Goal: Task Accomplishment & Management: Manage account settings

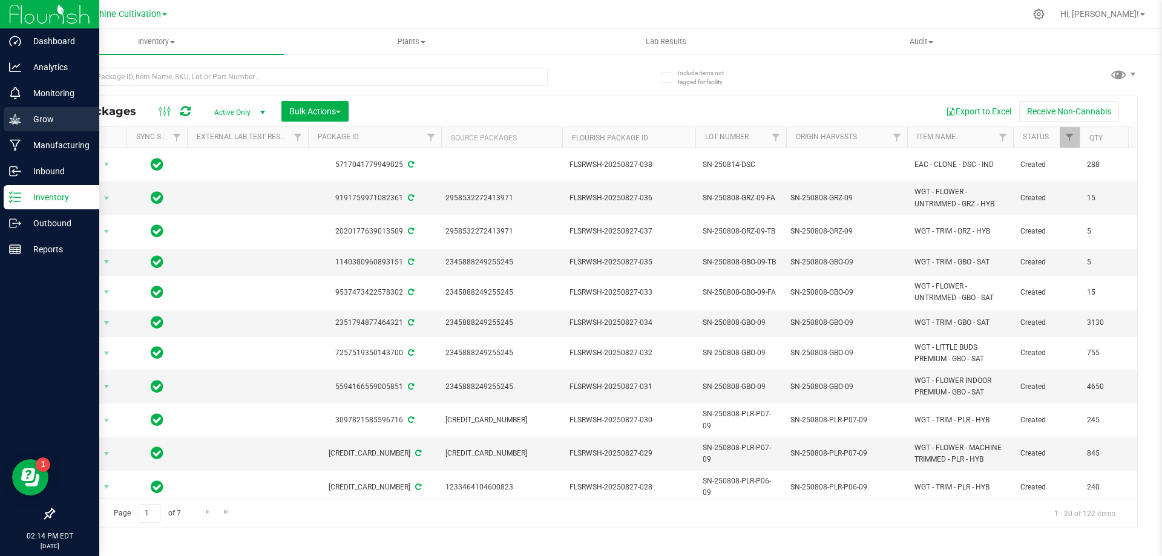
click at [40, 123] on p "Grow" at bounding box center [57, 119] width 73 height 15
click at [43, 116] on p "Grow" at bounding box center [57, 119] width 73 height 15
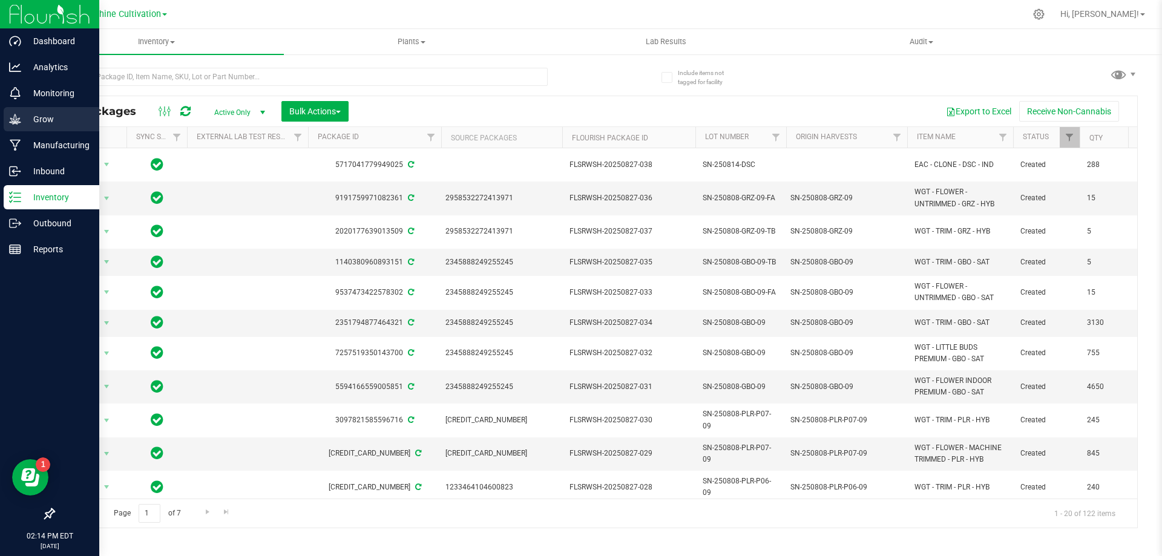
click at [43, 116] on p "Grow" at bounding box center [57, 119] width 73 height 15
click at [17, 116] on icon at bounding box center [15, 119] width 12 height 12
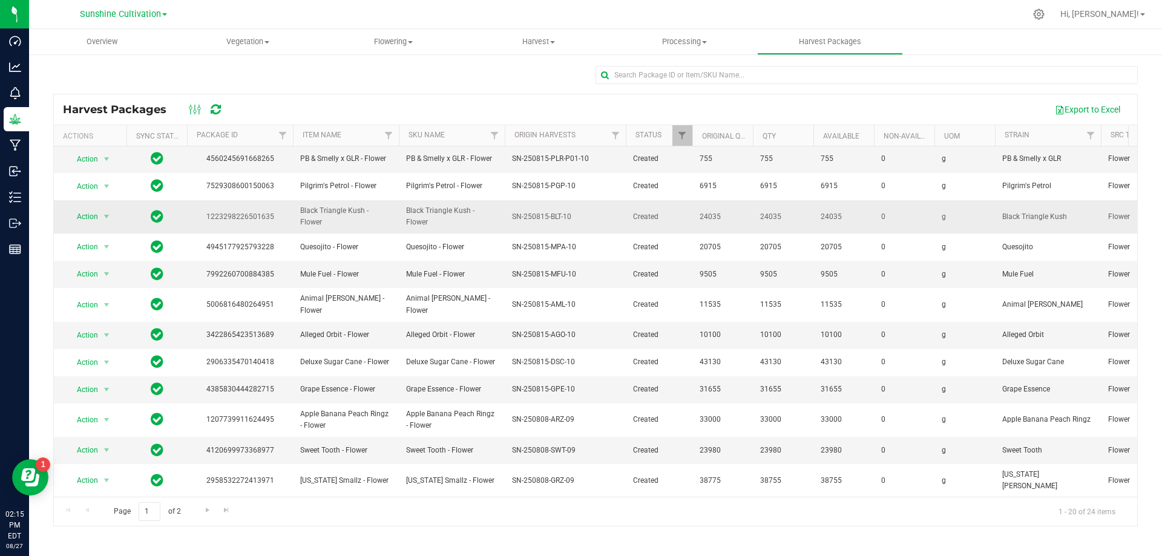
scroll to position [209, 0]
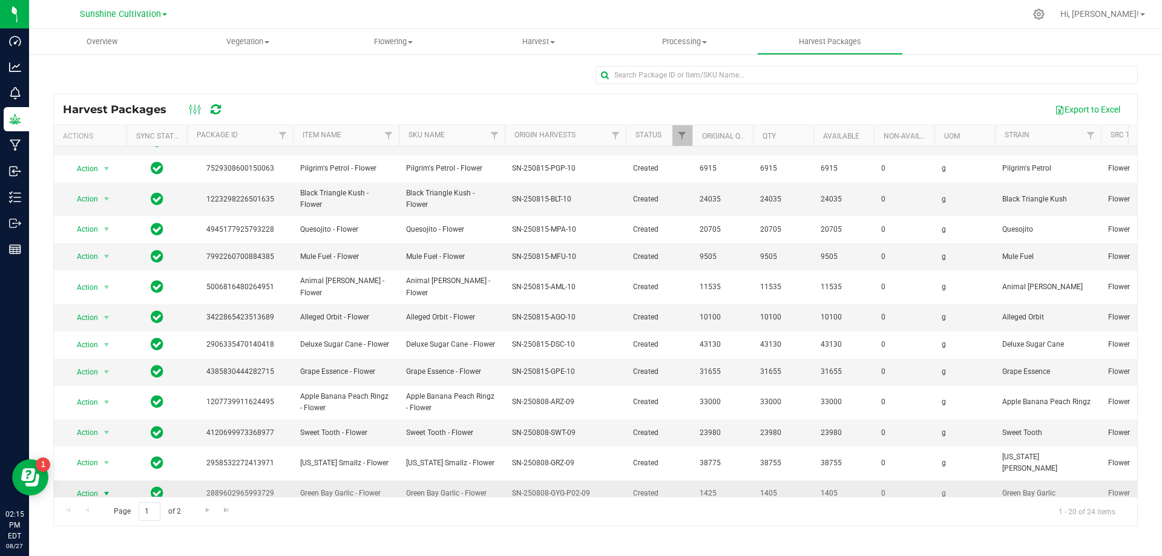
click at [89, 485] on span "Action" at bounding box center [82, 493] width 33 height 17
click at [115, 401] on li "Create package" at bounding box center [105, 401] width 76 height 18
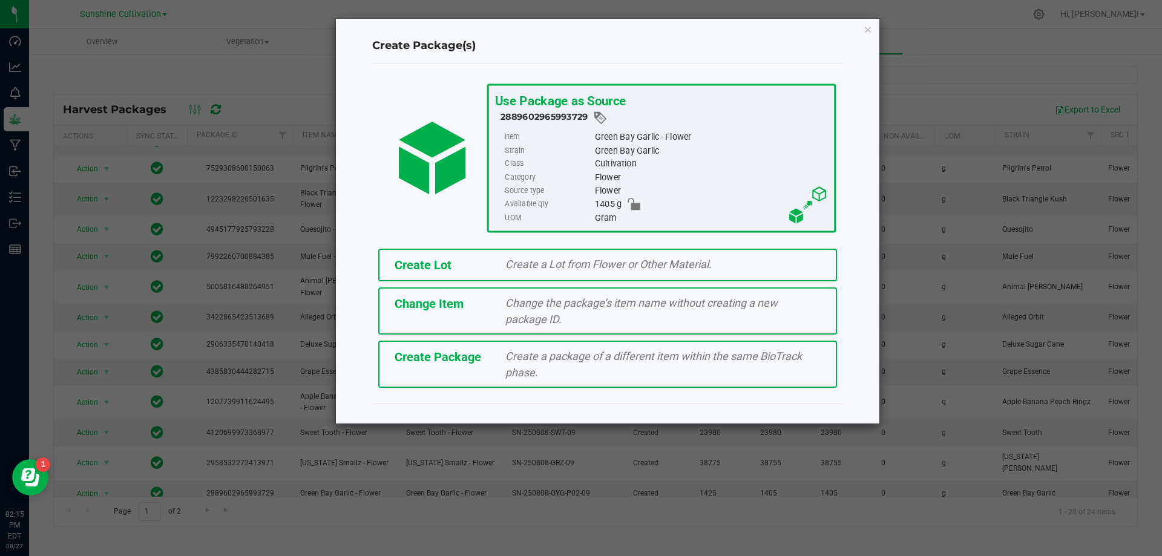
click at [518, 370] on span "Create a package of a different item within the same BioTrack phase." at bounding box center [653, 364] width 297 height 29
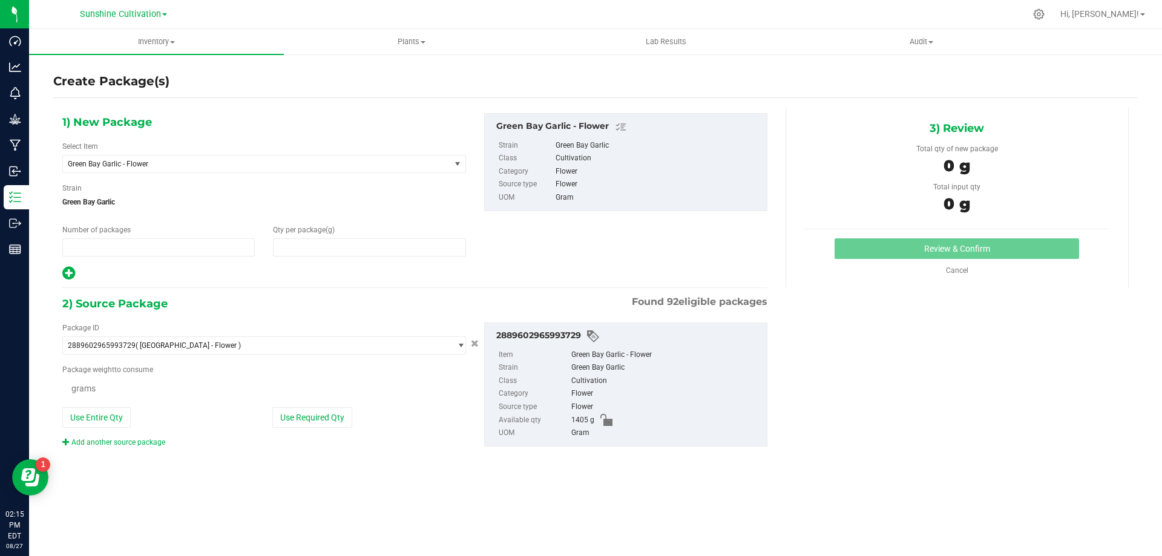
type input "1"
type input "0.0000"
click at [355, 249] on span at bounding box center [369, 247] width 192 height 18
type input "0.0000"
click at [276, 163] on span "Green Bay Garlic - Flower" at bounding box center [249, 164] width 363 height 8
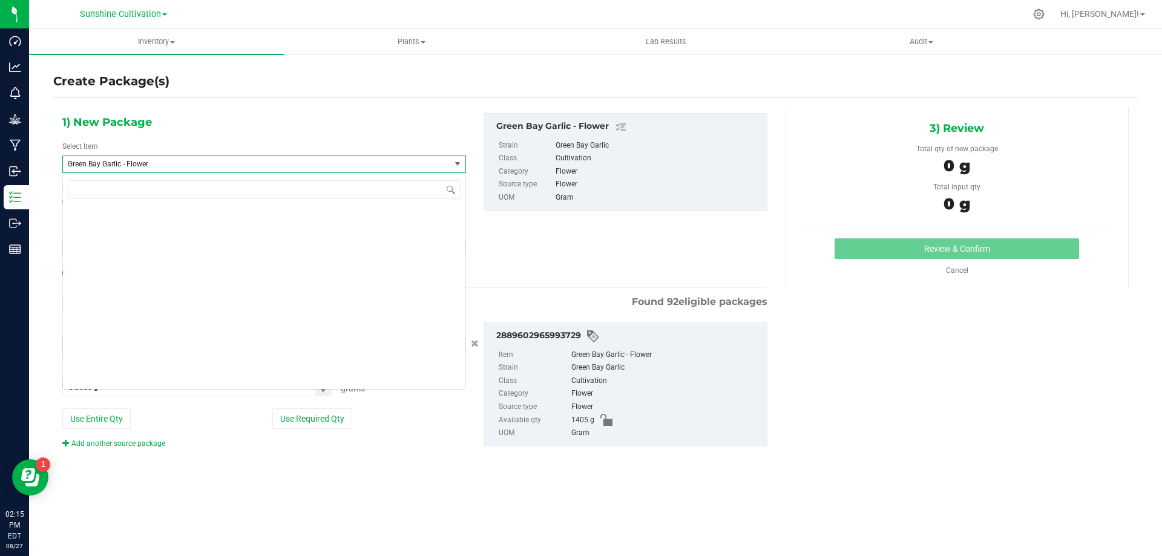
scroll to position [89064, 0]
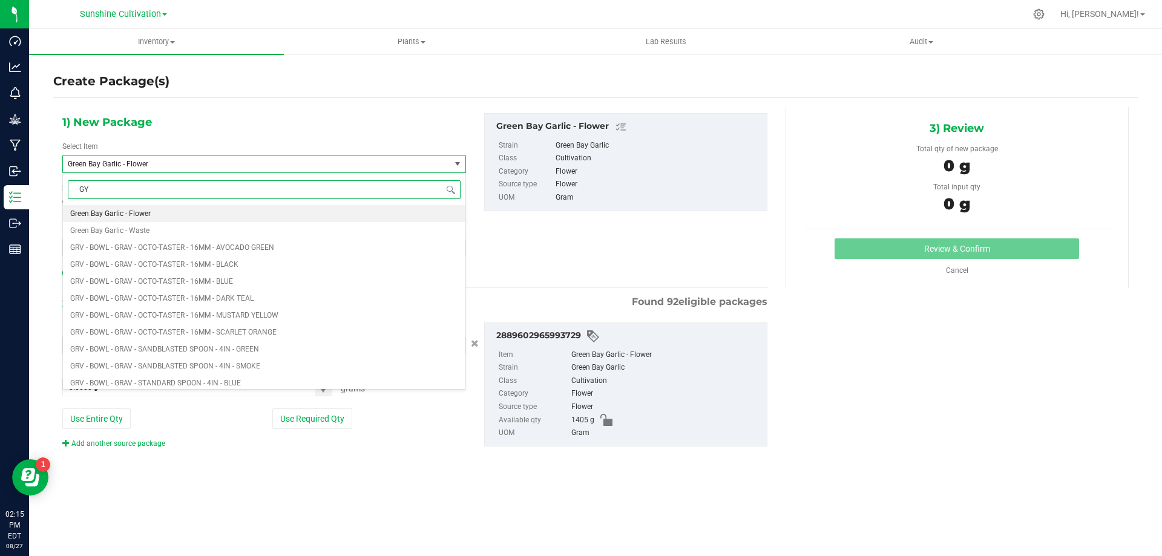
type input "GYG"
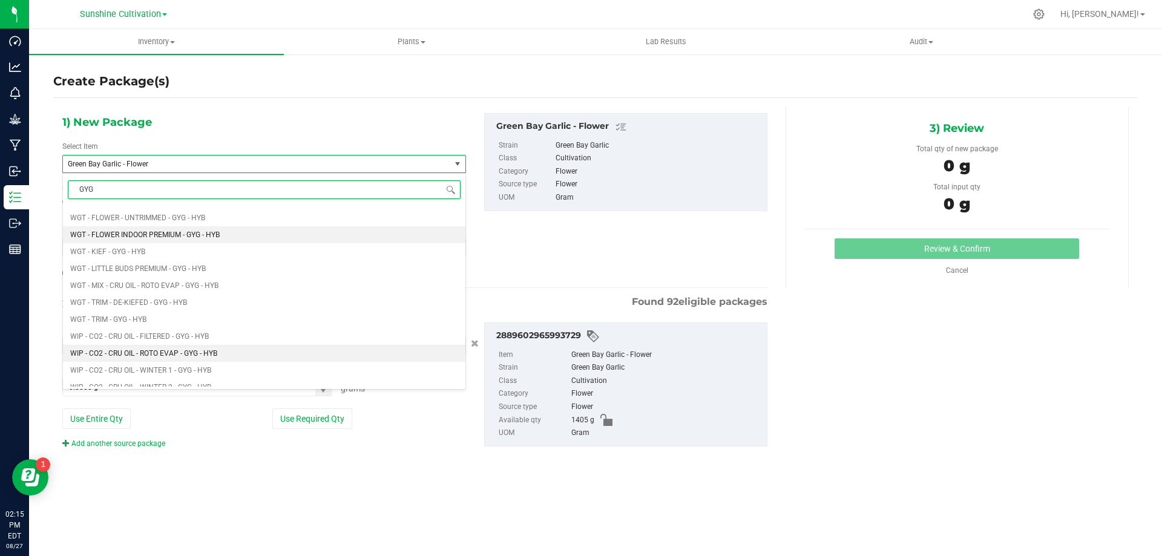
scroll to position [666, 0]
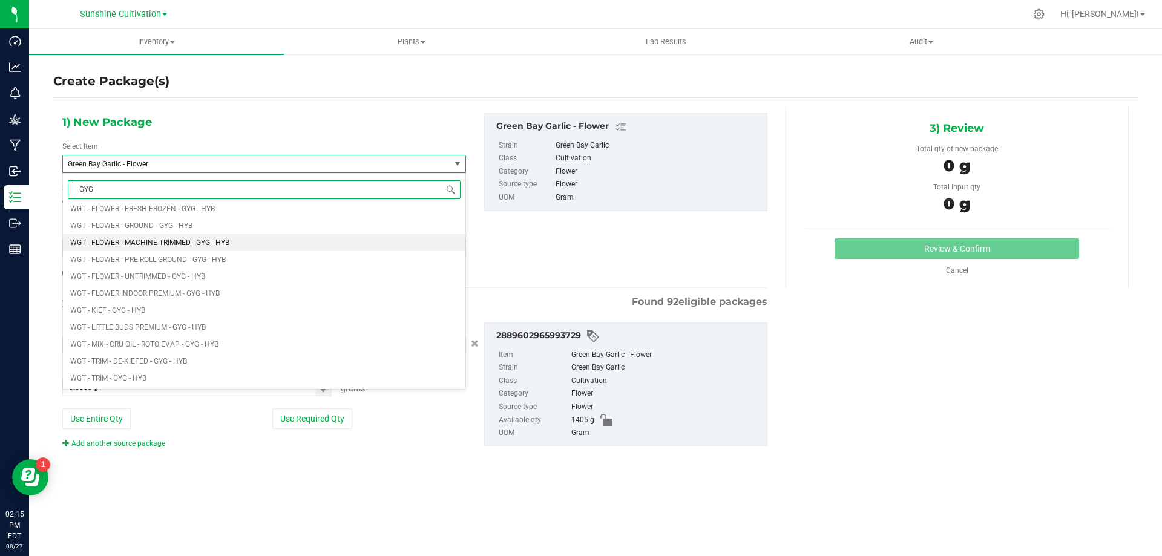
click at [217, 242] on span "WGT - FLOWER - MACHINE TRIMMED - GYG - HYB" at bounding box center [149, 242] width 159 height 8
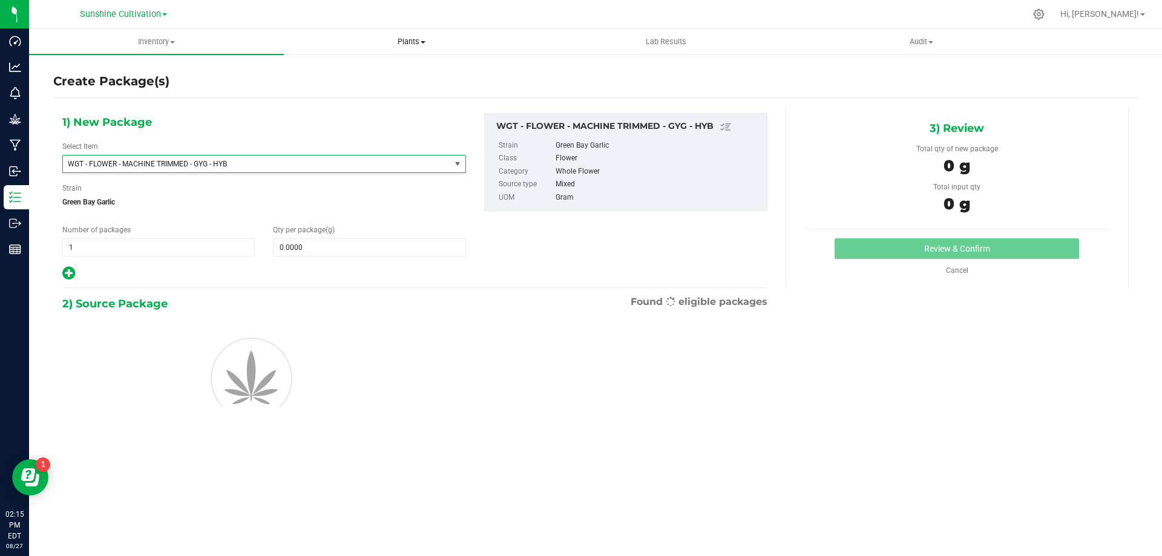
type input "0.0000"
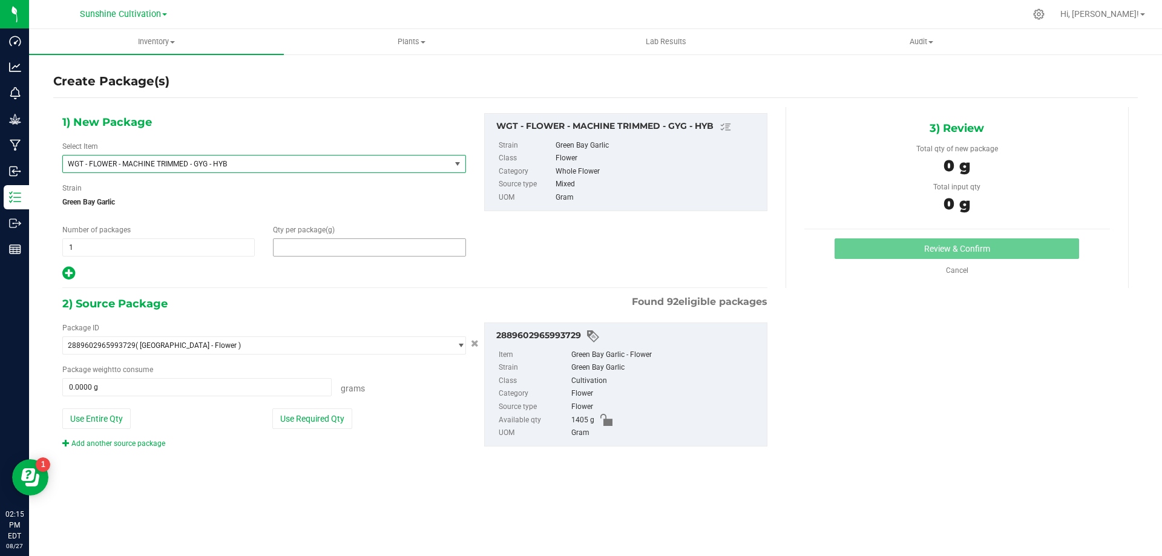
click at [321, 251] on span at bounding box center [369, 247] width 192 height 18
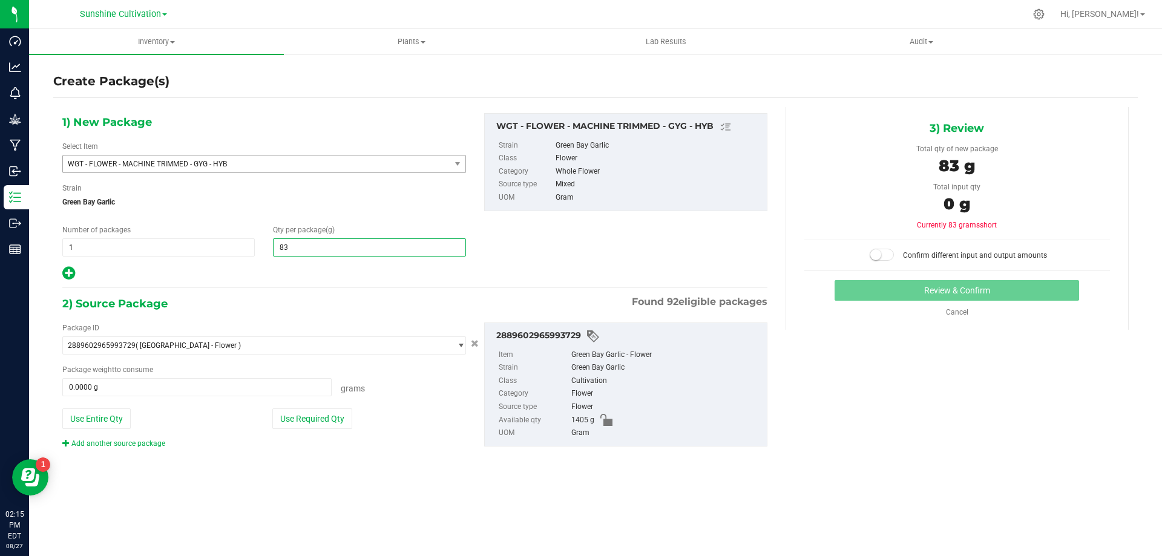
type input "830"
type input "830.0000"
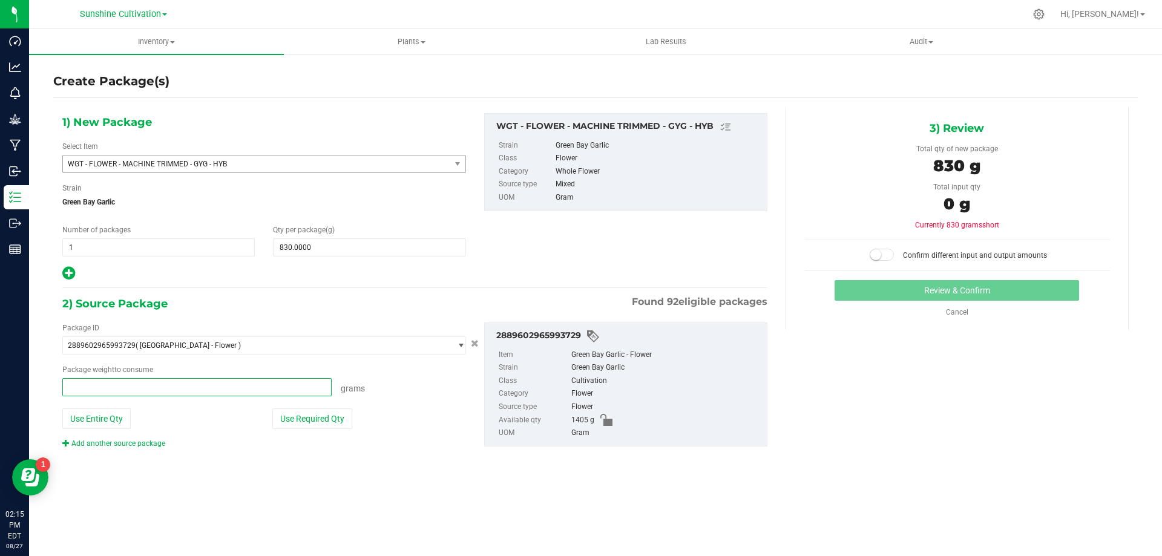
click at [248, 384] on span at bounding box center [196, 387] width 269 height 18
type input "830"
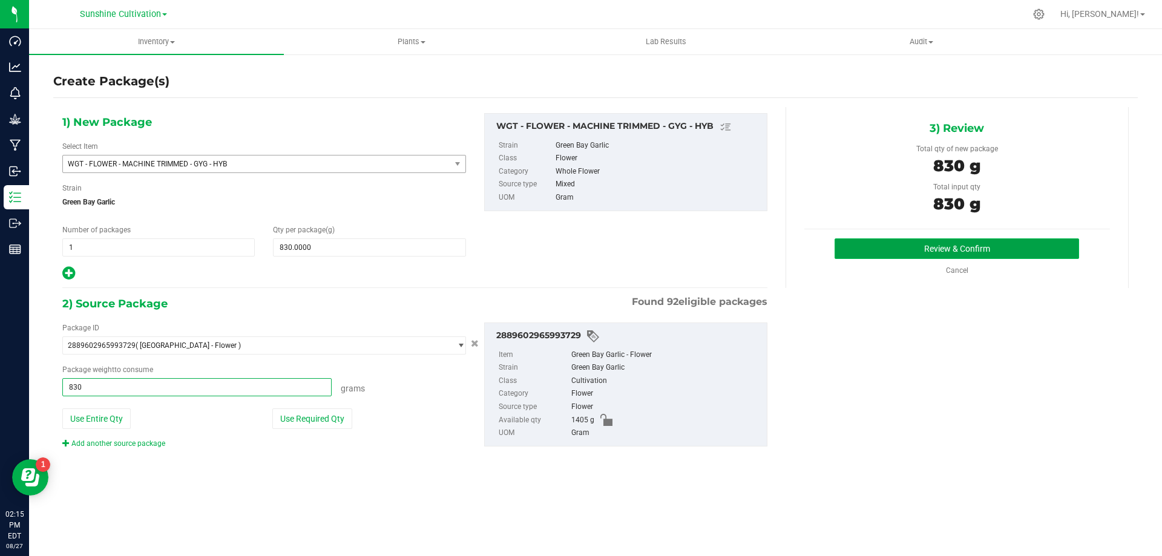
type input "830.0000 g"
click at [982, 249] on button "Review & Confirm" at bounding box center [957, 248] width 245 height 21
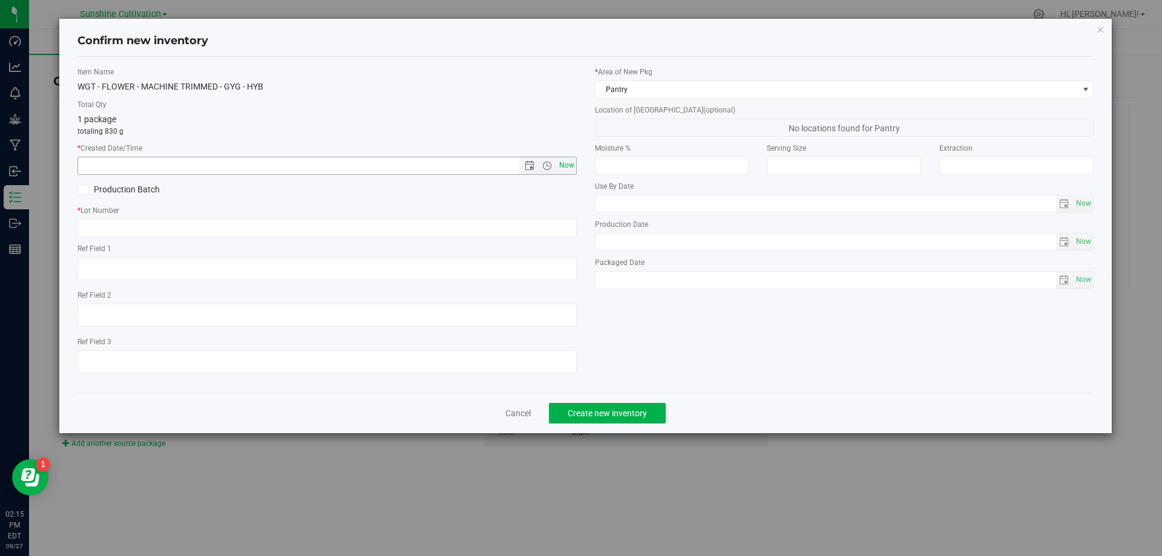
click at [564, 167] on span "Now" at bounding box center [566, 166] width 21 height 18
type input "8/27/2025 2:15 PM"
paste input "SN-250808-GYG-P02-09"
type input "SN-250808-GYG-P02-09"
click at [604, 421] on button "Create new inventory" at bounding box center [607, 413] width 117 height 21
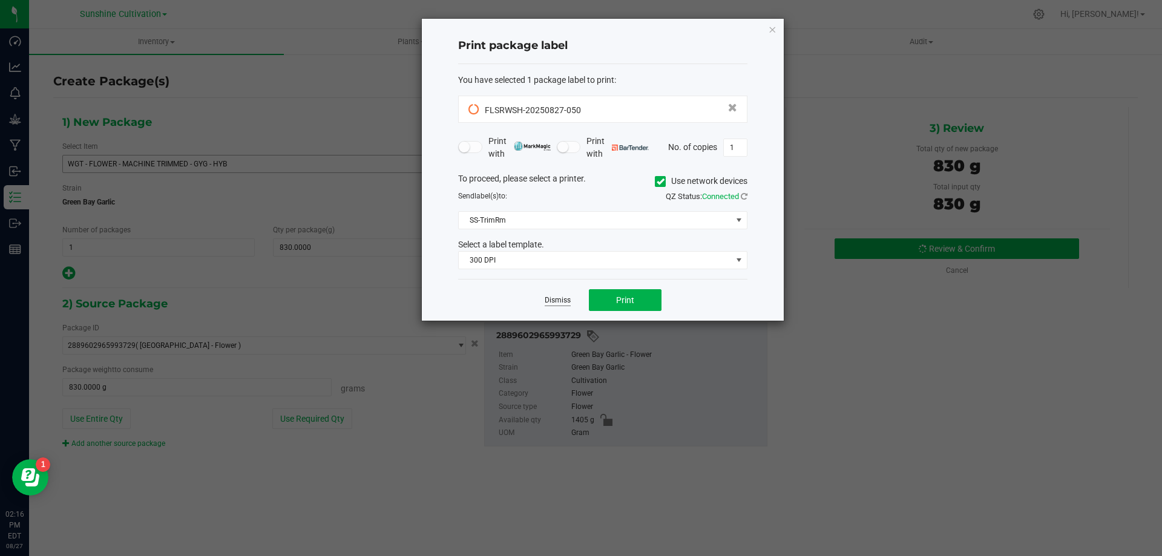
click at [564, 297] on link "Dismiss" at bounding box center [558, 300] width 26 height 10
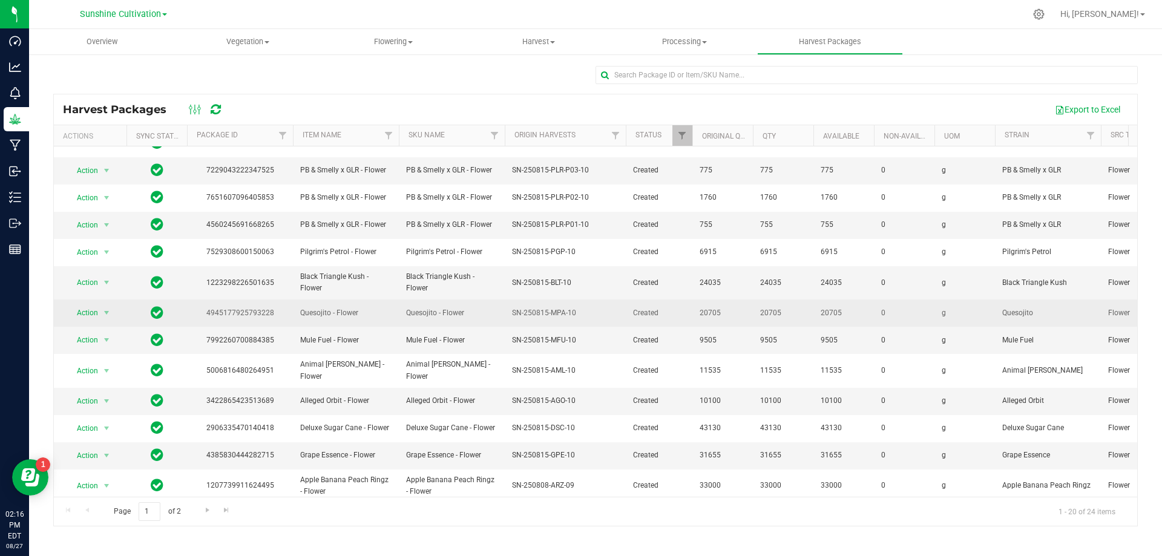
scroll to position [209, 0]
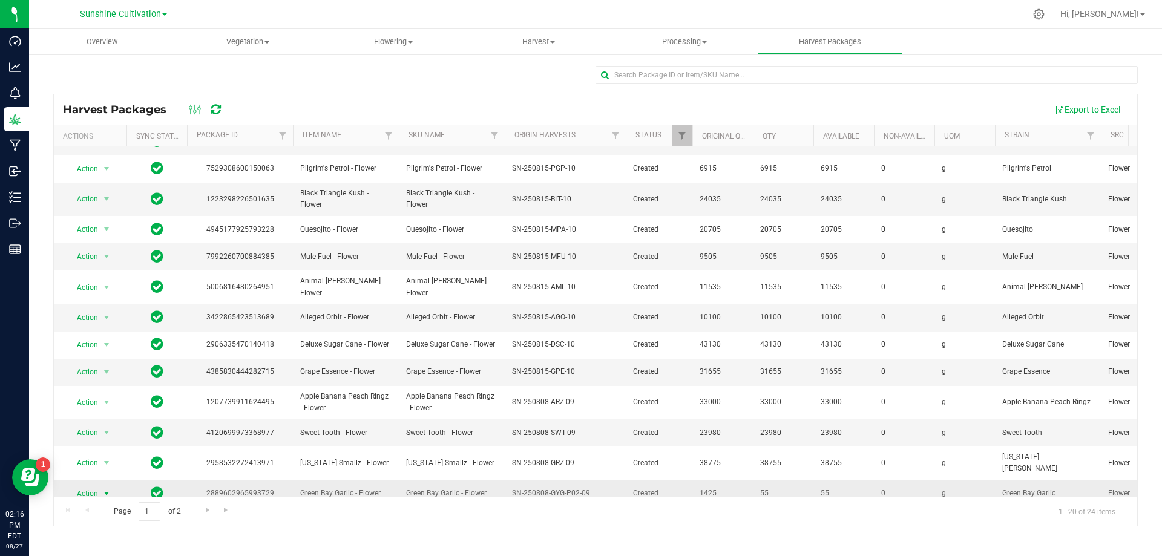
click at [102, 485] on span "select" at bounding box center [106, 493] width 15 height 17
click at [114, 386] on li "Adjust qty" at bounding box center [105, 383] width 76 height 18
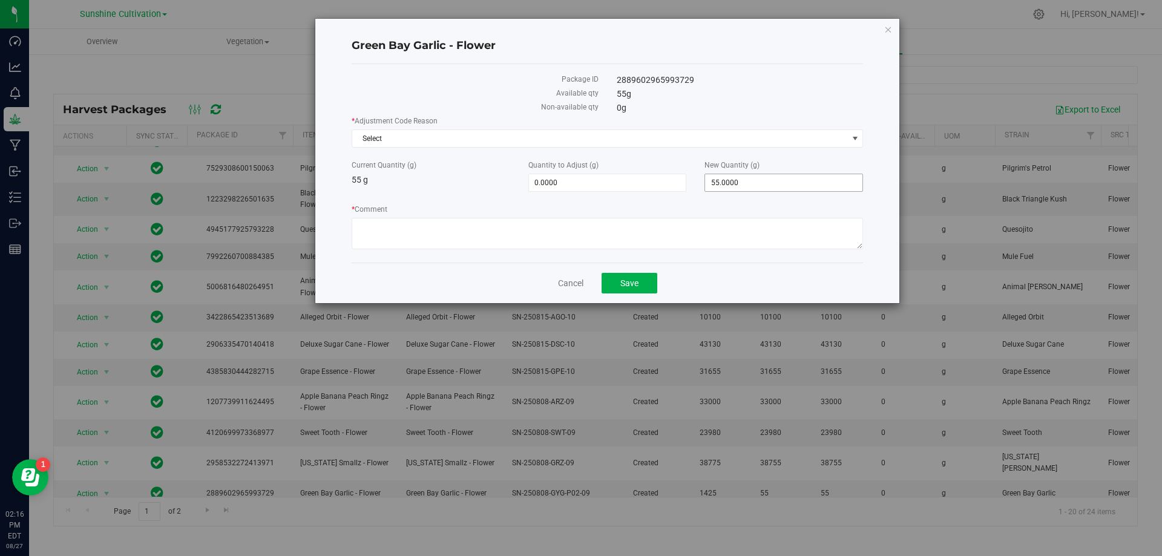
click at [749, 174] on span "55.0000 55" at bounding box center [784, 183] width 159 height 18
type input "5"
type input "0"
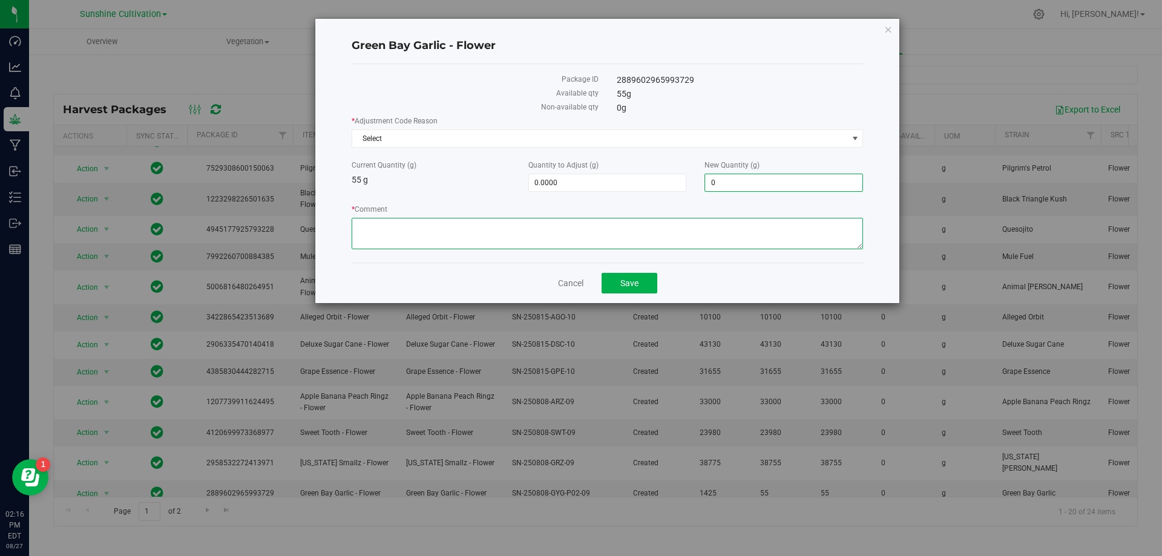
type input "-55.0000"
type input "0.0000"
click at [683, 234] on textarea "* Comment" at bounding box center [608, 233] width 512 height 31
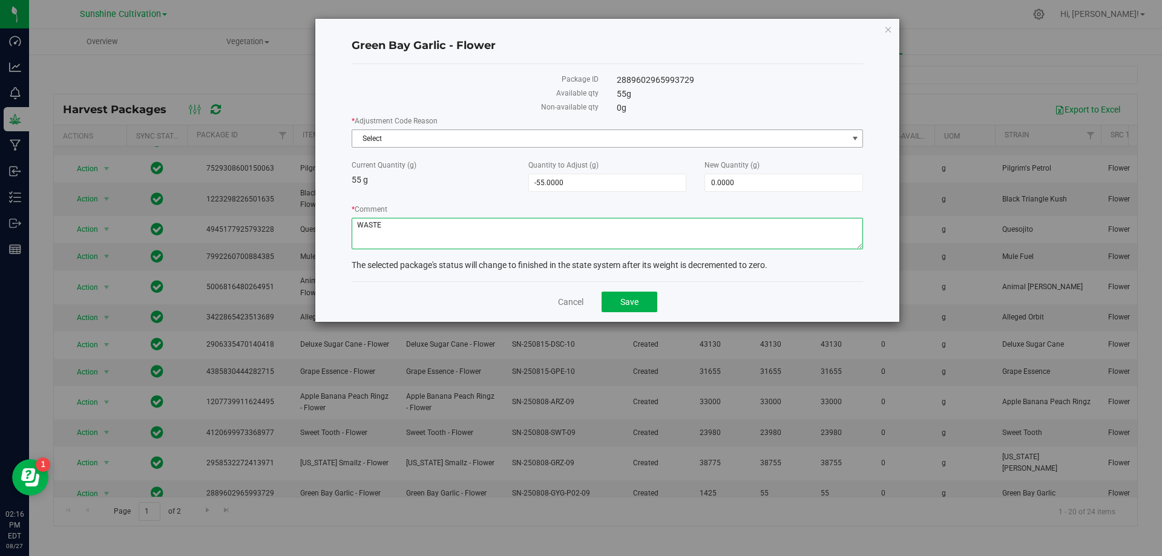
type textarea "WASTE"
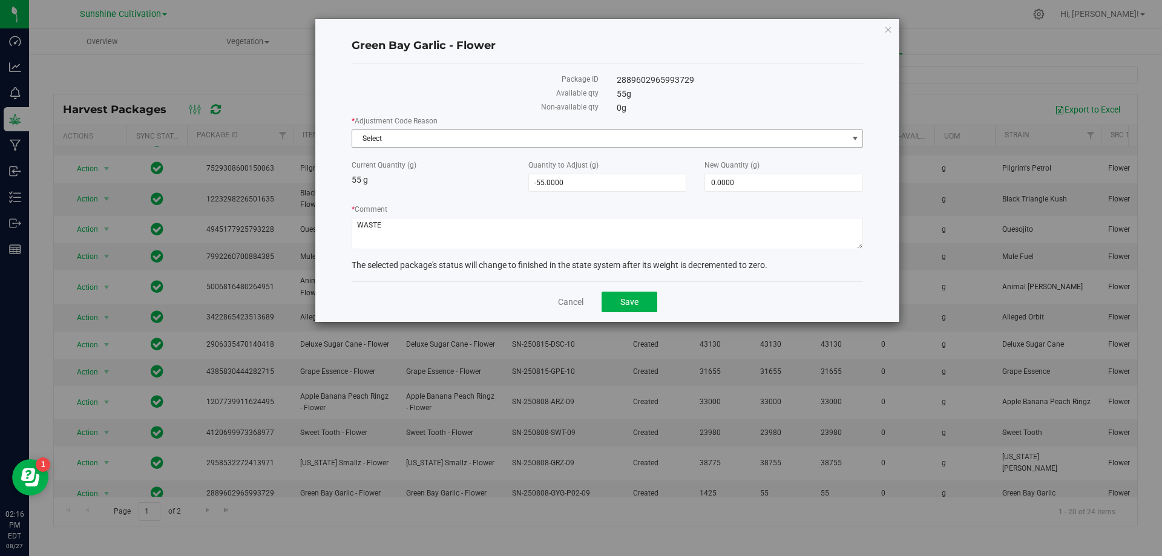
click at [458, 135] on span "Select" at bounding box center [600, 138] width 496 height 17
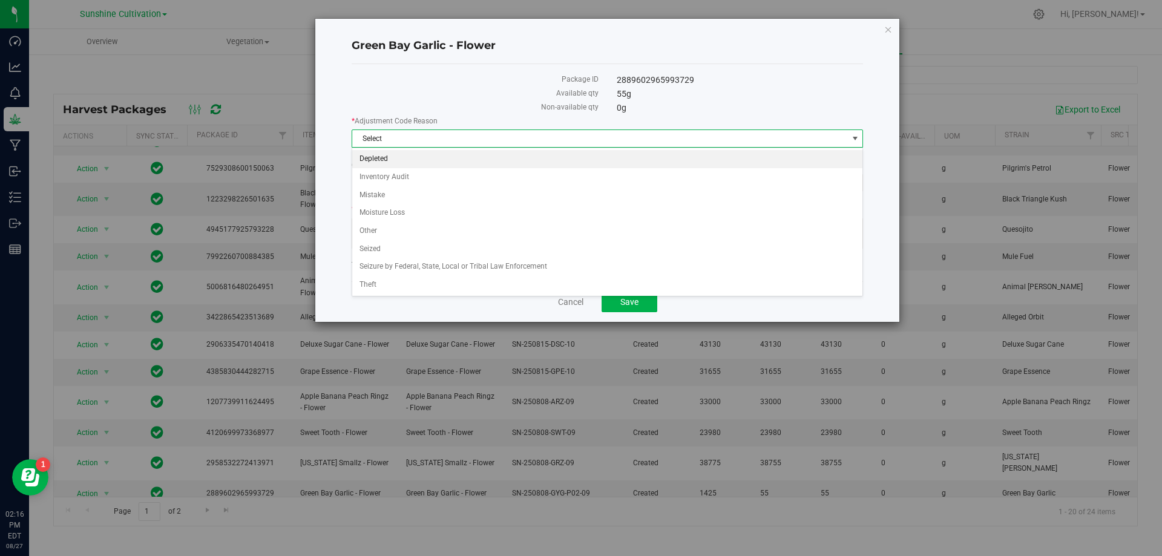
click at [397, 154] on li "Depleted" at bounding box center [607, 159] width 511 height 18
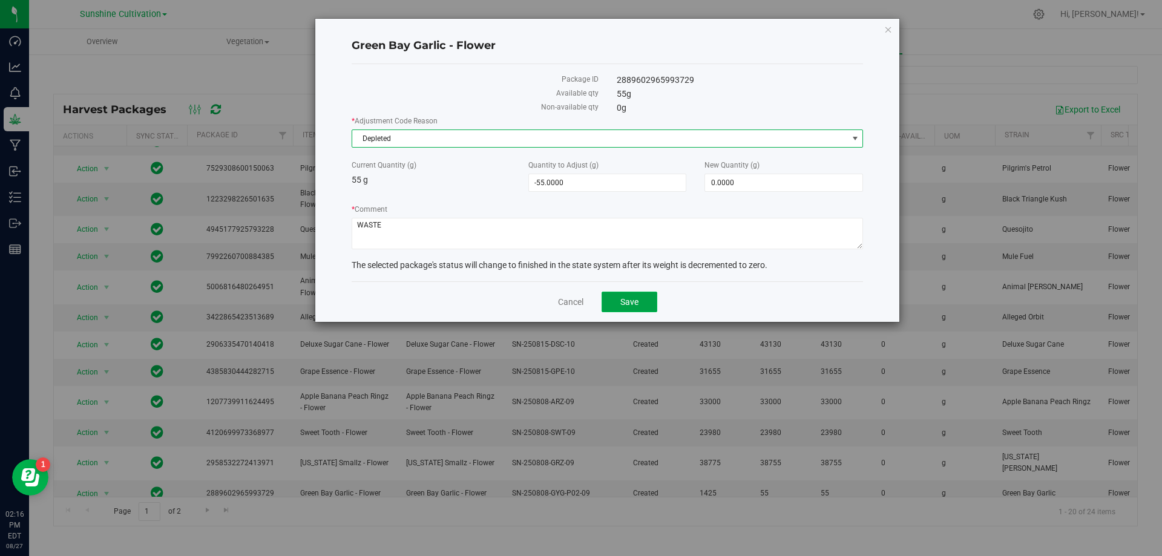
click at [636, 297] on span "Save" at bounding box center [629, 302] width 18 height 10
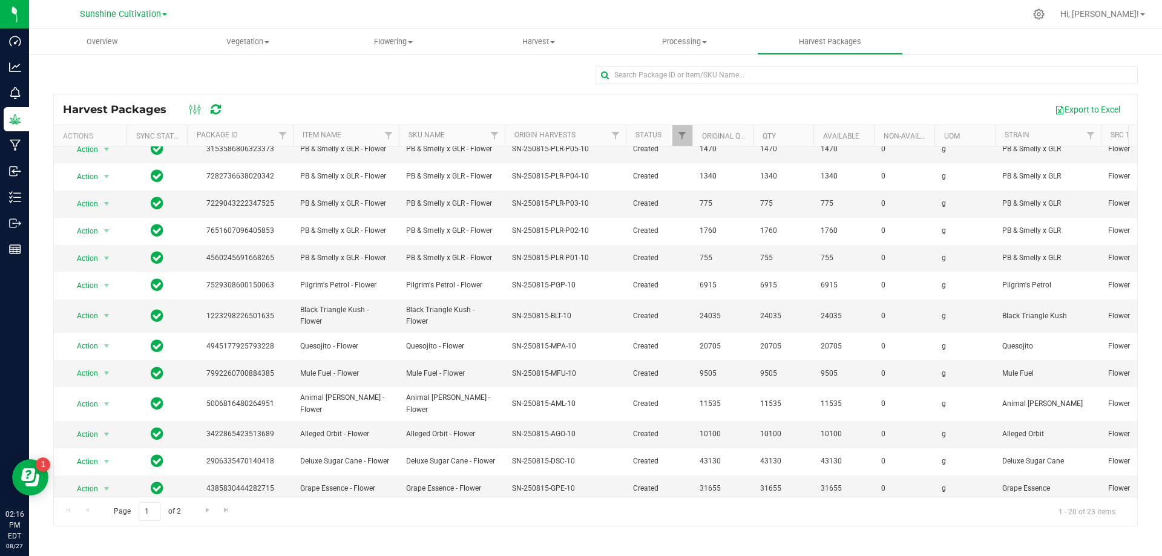
scroll to position [209, 0]
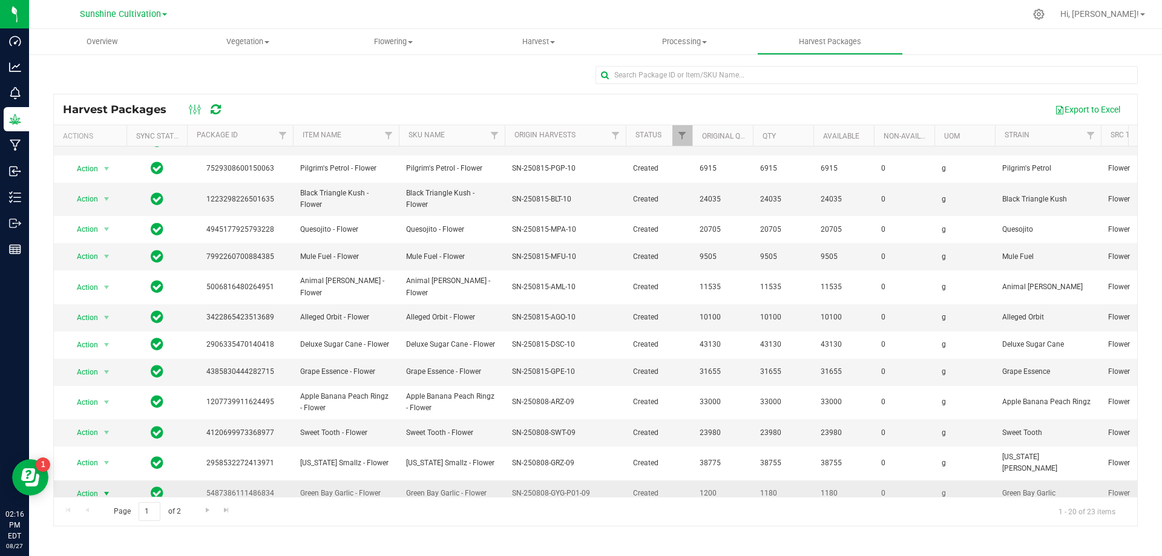
click at [99, 485] on span "select" at bounding box center [106, 493] width 15 height 17
click at [112, 403] on li "Create package" at bounding box center [105, 401] width 76 height 18
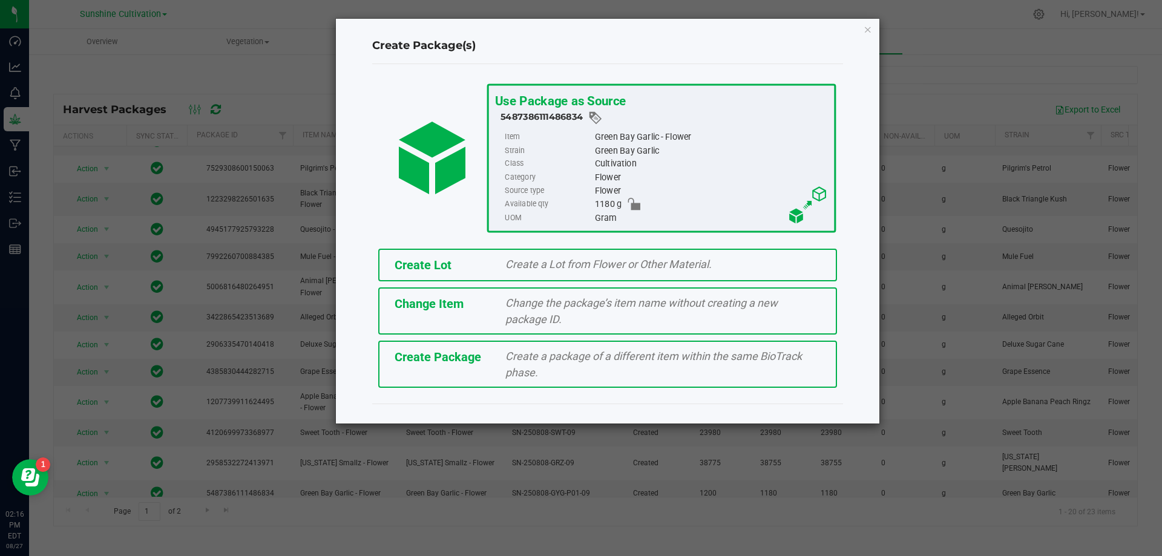
click at [516, 363] on div "Create a package of a different item within the same BioTrack phase." at bounding box center [663, 364] width 334 height 33
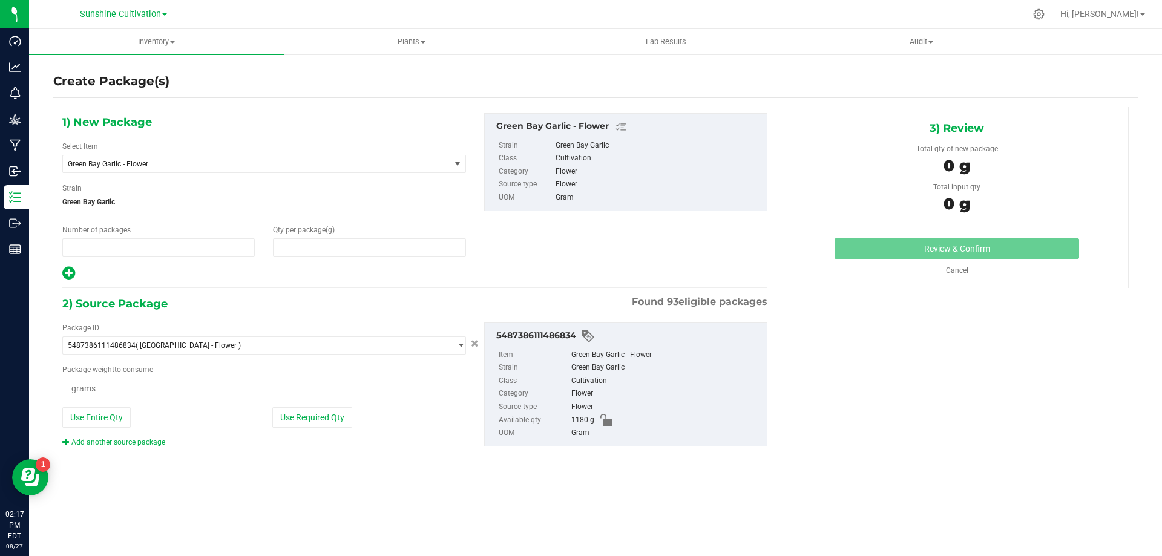
type input "1"
type input "0.0000"
click at [355, 163] on span "Green Bay Garlic - Flower" at bounding box center [249, 164] width 363 height 8
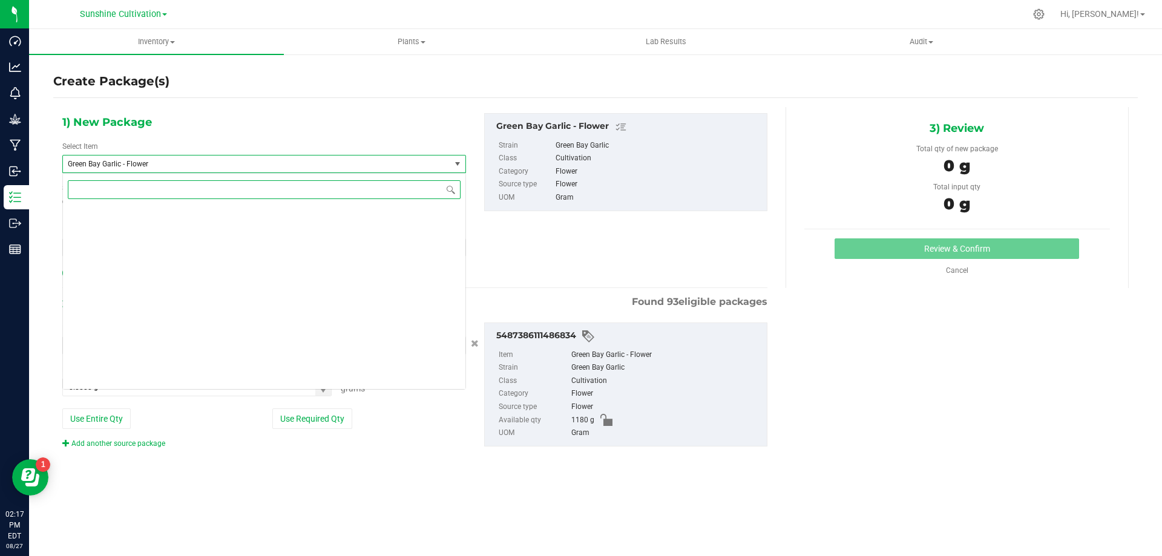
scroll to position [89064, 0]
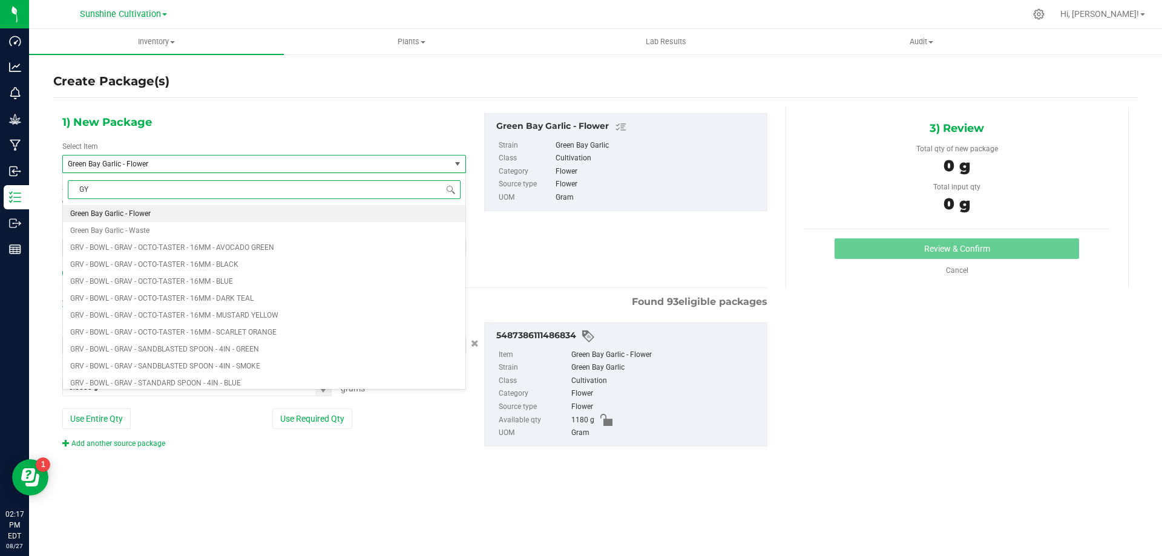
type input "GYG"
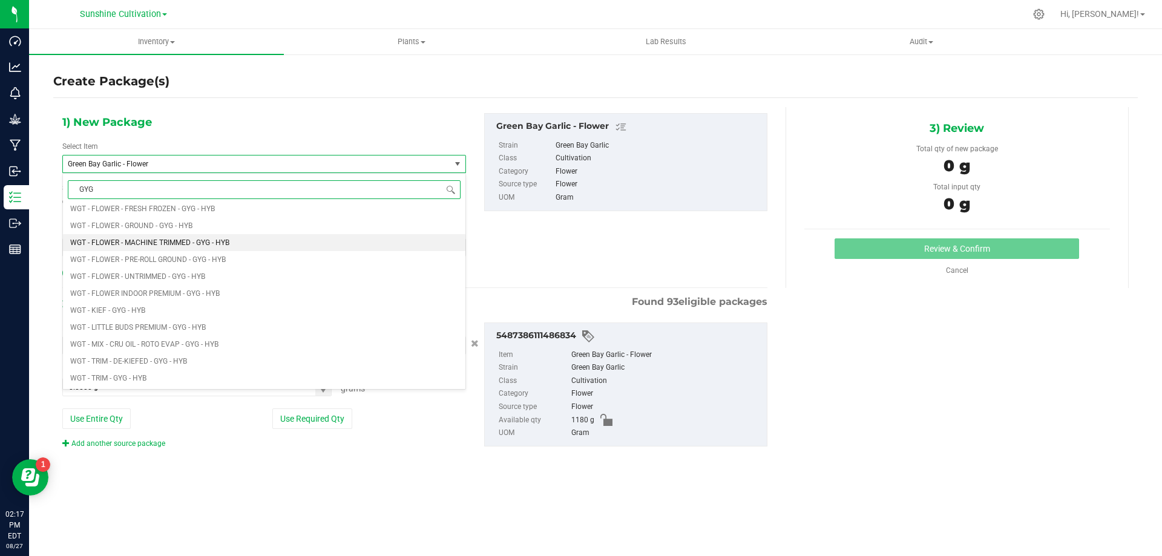
click at [188, 245] on span "WGT - FLOWER - MACHINE TRIMMED - GYG - HYB" at bounding box center [149, 242] width 159 height 8
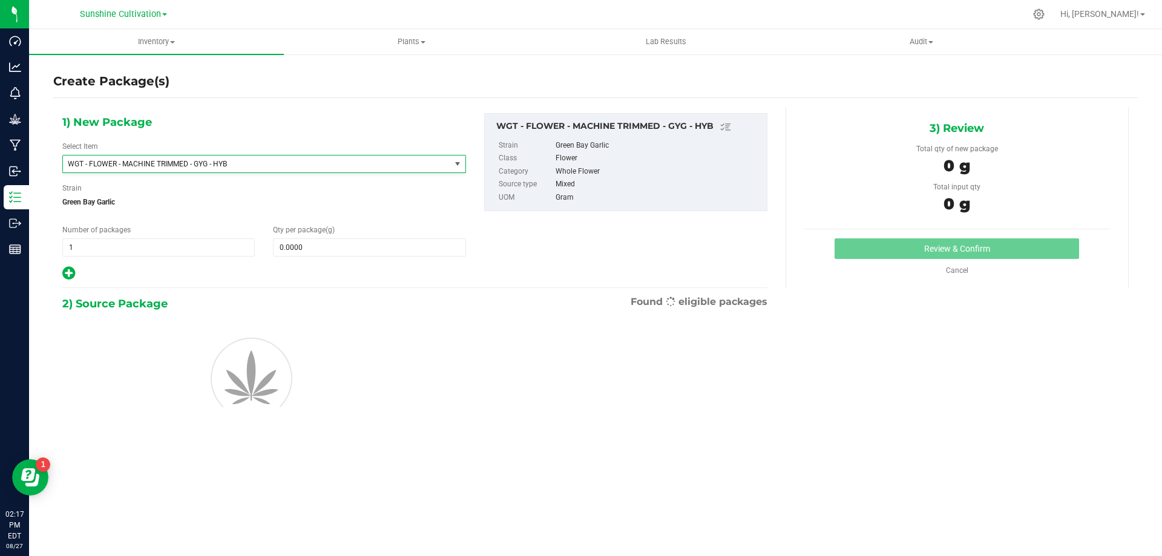
type input "0.0000"
click at [315, 251] on span at bounding box center [369, 247] width 192 height 18
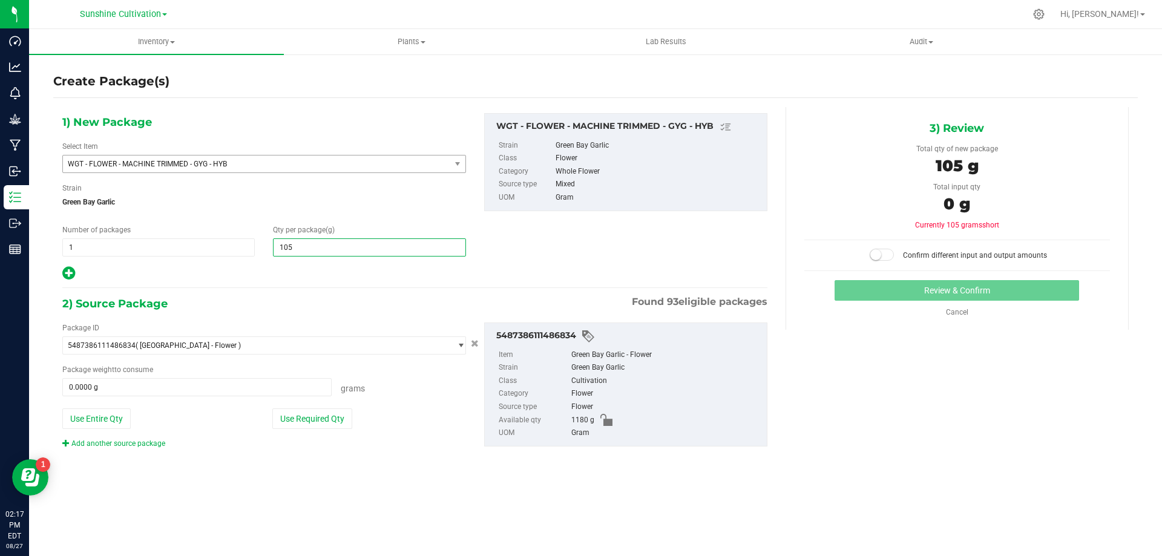
type input "1050"
type input "1,050.0000"
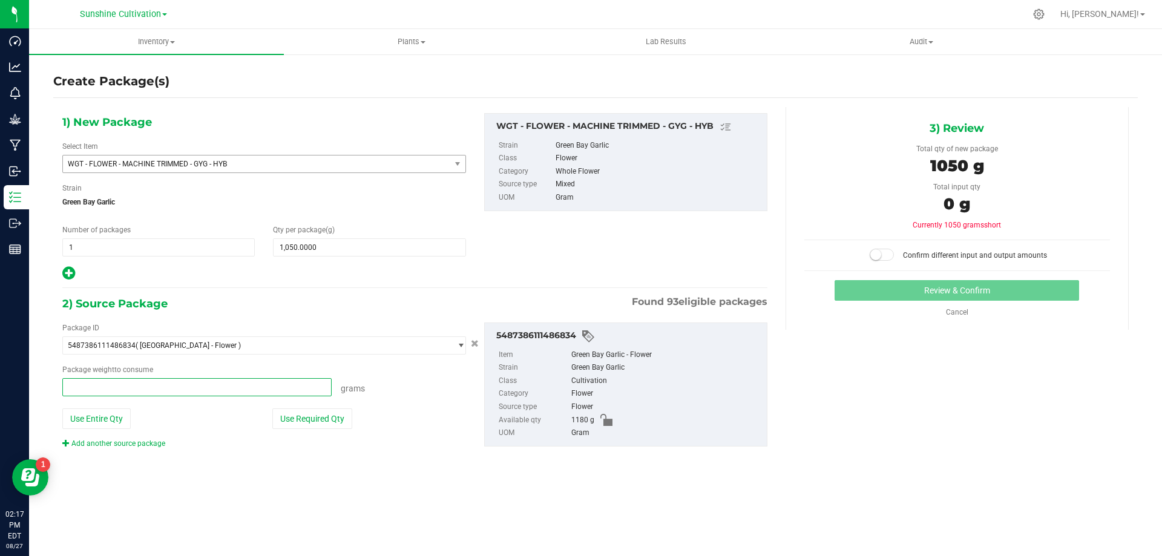
click at [271, 390] on span at bounding box center [196, 387] width 269 height 18
type input "1050"
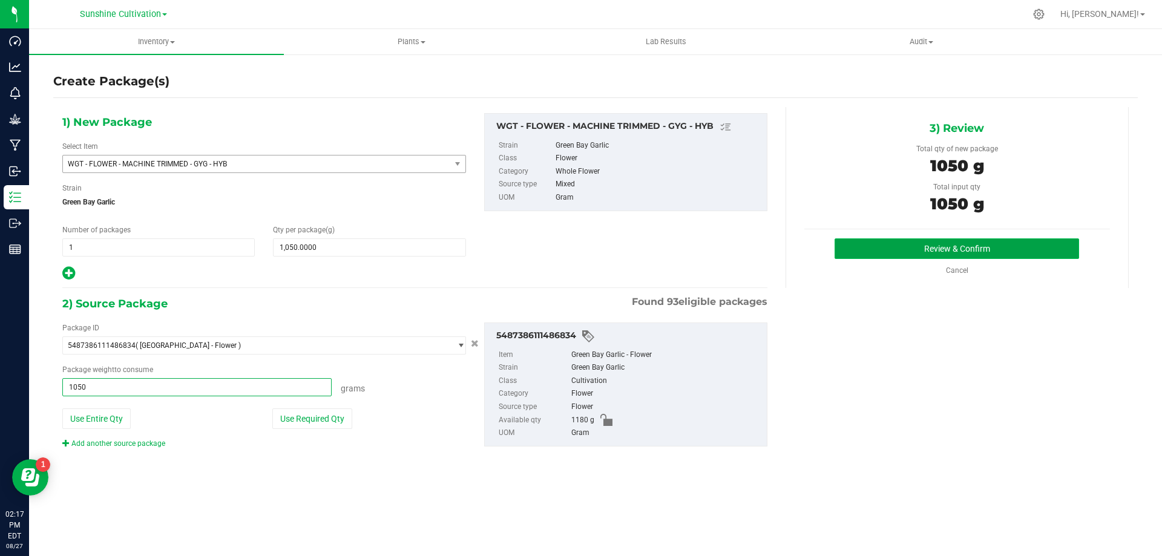
type input "1050.0000 g"
click at [945, 252] on button "Review & Confirm" at bounding box center [957, 248] width 245 height 21
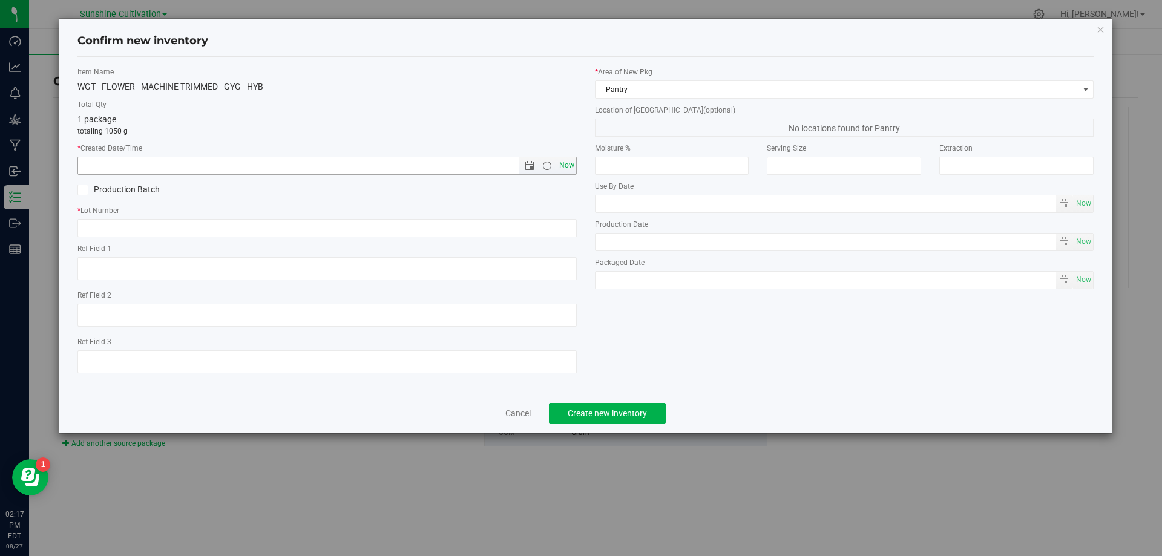
click at [566, 166] on span "Now" at bounding box center [566, 166] width 21 height 18
type input "8/27/2025 2:17 PM"
paste input "SN-250808-GYG-P01-09"
type input "SN-250808-GYG-P01-09"
click at [624, 412] on span "Create new inventory" at bounding box center [607, 414] width 79 height 10
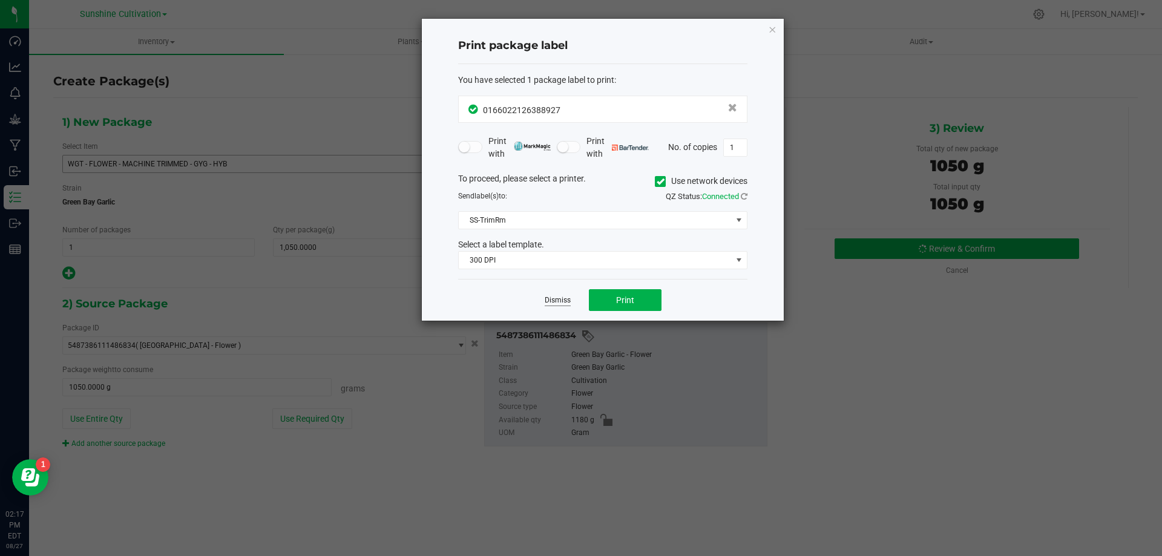
click at [561, 300] on link "Dismiss" at bounding box center [558, 300] width 26 height 10
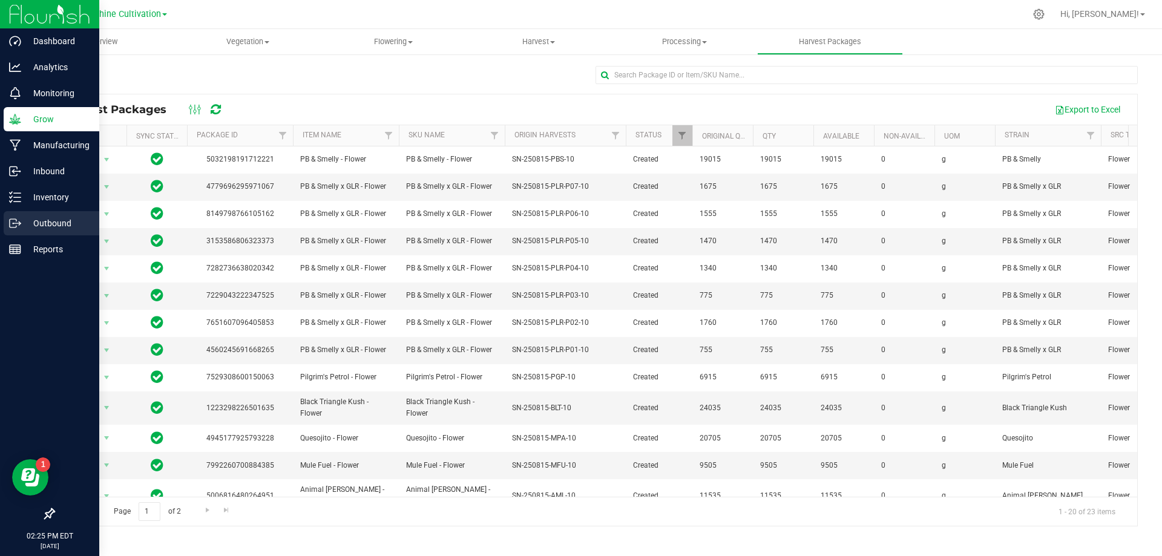
click at [11, 225] on icon at bounding box center [15, 223] width 12 height 12
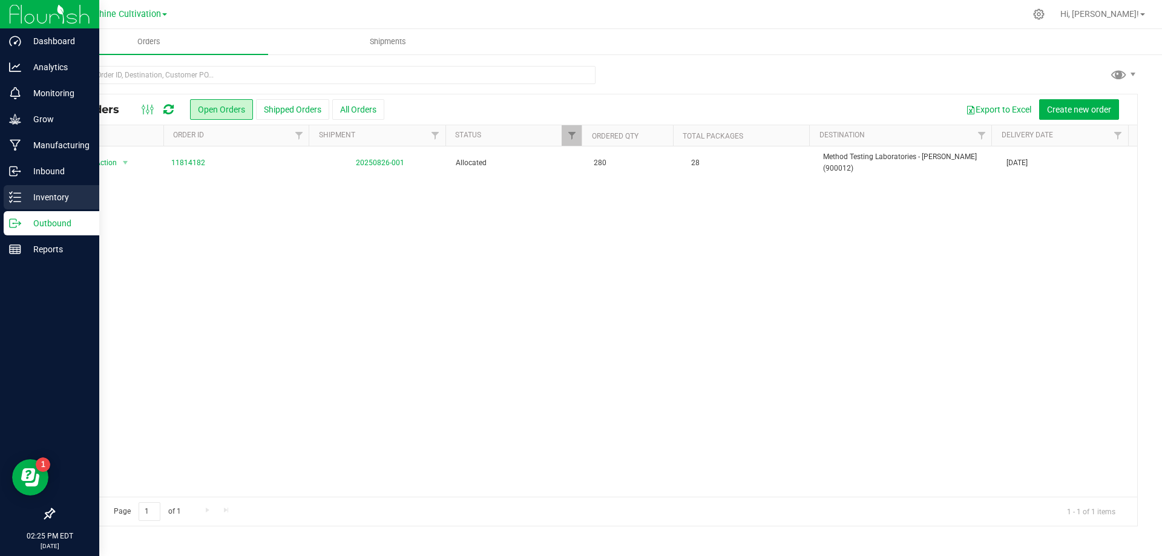
click at [62, 186] on div "Inventory" at bounding box center [52, 197] width 96 height 24
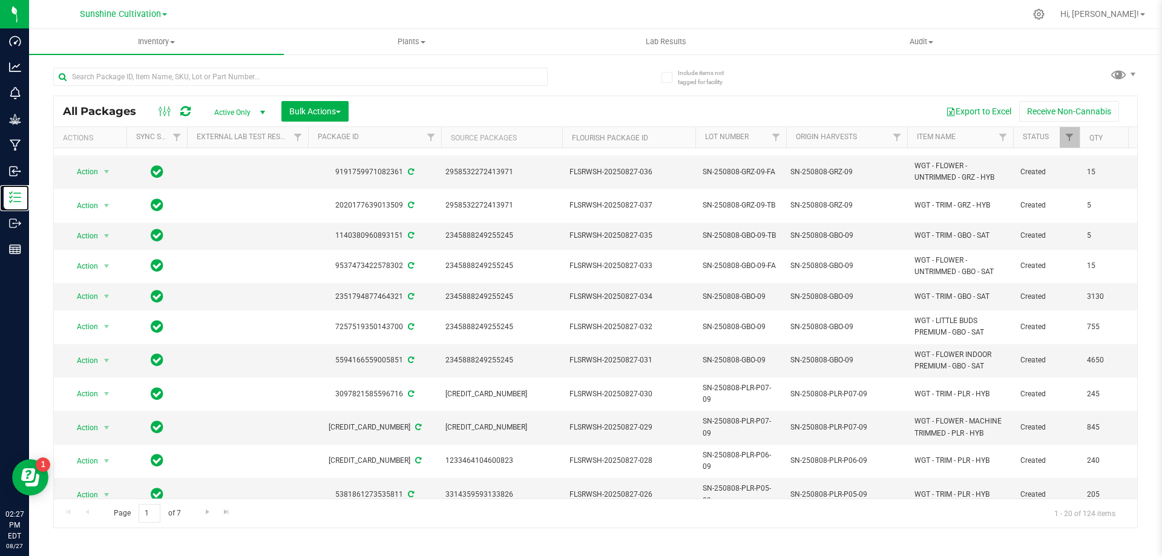
scroll to position [7, 0]
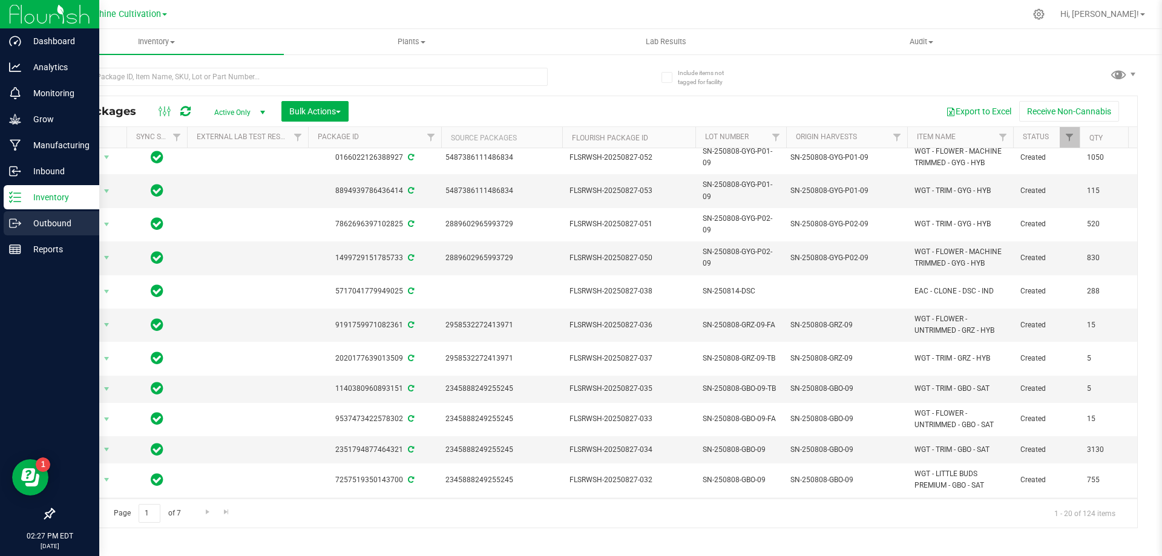
click at [8, 223] on div "Outbound" at bounding box center [52, 223] width 96 height 24
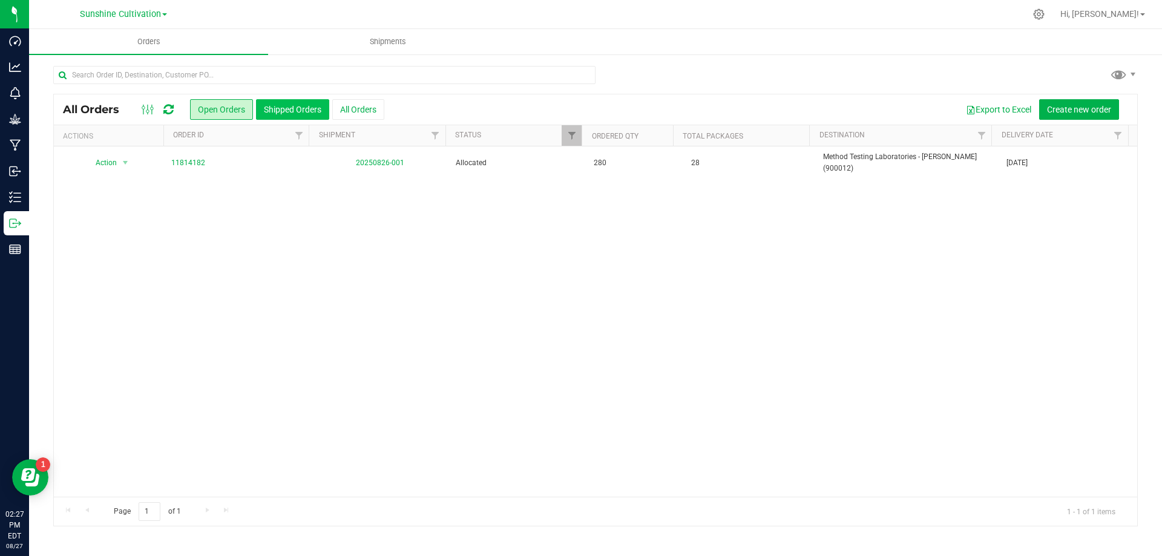
click at [312, 109] on button "Shipped Orders" at bounding box center [292, 109] width 73 height 21
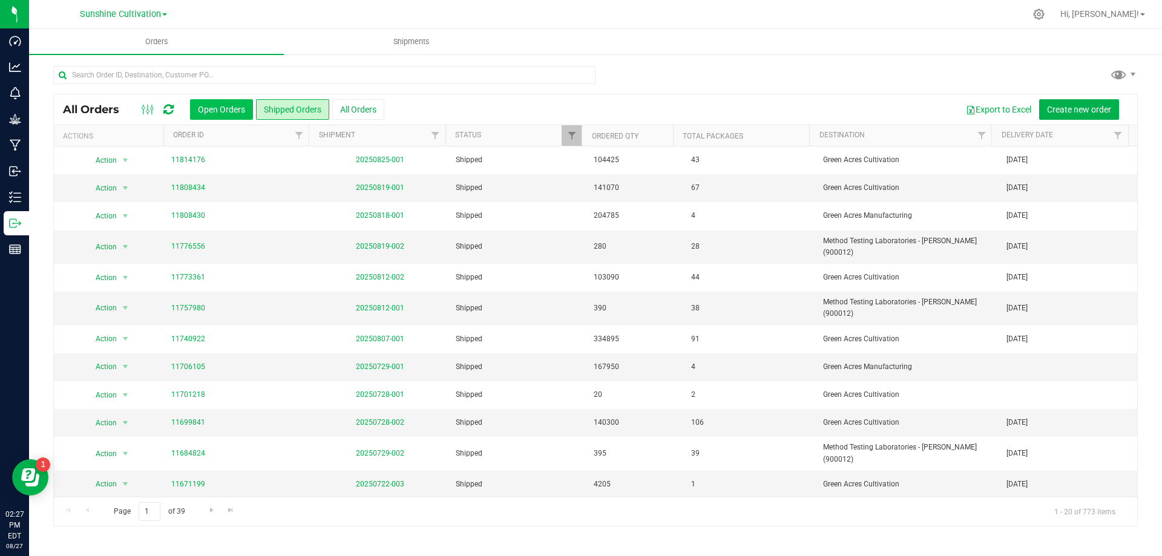
click at [203, 104] on button "Open Orders" at bounding box center [221, 109] width 63 height 21
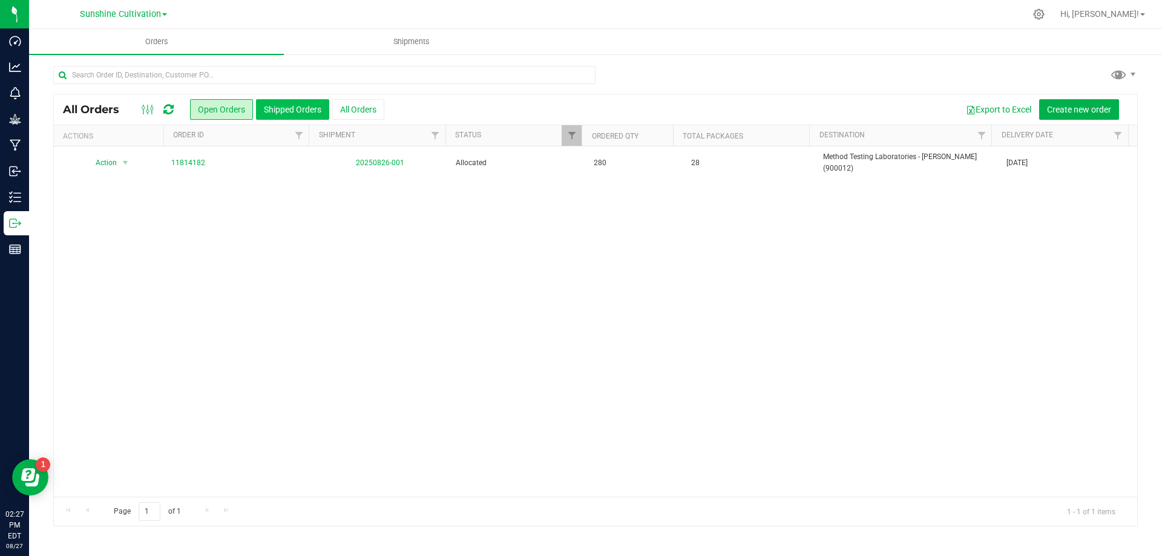
click at [315, 104] on button "Shipped Orders" at bounding box center [292, 109] width 73 height 21
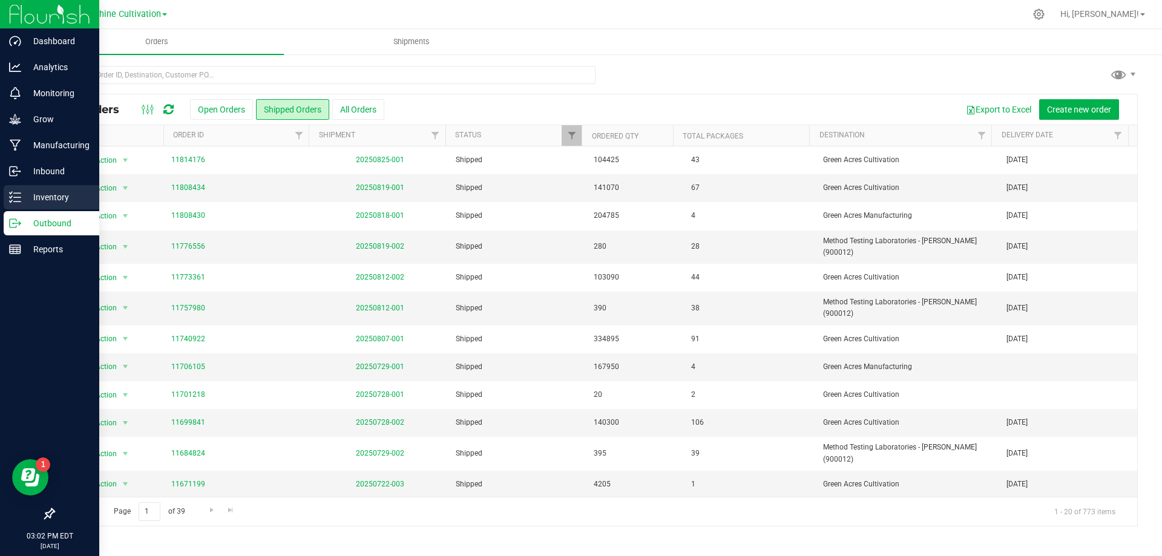
click at [18, 197] on icon at bounding box center [15, 197] width 12 height 12
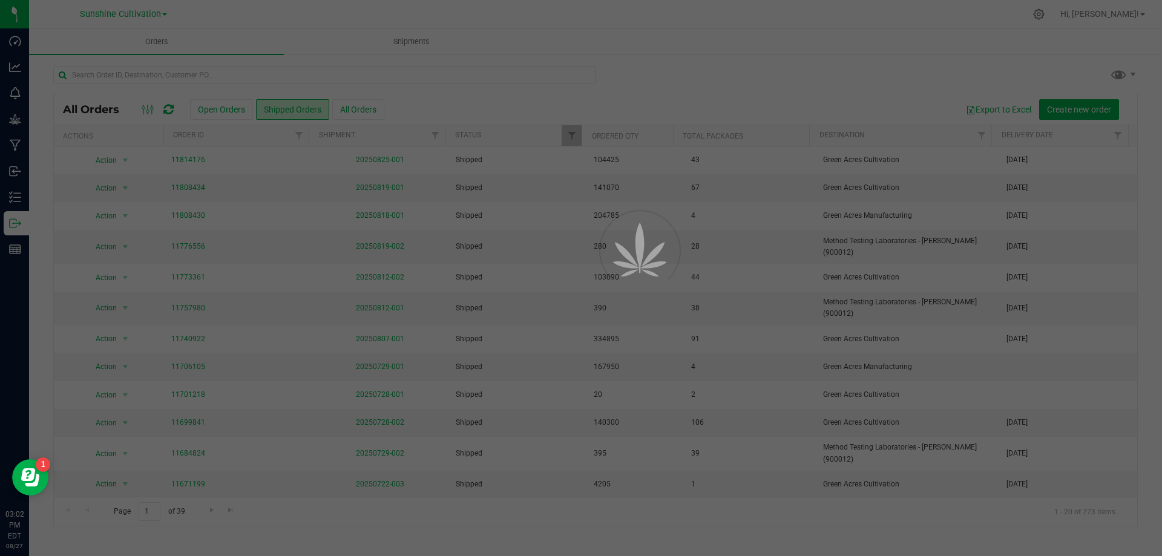
click at [21, 124] on div at bounding box center [581, 278] width 1162 height 556
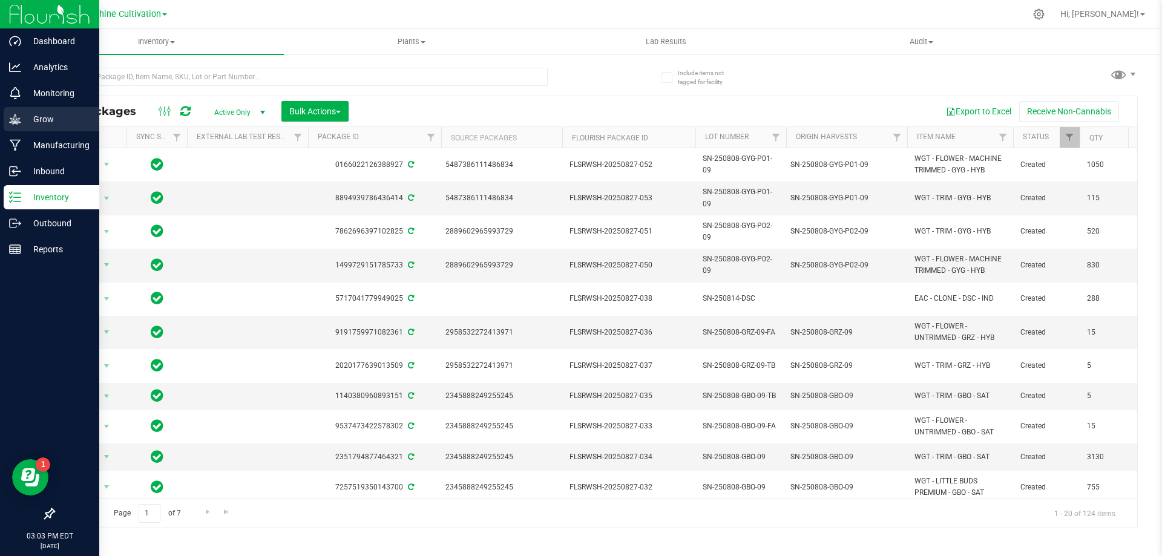
click at [12, 120] on icon at bounding box center [15, 119] width 12 height 10
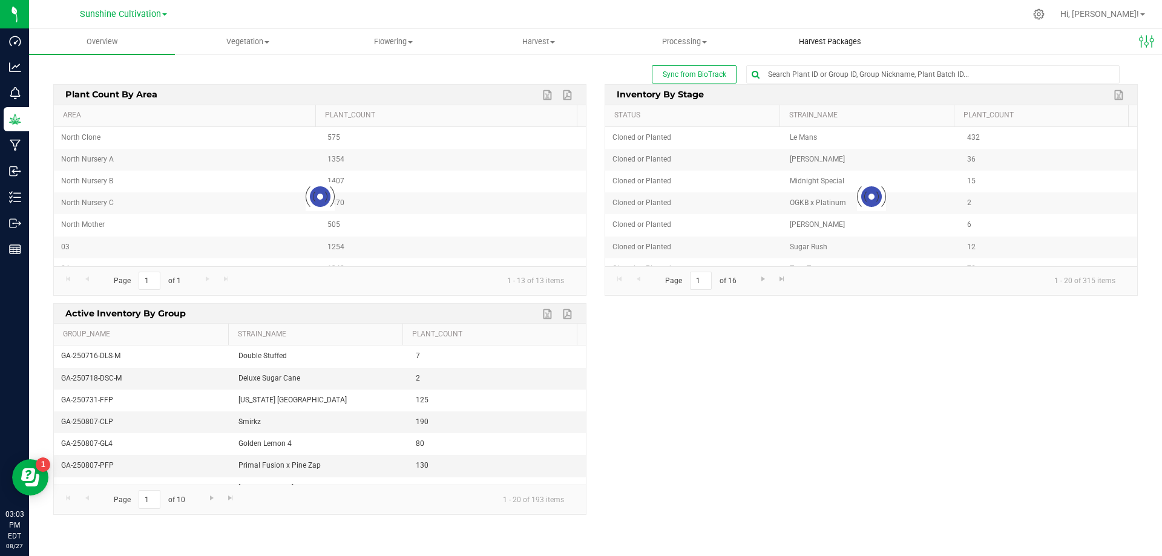
click at [843, 34] on uib-tab-heading "Harvest Packages" at bounding box center [830, 42] width 145 height 24
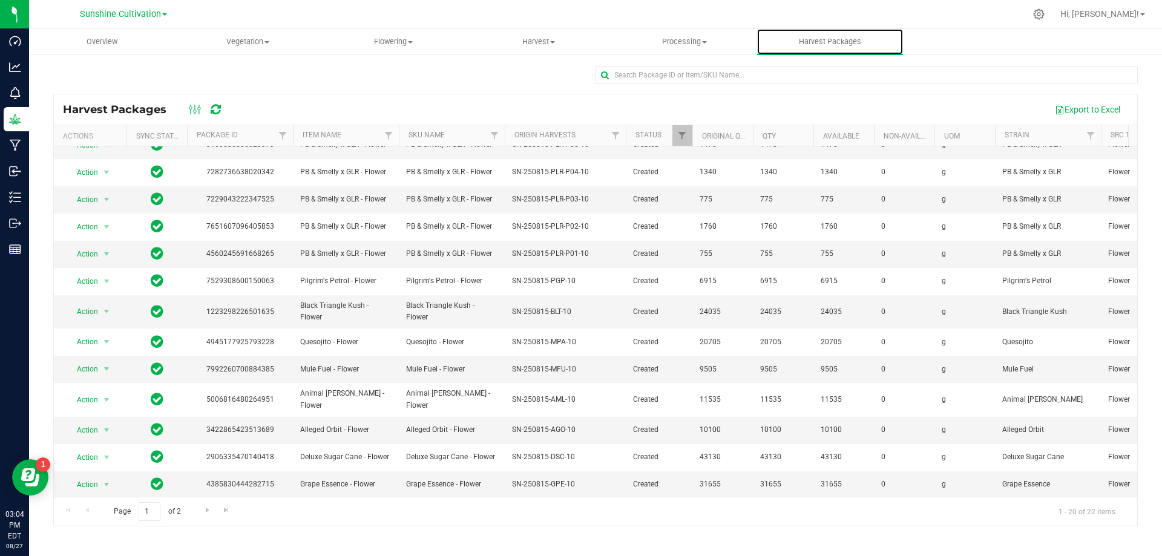
scroll to position [209, 0]
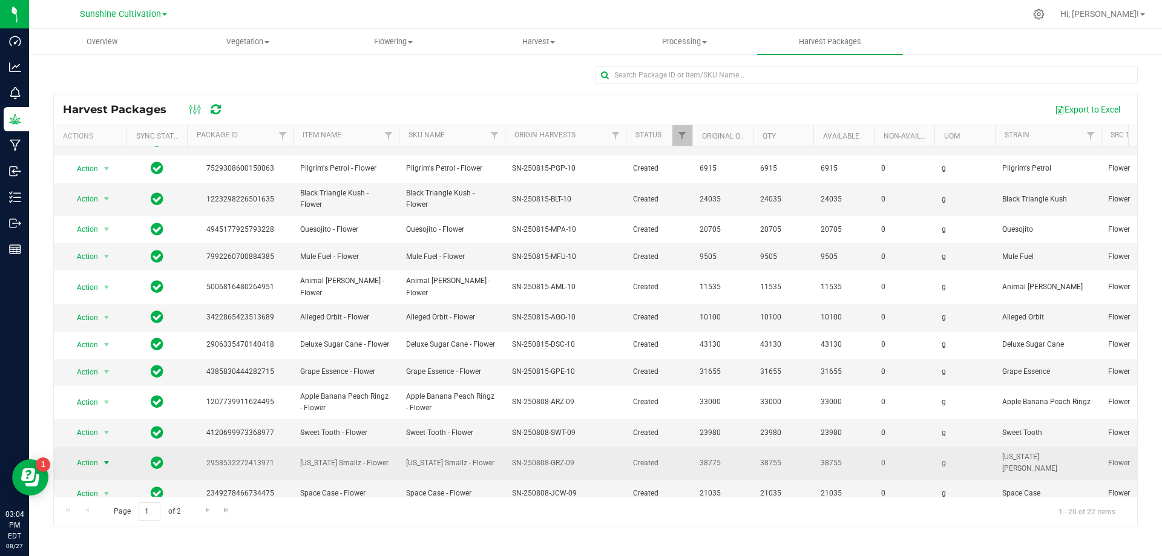
click at [90, 455] on span "Action" at bounding box center [82, 463] width 33 height 17
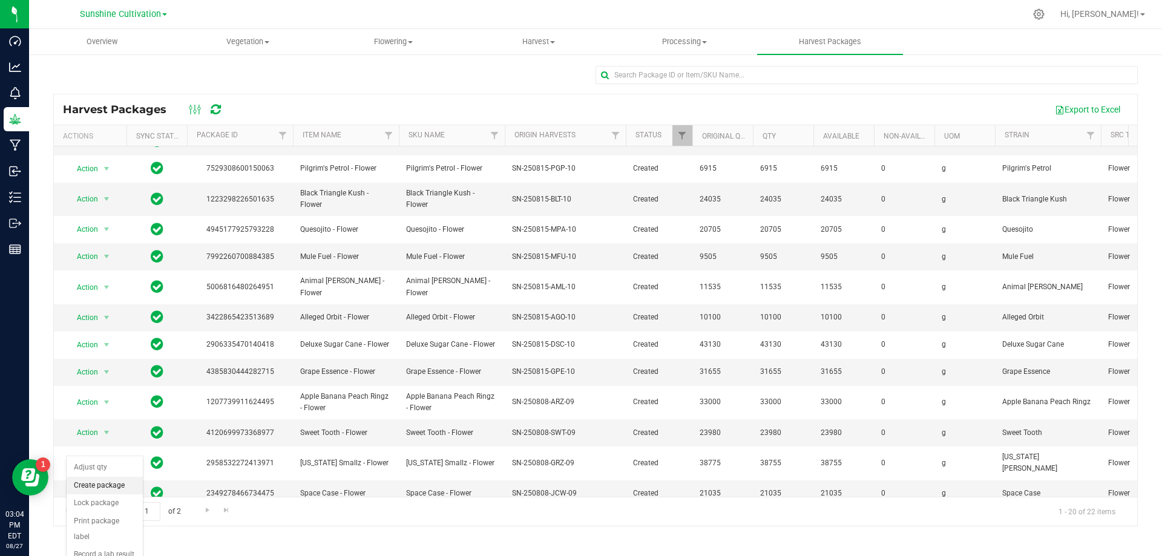
click at [119, 482] on li "Create package" at bounding box center [105, 486] width 76 height 18
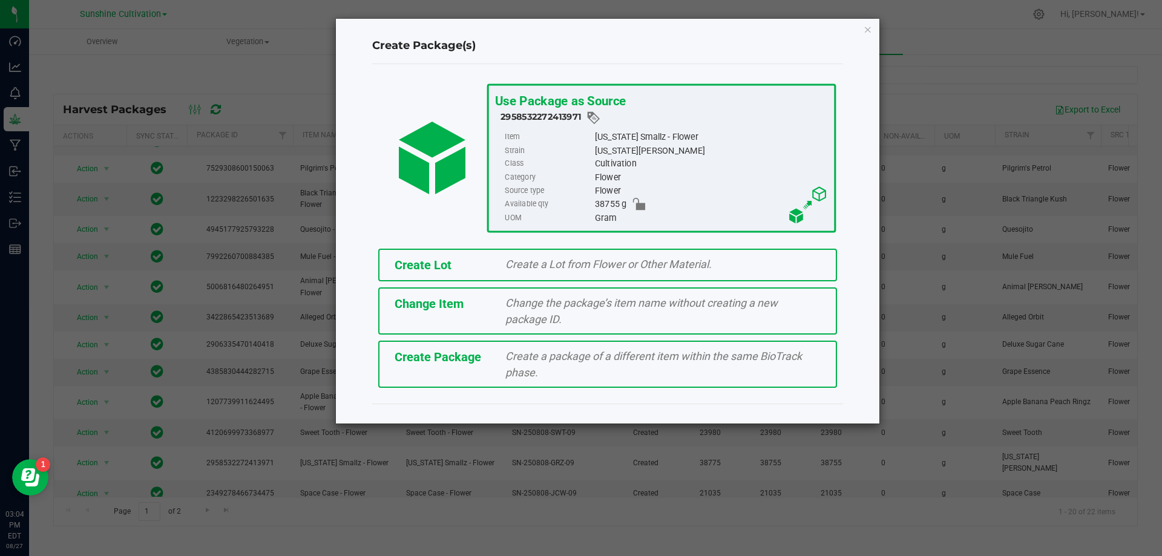
click at [416, 381] on div "Create Package Create a package of a different item within the same BioTrack ph…" at bounding box center [607, 364] width 459 height 47
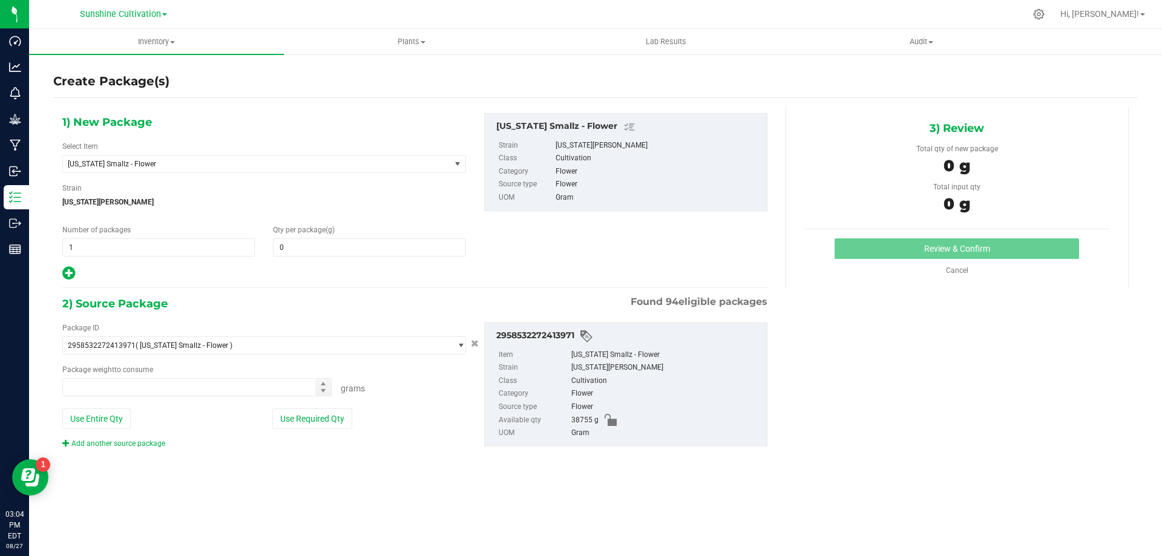
type input "0.0000"
type input "0.0000 g"
click at [403, 153] on div "Select Item Georgia Smallz - Flower 007UP - Flower 007UP - Waste 86 Moons - Flo…" at bounding box center [264, 157] width 404 height 32
click at [403, 160] on span "[US_STATE] Smallz - Flower" at bounding box center [249, 164] width 363 height 8
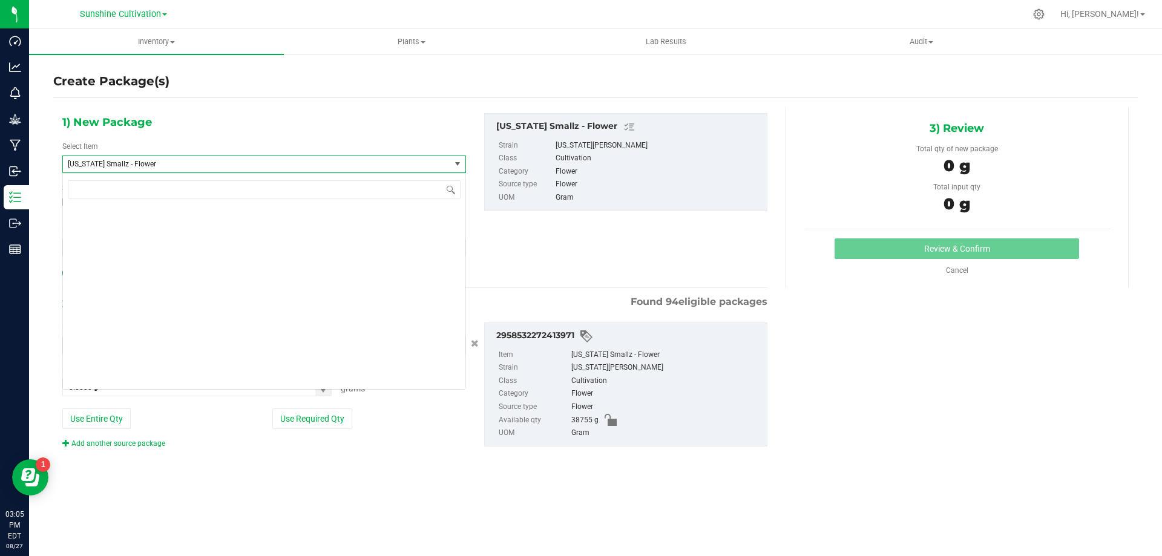
scroll to position [81387, 0]
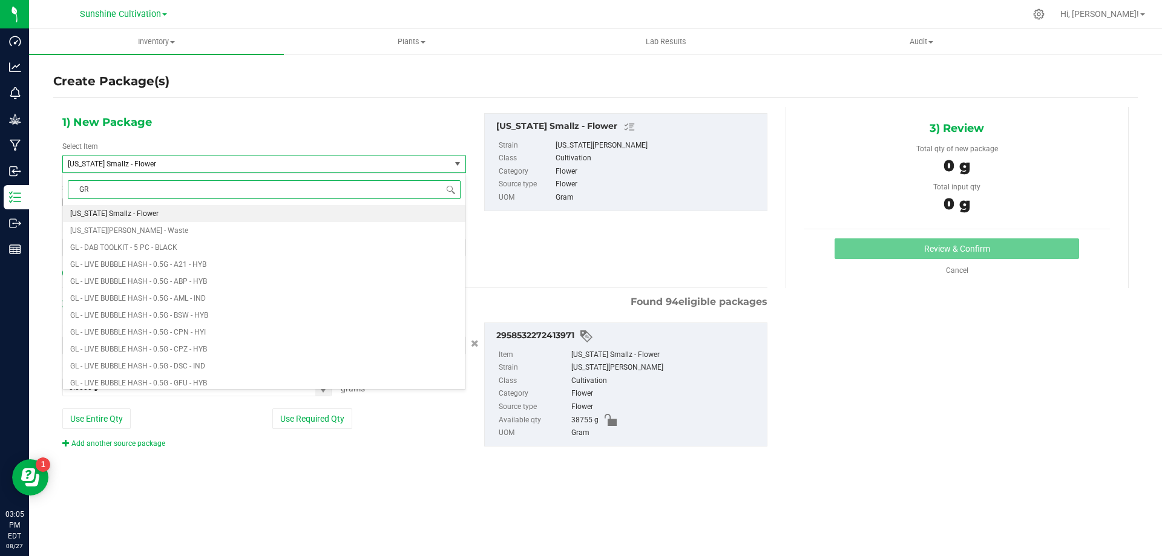
type input "GRZ"
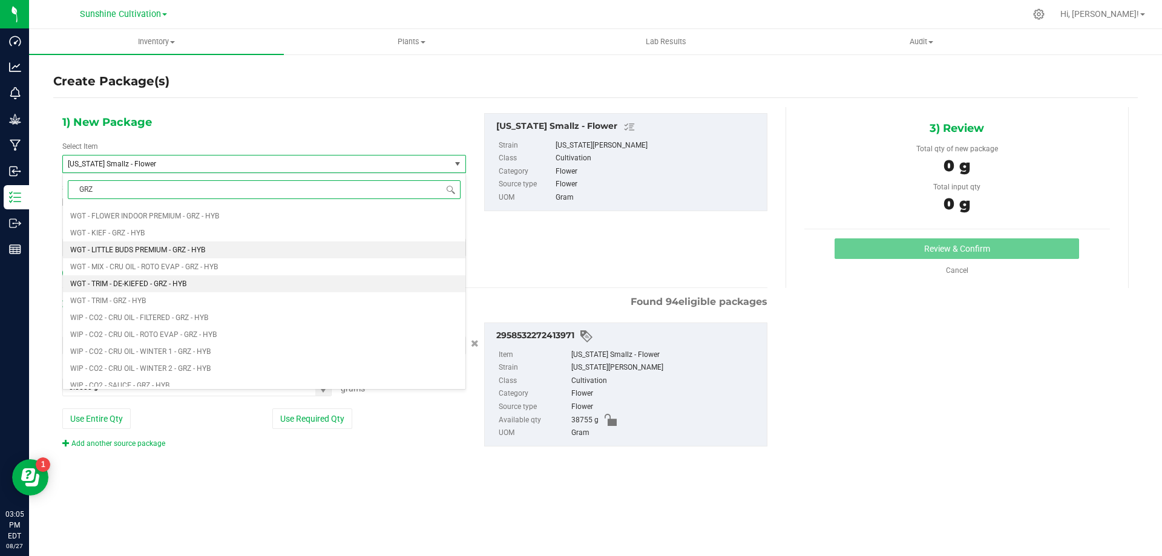
scroll to position [1029, 0]
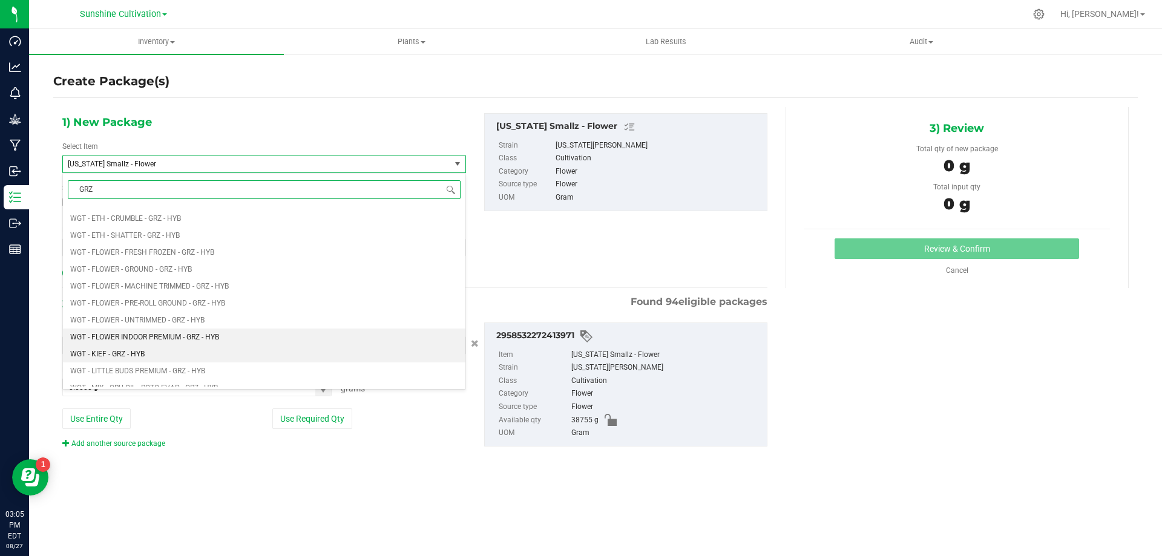
click at [222, 340] on li "WGT - FLOWER INDOOR PREMIUM - GRZ - HYB" at bounding box center [264, 337] width 403 height 17
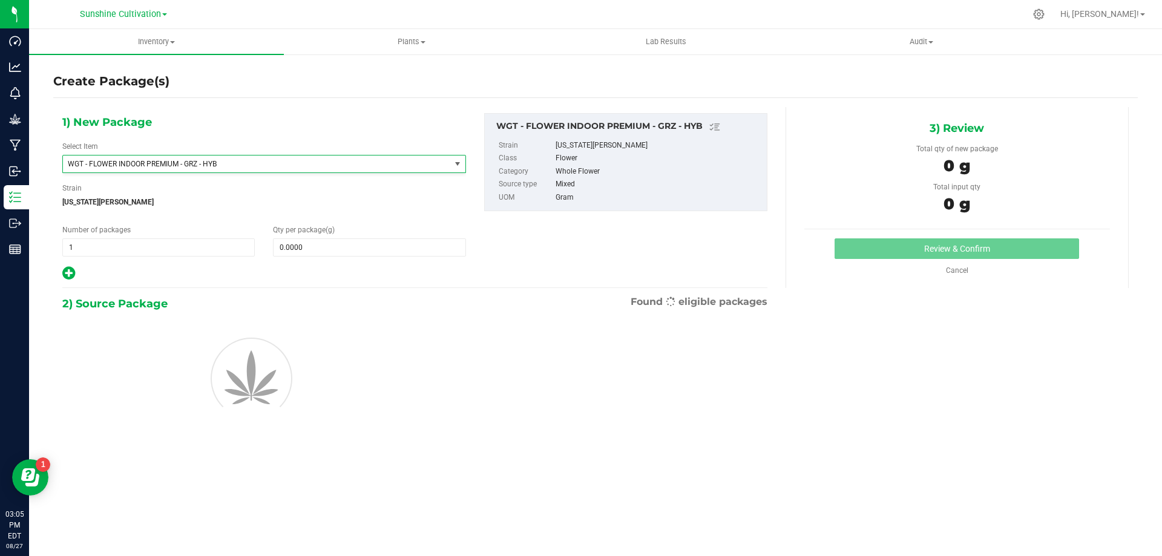
type input "0.0000"
click at [360, 243] on span at bounding box center [369, 247] width 192 height 18
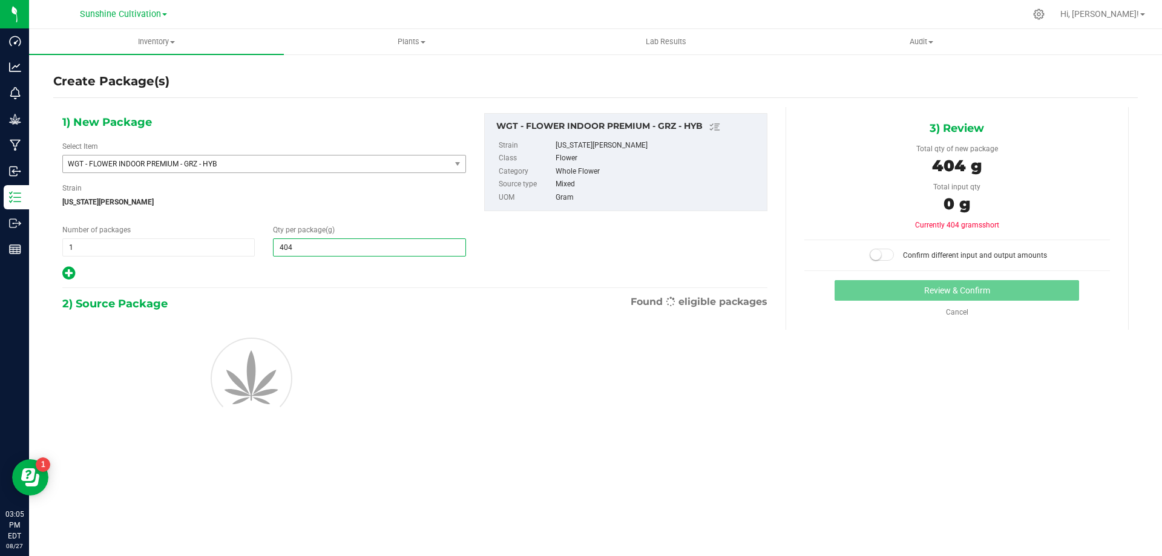
type input "4040"
type input "4,040.0000"
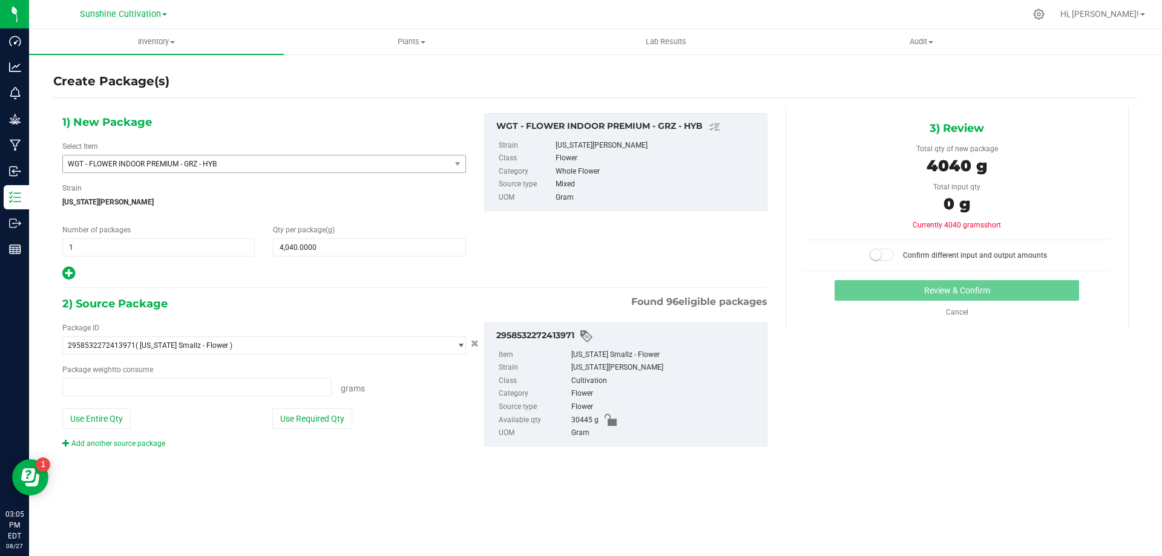
type input "0.0000 g"
click at [234, 391] on span at bounding box center [196, 387] width 269 height 18
type input "4040"
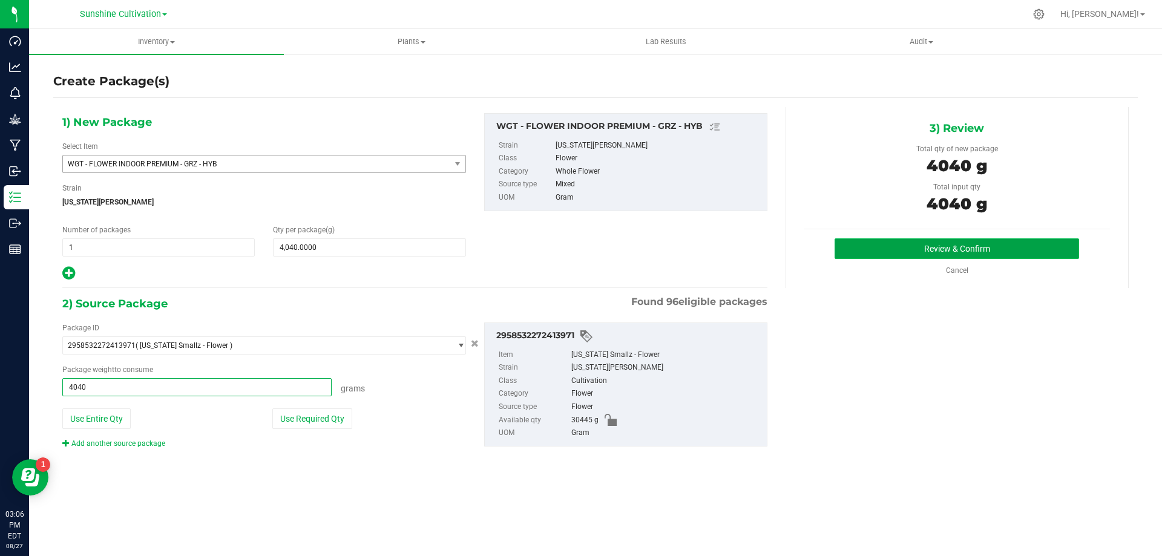
type input "4040.0000 g"
click at [935, 238] on button "Review & Confirm" at bounding box center [957, 248] width 245 height 21
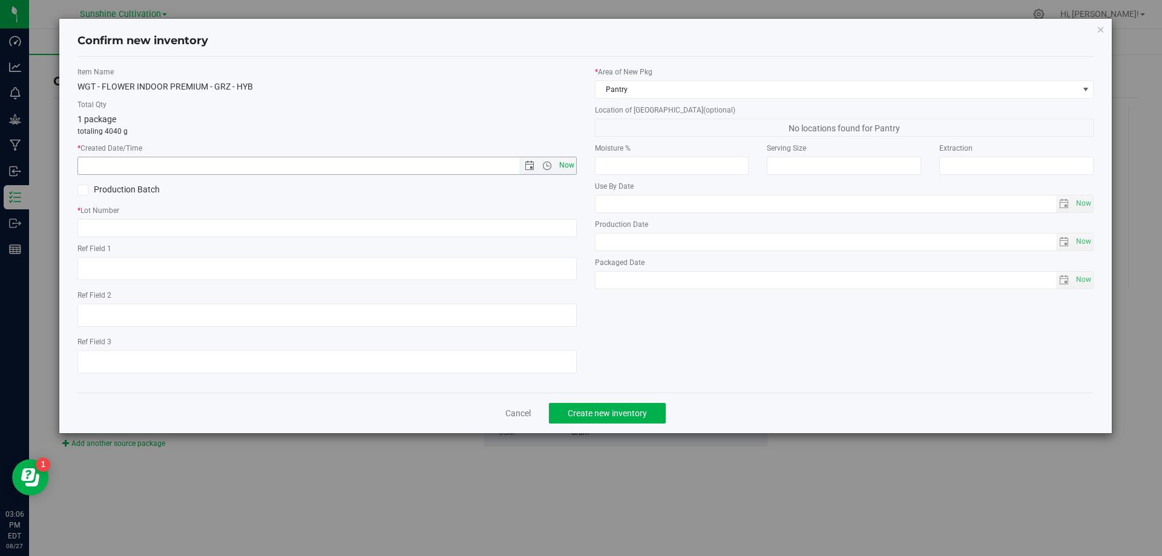
click at [572, 162] on span "Now" at bounding box center [566, 166] width 21 height 18
type input "8/27/2025 3:06 PM"
click at [527, 225] on input "text" at bounding box center [326, 228] width 499 height 18
paste input "SN-250808-GRZ-09"
type input "SN-250808-GRZ-09"
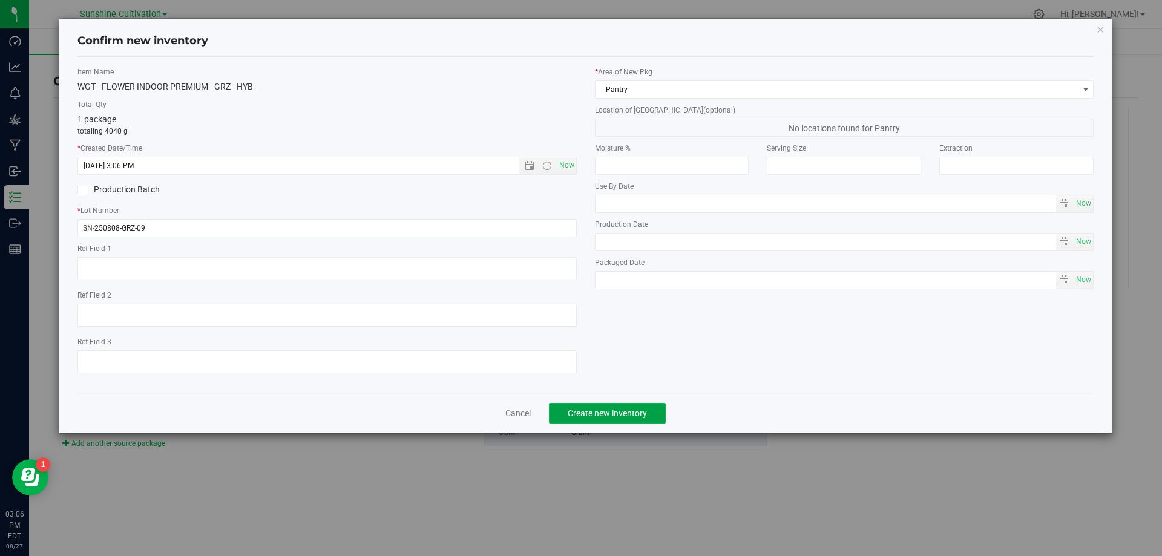
click at [605, 411] on span "Create new inventory" at bounding box center [607, 414] width 79 height 10
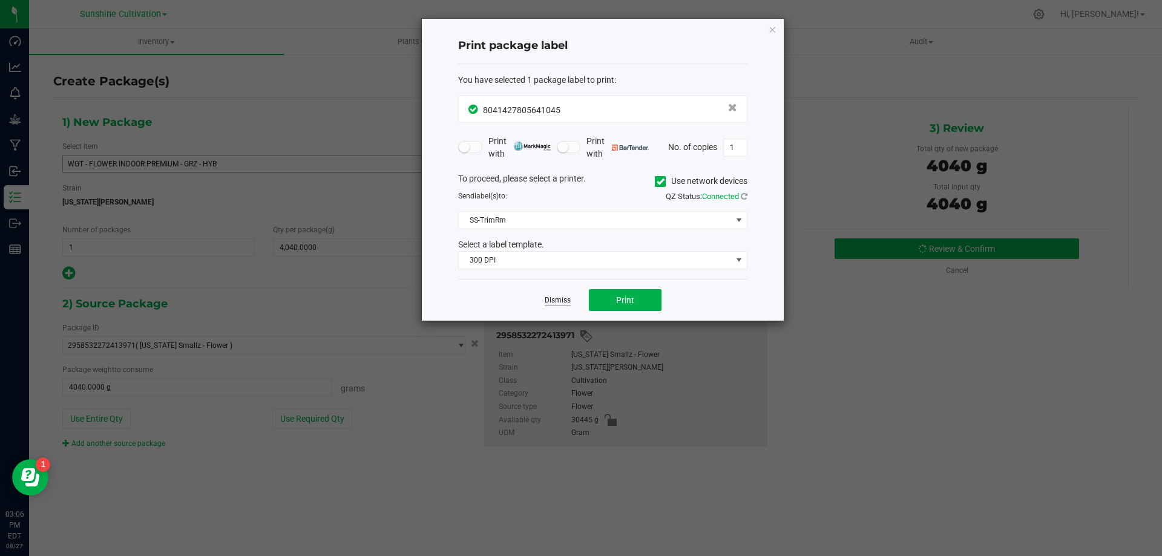
click at [565, 297] on link "Dismiss" at bounding box center [558, 300] width 26 height 10
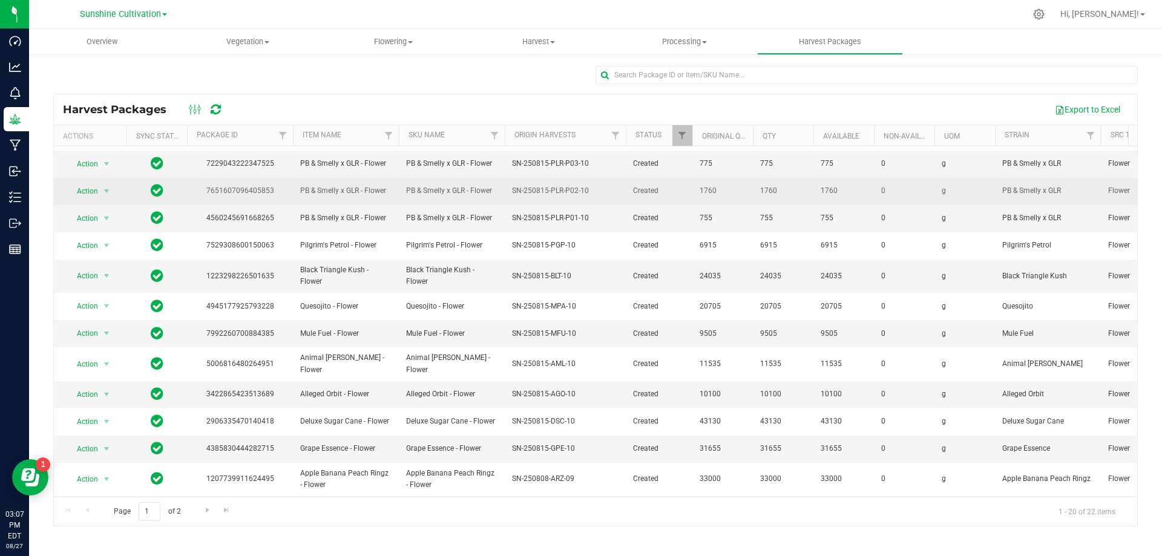
scroll to position [209, 0]
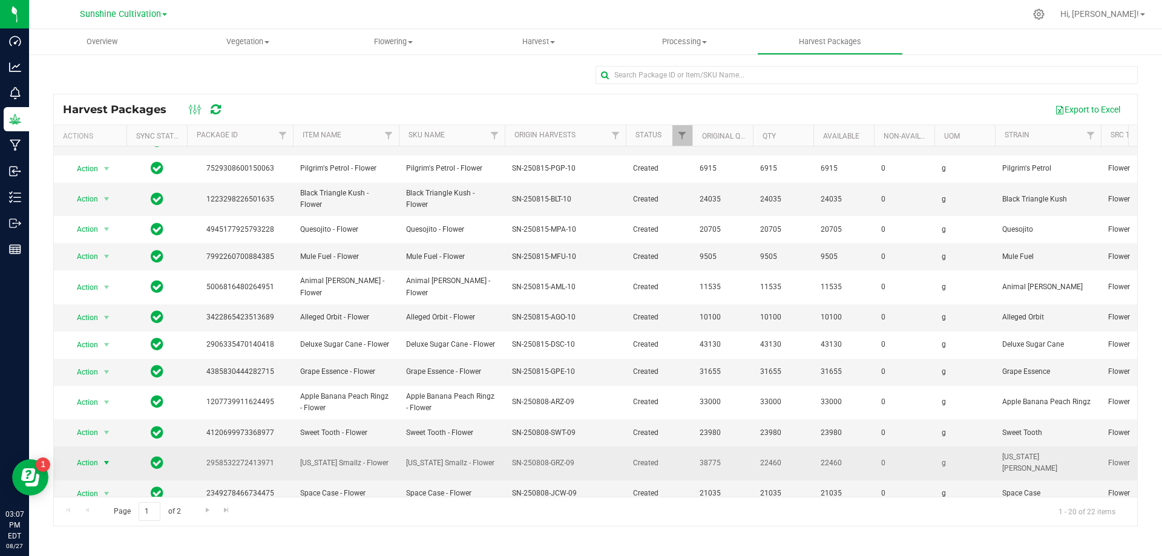
click at [110, 458] on span "select" at bounding box center [107, 463] width 10 height 10
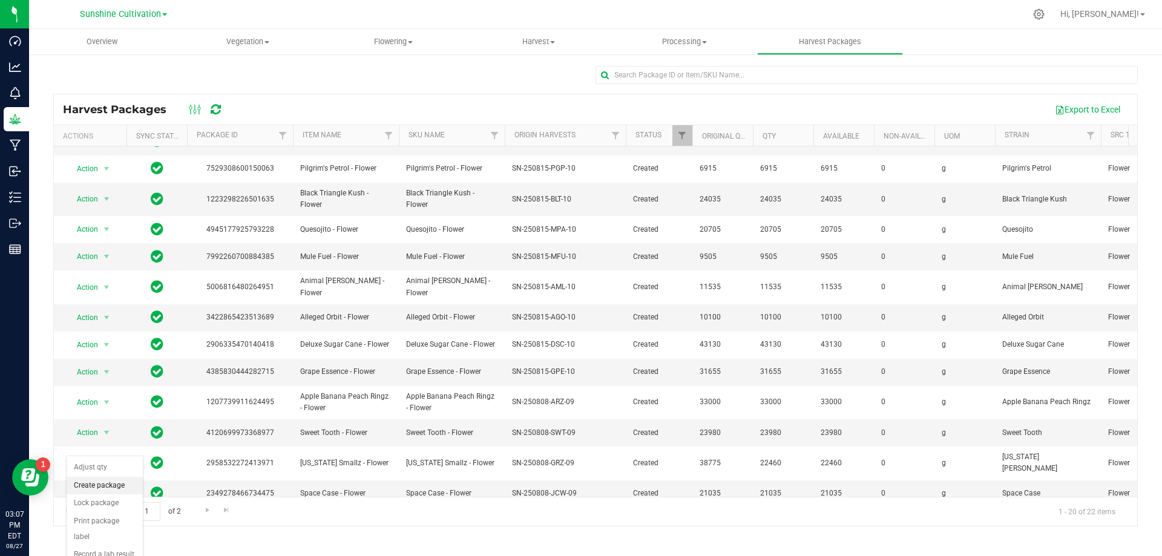
click at [116, 488] on li "Create package" at bounding box center [105, 486] width 76 height 18
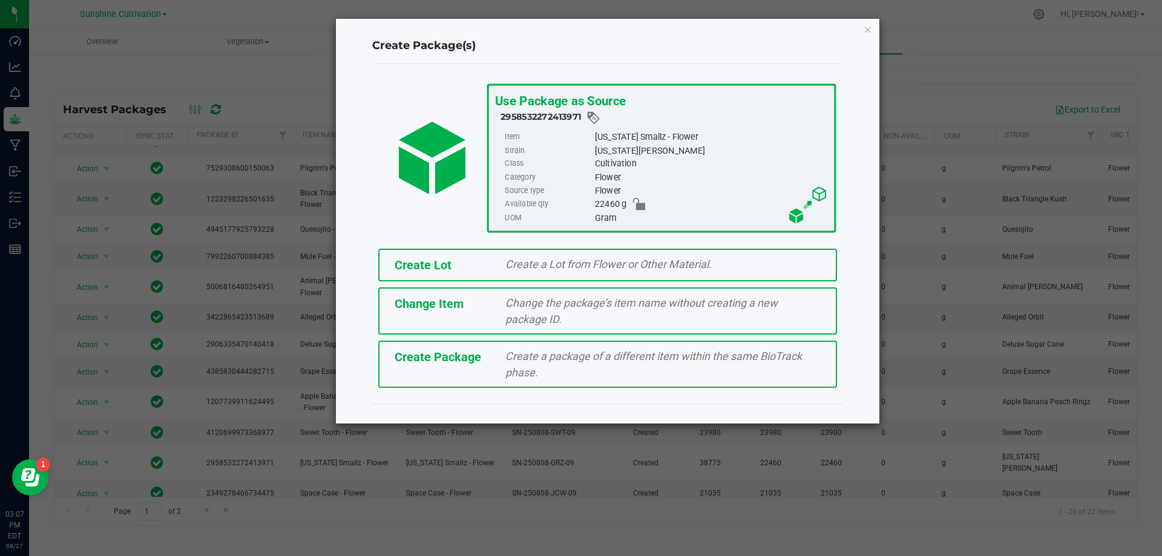
click at [544, 380] on div "Create a package of a different item within the same BioTrack phase." at bounding box center [663, 364] width 334 height 33
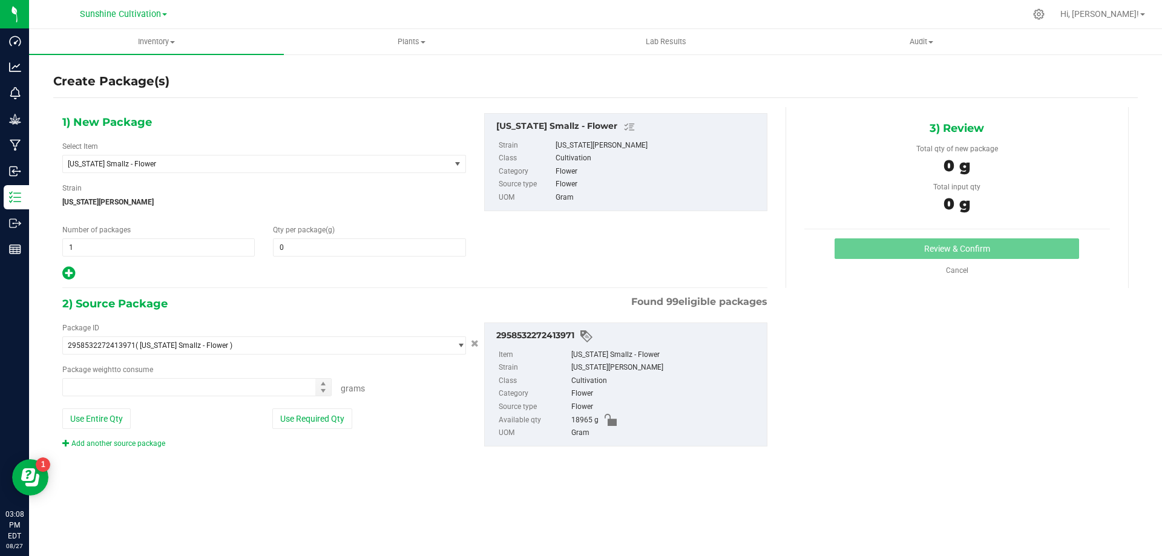
type input "0.0000"
type input "0.0000 g"
click at [350, 163] on span "[US_STATE] Smallz - Flower" at bounding box center [249, 164] width 363 height 8
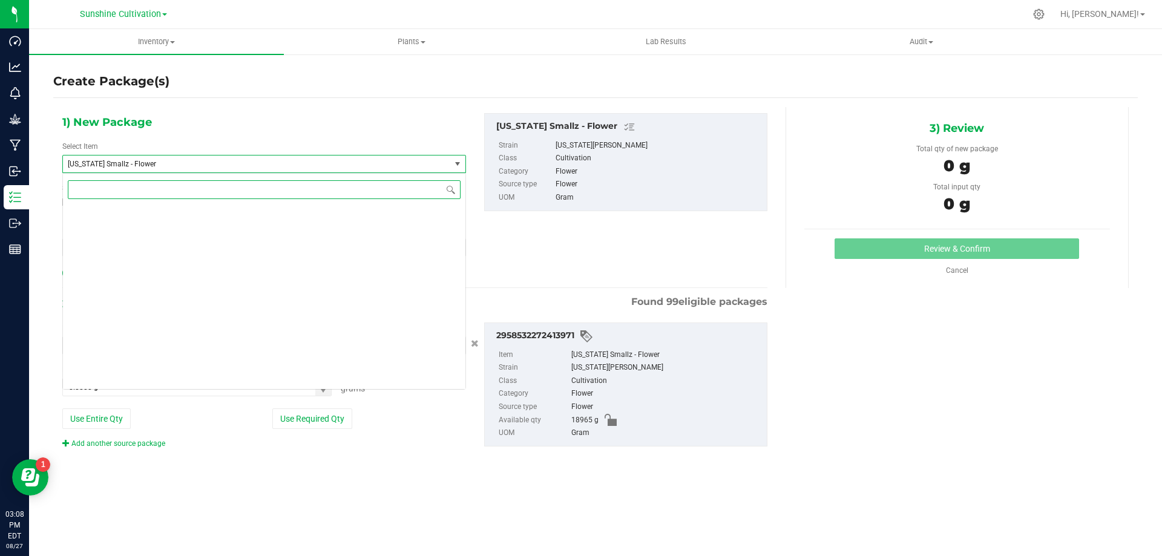
scroll to position [81387, 0]
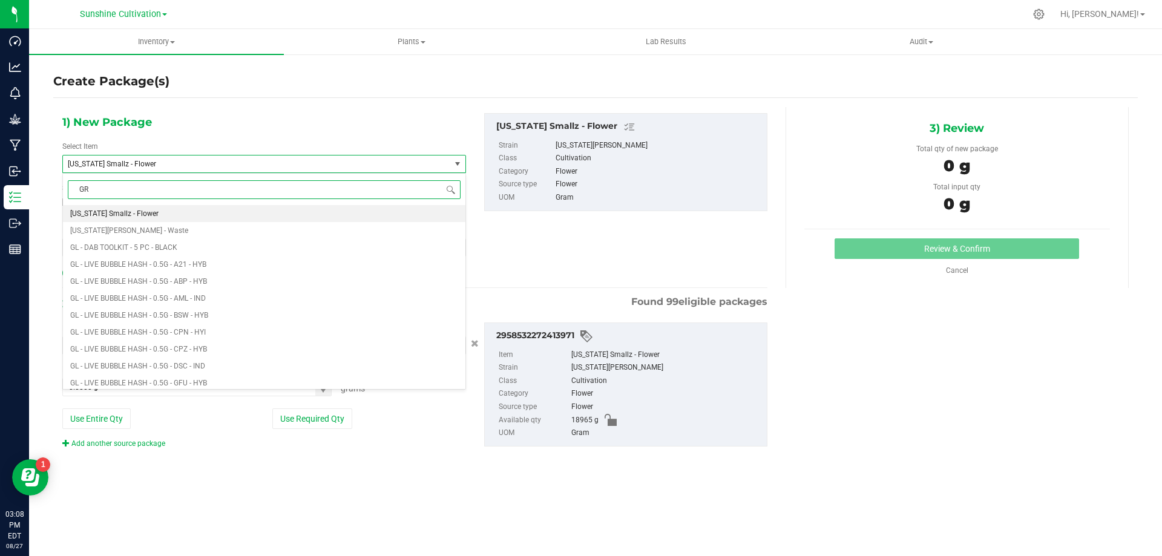
type input "GRZ"
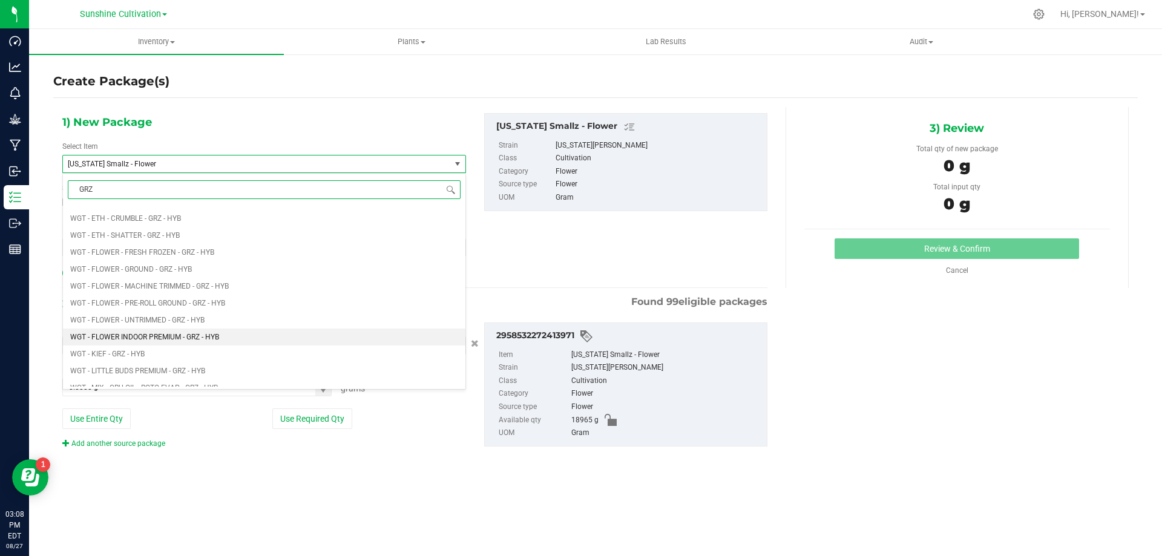
click at [199, 332] on li "WGT - FLOWER INDOOR PREMIUM - GRZ - HYB" at bounding box center [264, 337] width 403 height 17
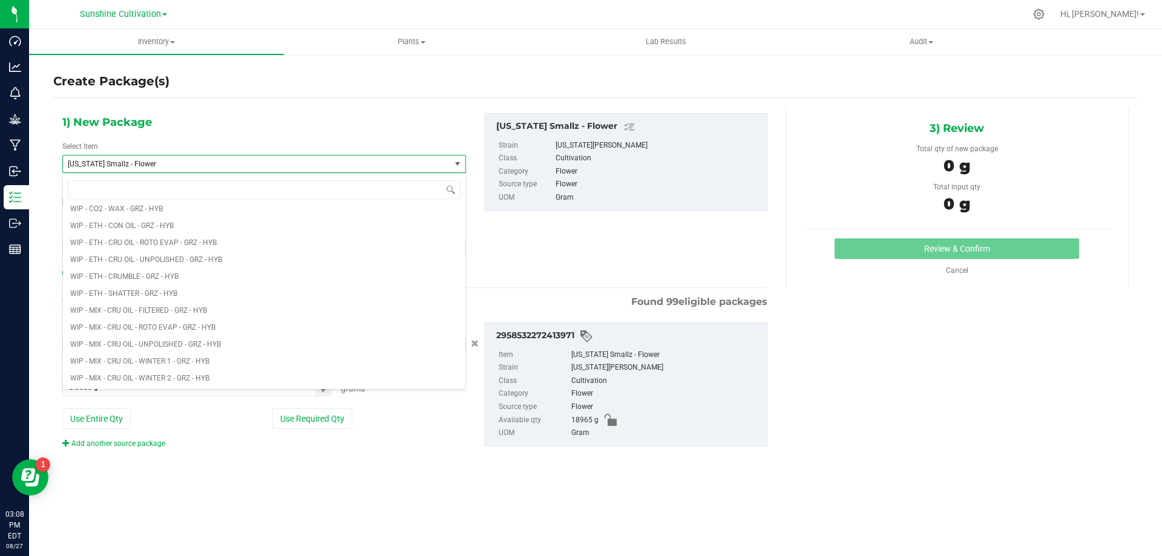
type input "0.0000"
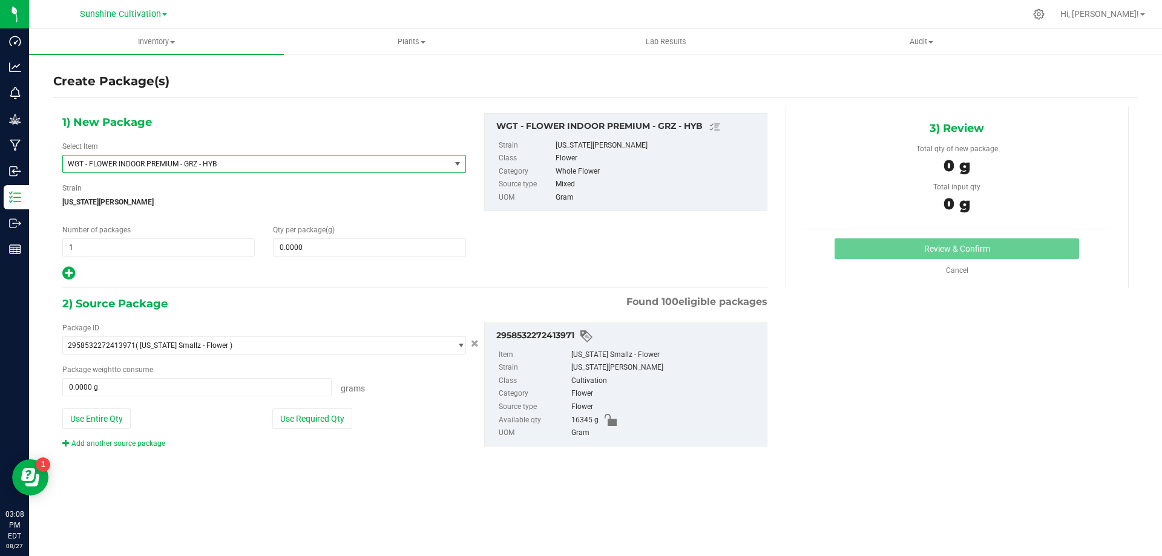
click at [250, 154] on div "Select Item WGT - FLOWER INDOOR PREMIUM - GRZ - HYB WGT - FLOWER INDOOR PREMIUM…" at bounding box center [264, 157] width 404 height 32
click at [248, 160] on span "WGT - FLOWER INDOOR PREMIUM - GRZ - HYB" at bounding box center [249, 164] width 363 height 8
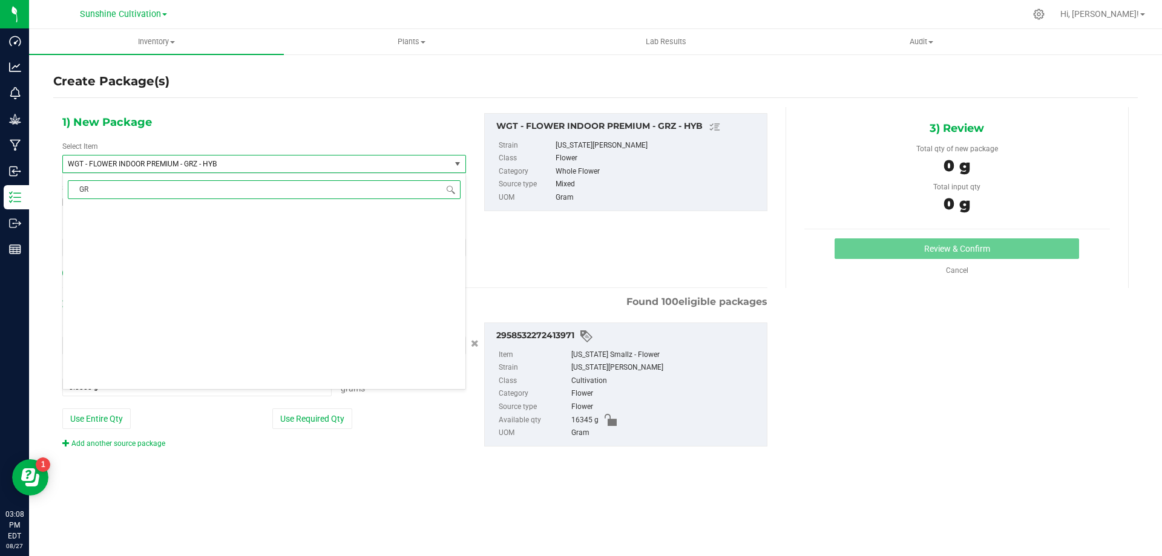
type input "GRZ"
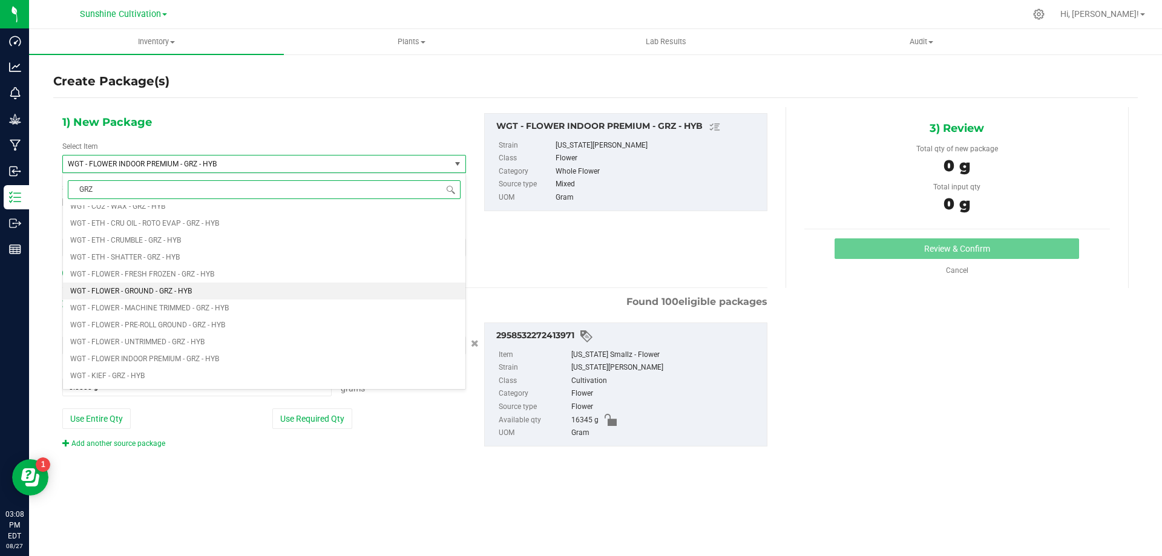
scroll to position [1029, 0]
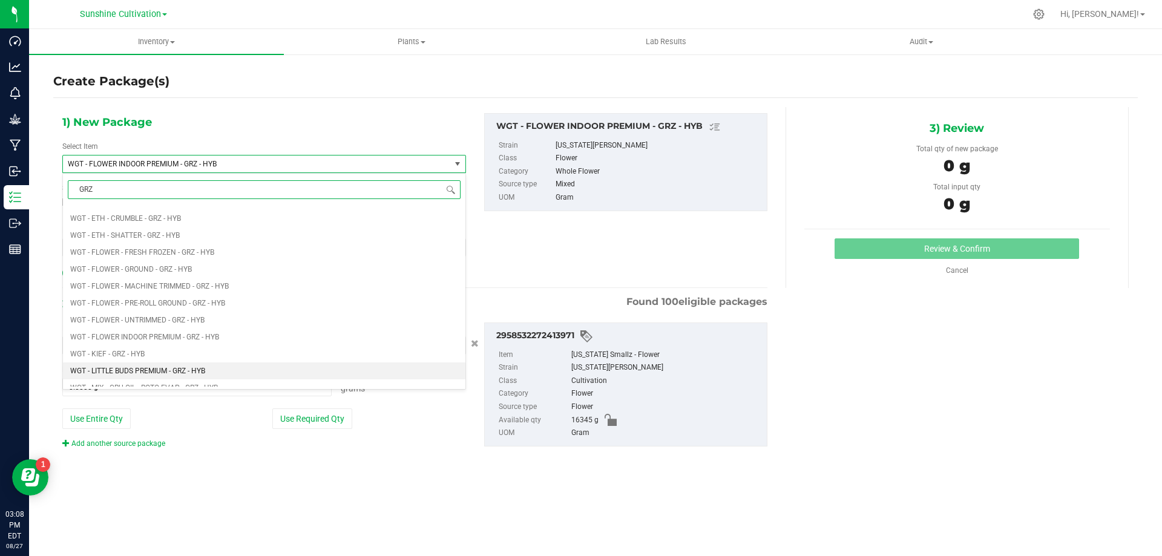
click at [173, 375] on span "WGT - LITTLE BUDS PREMIUM - GRZ - HYB" at bounding box center [137, 371] width 135 height 8
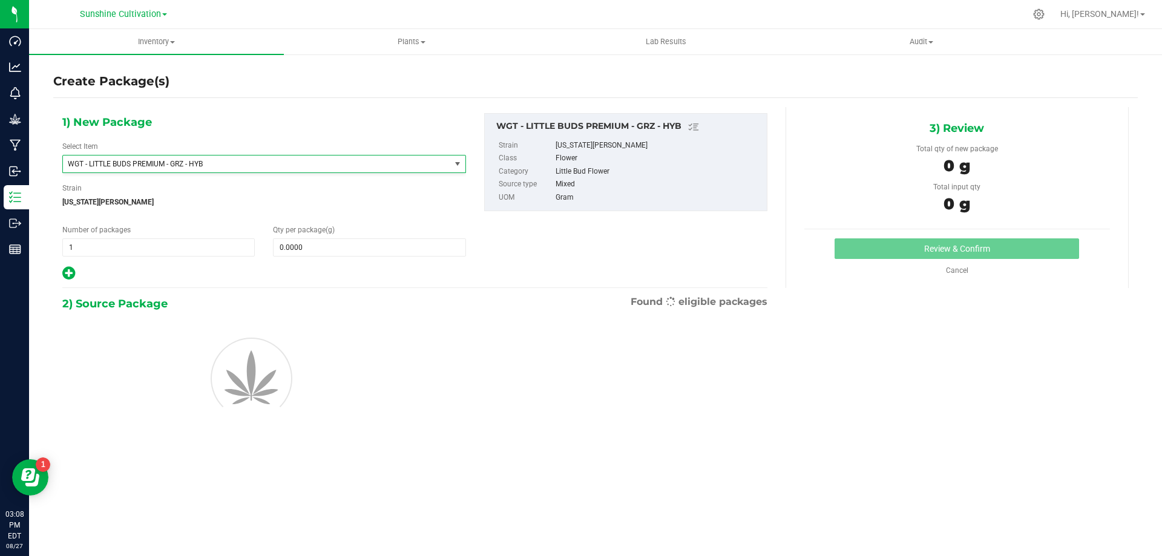
type input "0.0000"
click at [312, 249] on span at bounding box center [369, 247] width 192 height 18
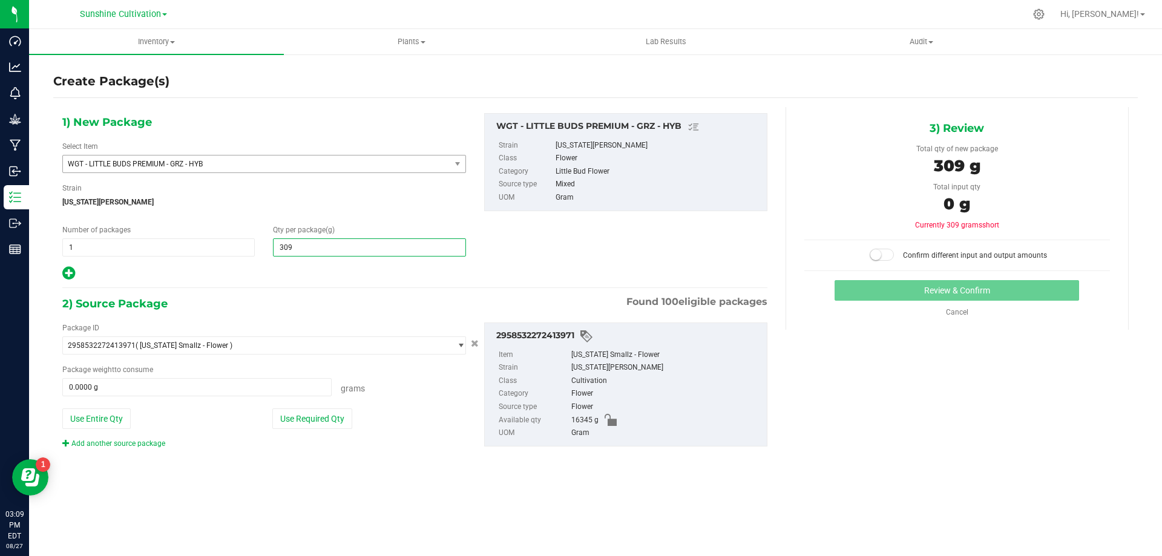
type input "3095"
type input "3,095.0000"
click at [240, 387] on span at bounding box center [196, 387] width 269 height 18
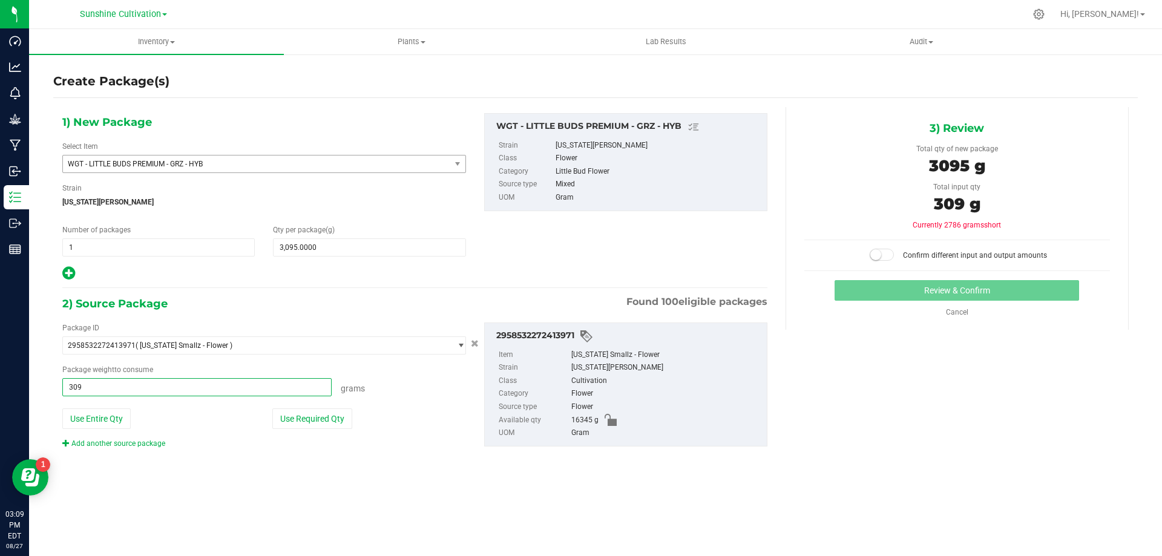
type input "3095"
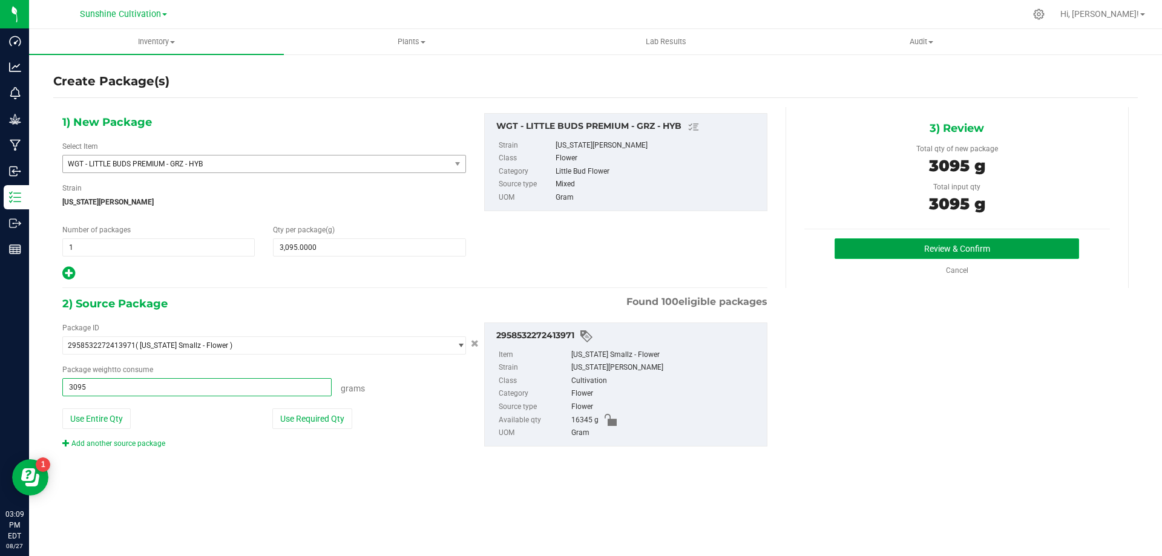
type input "3095.0000 g"
click at [959, 246] on button "Review & Confirm" at bounding box center [957, 248] width 245 height 21
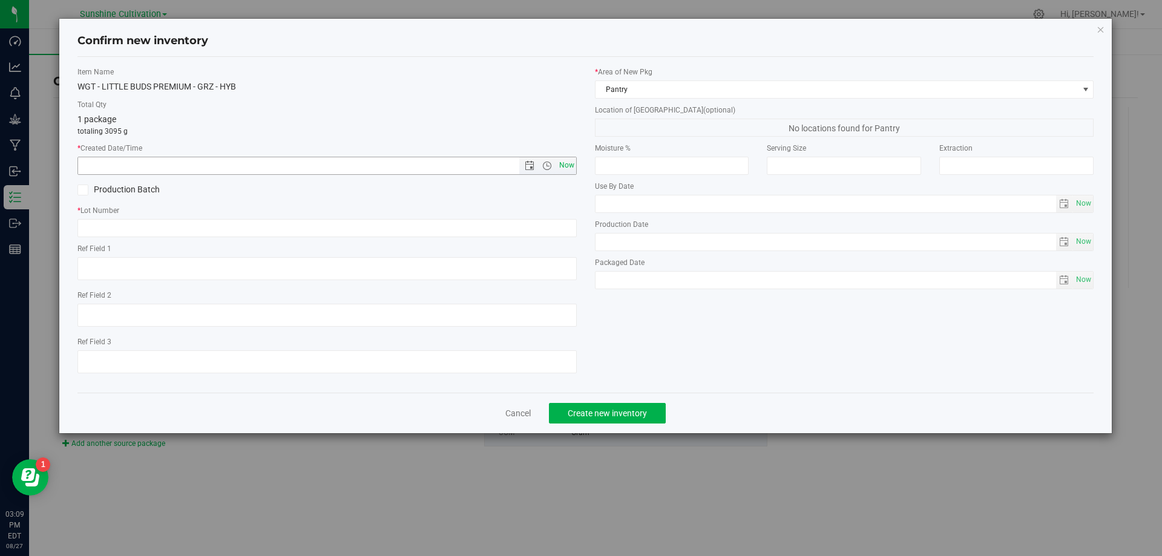
click at [562, 167] on span "Now" at bounding box center [566, 166] width 21 height 18
type input "8/27/2025 3:09 PM"
paste input "SN-250808-GRZ-09"
type input "SN-250808-GRZ-09"
click at [596, 407] on button "Create new inventory" at bounding box center [607, 413] width 117 height 21
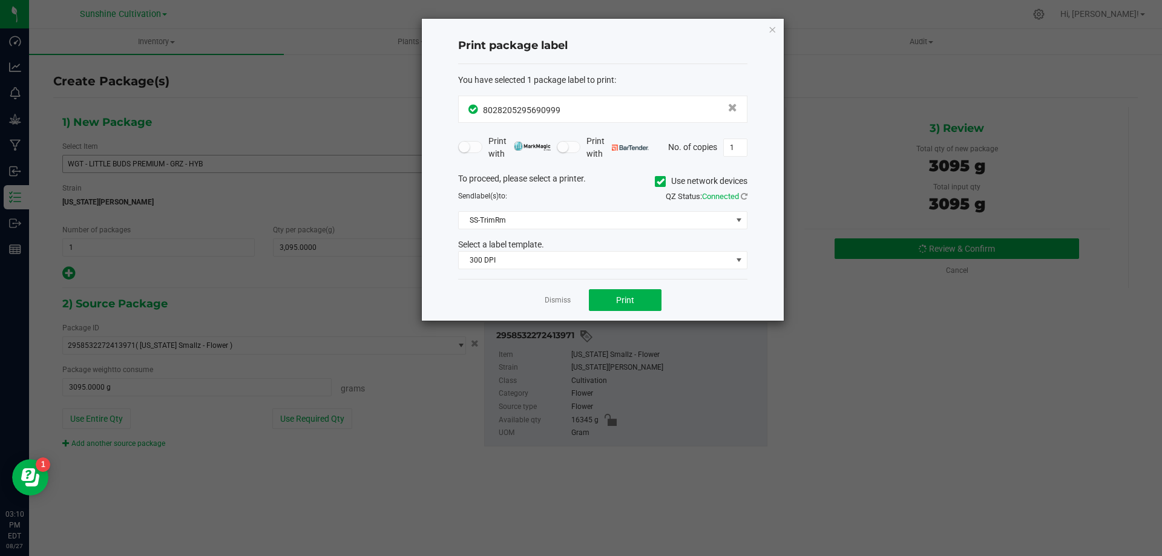
click at [777, 33] on div "Print package label You have selected 1 package label to print : 80282052956909…" at bounding box center [603, 170] width 362 height 302
click at [771, 24] on icon "button" at bounding box center [772, 29] width 8 height 15
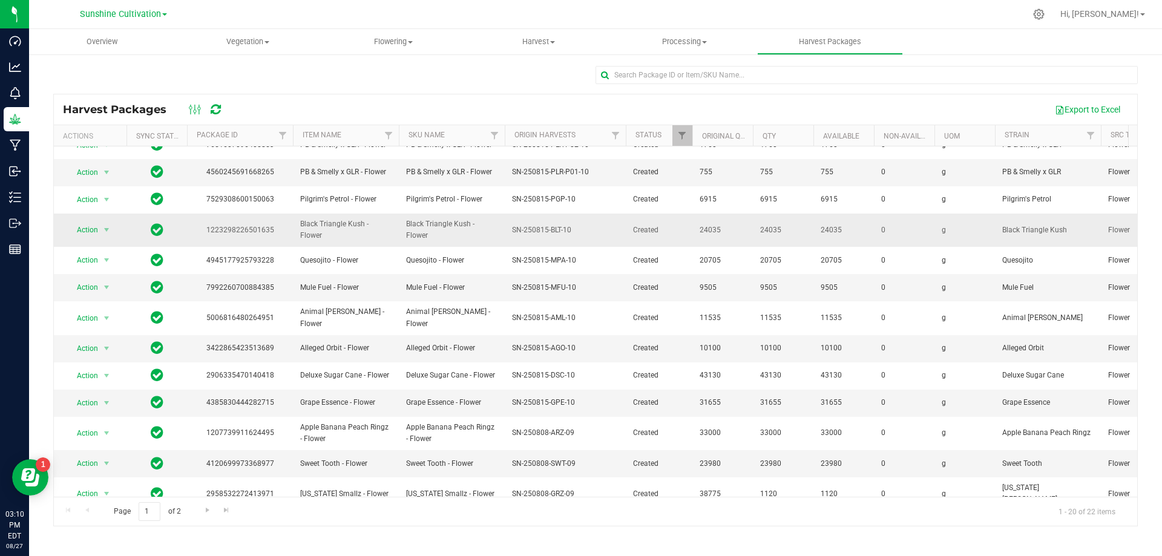
scroll to position [209, 0]
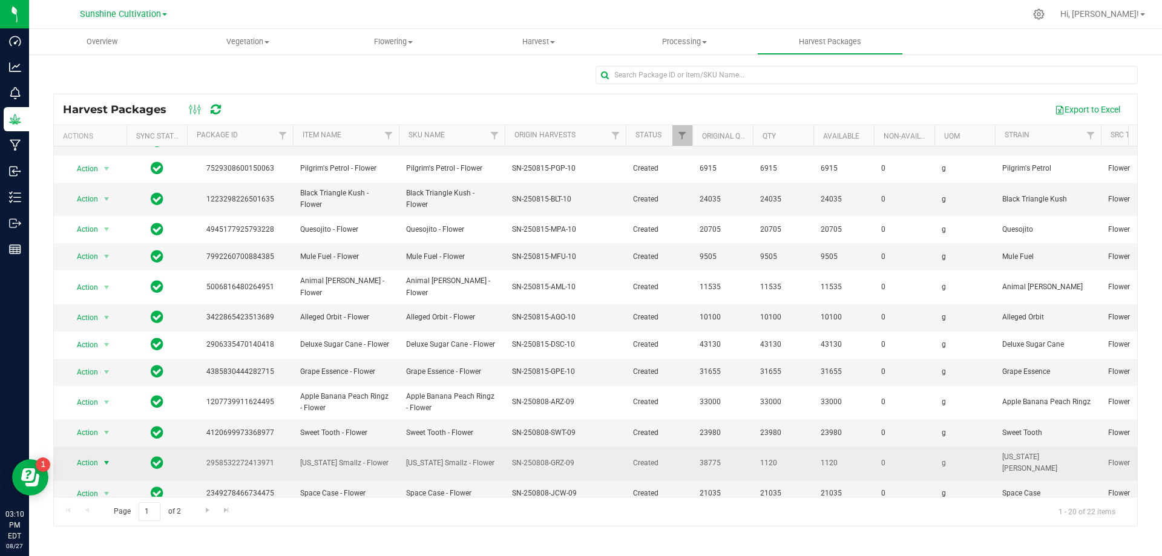
click at [99, 455] on span "select" at bounding box center [106, 463] width 15 height 17
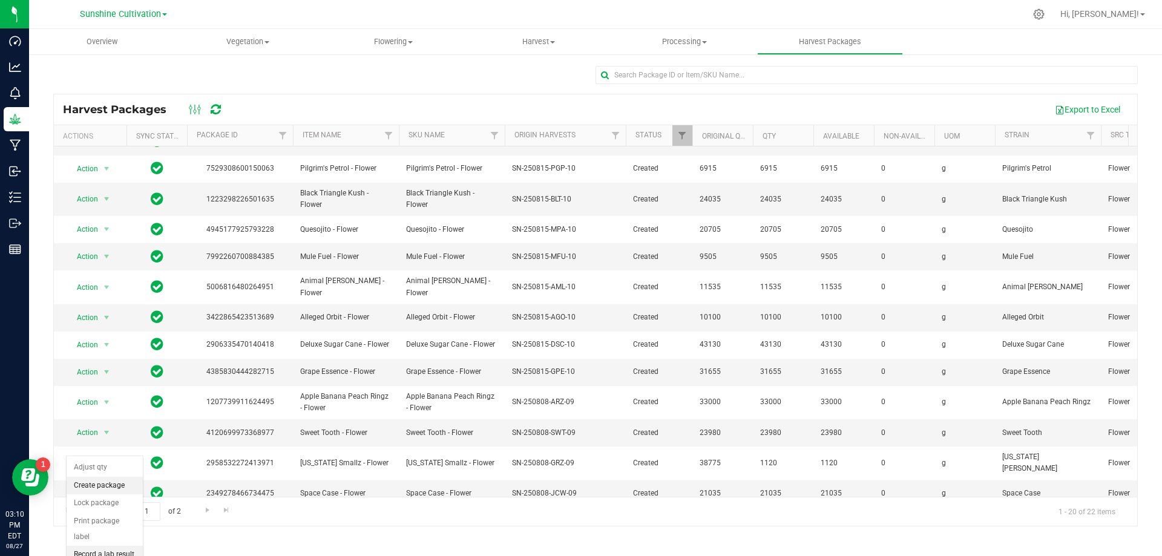
drag, startPoint x: 118, startPoint y: 487, endPoint x: 125, endPoint y: 481, distance: 9.5
click at [119, 487] on li "Create package" at bounding box center [105, 486] width 76 height 18
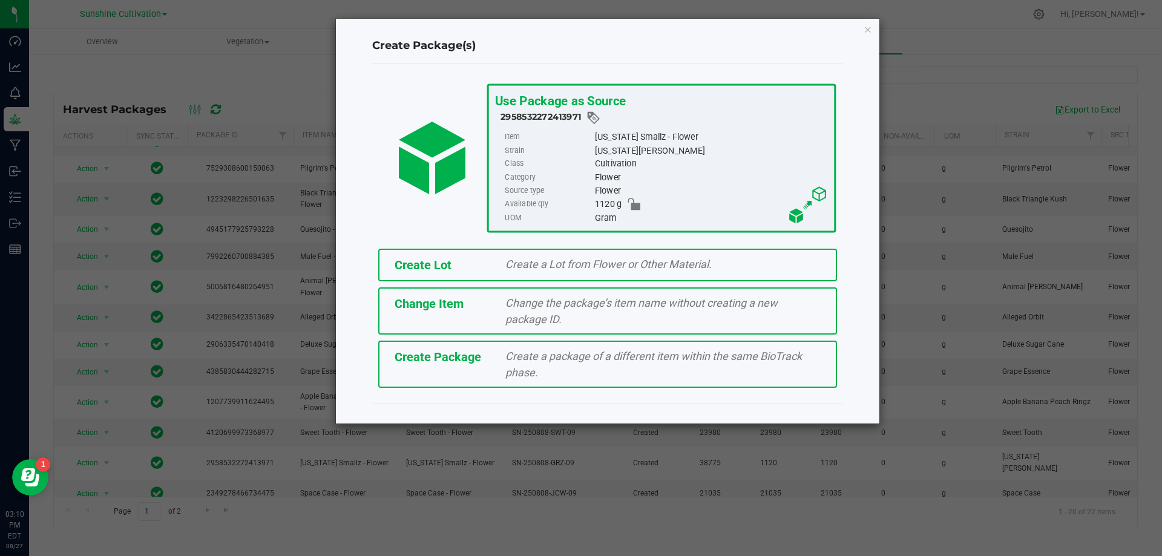
click at [539, 363] on div "Create a package of a different item within the same BioTrack phase." at bounding box center [663, 364] width 334 height 33
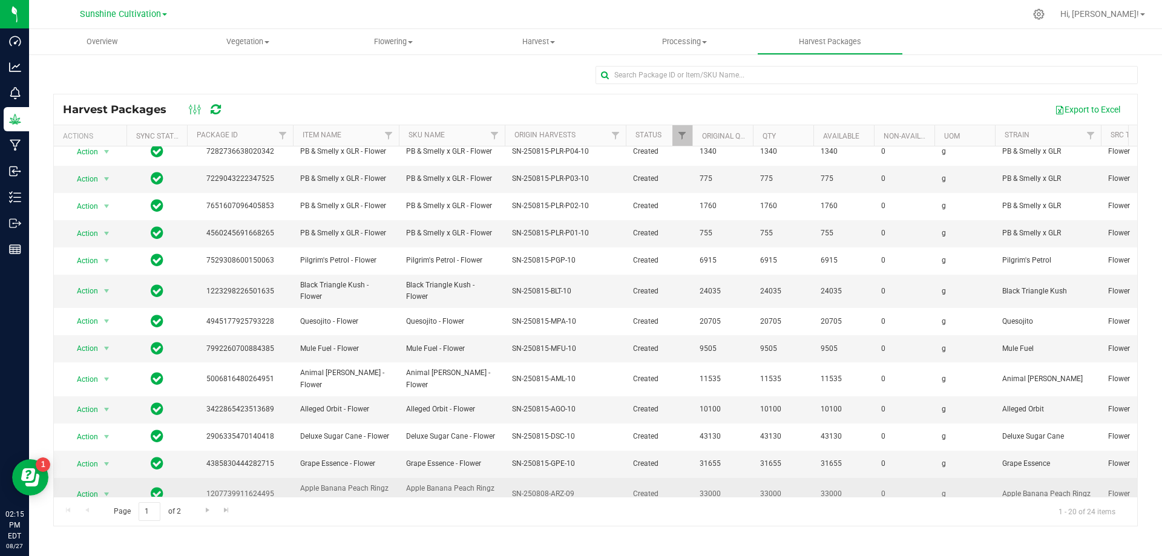
scroll to position [209, 0]
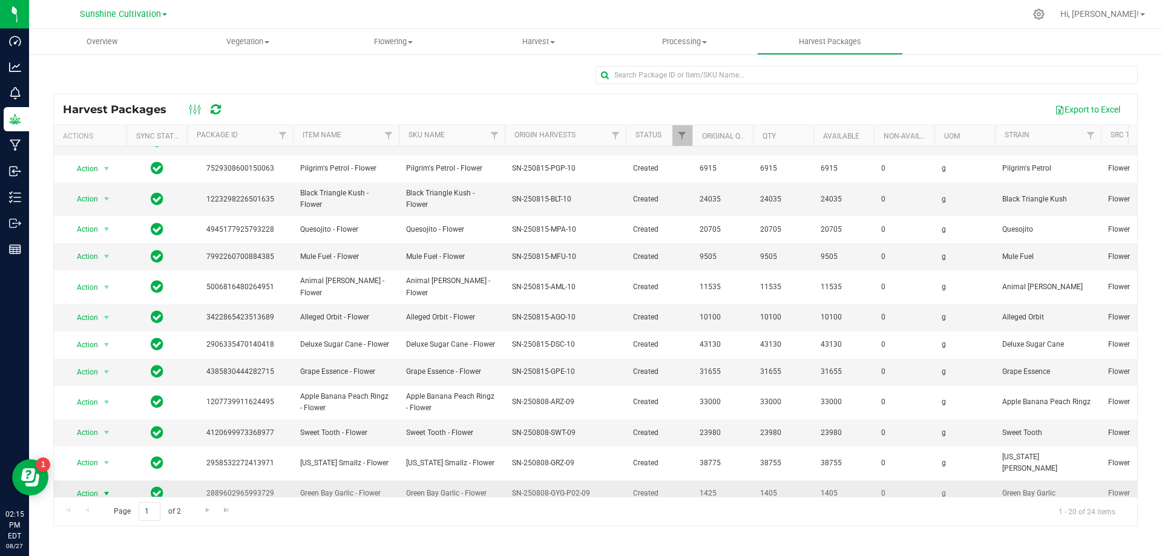
click at [103, 489] on span "select" at bounding box center [107, 494] width 10 height 10
click at [96, 406] on li "Create package" at bounding box center [105, 401] width 76 height 18
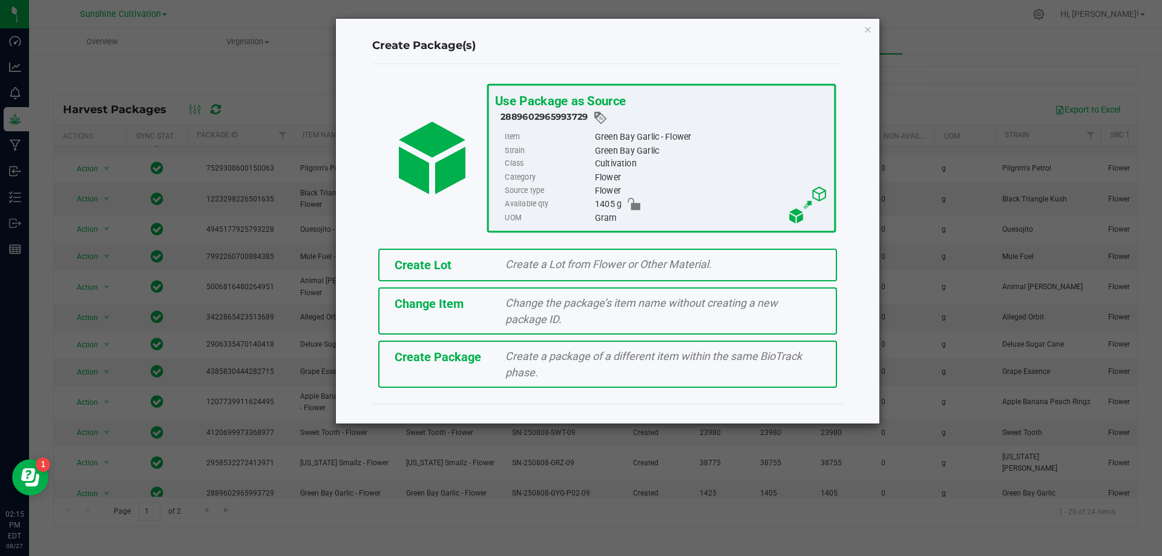
click at [522, 352] on span "Create a package of a different item within the same BioTrack phase." at bounding box center [653, 364] width 297 height 29
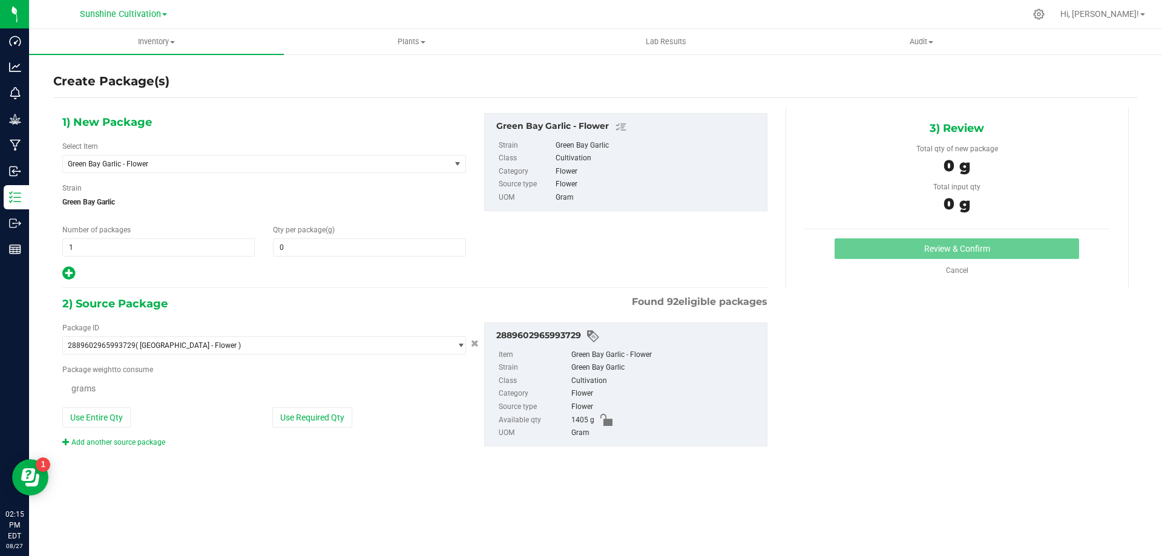
type input "0.0000"
click at [443, 162] on span "Green Bay Garlic - Flower" at bounding box center [256, 164] width 387 height 17
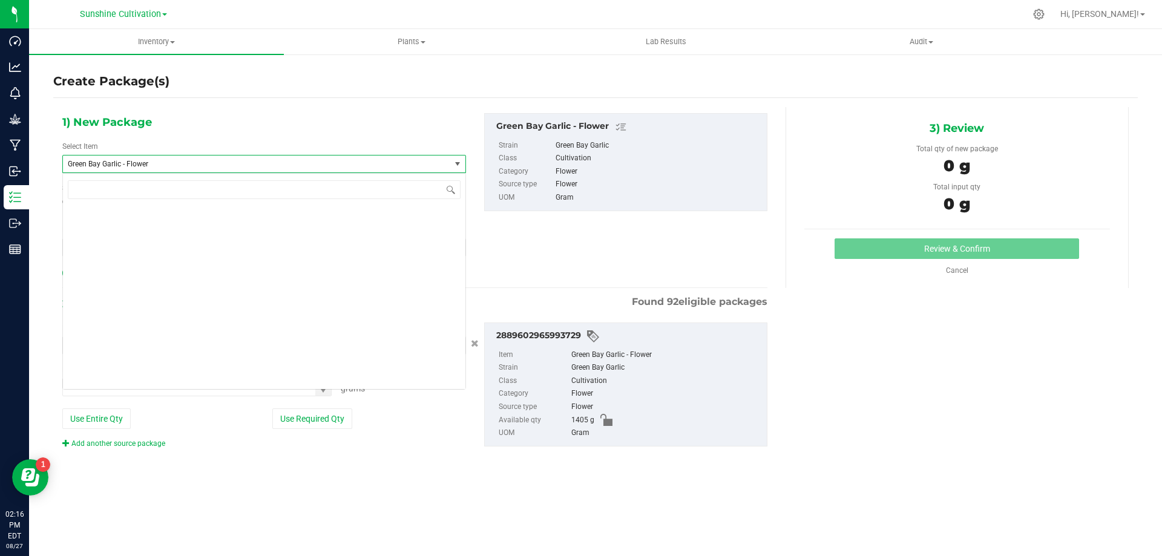
scroll to position [89064, 0]
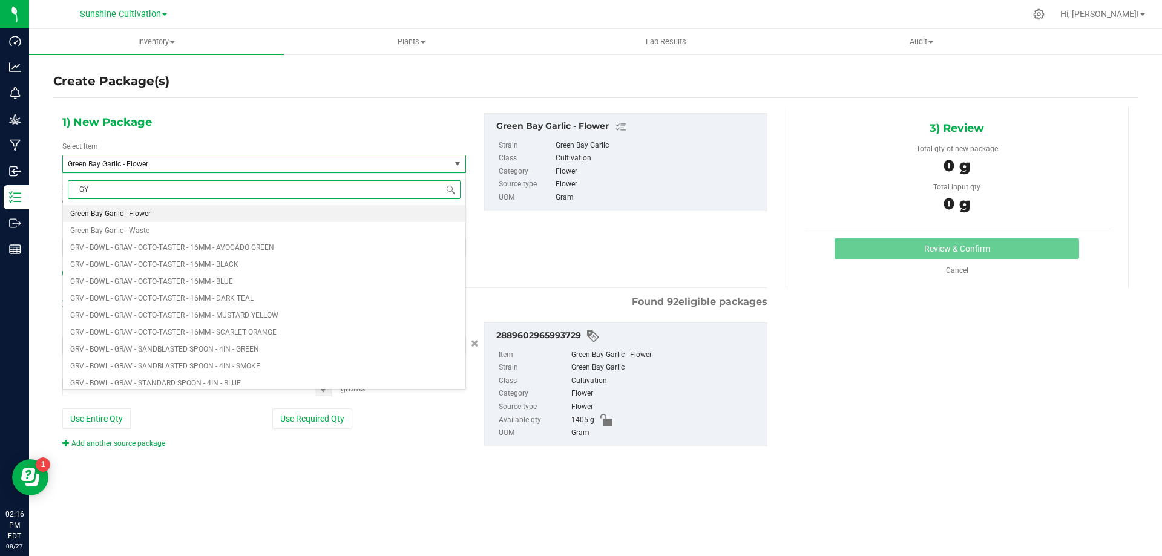
type input "GYG"
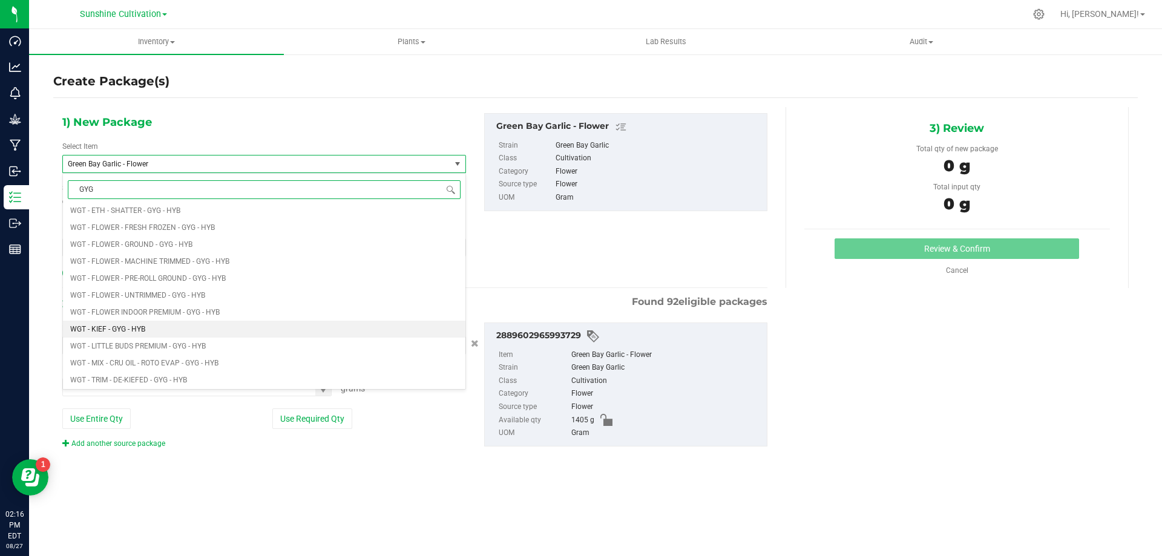
scroll to position [666, 0]
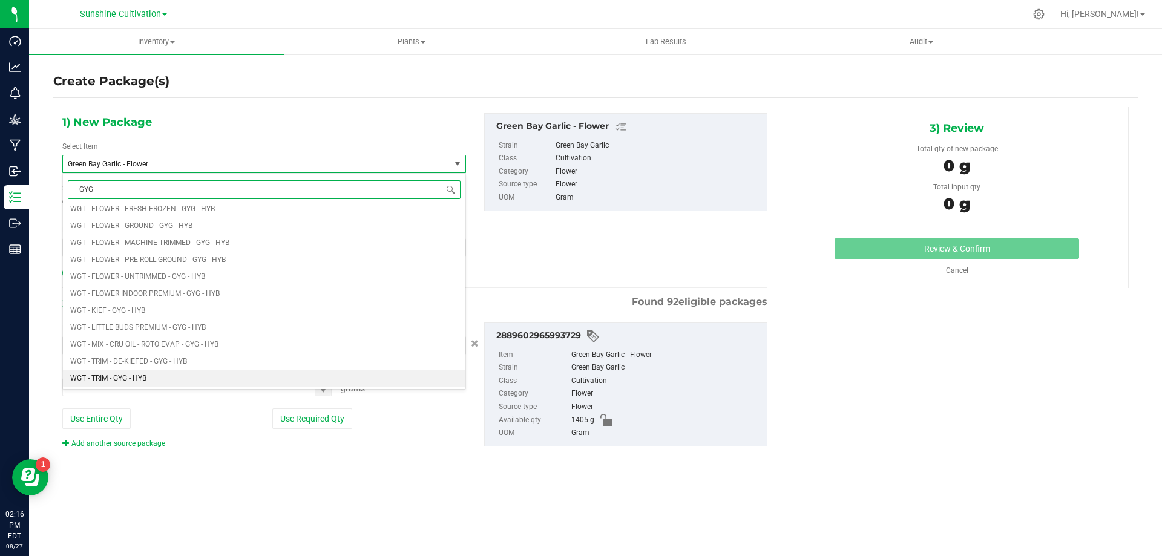
click at [159, 373] on li "WGT - TRIM - GYG - HYB" at bounding box center [264, 378] width 403 height 17
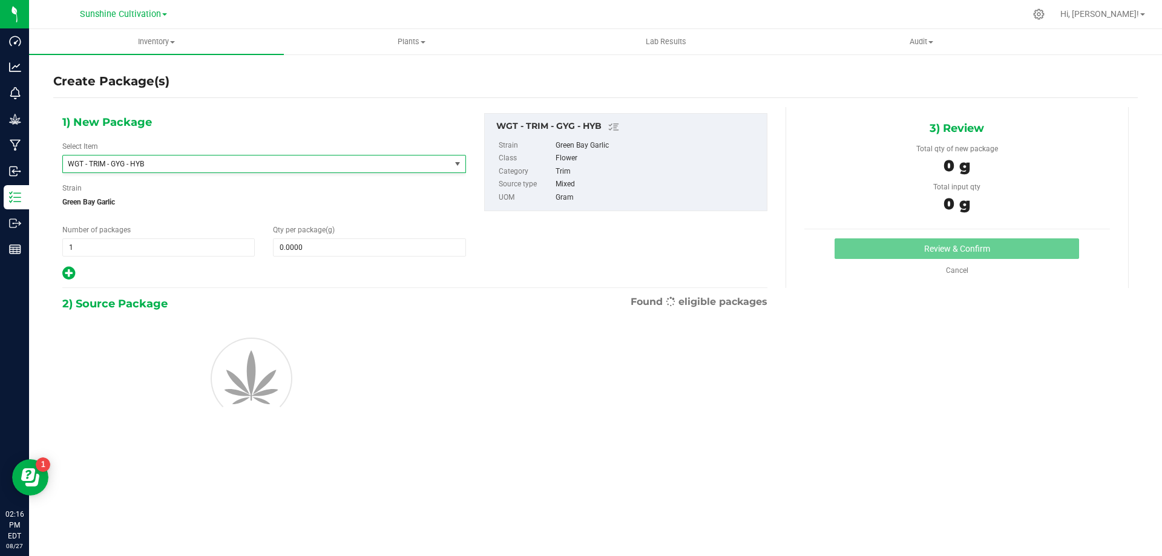
type input "0.0000"
click at [349, 248] on span "0.0000 0" at bounding box center [369, 247] width 192 height 18
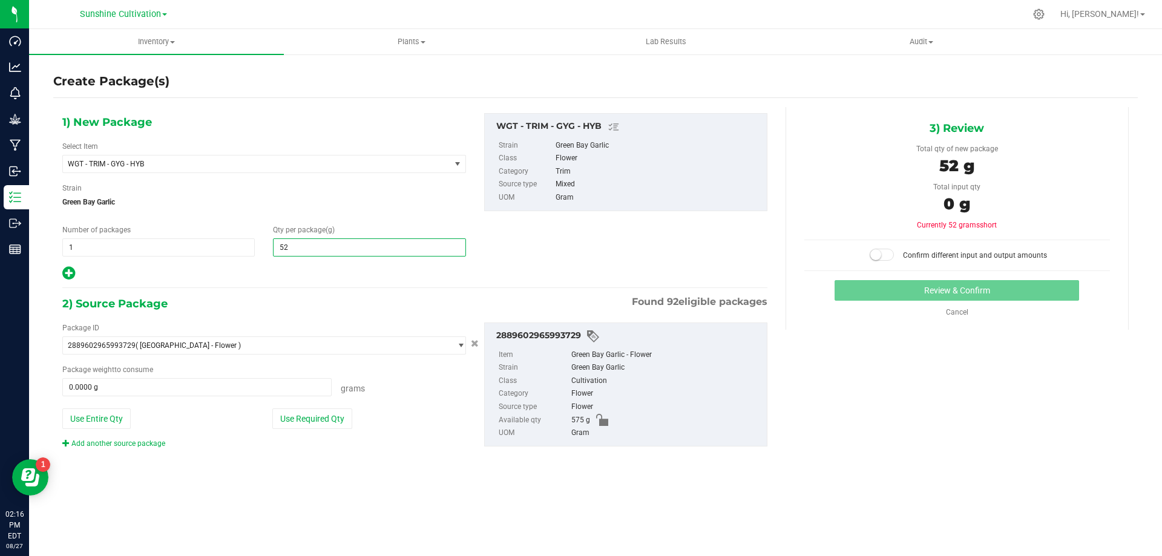
type input "520"
type input "520.0000"
click at [207, 391] on span at bounding box center [196, 387] width 269 height 18
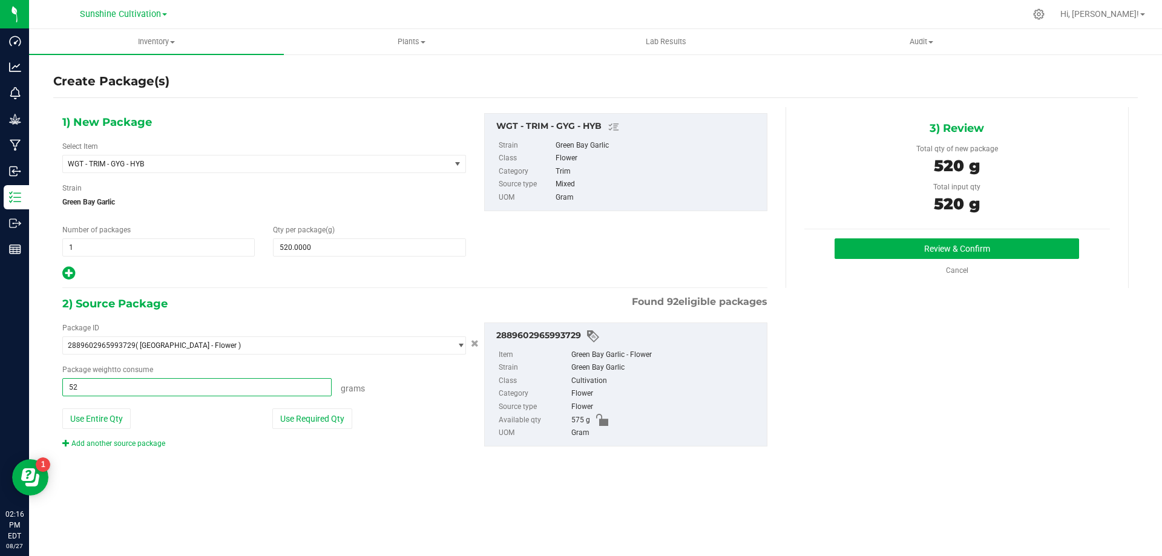
type input "520"
type input "520.0000 g"
click at [907, 251] on button "Review & Confirm" at bounding box center [957, 248] width 245 height 21
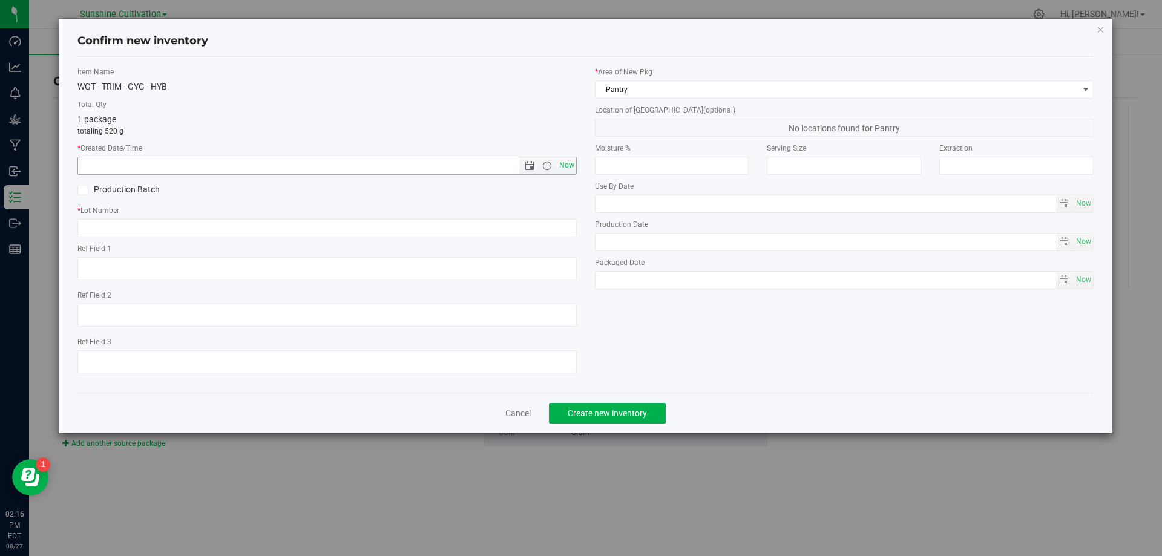
click at [562, 160] on span "Now" at bounding box center [566, 166] width 21 height 18
type input "8/27/2025 2:16 PM"
paste input "SN-250808-GYG-P02-09"
type input "SN-250808-GYG-P02-09"
click at [626, 411] on span "Create new inventory" at bounding box center [607, 414] width 79 height 10
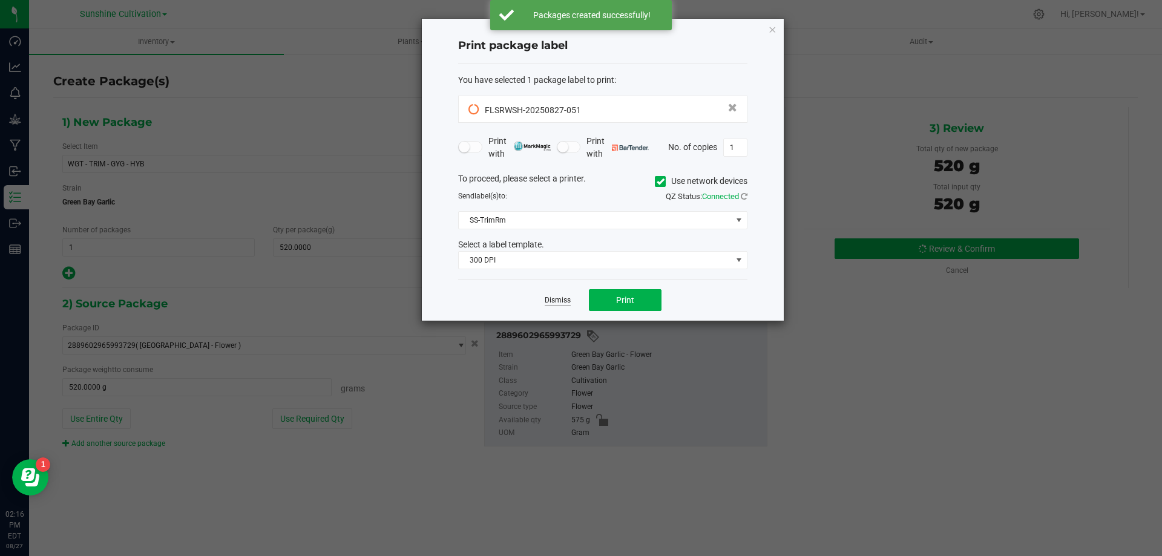
click at [563, 297] on link "Dismiss" at bounding box center [558, 300] width 26 height 10
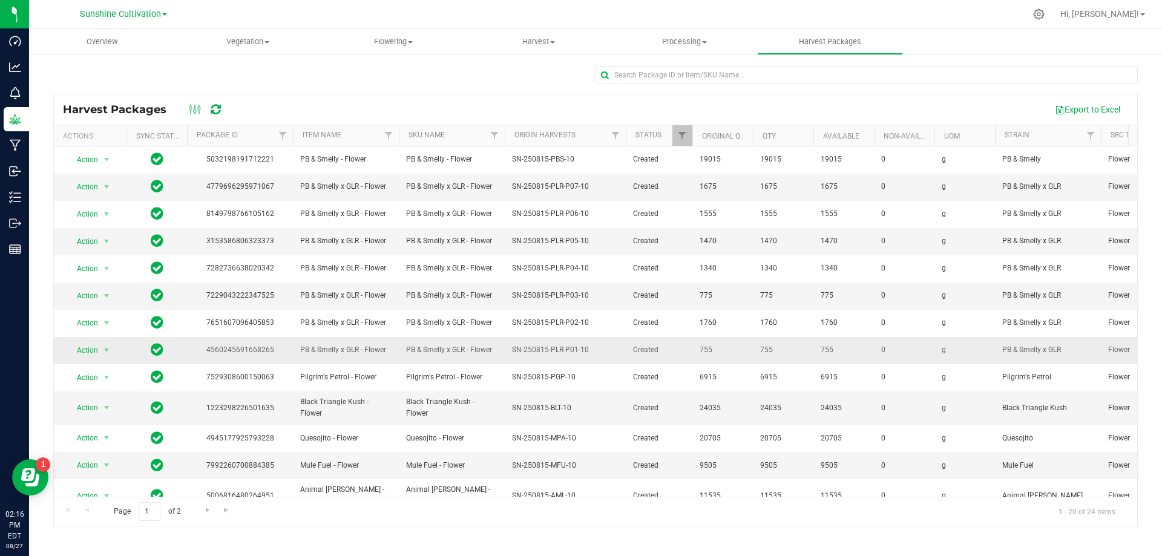
scroll to position [209, 0]
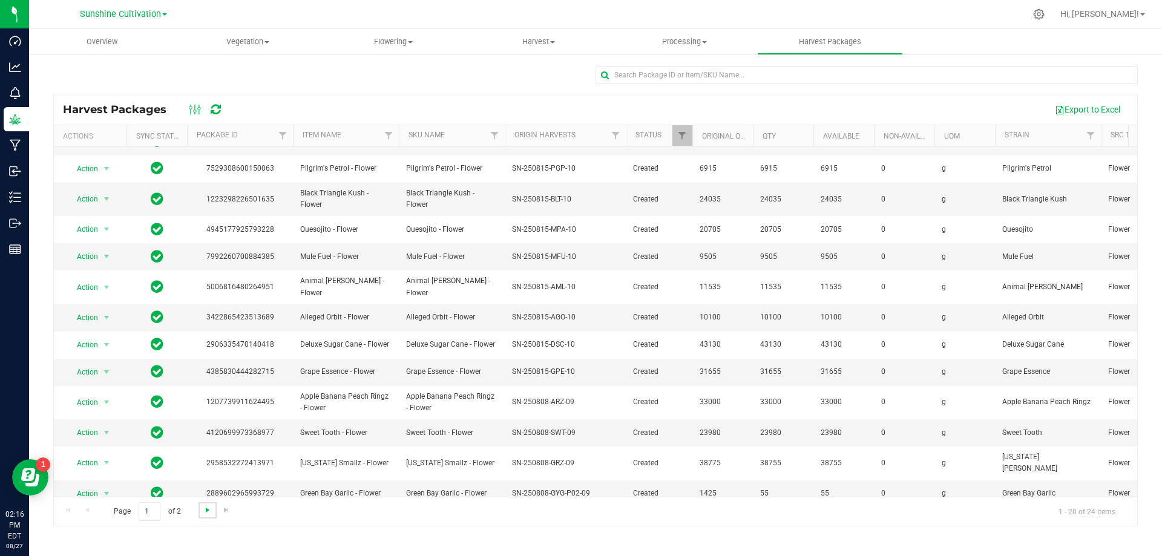
click at [203, 511] on span "Go to the next page" at bounding box center [208, 510] width 10 height 10
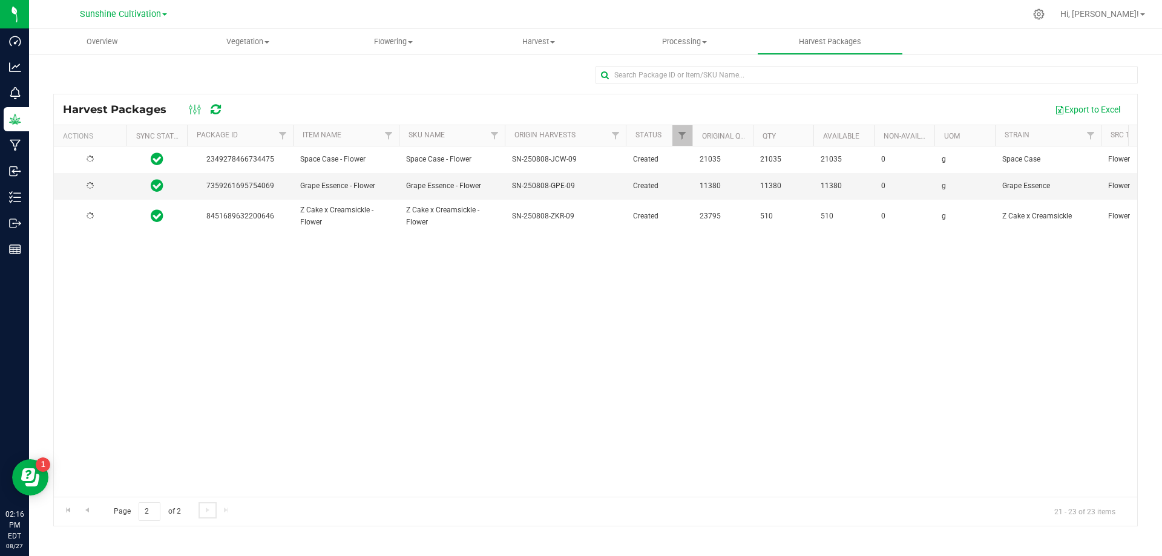
scroll to position [0, 0]
click at [85, 507] on span "Go to the previous page" at bounding box center [87, 510] width 10 height 10
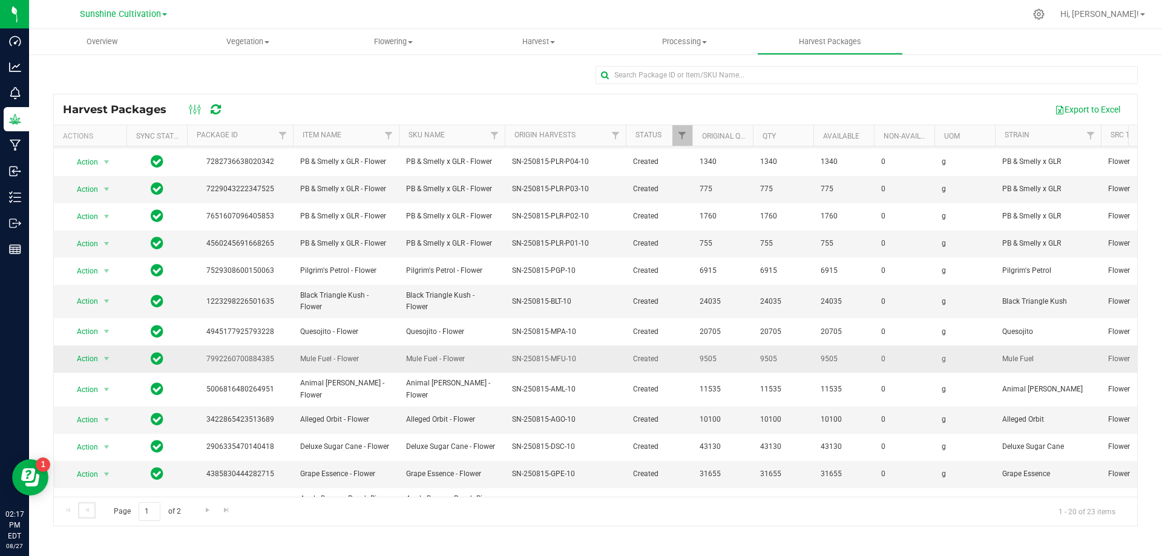
scroll to position [209, 0]
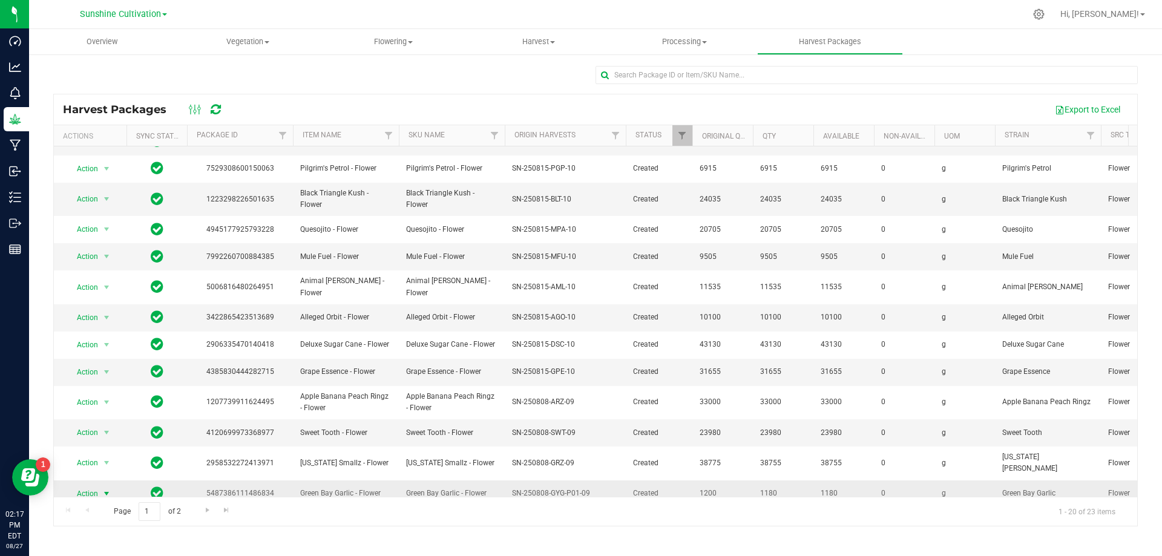
click at [105, 489] on span "select" at bounding box center [107, 494] width 10 height 10
click at [116, 395] on li "Create package" at bounding box center [105, 401] width 76 height 18
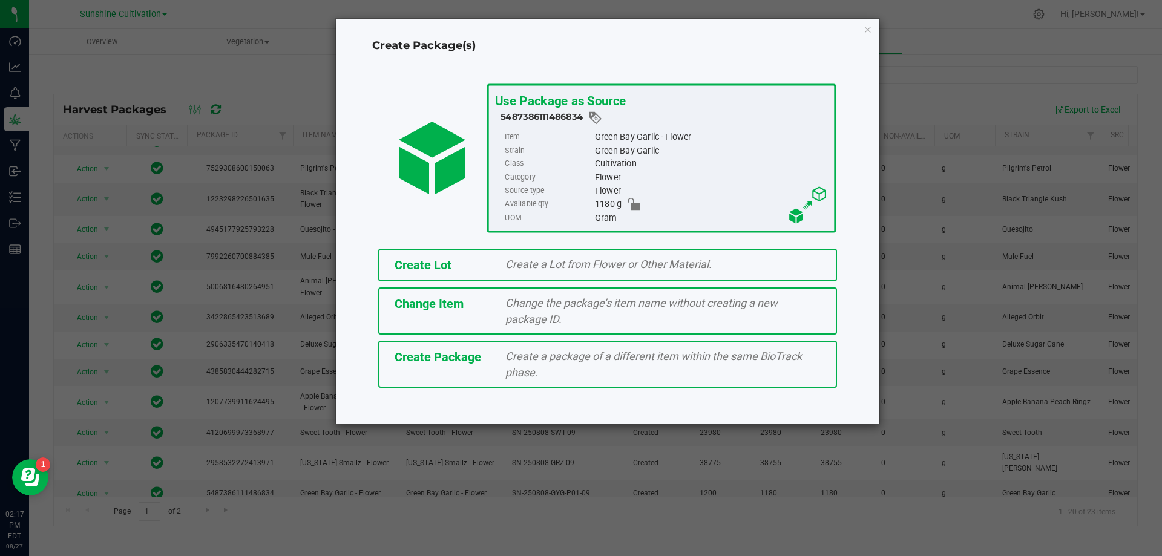
click at [544, 361] on span "Create a package of a different item within the same BioTrack phase." at bounding box center [653, 364] width 297 height 29
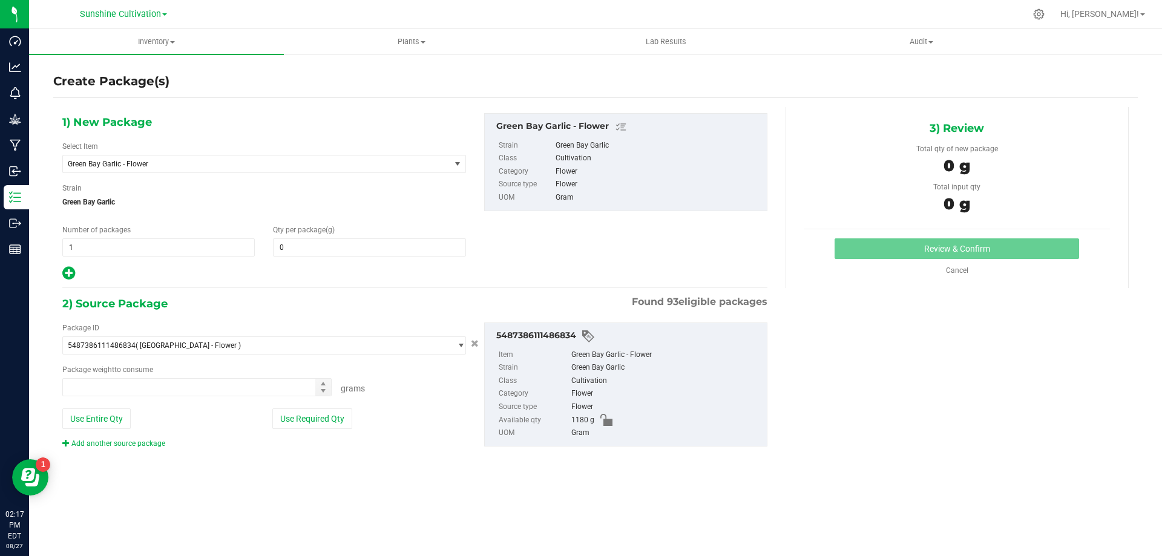
type input "0.0000"
type input "0.0000 g"
drag, startPoint x: 418, startPoint y: 145, endPoint x: 420, endPoint y: 163, distance: 17.7
click at [419, 155] on div "Select Item Green Bay Garlic - Flower 007UP - Flower 007UP - Waste 86 Moons - F…" at bounding box center [264, 157] width 404 height 32
click at [421, 163] on span "Green Bay Garlic - Flower" at bounding box center [249, 164] width 363 height 8
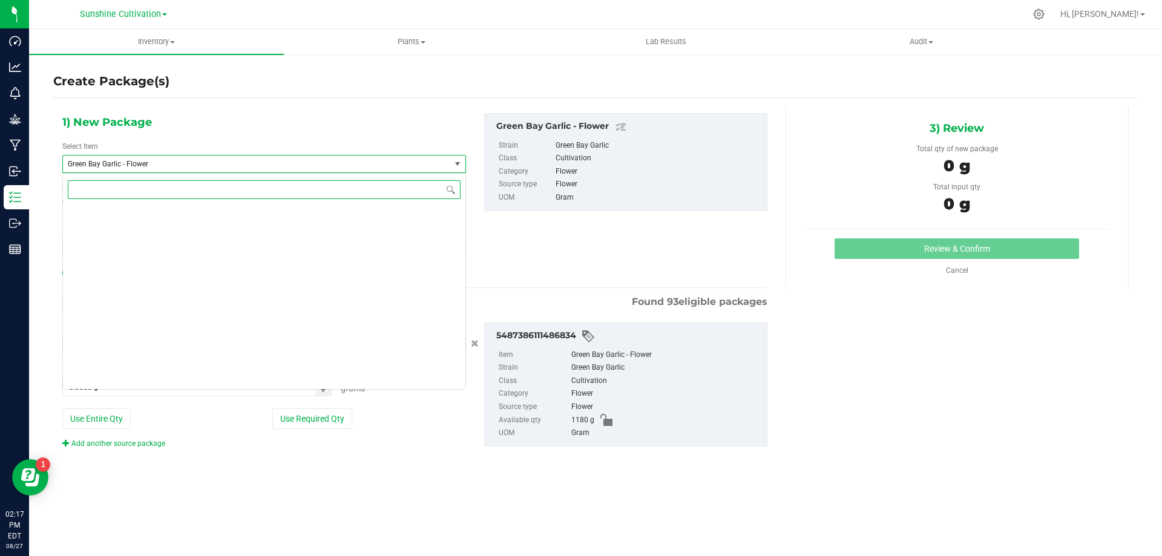
scroll to position [89064, 0]
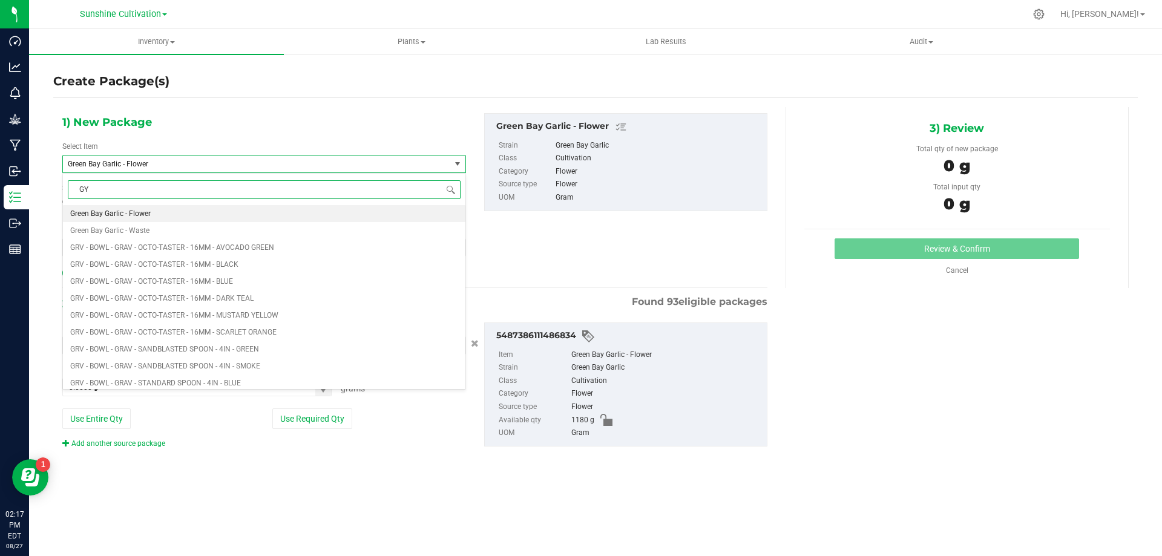
type input "GYG"
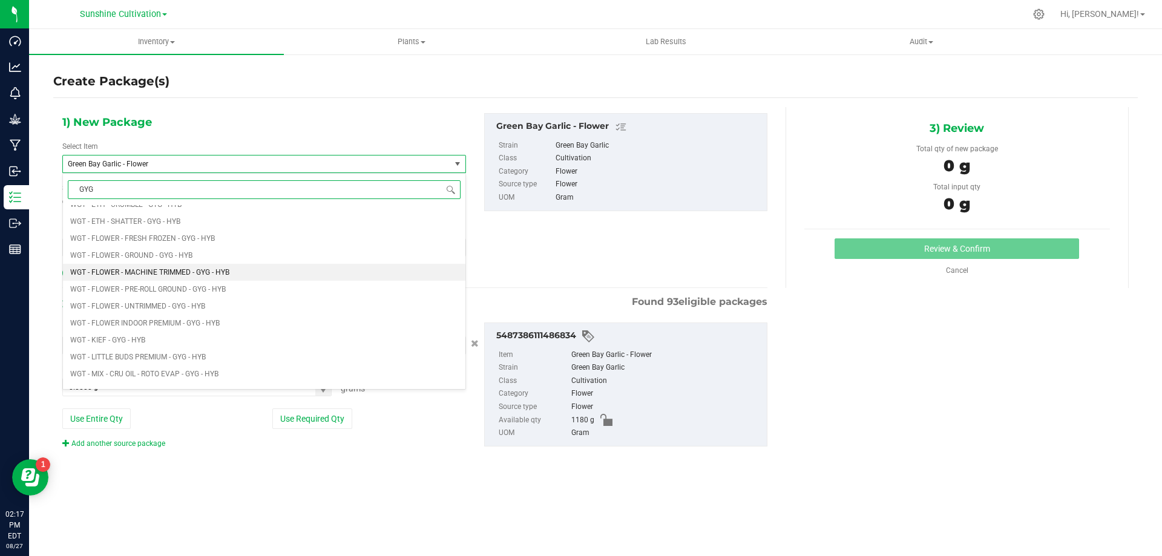
scroll to position [666, 0]
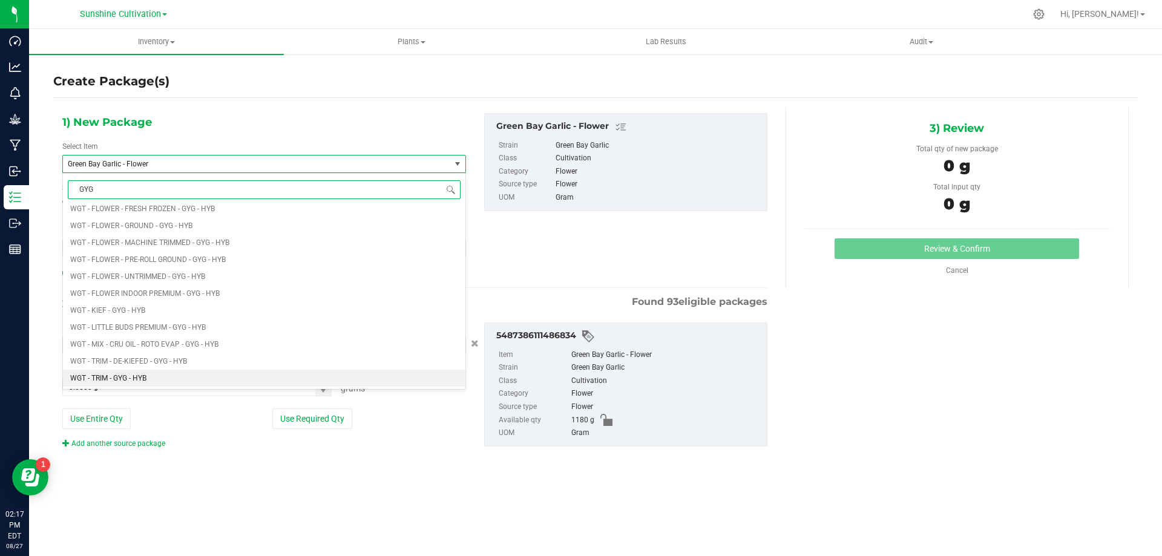
click at [145, 370] on li "WGT - TRIM - GYG - HYB" at bounding box center [264, 378] width 403 height 17
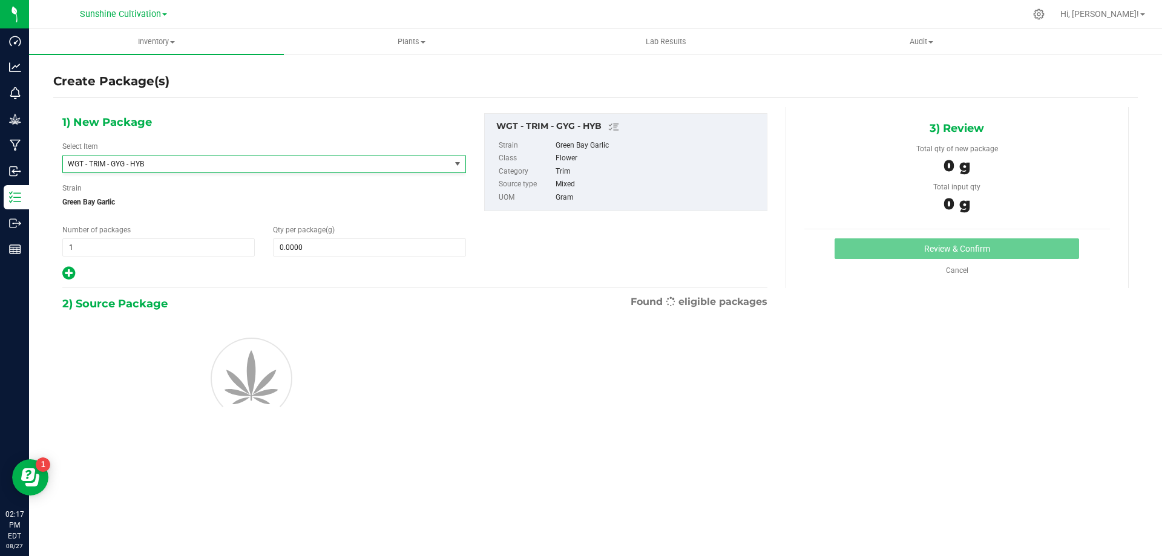
type input "0.0000"
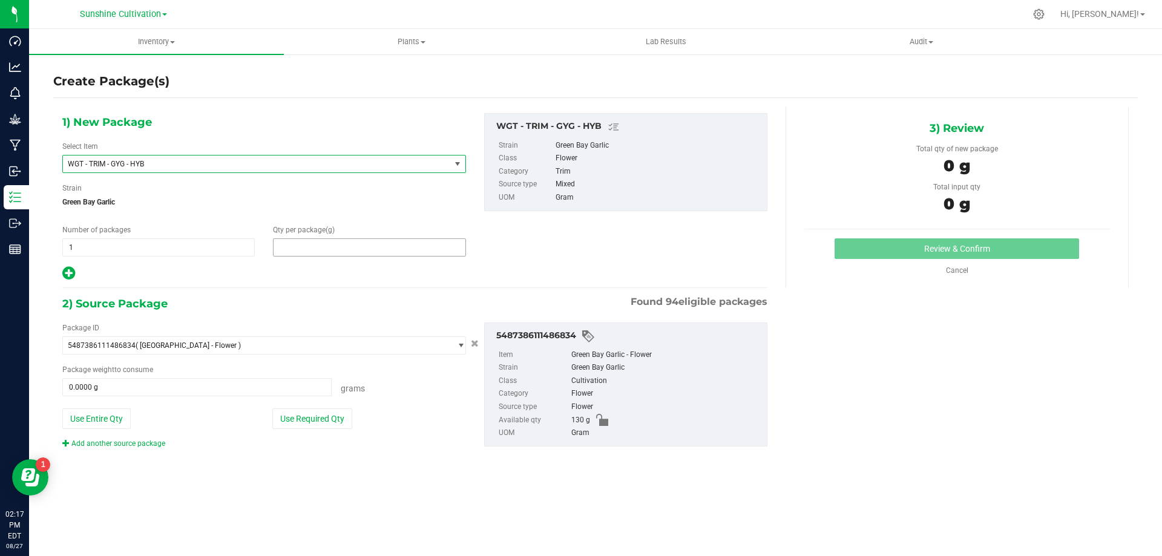
click at [334, 245] on span at bounding box center [369, 247] width 192 height 18
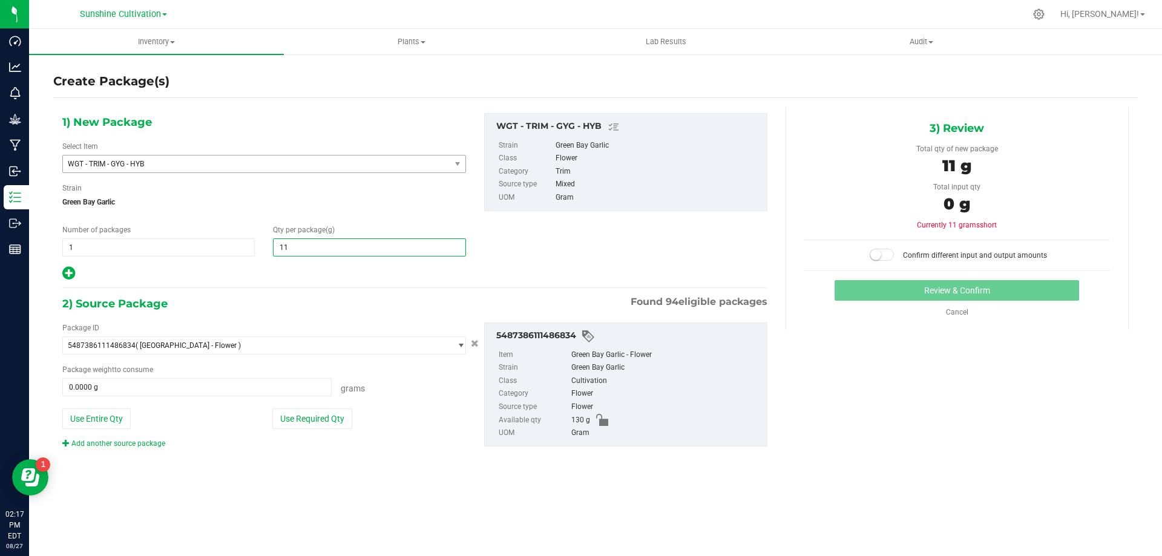
type input "115"
type input "115.0000"
click at [265, 385] on span at bounding box center [196, 387] width 269 height 18
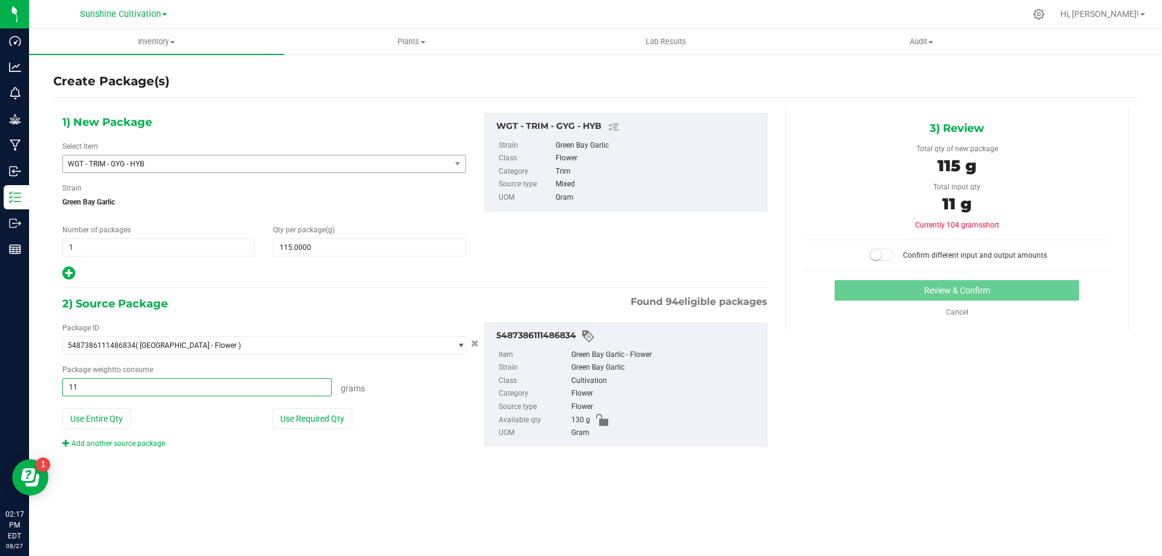
type input "115"
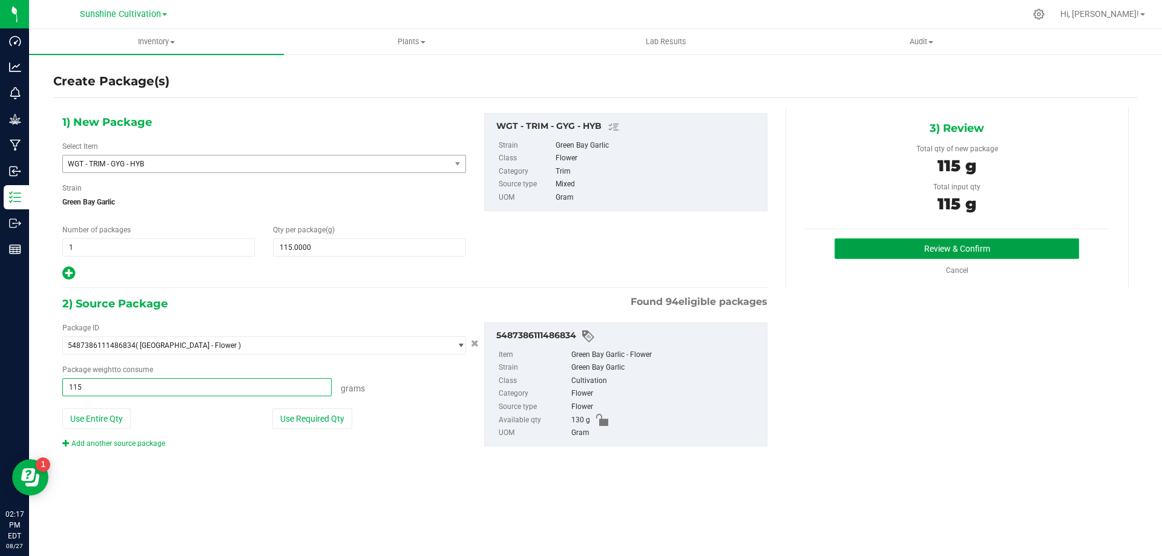
type input "115.0000 g"
click at [959, 248] on button "Review & Confirm" at bounding box center [957, 248] width 245 height 21
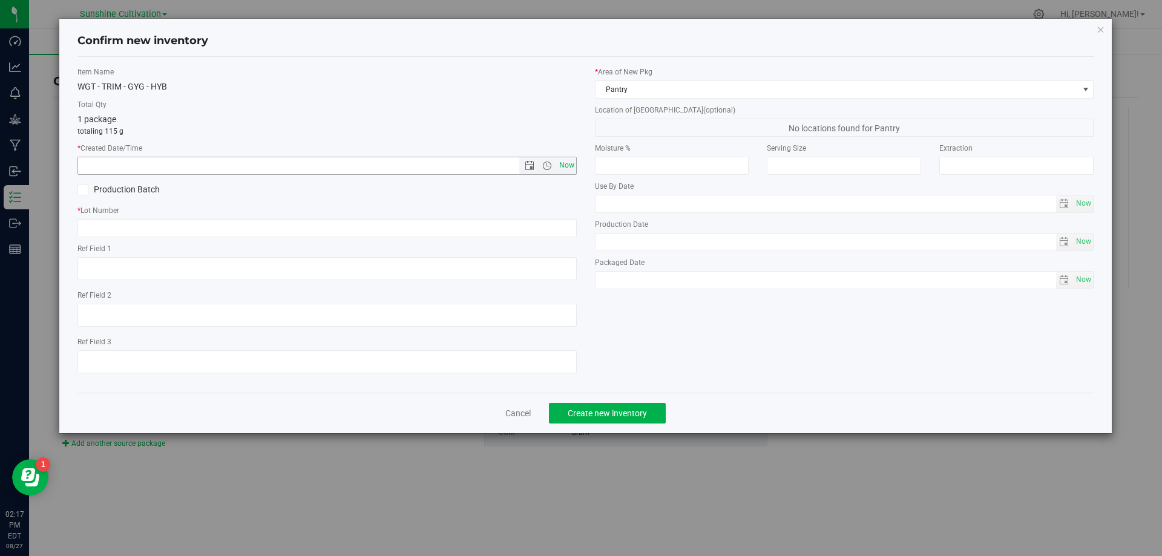
click at [568, 165] on span "Now" at bounding box center [566, 166] width 21 height 18
type input "8/27/2025 2:17 PM"
click at [361, 234] on input "text" at bounding box center [326, 228] width 499 height 18
paste input "SN-250808-GYG-P01-09"
type input "SN-250808-GYG-P01-09"
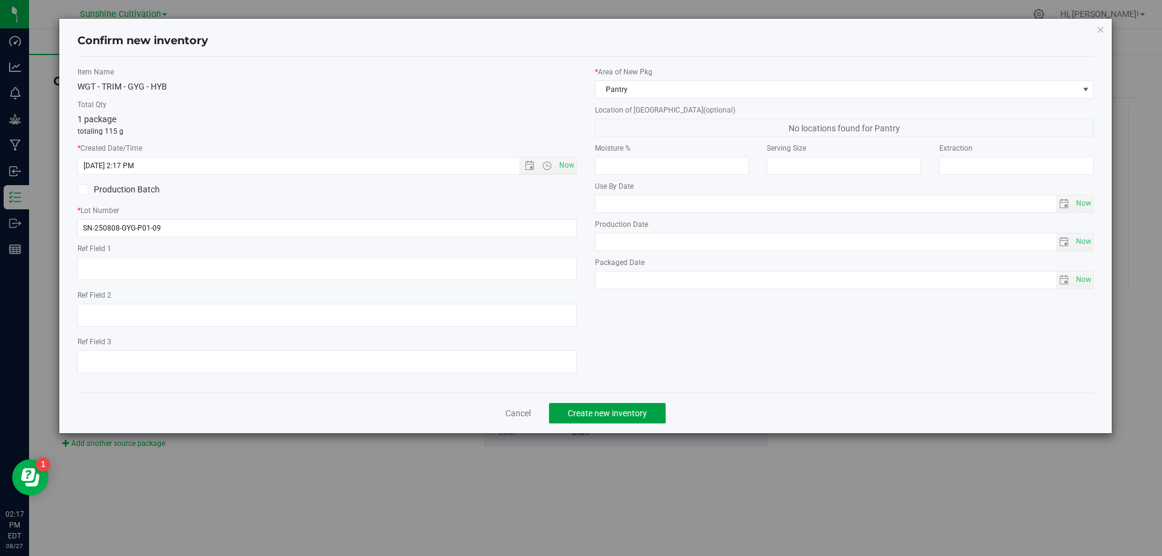
click at [585, 407] on button "Create new inventory" at bounding box center [607, 413] width 117 height 21
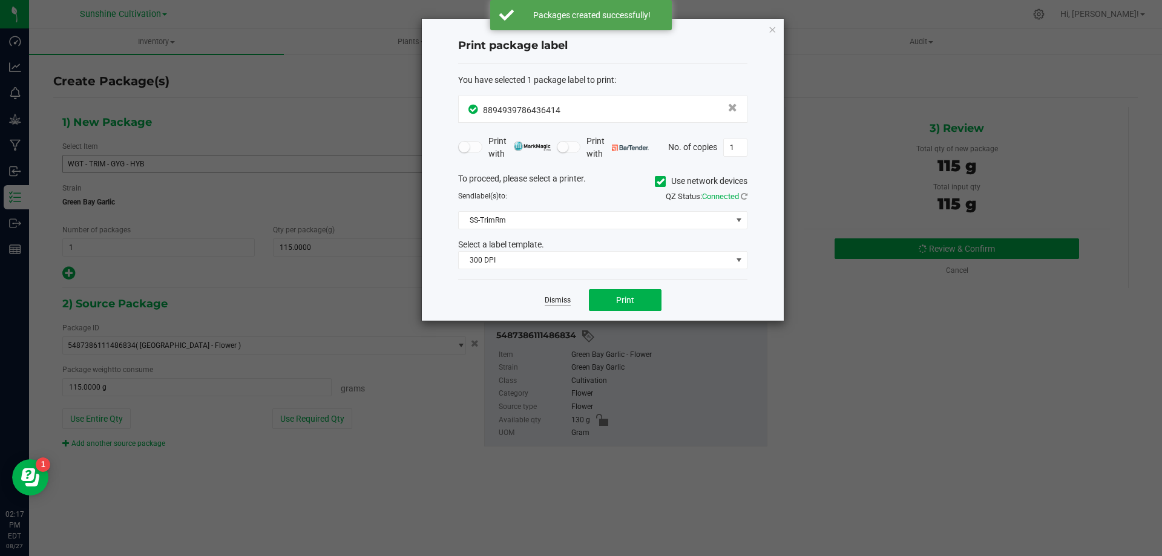
click at [563, 303] on link "Dismiss" at bounding box center [558, 300] width 26 height 10
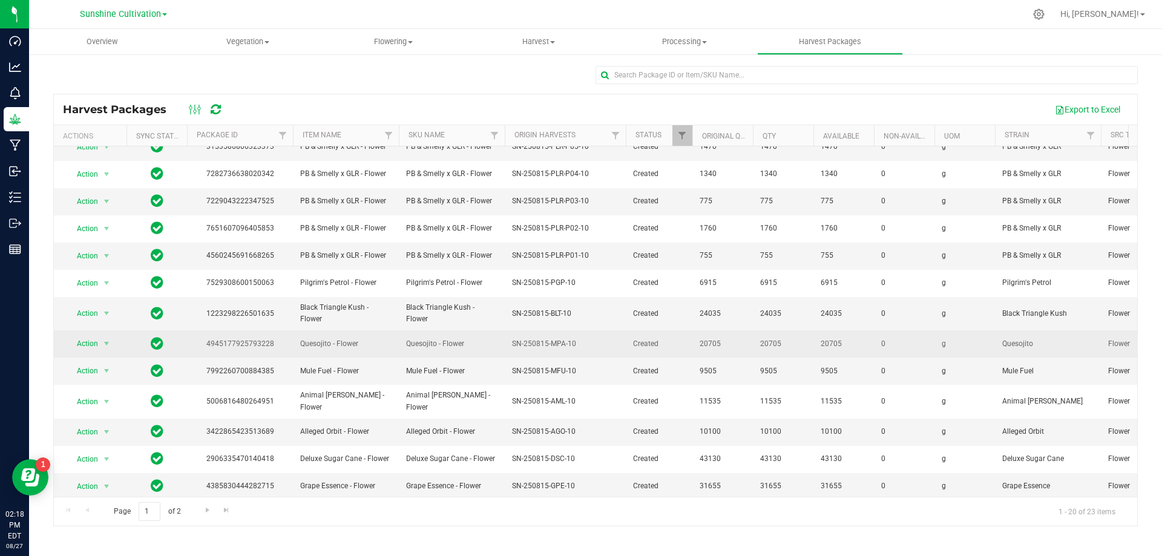
scroll to position [209, 0]
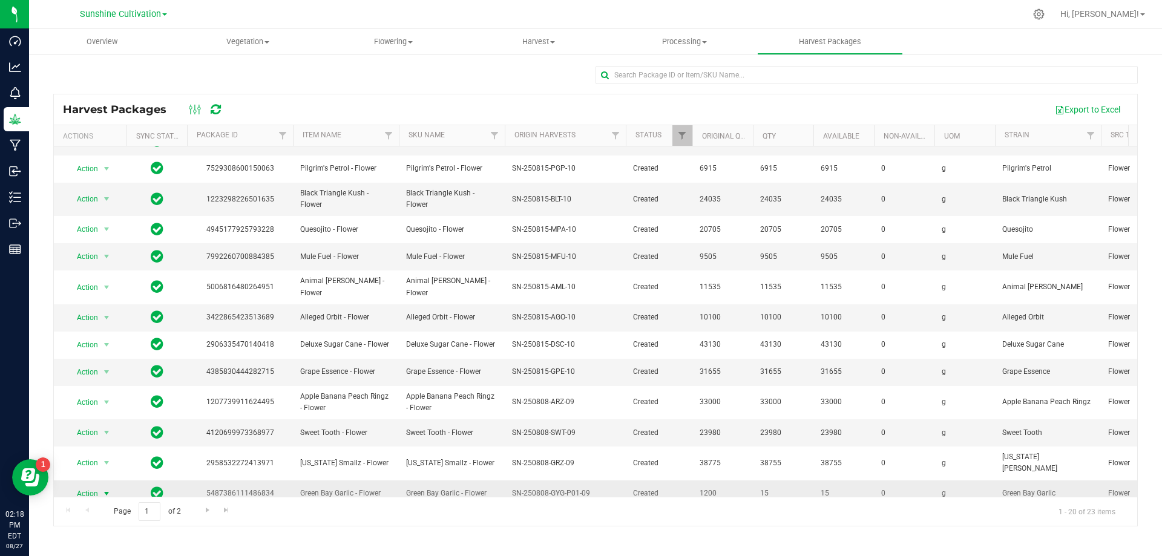
click at [100, 485] on span "select" at bounding box center [106, 493] width 15 height 17
click at [113, 380] on li "Adjust qty" at bounding box center [105, 383] width 76 height 18
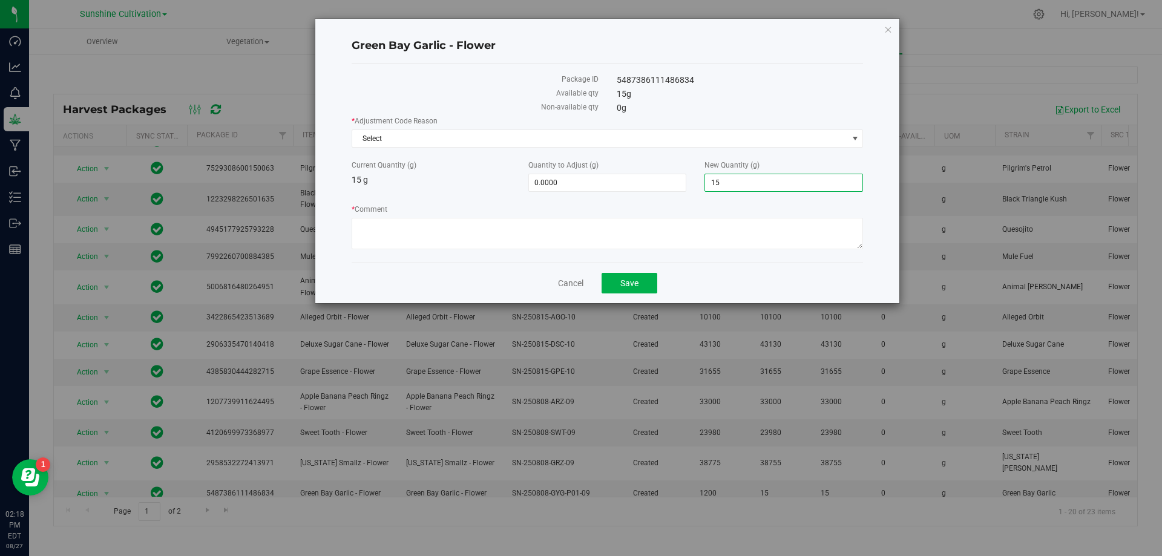
click at [741, 182] on span "15.0000 15" at bounding box center [784, 183] width 159 height 18
type input "1"
type input "0"
type input "-15.0000"
type input "0.0000"
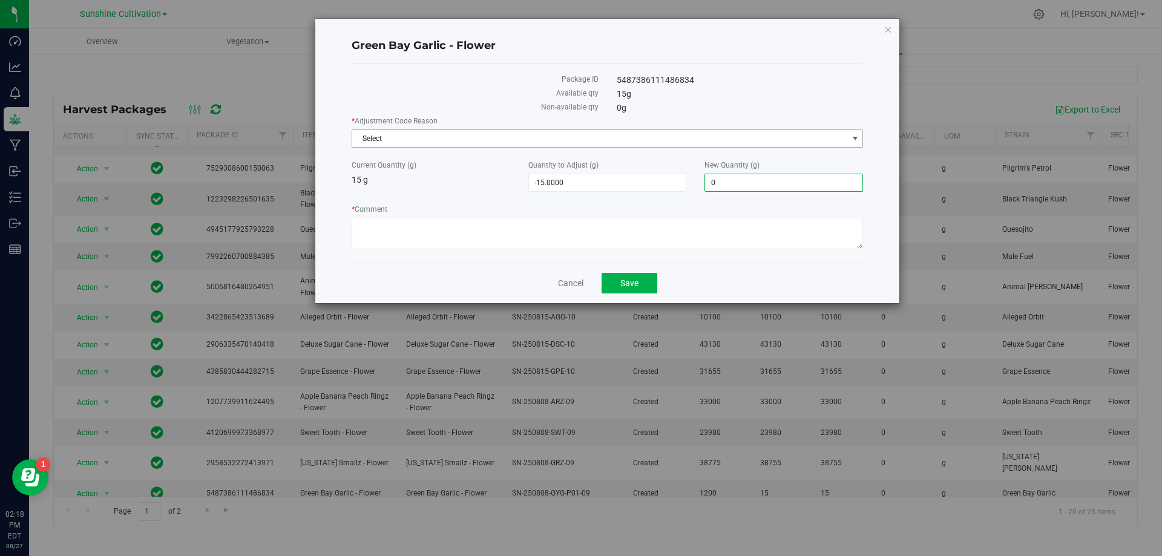
click at [734, 140] on span "Select" at bounding box center [600, 138] width 496 height 17
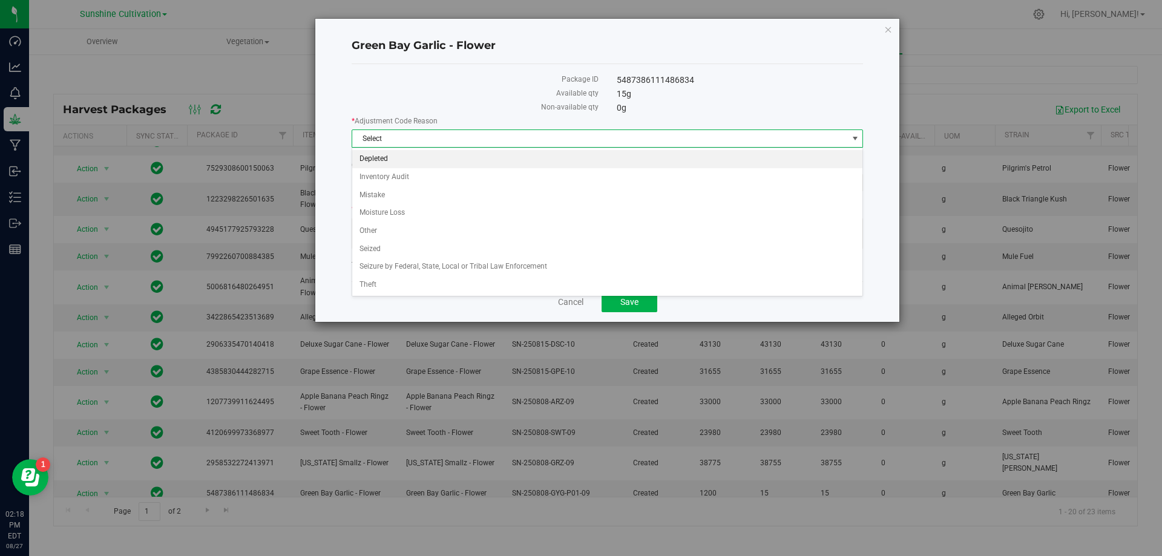
click at [442, 148] on div "Select Depleted Inventory Audit Mistake Moisture Loss Other Seized Seizure by F…" at bounding box center [608, 223] width 512 height 150
click at [401, 151] on li "Depleted" at bounding box center [607, 159] width 511 height 18
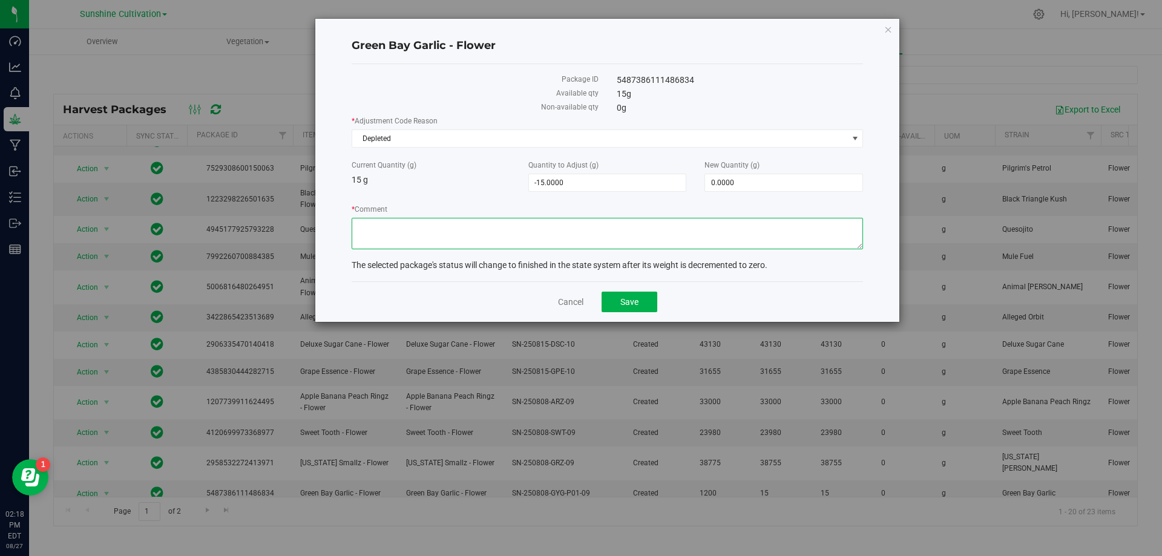
click at [390, 231] on textarea "* Comment" at bounding box center [608, 233] width 512 height 31
type textarea "WASTE"
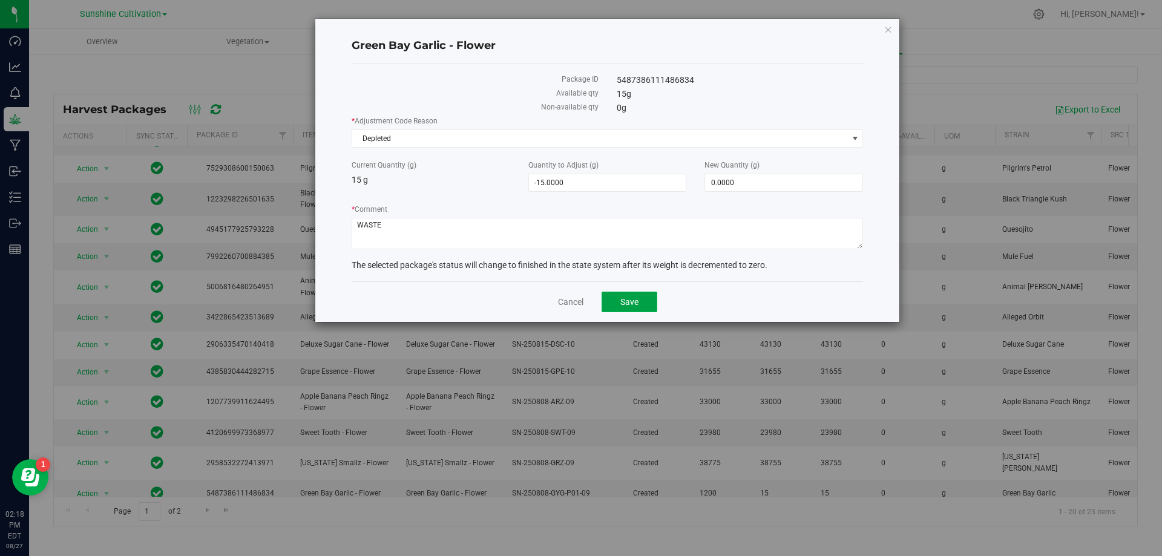
click at [636, 295] on button "Save" at bounding box center [630, 302] width 56 height 21
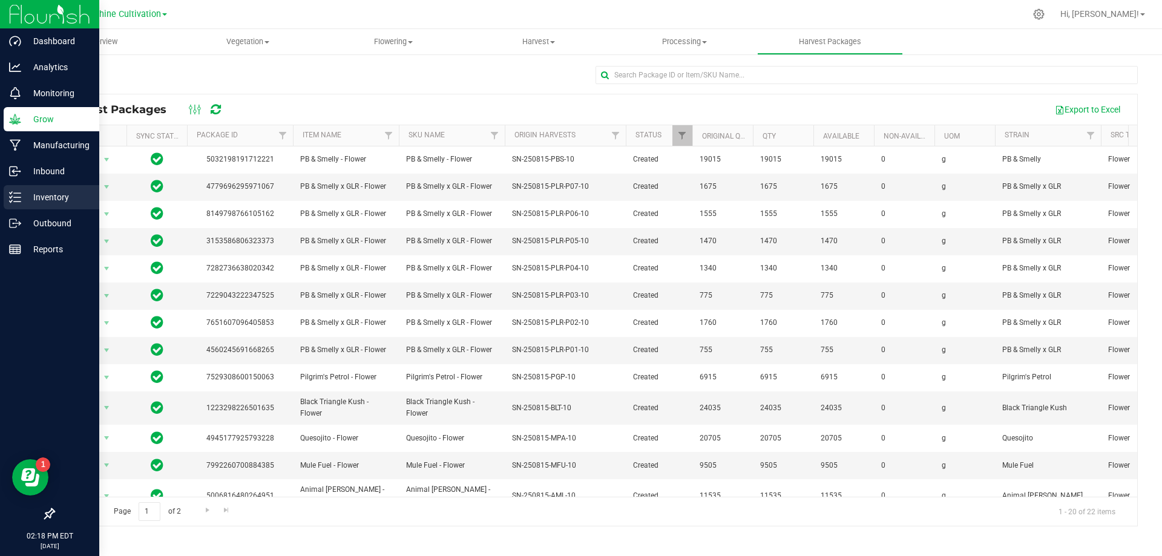
click at [33, 203] on p "Inventory" at bounding box center [57, 197] width 73 height 15
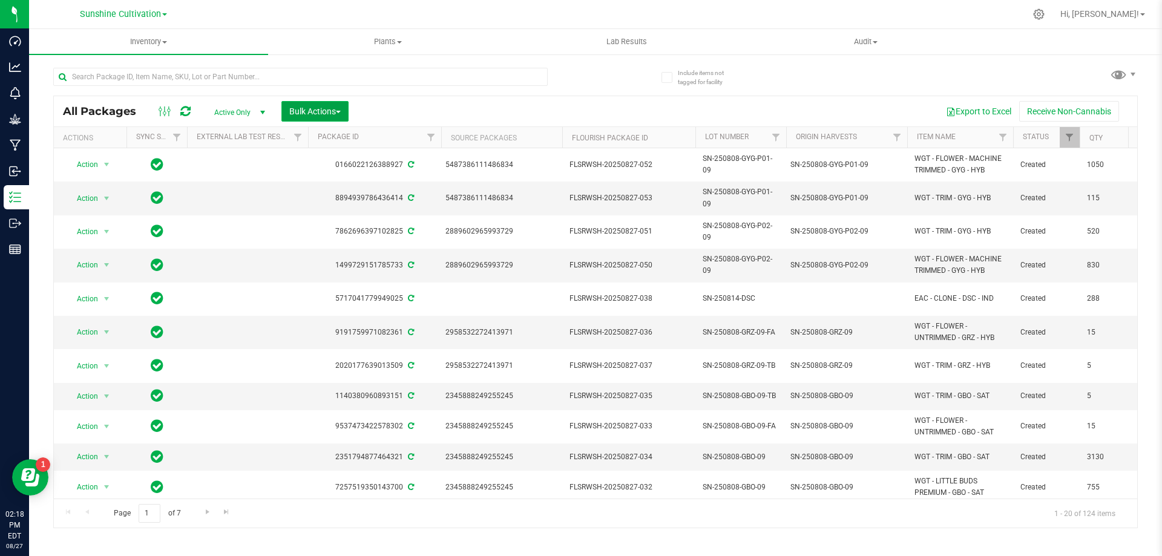
click at [322, 108] on span "Bulk Actions" at bounding box center [314, 112] width 51 height 10
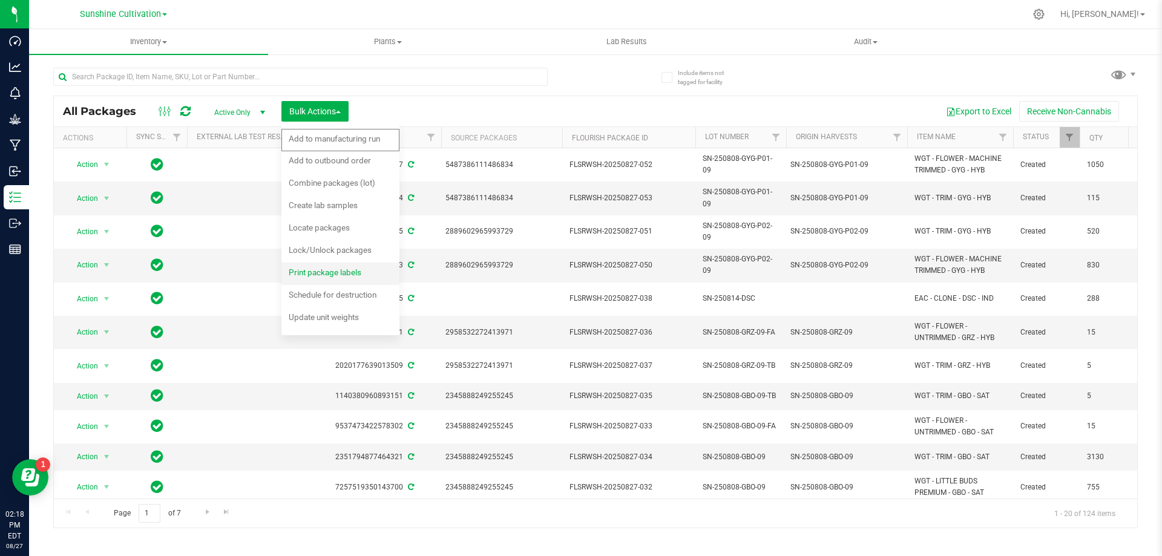
click at [346, 270] on span "Print package labels" at bounding box center [325, 273] width 73 height 10
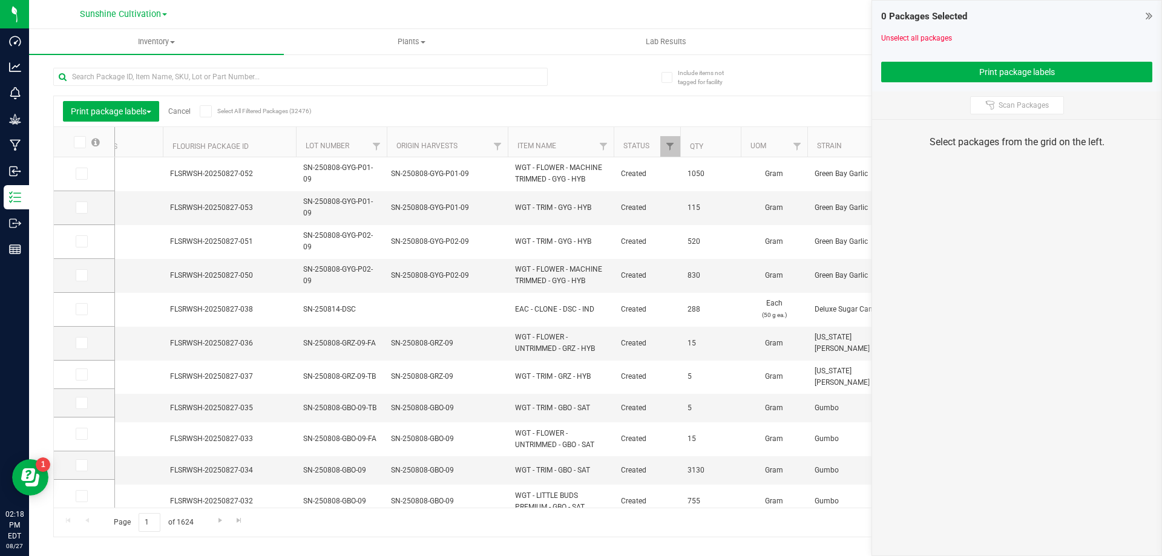
scroll to position [0, 392]
drag, startPoint x: 84, startPoint y: 280, endPoint x: 84, endPoint y: 271, distance: 9.7
click at [84, 280] on span at bounding box center [82, 275] width 12 height 12
click at [0, 0] on input "checkbox" at bounding box center [0, 0] width 0 height 0
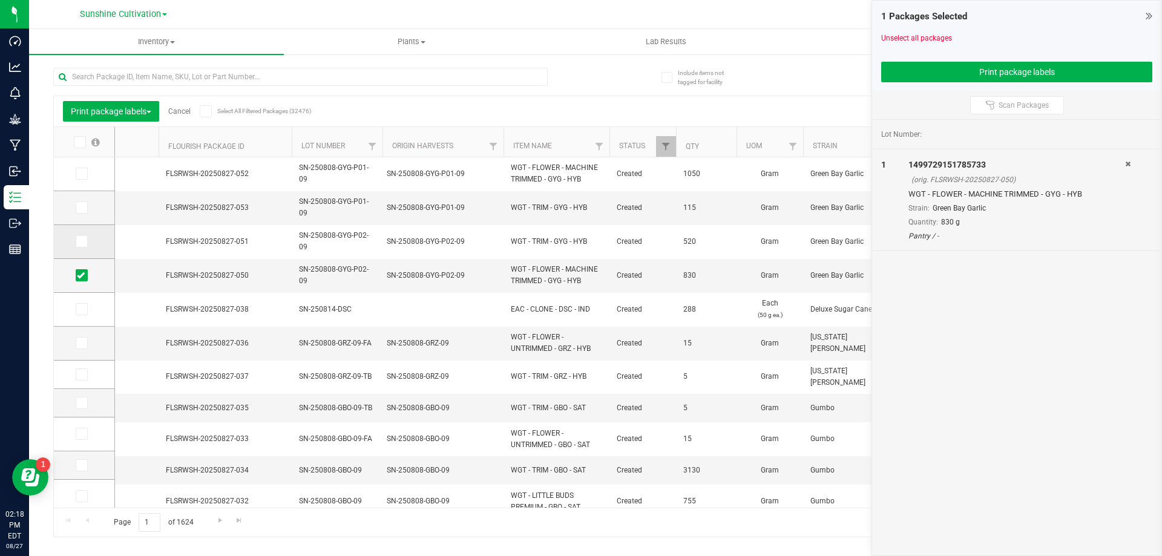
click at [82, 242] on icon at bounding box center [81, 242] width 8 height 0
click at [0, 0] on input "checkbox" at bounding box center [0, 0] width 0 height 0
click at [85, 208] on span at bounding box center [82, 208] width 12 height 12
click at [0, 0] on input "checkbox" at bounding box center [0, 0] width 0 height 0
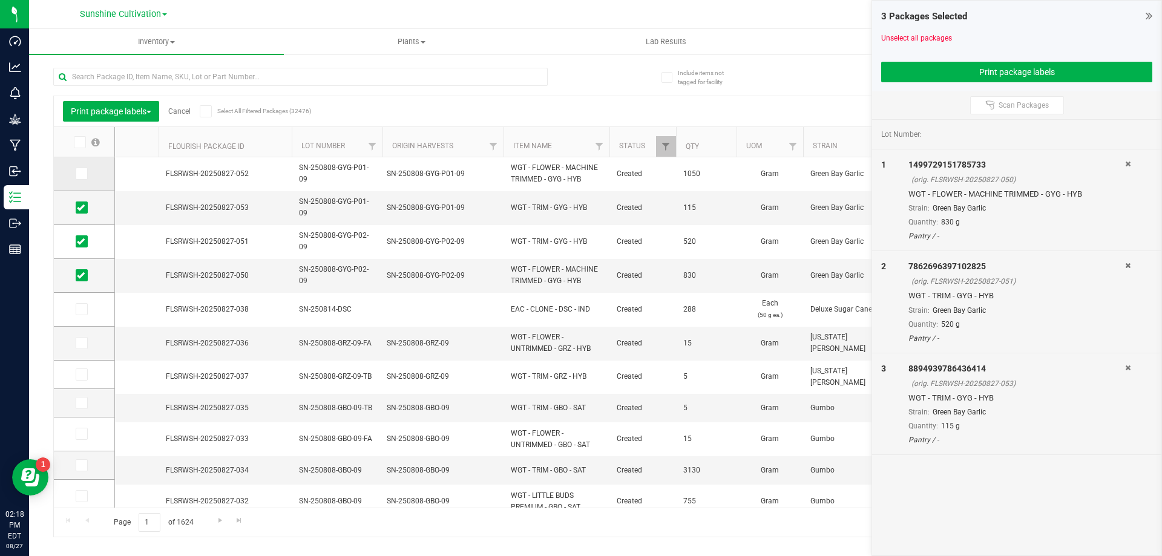
click at [82, 174] on icon at bounding box center [81, 174] width 8 height 0
click at [0, 0] on input "checkbox" at bounding box center [0, 0] width 0 height 0
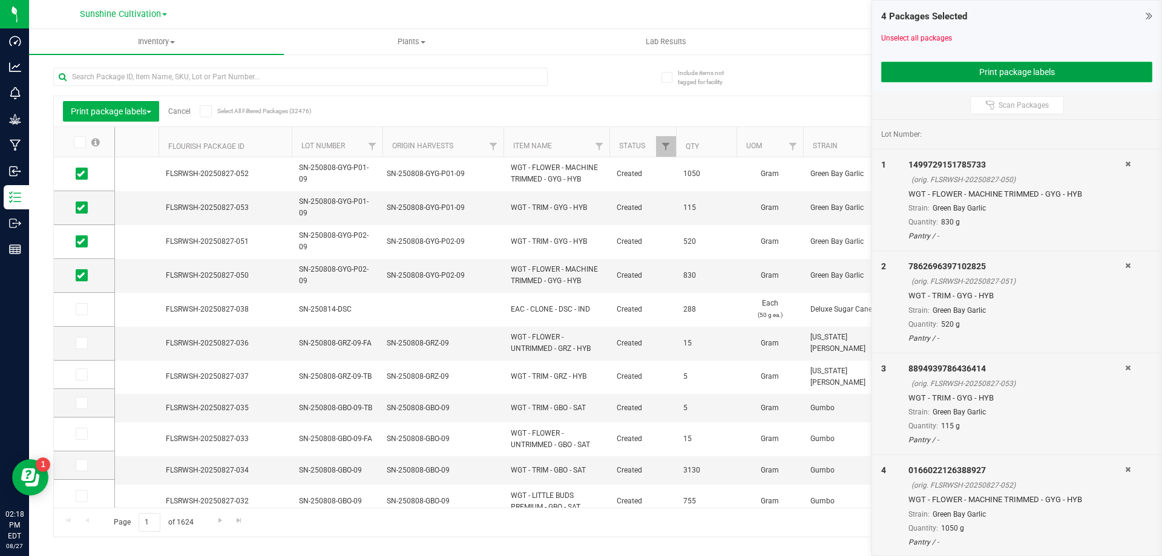
click at [1050, 71] on button "Print package labels" at bounding box center [1016, 72] width 271 height 21
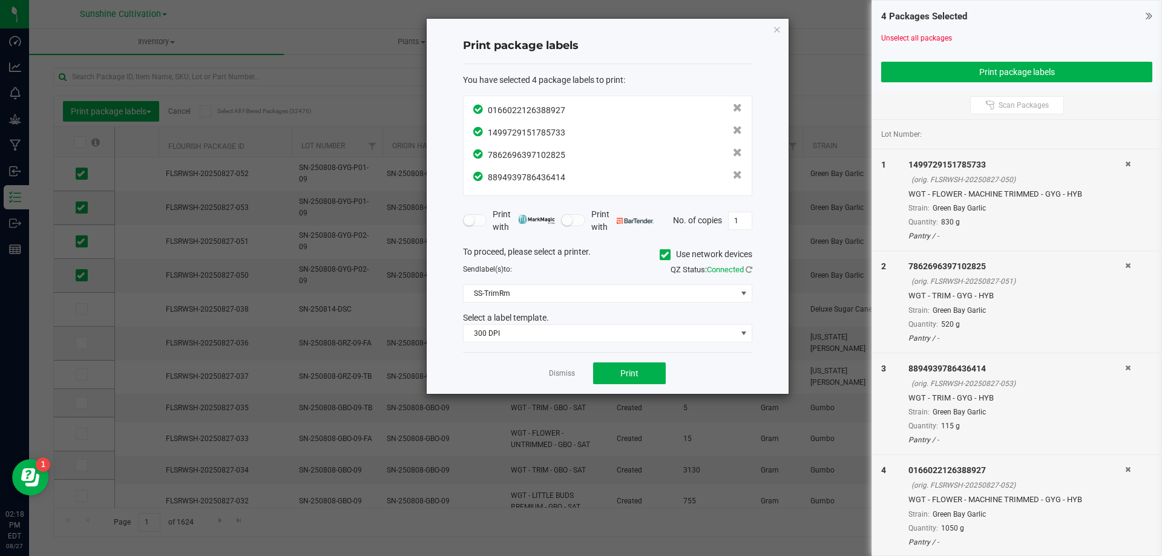
click at [604, 353] on div "Dismiss Print" at bounding box center [607, 373] width 289 height 42
click at [620, 383] on button "Print" at bounding box center [629, 374] width 73 height 22
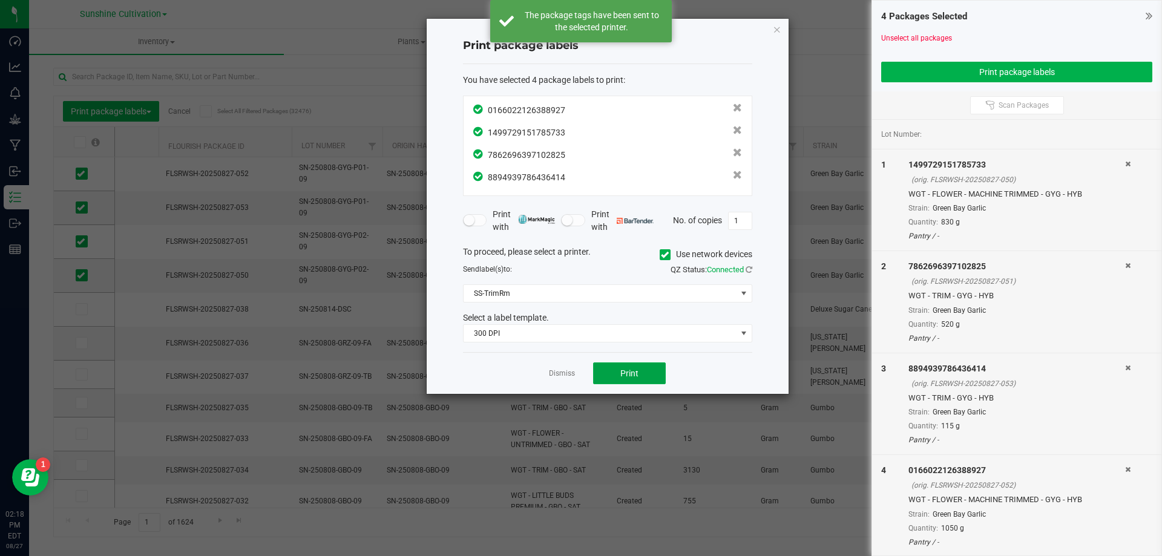
click at [620, 378] on span "Print" at bounding box center [629, 374] width 18 height 10
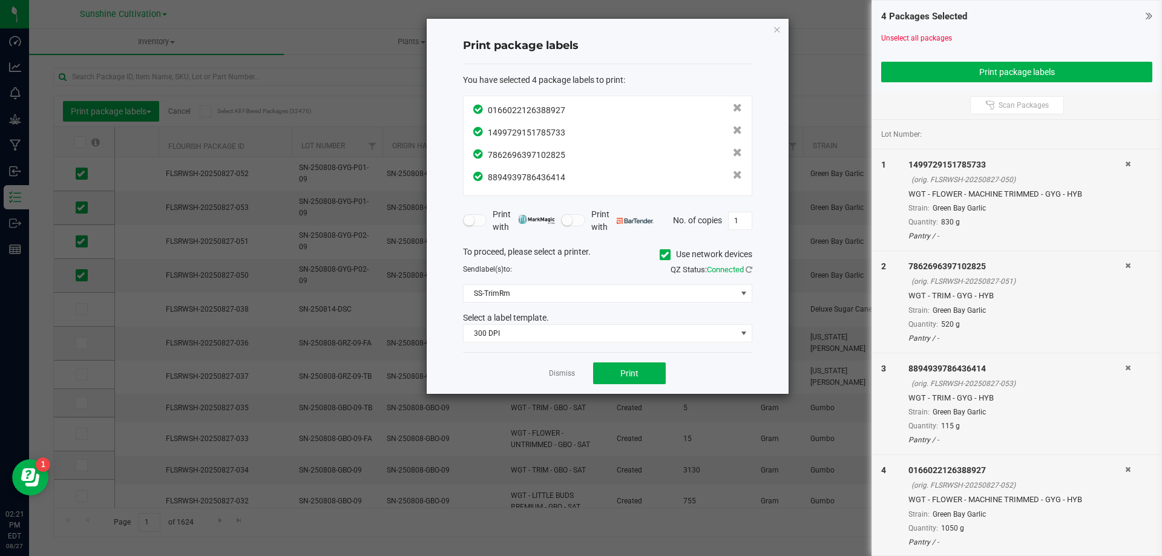
scroll to position [1, 0]
click at [780, 31] on icon "button" at bounding box center [777, 29] width 8 height 15
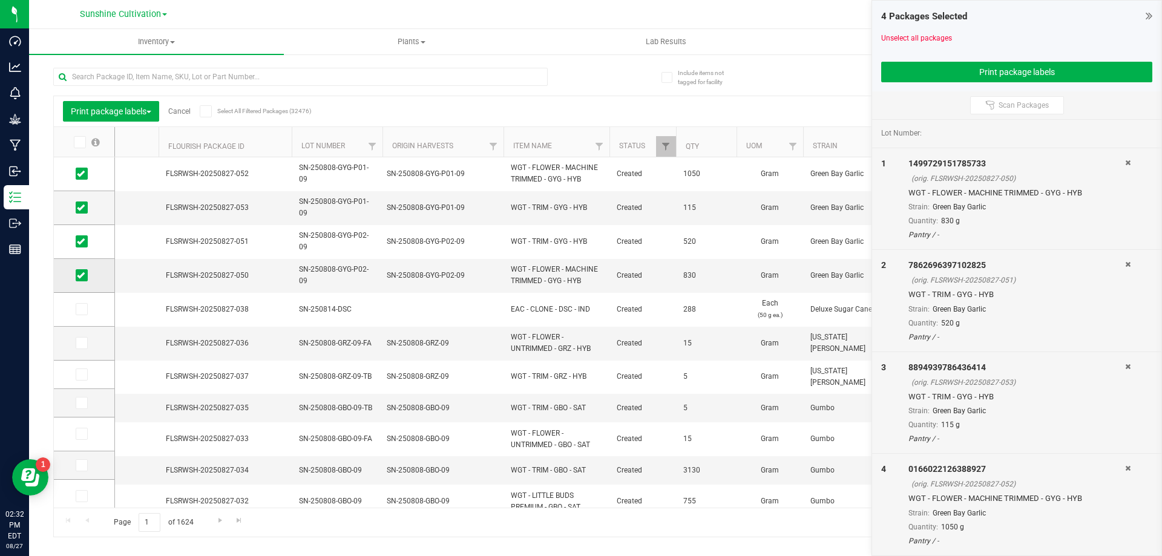
click at [82, 270] on span at bounding box center [82, 275] width 12 height 12
click at [0, 0] on input "checkbox" at bounding box center [0, 0] width 0 height 0
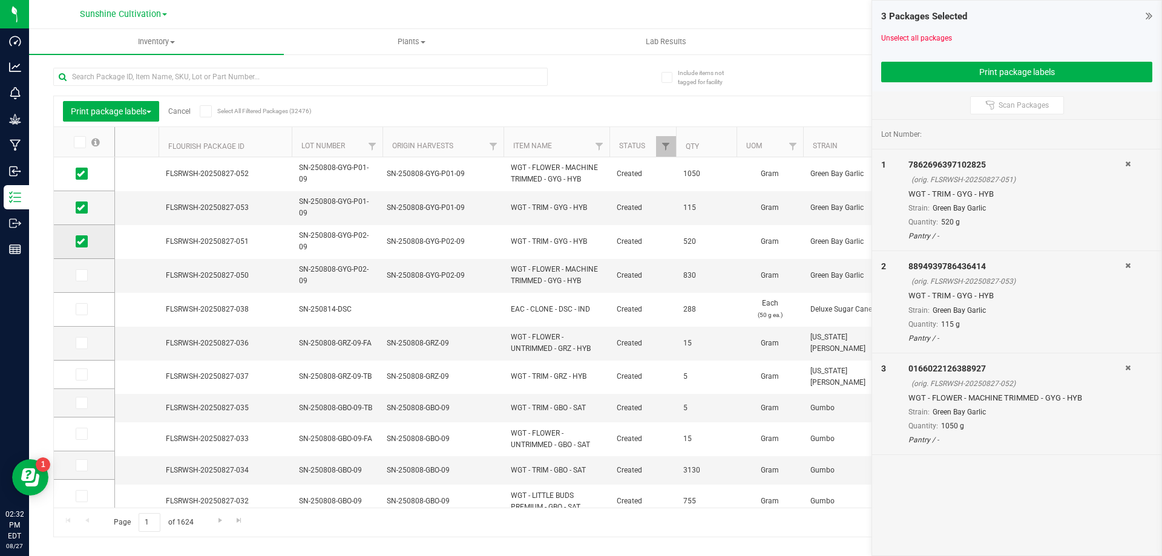
click at [80, 242] on icon at bounding box center [81, 242] width 8 height 0
click at [0, 0] on input "checkbox" at bounding box center [0, 0] width 0 height 0
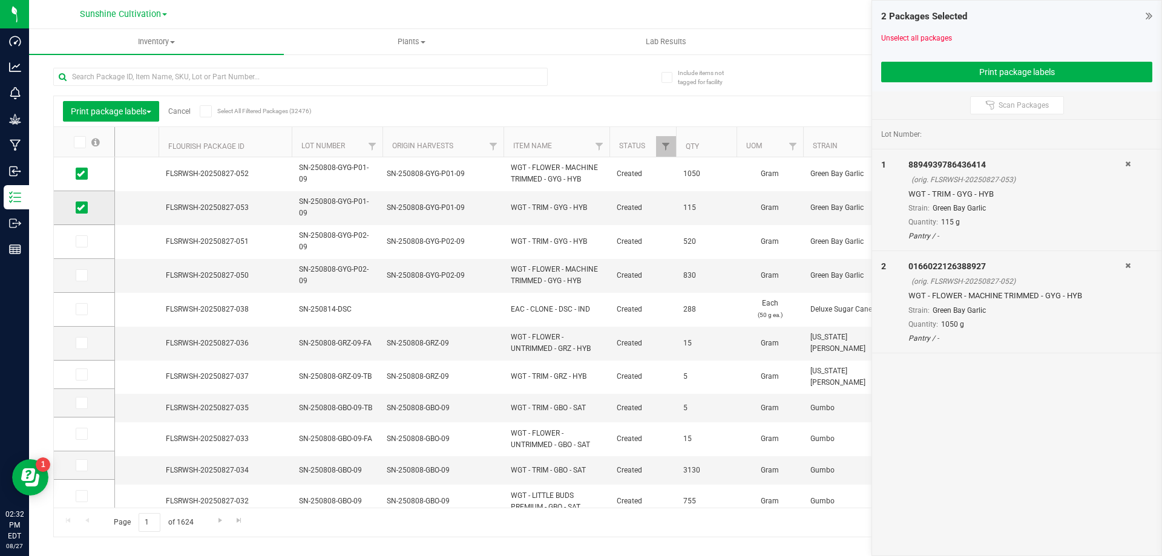
click at [82, 208] on icon at bounding box center [81, 208] width 8 height 0
click at [0, 0] on input "checkbox" at bounding box center [0, 0] width 0 height 0
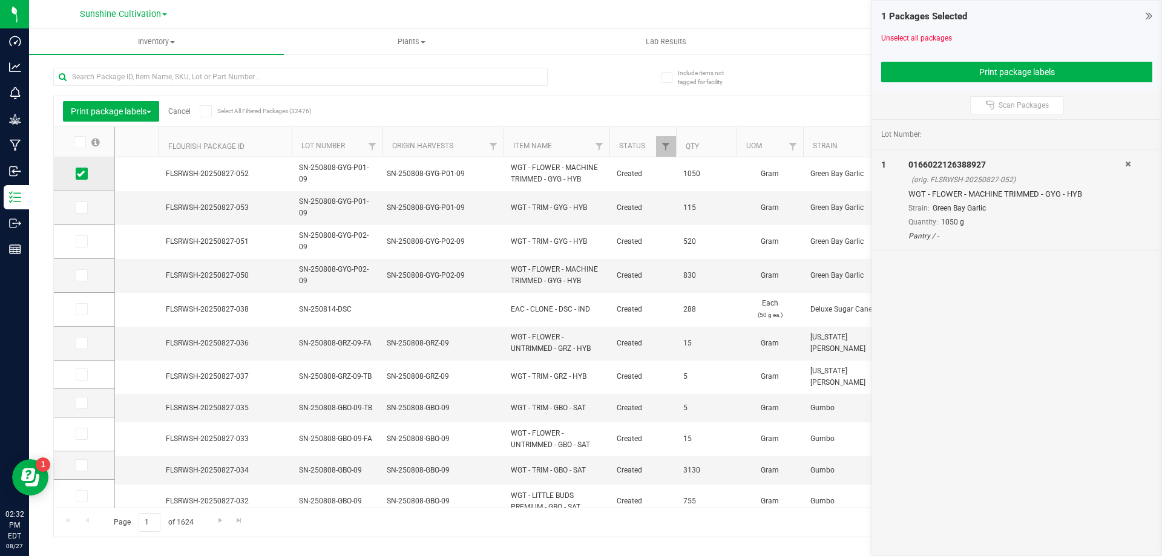
click at [81, 179] on span at bounding box center [82, 174] width 12 height 12
click at [0, 0] on input "checkbox" at bounding box center [0, 0] width 0 height 0
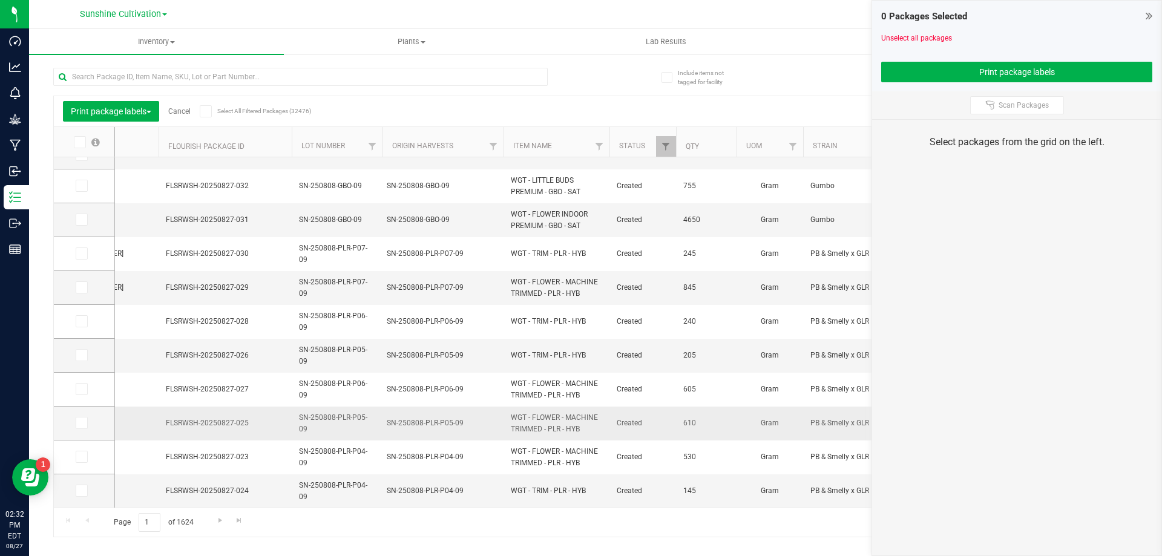
scroll to position [320, 392]
click at [76, 420] on span at bounding box center [82, 423] width 12 height 12
click at [0, 0] on input "checkbox" at bounding box center [0, 0] width 0 height 0
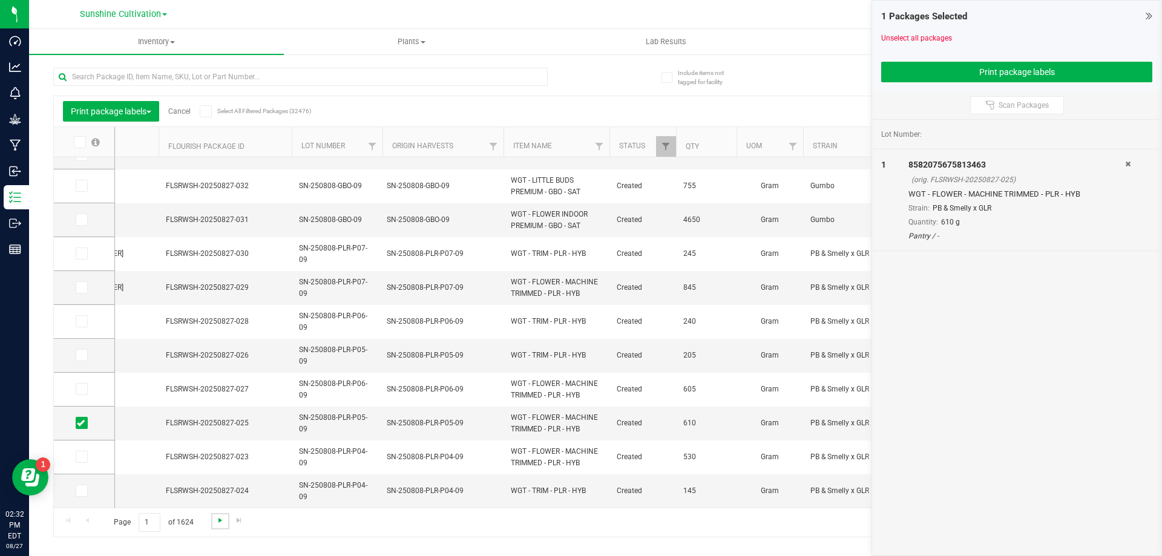
click at [216, 519] on span "Go to the next page" at bounding box center [220, 521] width 10 height 10
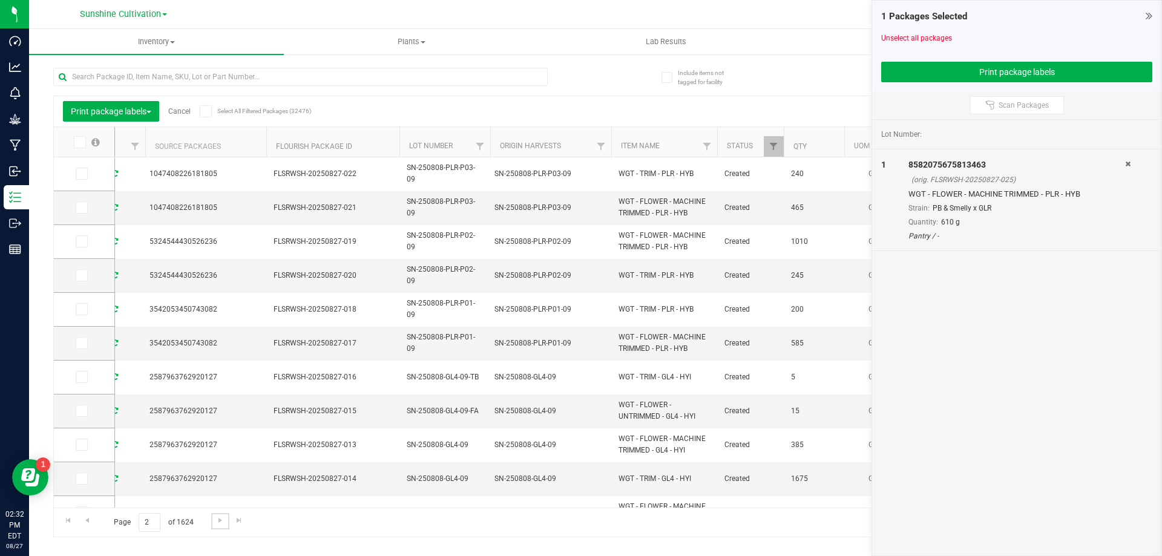
scroll to position [0, 298]
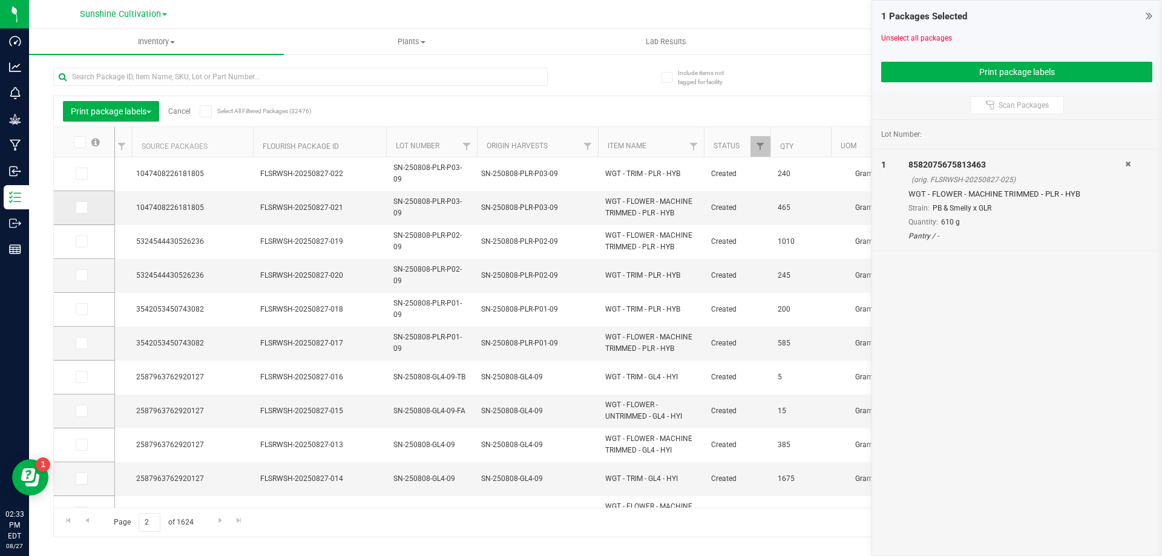
click at [76, 206] on span at bounding box center [82, 208] width 12 height 12
click at [0, 0] on input "checkbox" at bounding box center [0, 0] width 0 height 0
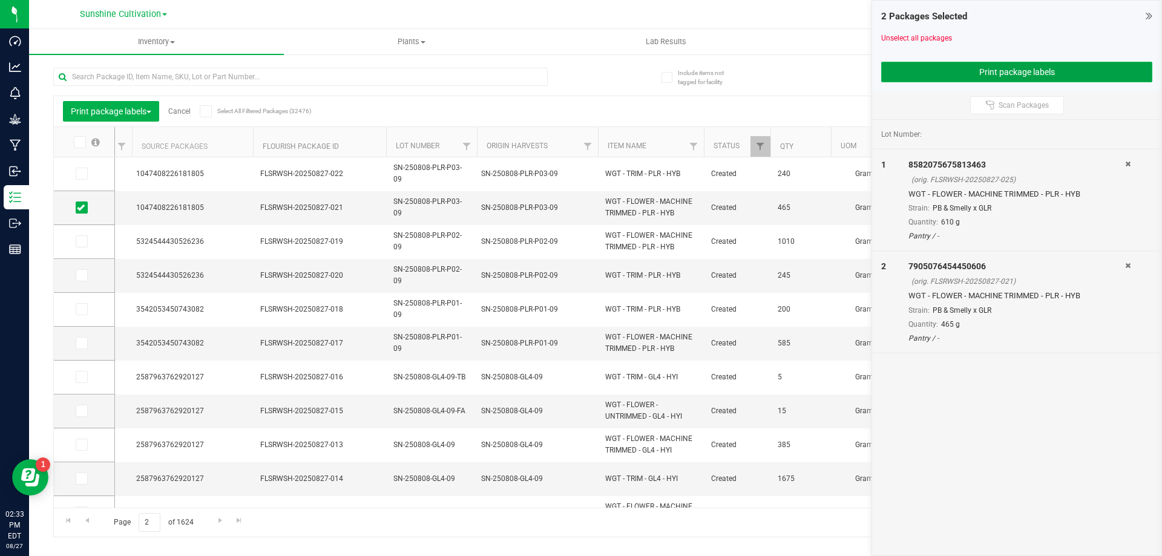
click at [998, 62] on button "Print package labels" at bounding box center [1016, 72] width 271 height 21
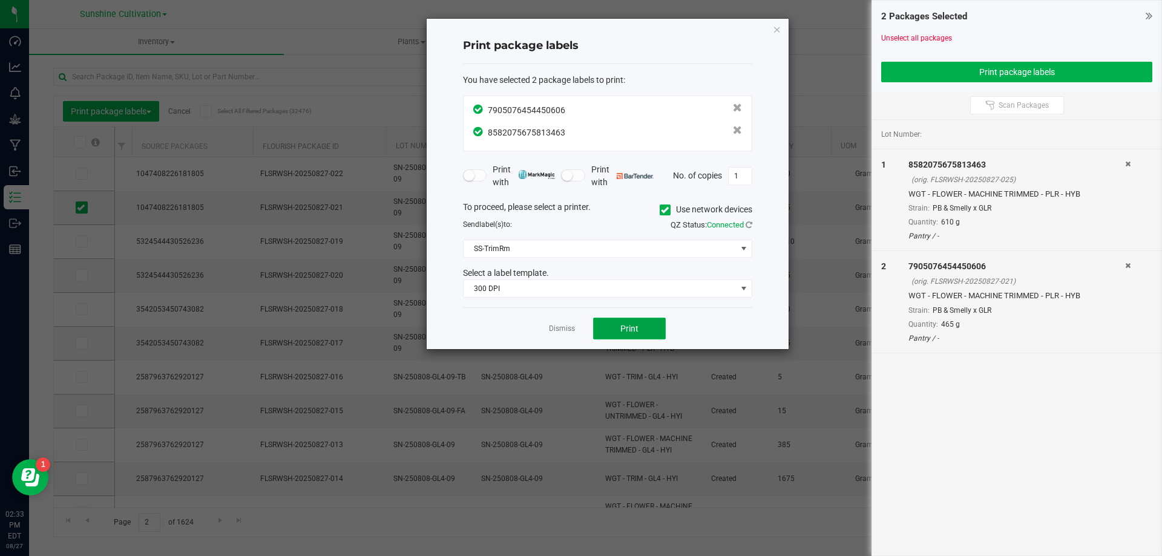
click at [615, 324] on button "Print" at bounding box center [629, 329] width 73 height 22
click at [780, 29] on icon "button" at bounding box center [777, 29] width 8 height 15
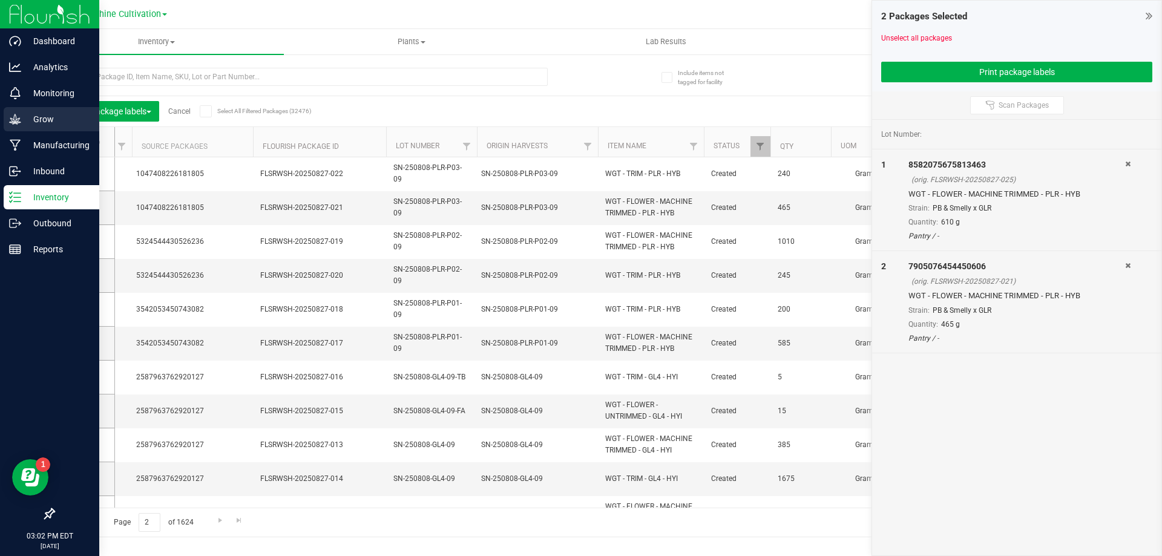
click at [31, 120] on p "Grow" at bounding box center [57, 119] width 73 height 15
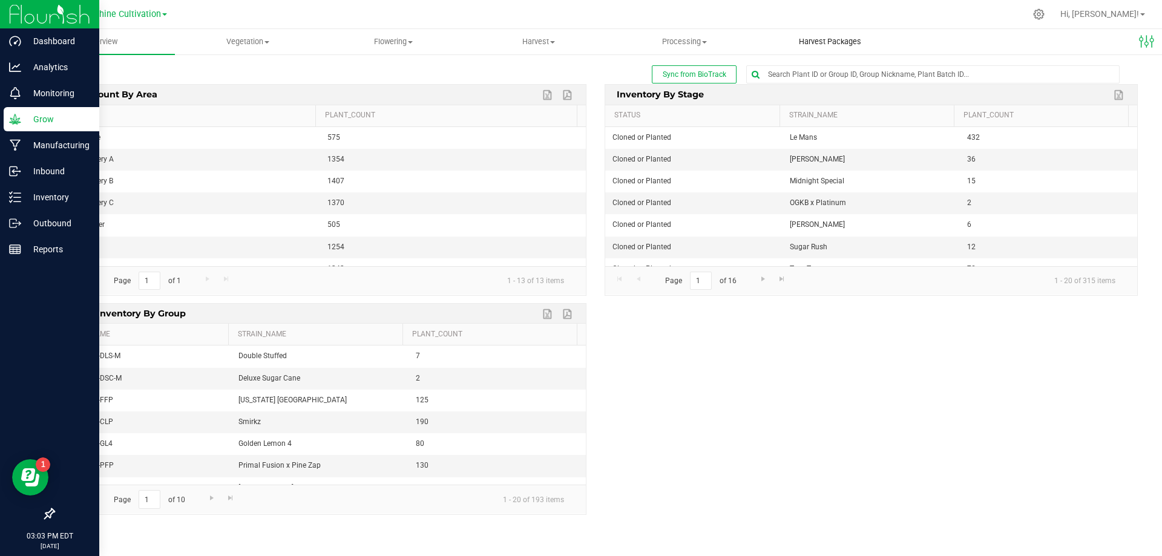
click at [798, 35] on uib-tab-heading "Harvest Packages" at bounding box center [830, 42] width 145 height 24
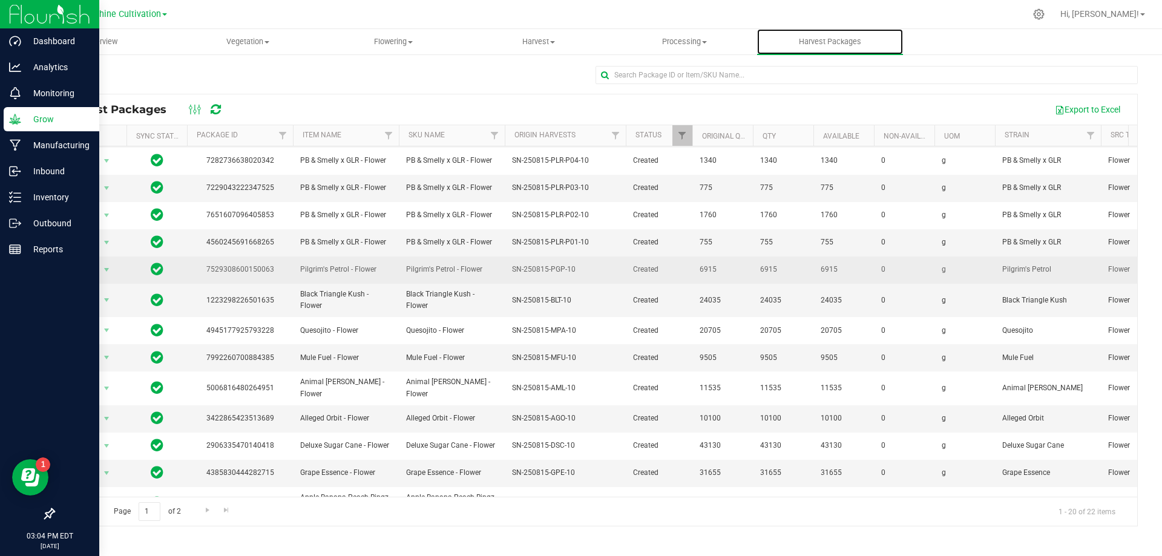
scroll to position [209, 0]
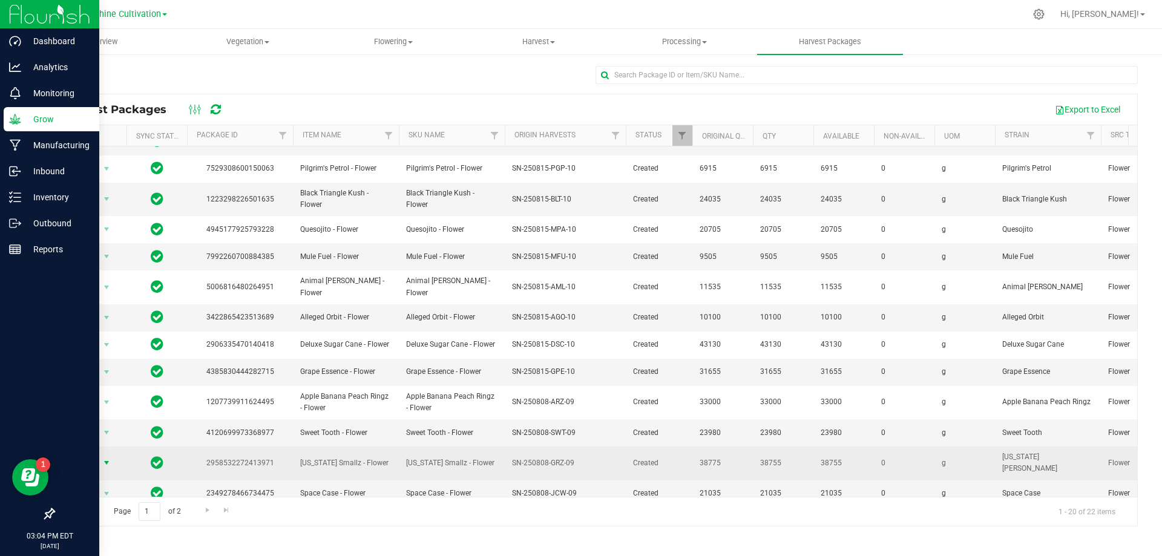
click at [100, 455] on span "select" at bounding box center [106, 463] width 15 height 17
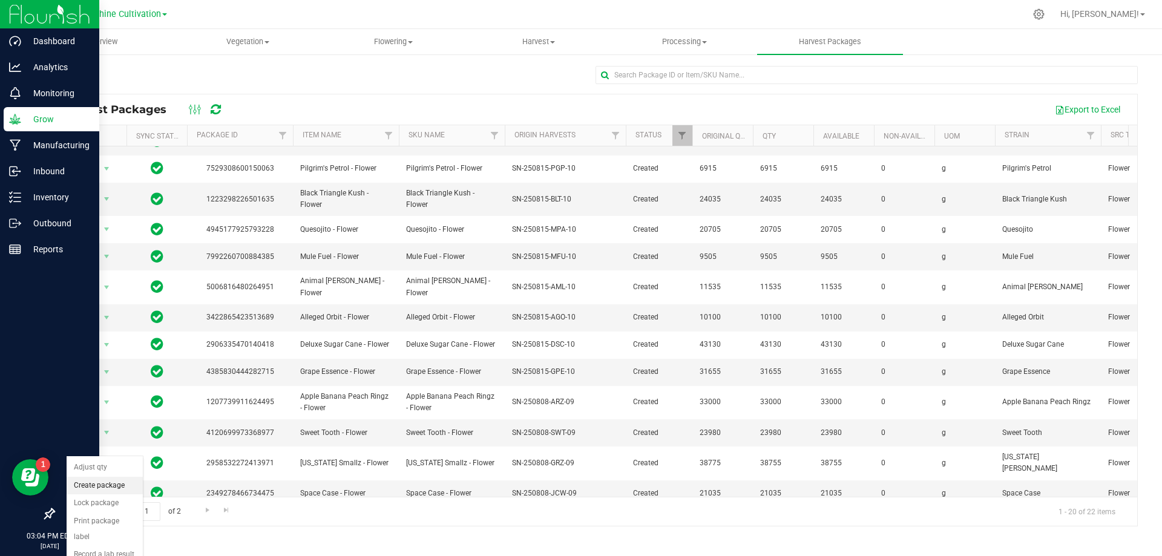
click at [116, 479] on li "Create package" at bounding box center [105, 486] width 76 height 18
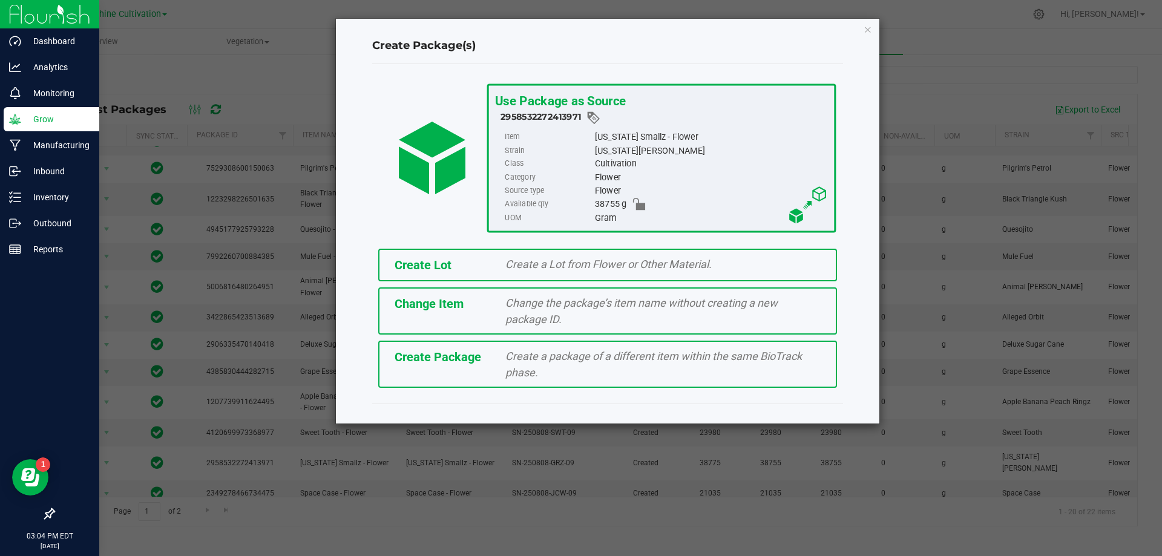
click at [457, 353] on span "Create Package" at bounding box center [438, 357] width 87 height 15
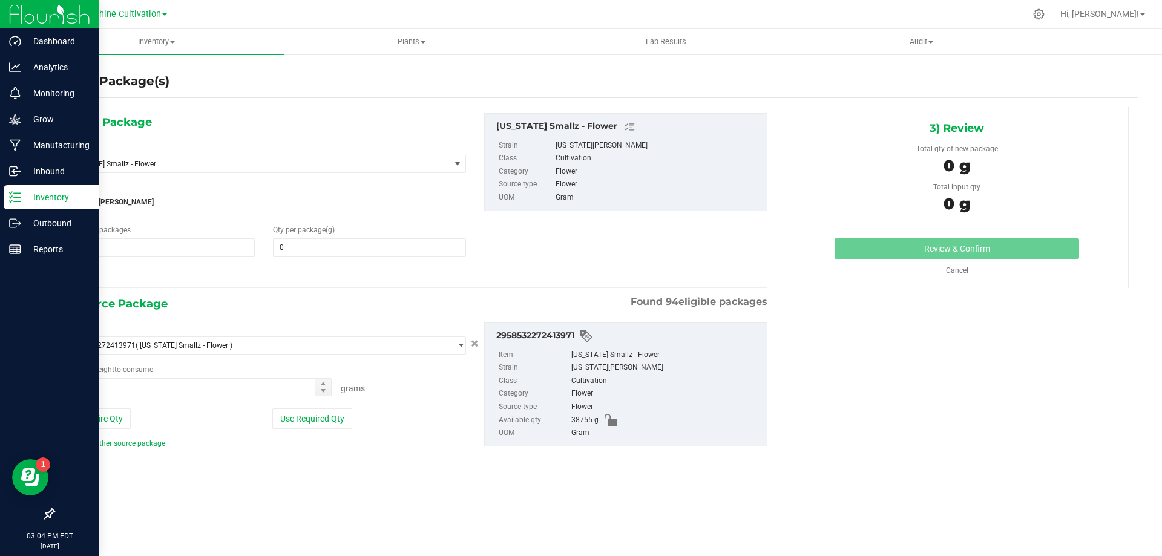
type input "0.0000"
type input "0.0000 g"
click at [425, 164] on span "[US_STATE] Smallz - Flower" at bounding box center [249, 164] width 363 height 8
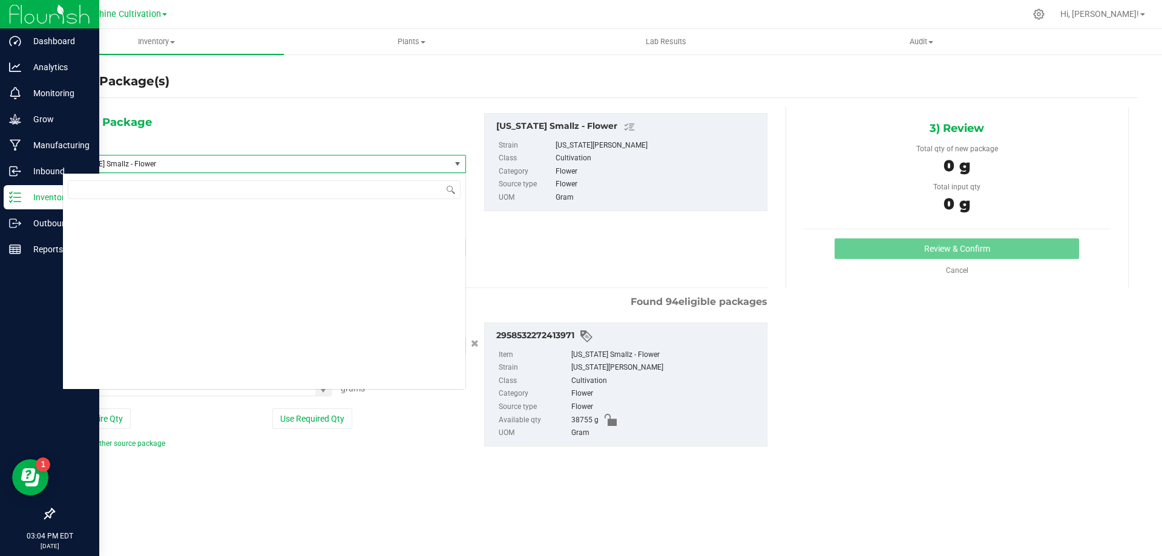
scroll to position [81387, 0]
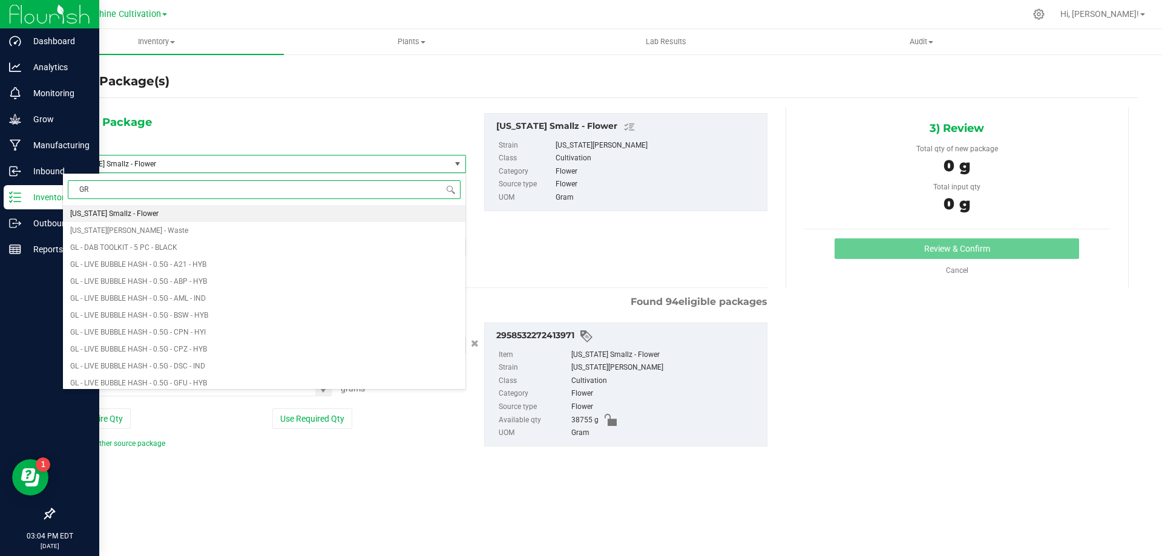
type input "GRZ"
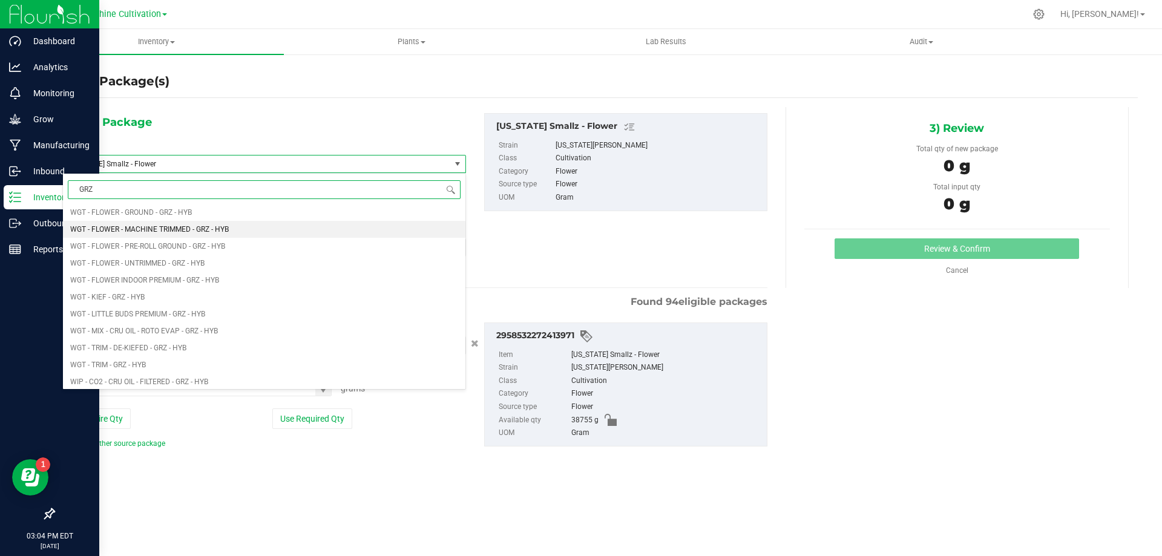
scroll to position [1090, 0]
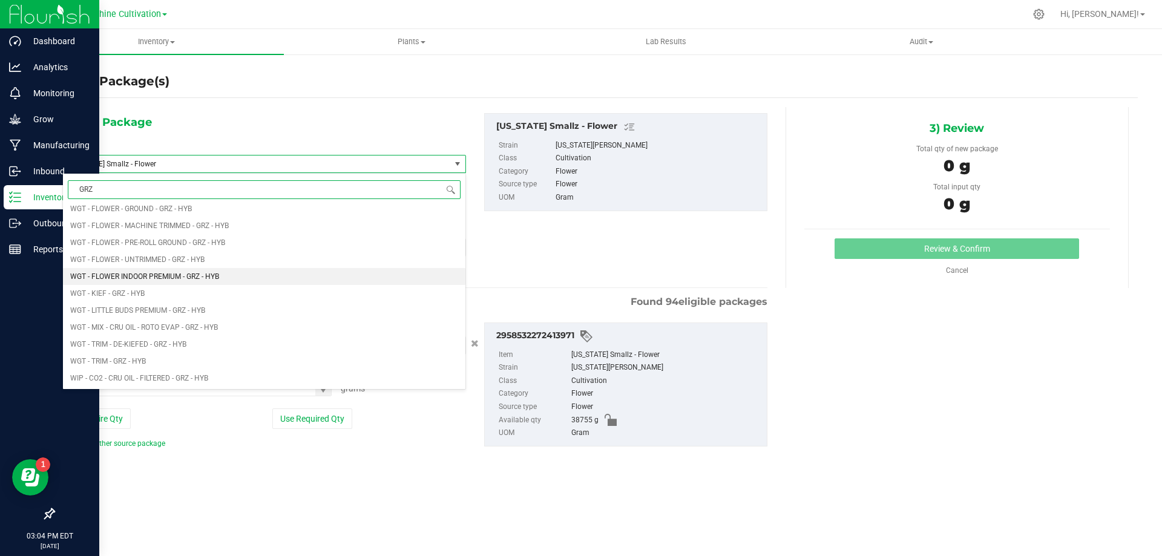
click at [199, 277] on span "WGT - FLOWER INDOOR PREMIUM - GRZ - HYB" at bounding box center [144, 276] width 149 height 8
type input "0.0000"
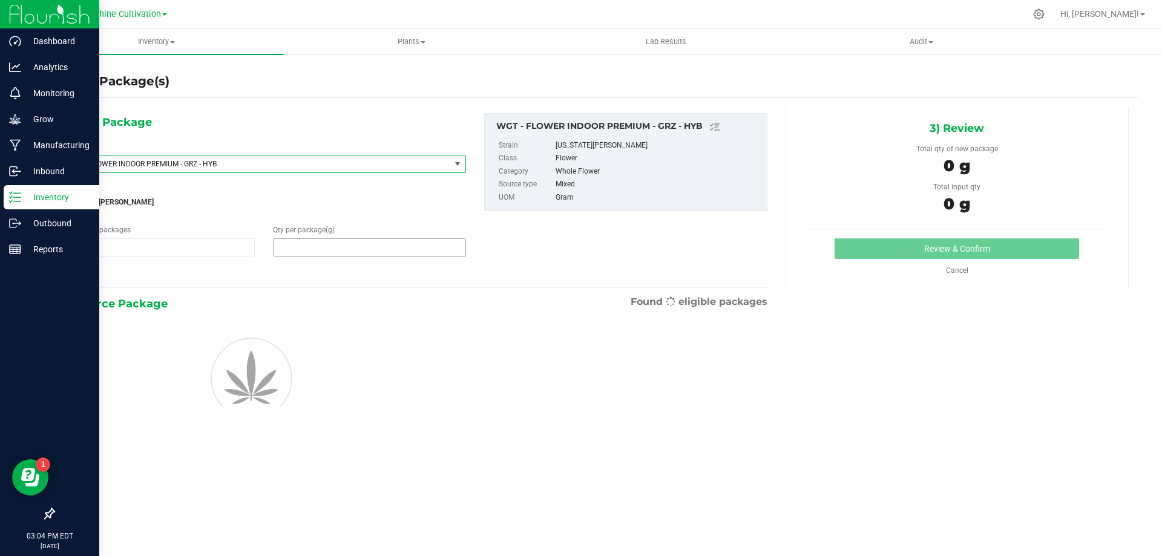
click at [294, 246] on span at bounding box center [369, 247] width 192 height 18
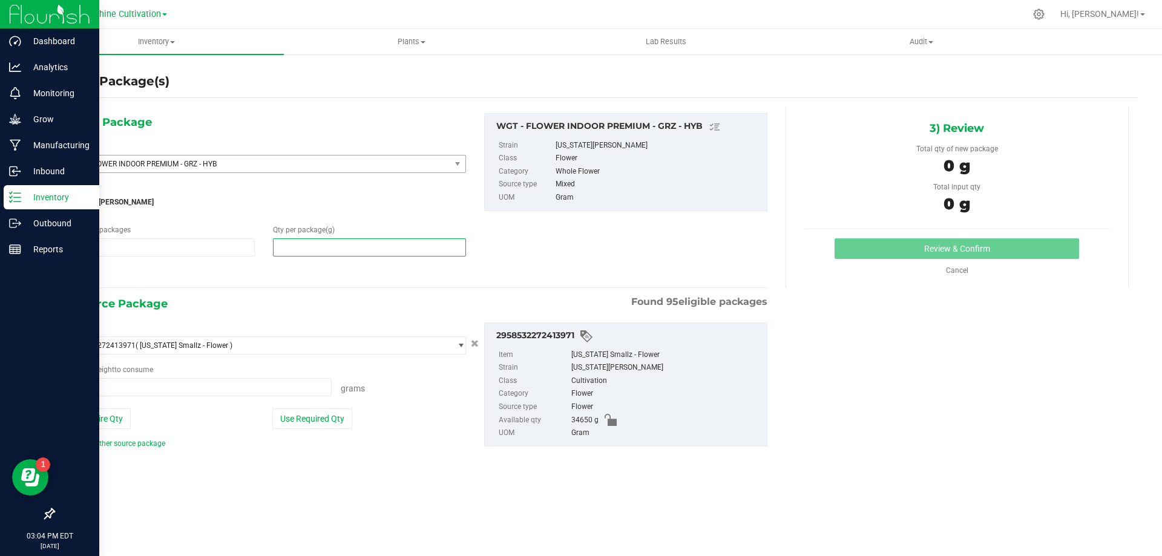
type input "0.0000 g"
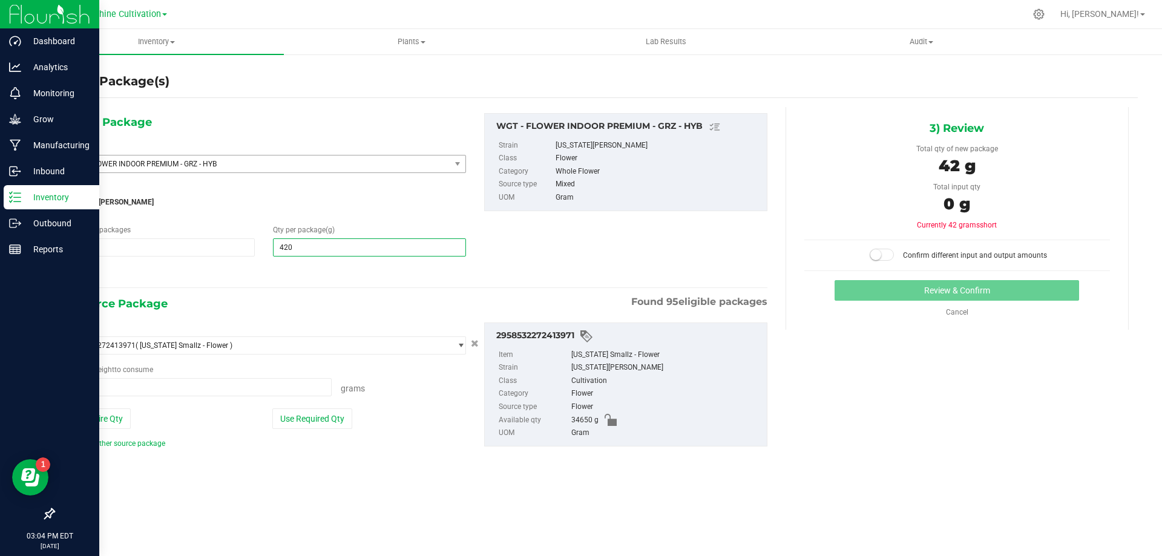
type input "4205"
type input "4,205.0000"
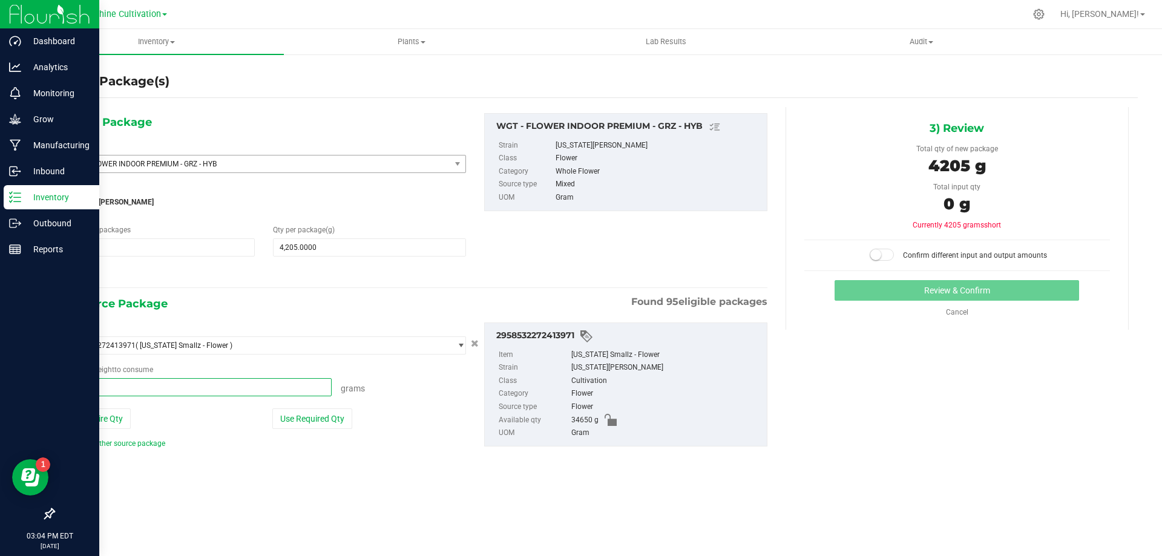
click at [241, 390] on span at bounding box center [196, 387] width 269 height 18
type input "4205"
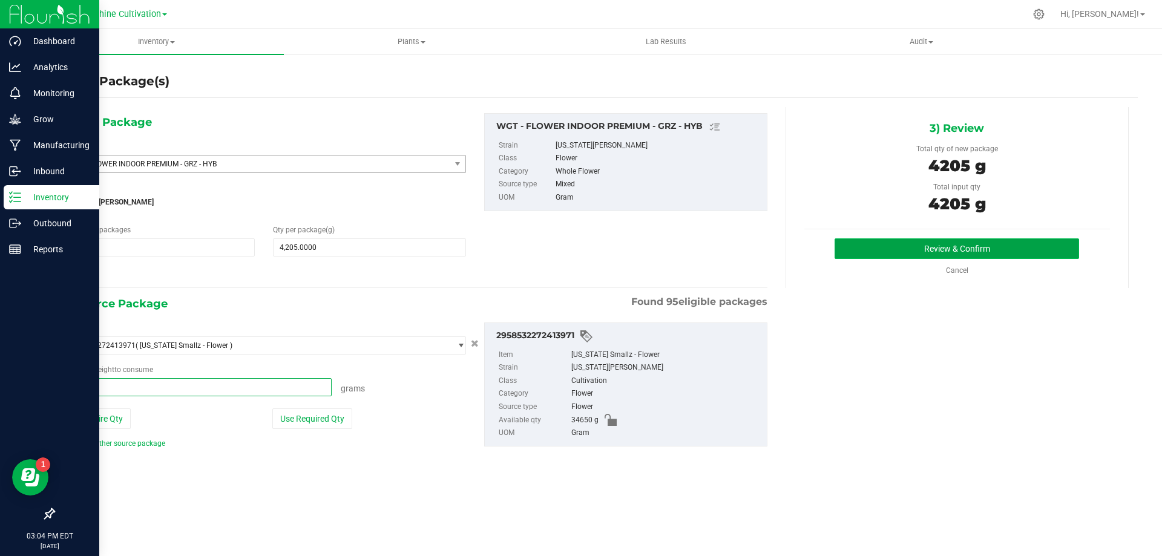
type input "4205.0000 g"
click at [944, 253] on button "Review & Confirm" at bounding box center [957, 248] width 245 height 21
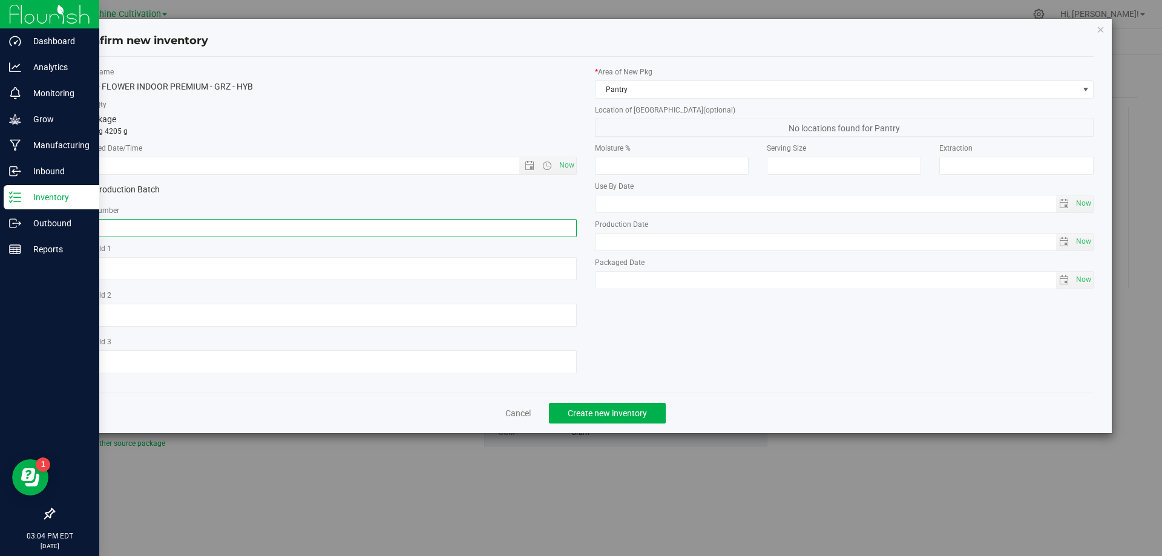
paste input "SN-250808-GRZ-09"
type input "SN-250808-GRZ-09"
click at [563, 165] on span "Now" at bounding box center [566, 166] width 21 height 18
type input "8/27/2025 3:05 PM"
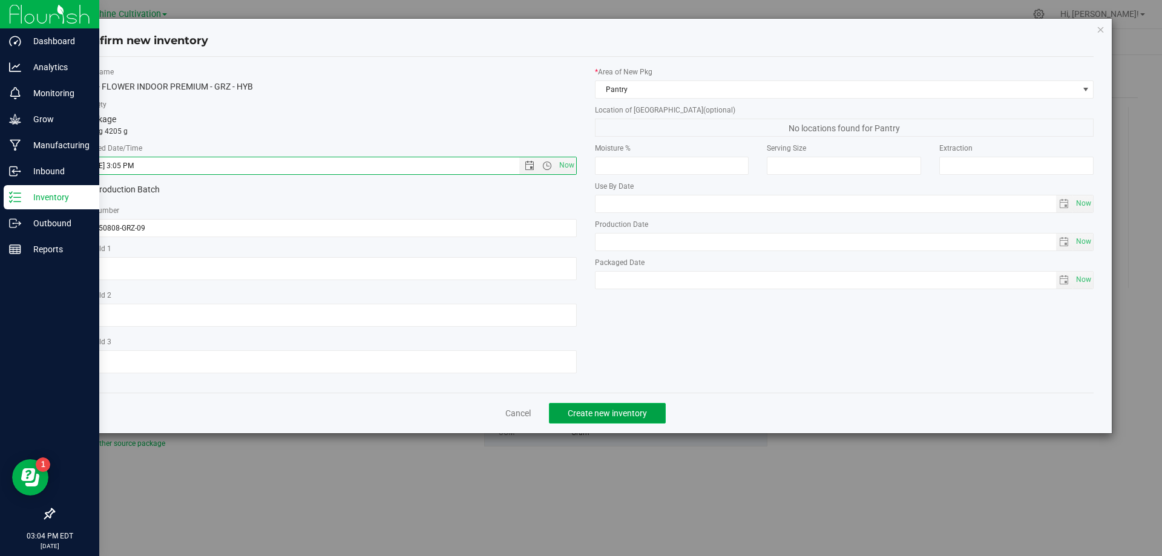
click at [613, 413] on span "Create new inventory" at bounding box center [607, 414] width 79 height 10
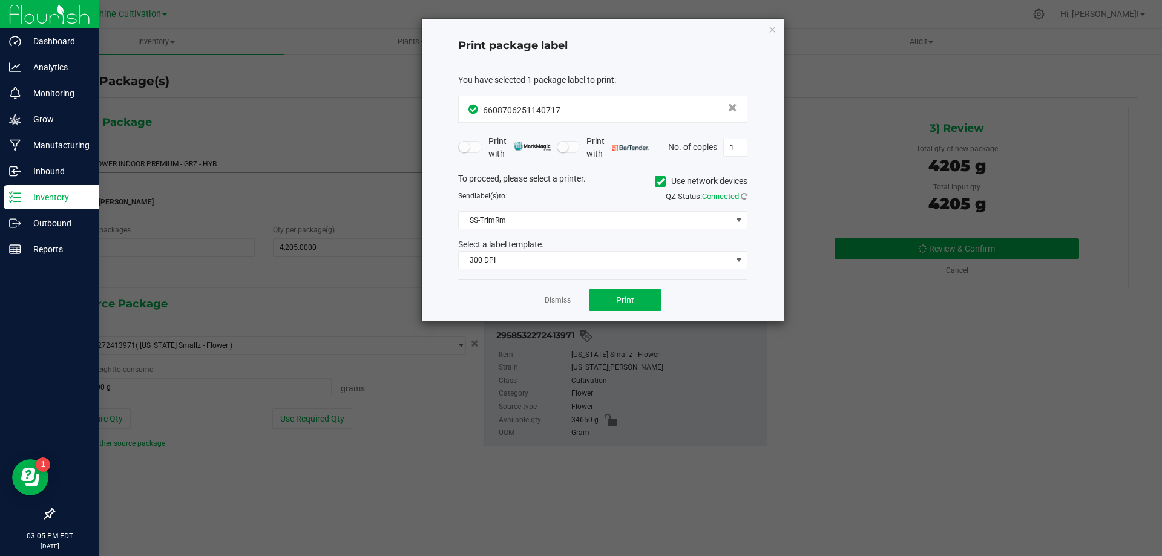
click at [559, 295] on app-cancel-button "Dismiss" at bounding box center [558, 300] width 26 height 13
click at [559, 298] on link "Dismiss" at bounding box center [558, 300] width 26 height 10
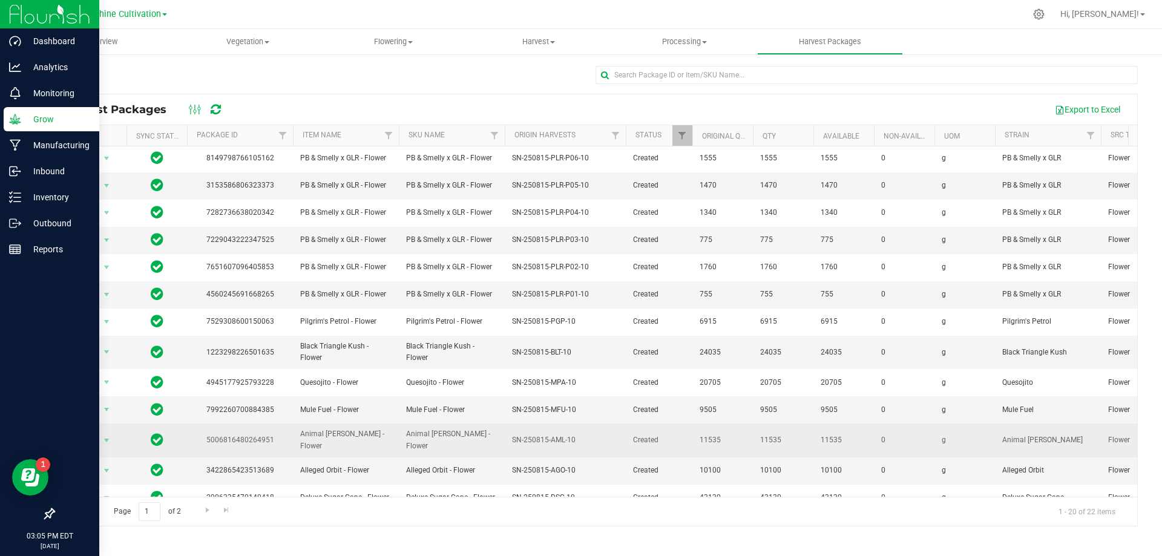
scroll to position [209, 0]
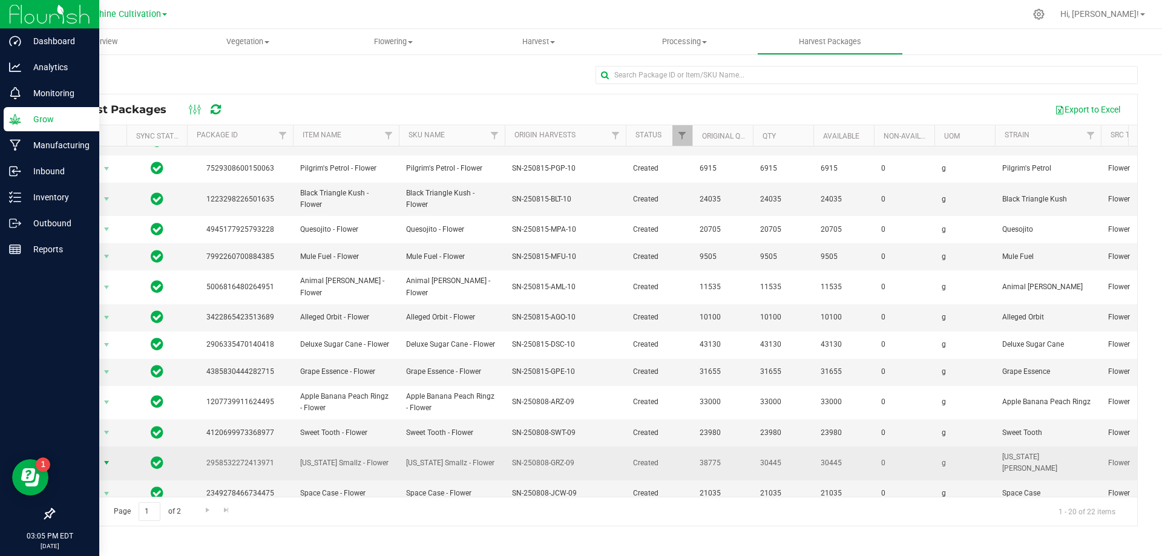
click at [91, 455] on span "Action" at bounding box center [82, 463] width 33 height 17
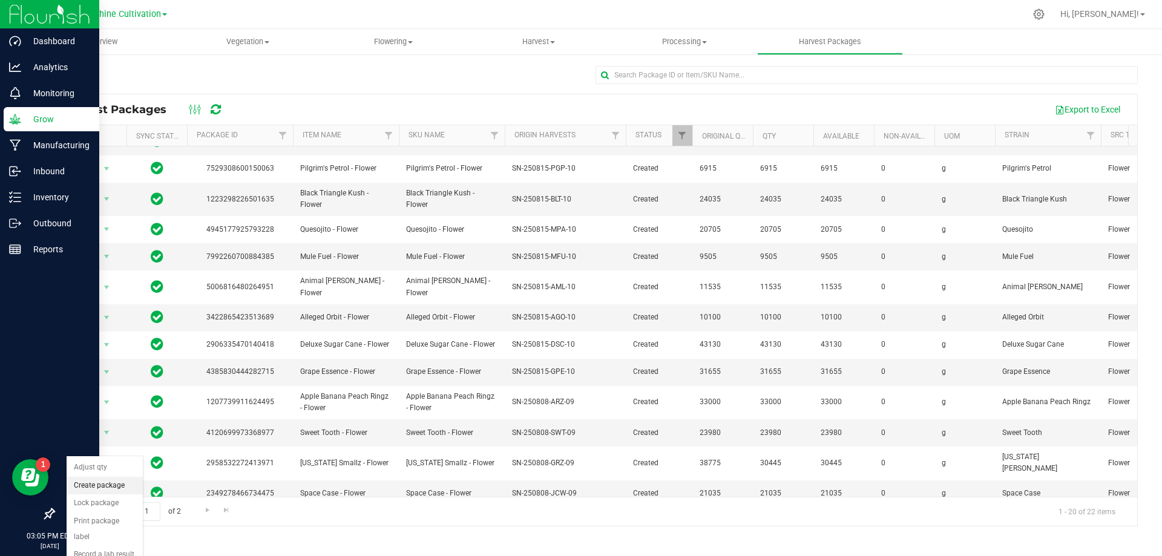
click at [110, 483] on li "Create package" at bounding box center [105, 486] width 76 height 18
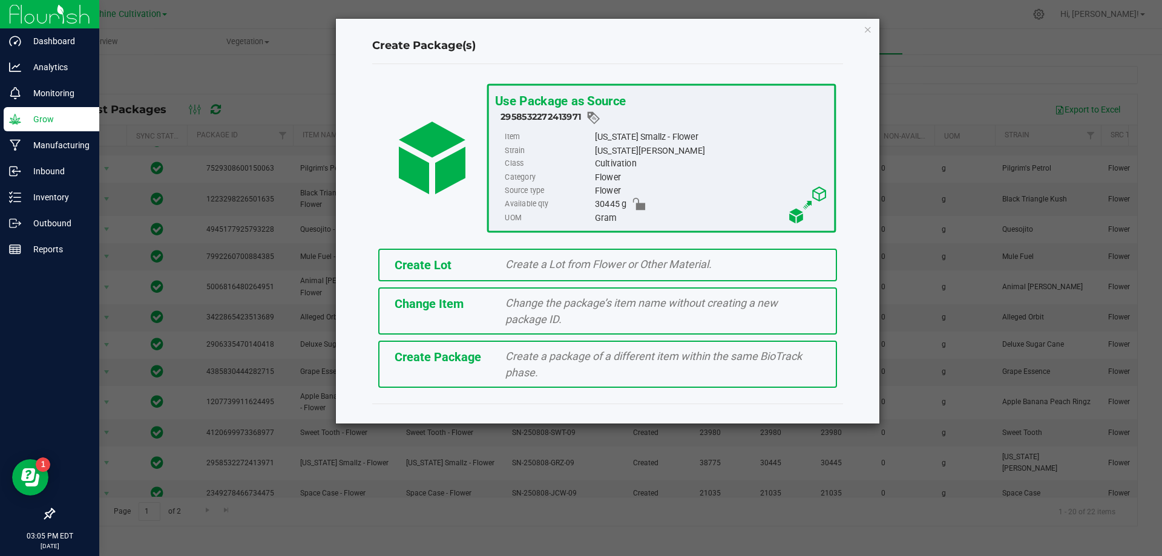
click at [526, 355] on span "Create a package of a different item within the same BioTrack phase." at bounding box center [653, 364] width 297 height 29
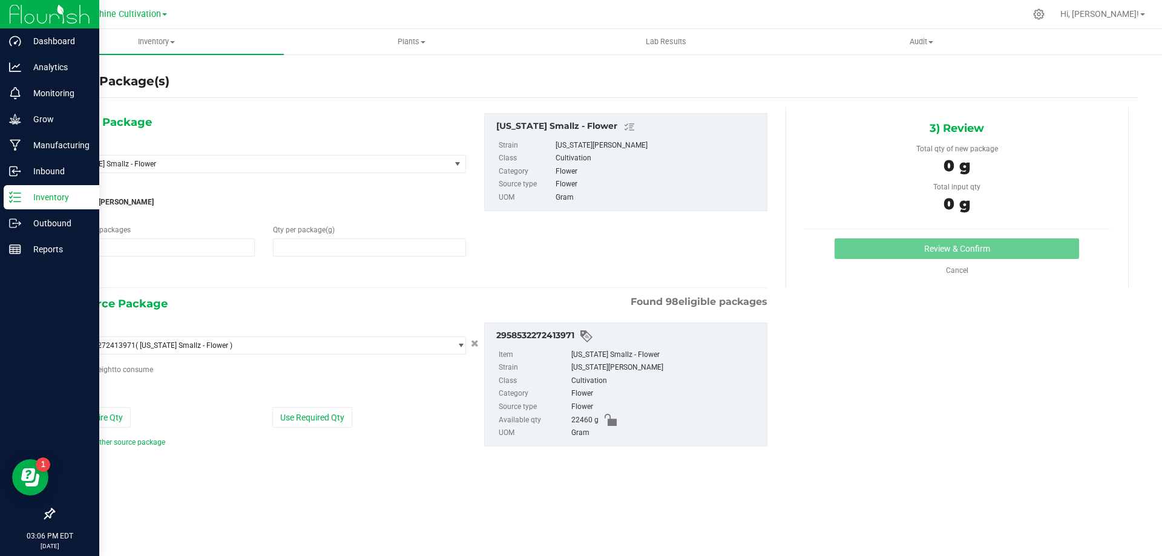
type input "1"
type input "0.0000"
click at [352, 164] on span "[US_STATE] Smallz - Flower" at bounding box center [249, 164] width 363 height 8
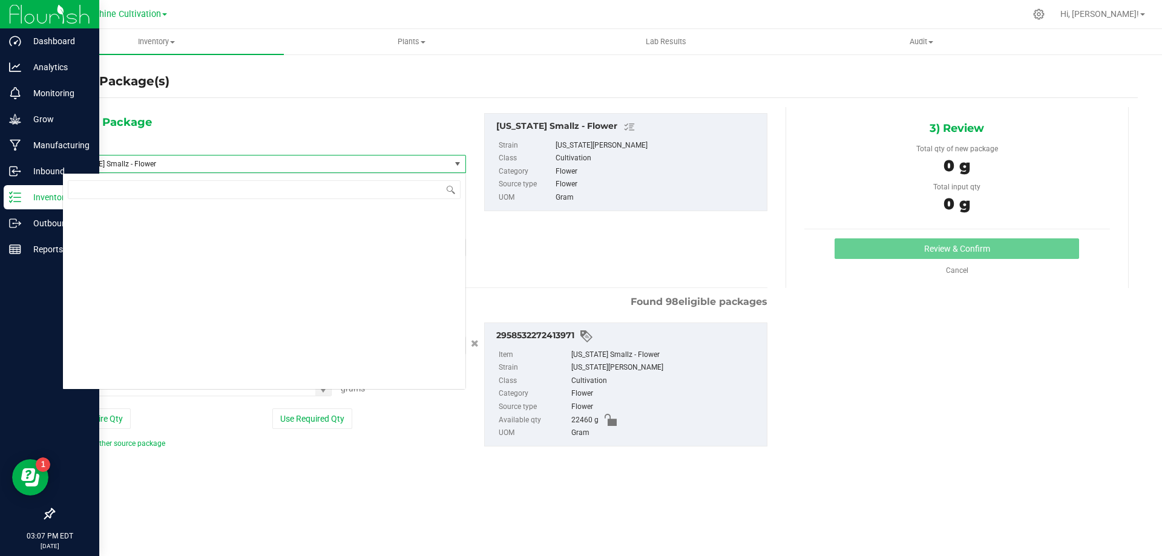
scroll to position [81387, 0]
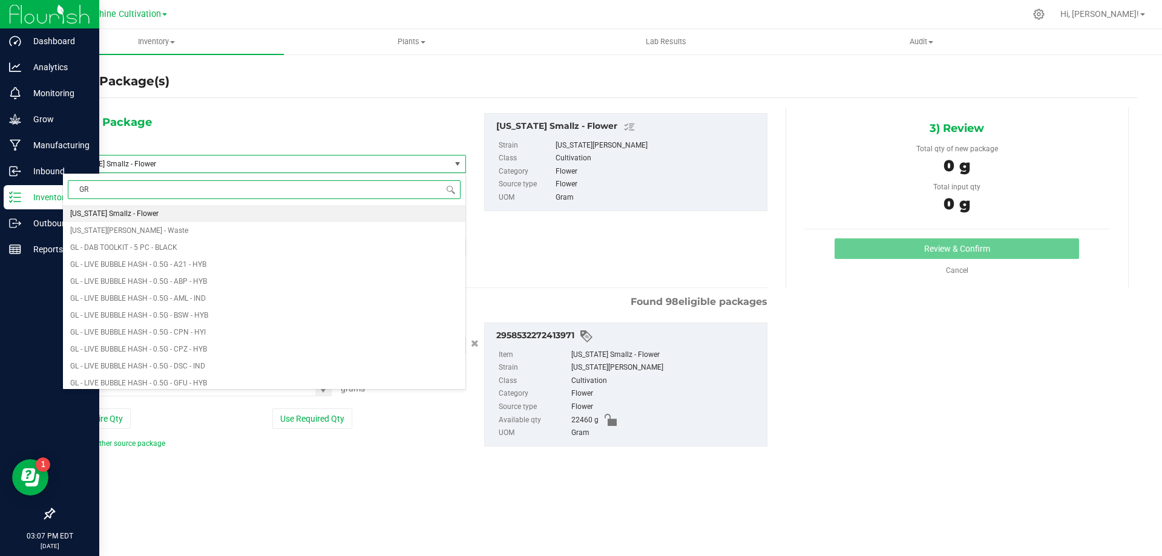
type input "GRZ"
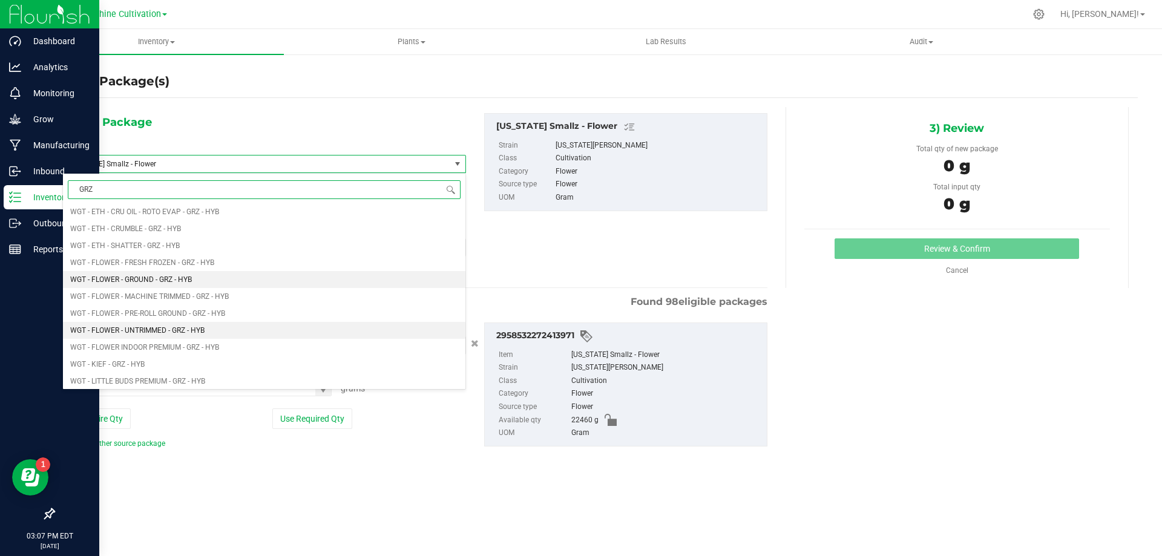
scroll to position [1029, 0]
click at [185, 340] on span "WGT - FLOWER INDOOR PREMIUM - GRZ - HYB" at bounding box center [144, 337] width 149 height 8
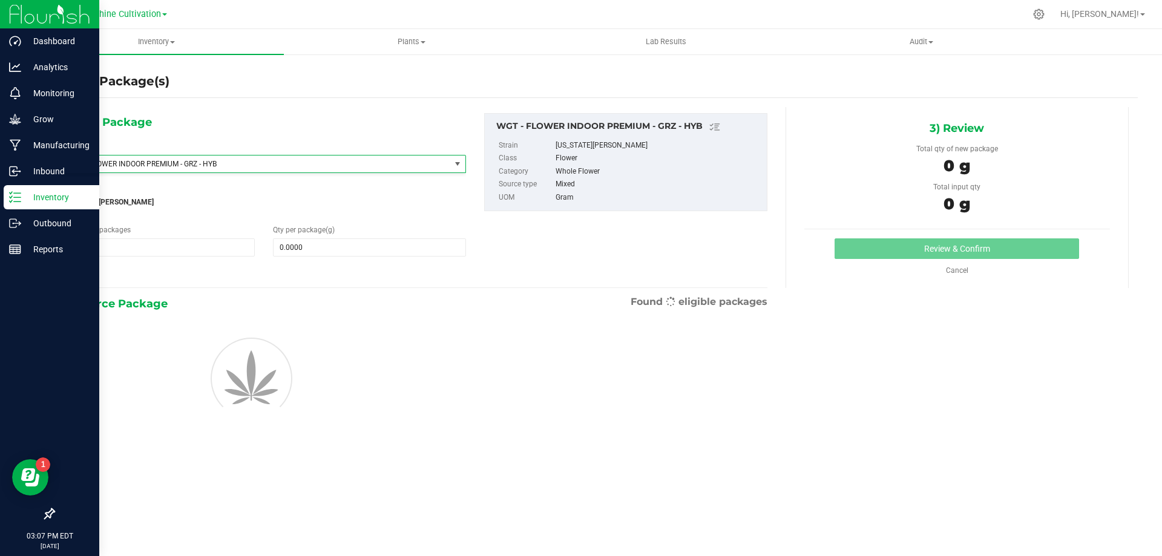
type input "0.0000"
click at [289, 252] on span at bounding box center [369, 247] width 192 height 18
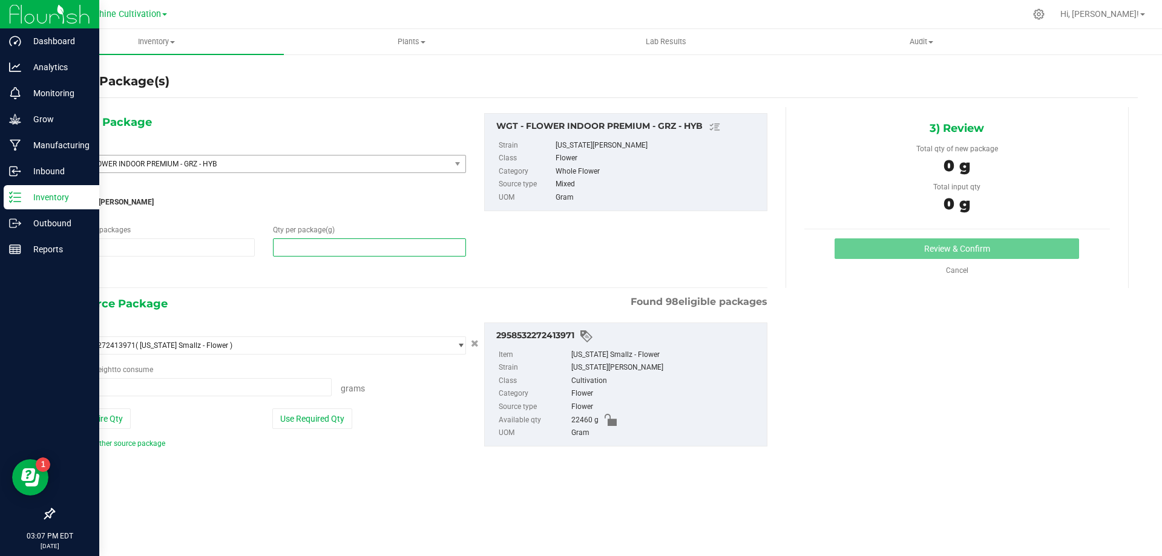
type input "0.0000 g"
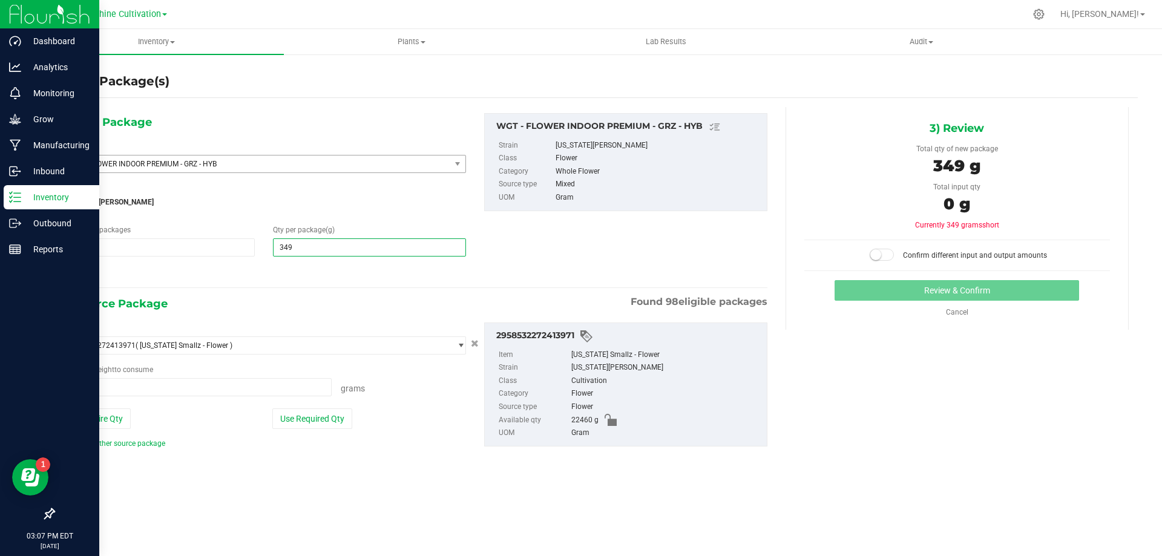
type input "3495"
type input "3,495.0000"
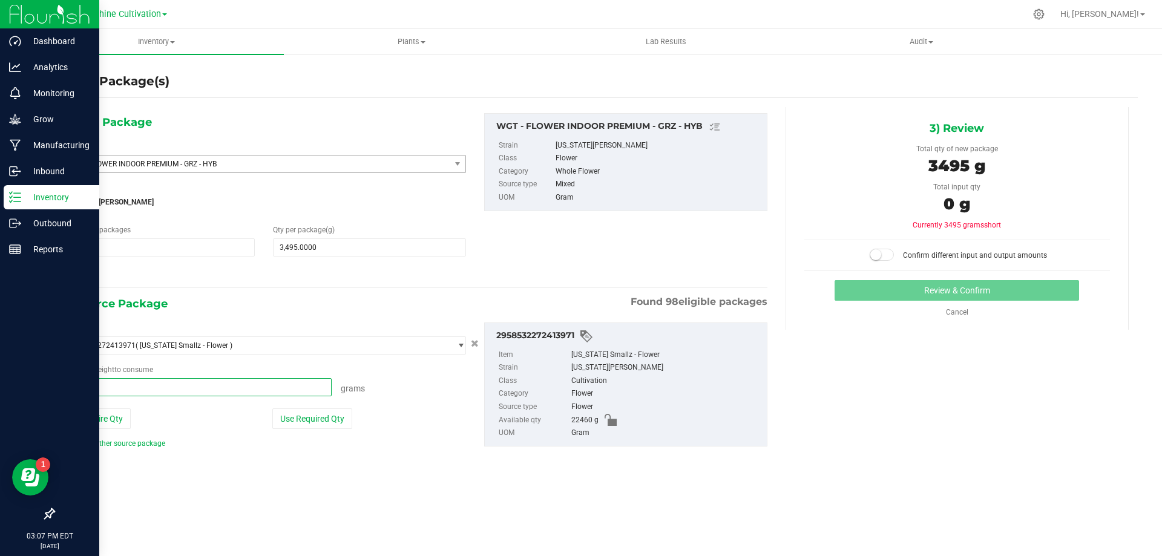
click at [192, 381] on span at bounding box center [196, 387] width 269 height 18
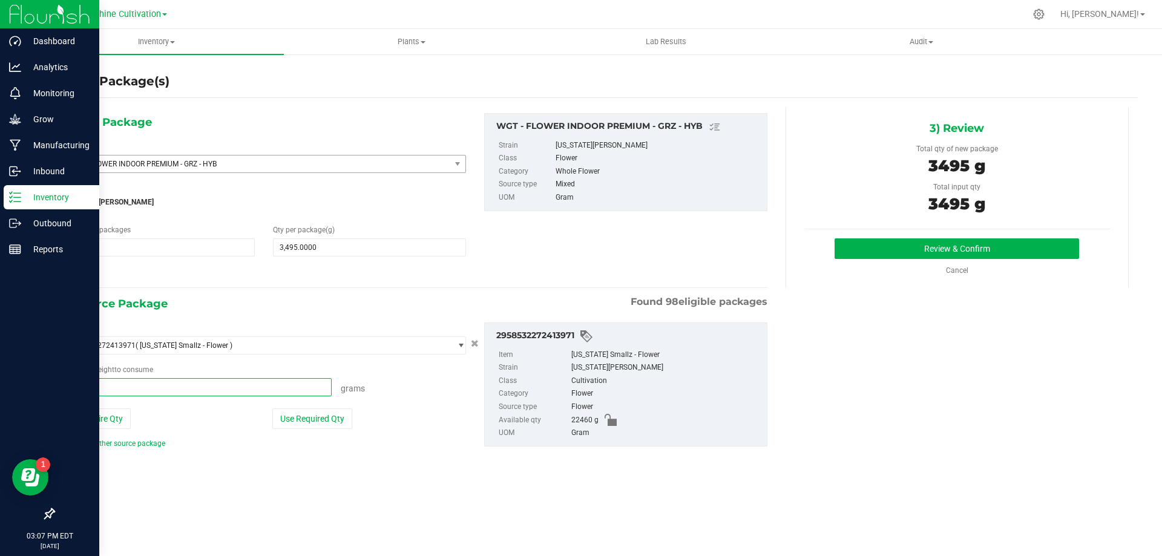
type input "3495"
type input "3495.0000 g"
click at [895, 251] on button "Review & Confirm" at bounding box center [957, 248] width 245 height 21
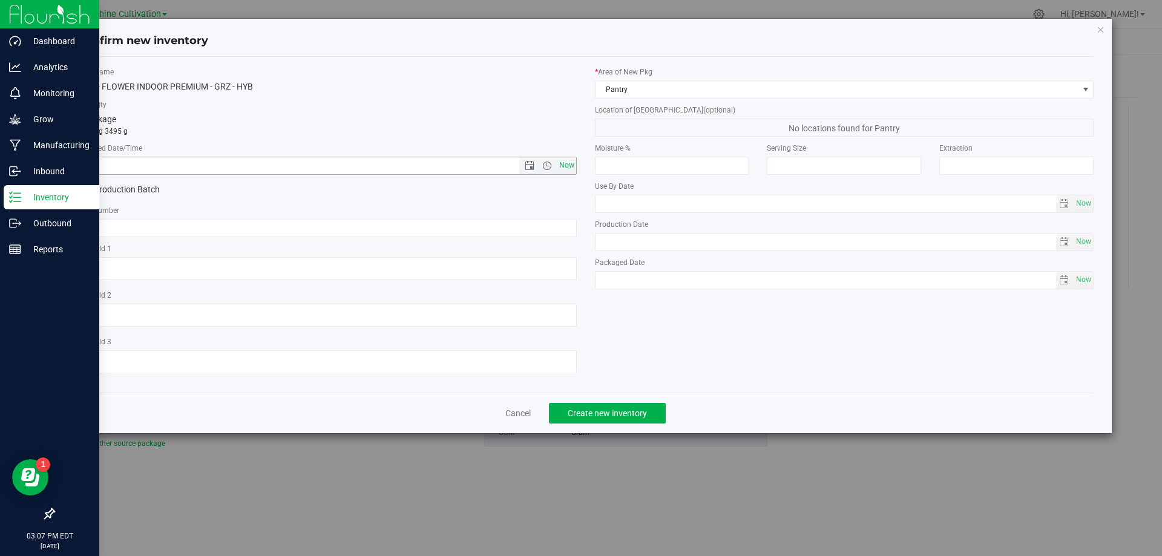
click at [564, 167] on span "Now" at bounding box center [566, 166] width 21 height 18
type input "8/27/2025 3:07 PM"
paste input "SN-250808-GRZ-09"
type input "SN-250808-GRZ-09"
click at [593, 412] on span "Create new inventory" at bounding box center [607, 414] width 79 height 10
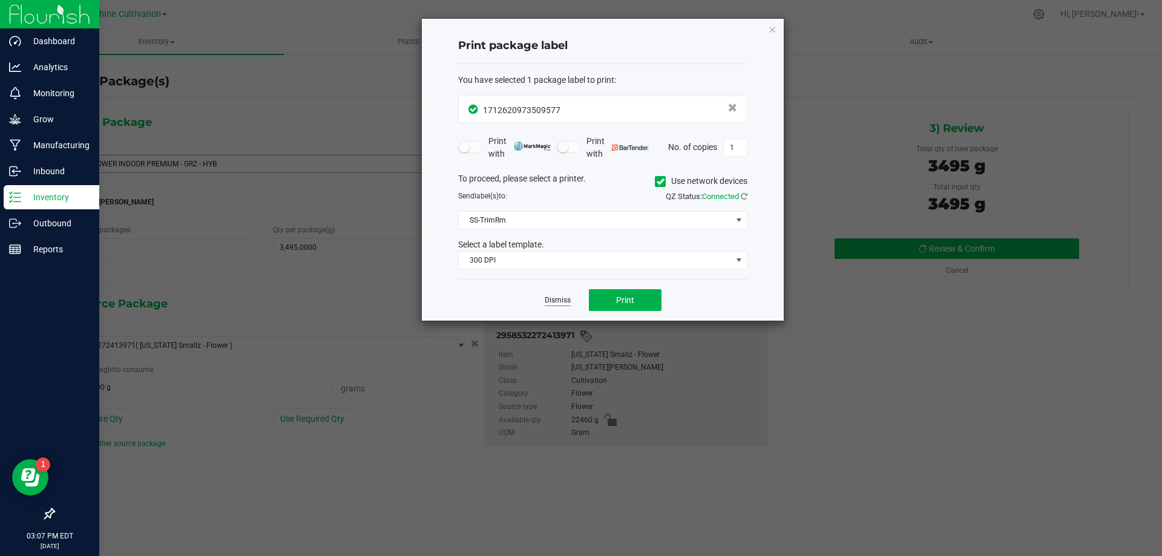
click at [563, 303] on link "Dismiss" at bounding box center [558, 300] width 26 height 10
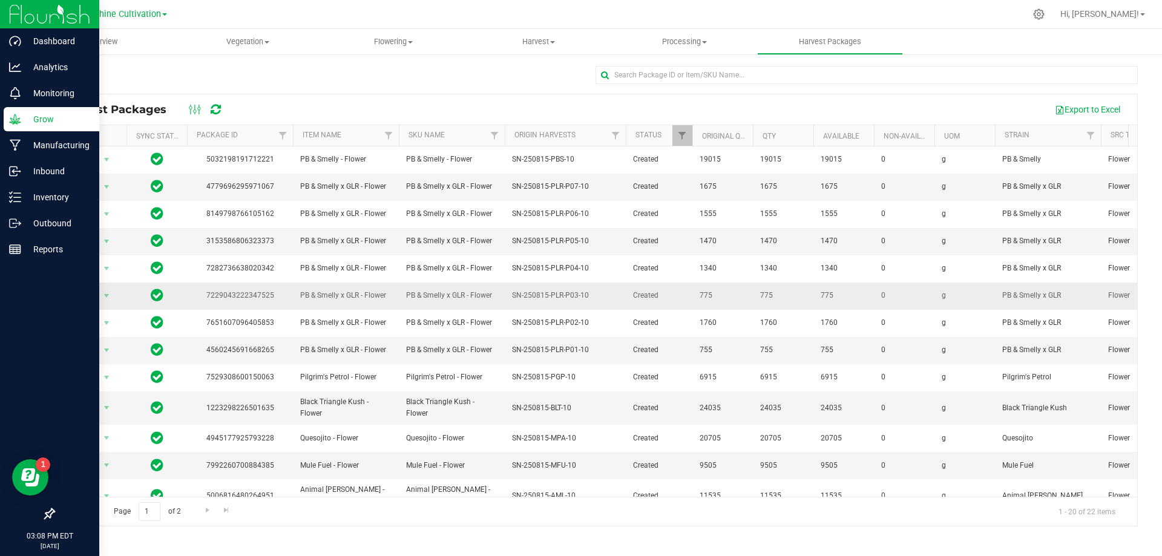
scroll to position [209, 0]
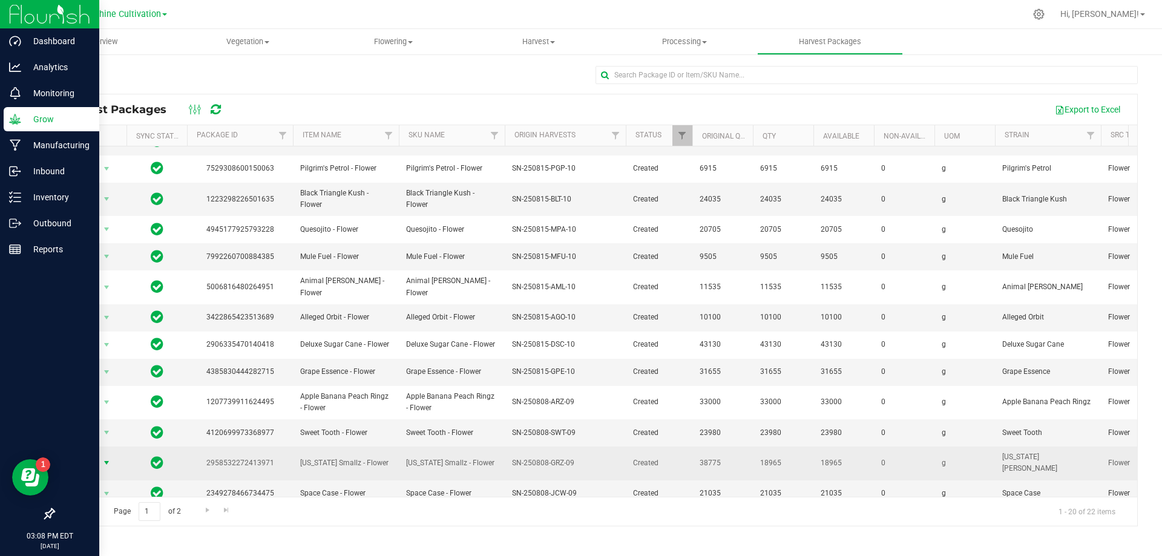
click at [103, 458] on span "select" at bounding box center [107, 463] width 10 height 10
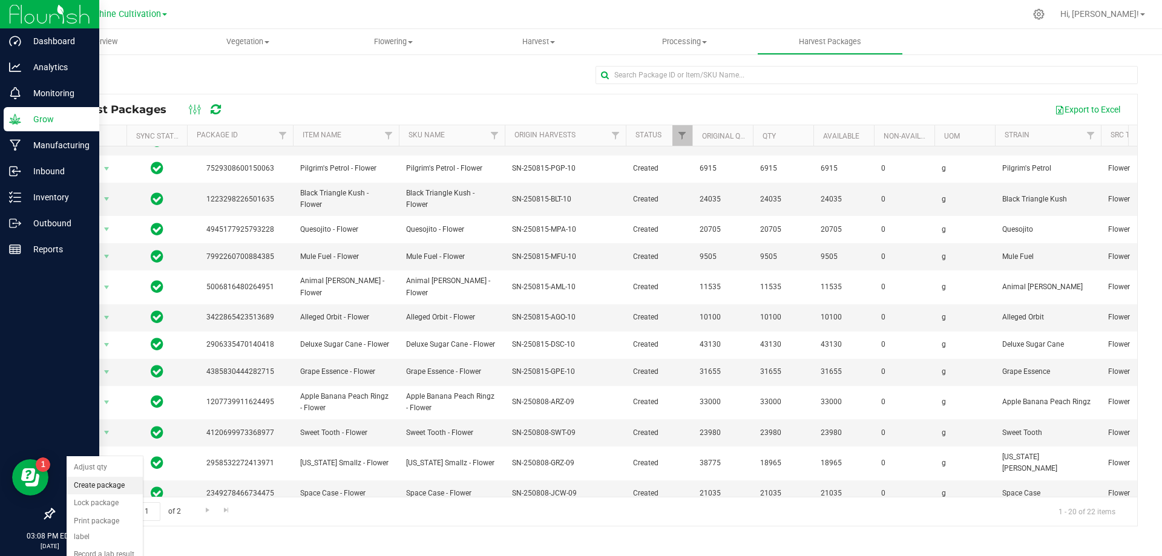
click at [105, 490] on li "Create package" at bounding box center [105, 486] width 76 height 18
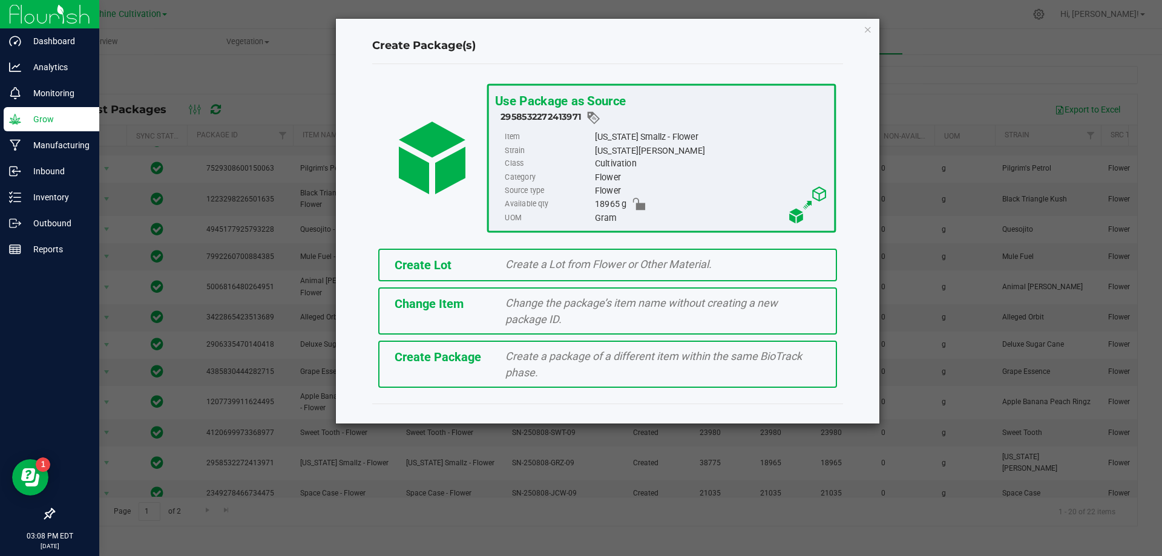
click at [532, 374] on span "Create a package of a different item within the same BioTrack phase." at bounding box center [653, 364] width 297 height 29
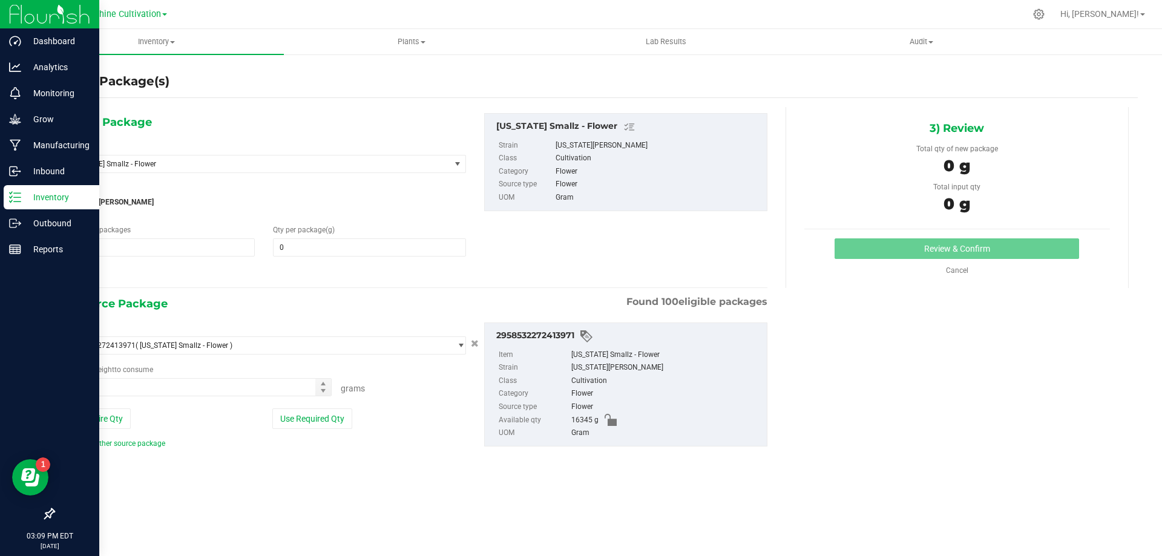
type input "0.0000"
type input "0.0000 g"
click at [402, 162] on span "[US_STATE] Smallz - Flower" at bounding box center [249, 164] width 363 height 8
click at [329, 165] on span "[US_STATE] Smallz - Flower" at bounding box center [249, 164] width 363 height 8
click at [323, 163] on span "[US_STATE] Smallz - Flower" at bounding box center [249, 164] width 363 height 8
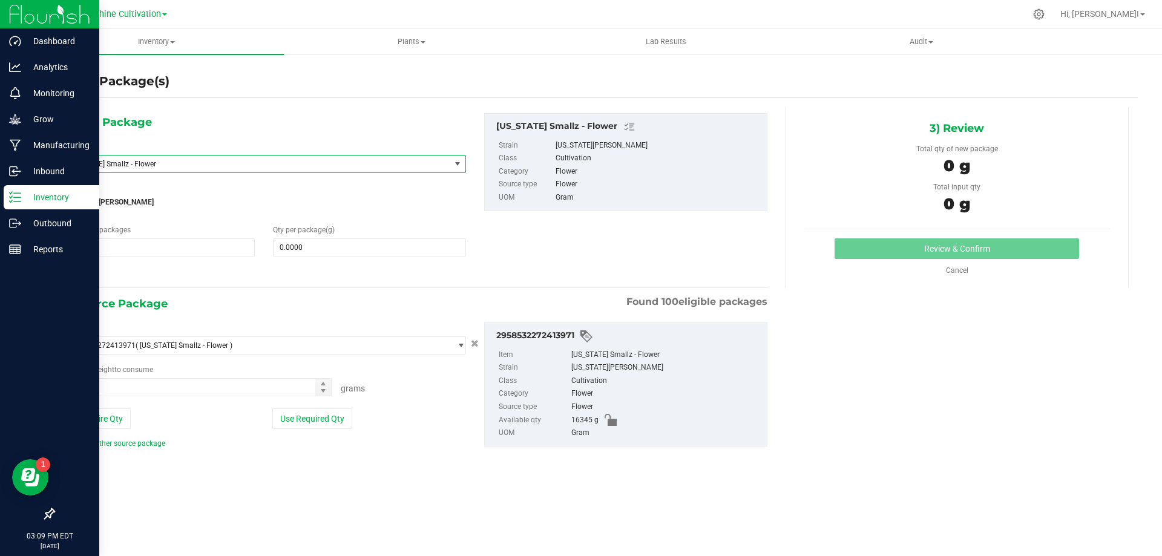
click at [450, 161] on span "select" at bounding box center [457, 164] width 15 height 17
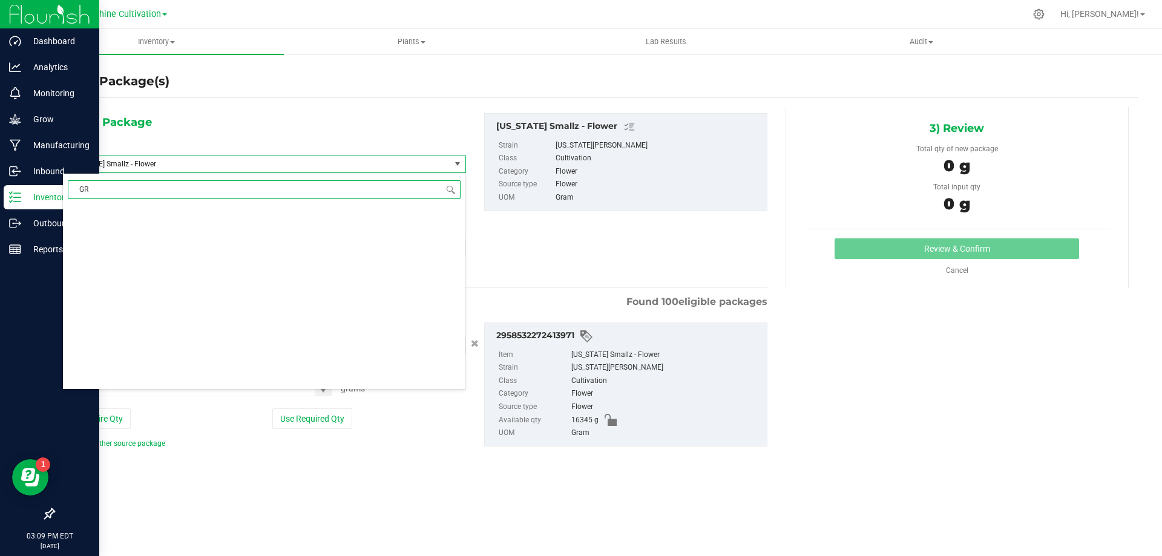
type input "GRZ"
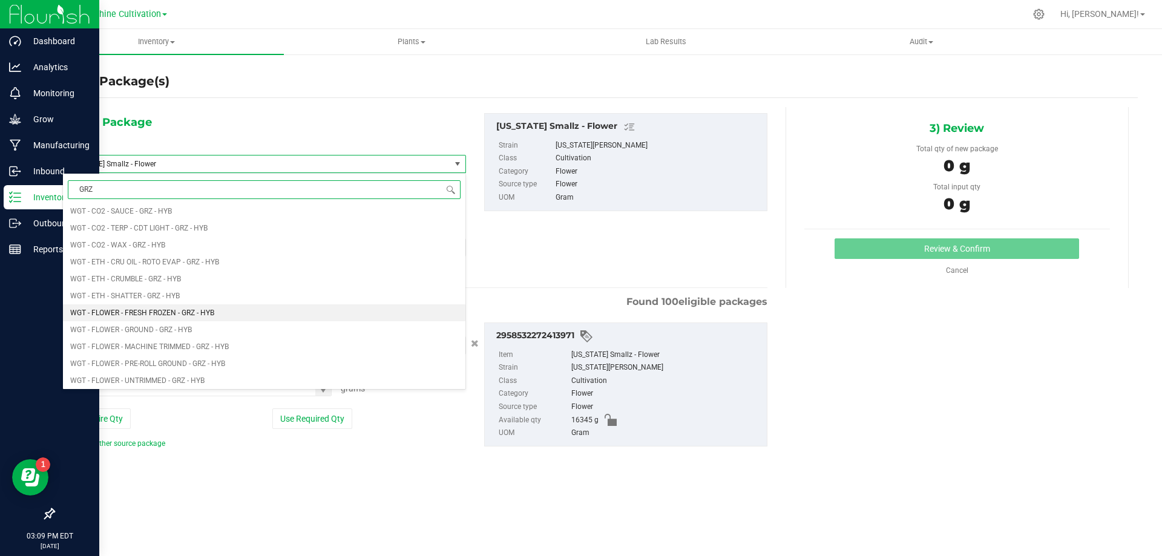
scroll to position [1150, 0]
click at [152, 299] on li "WGT - TRIM - GRZ - HYB" at bounding box center [264, 300] width 403 height 17
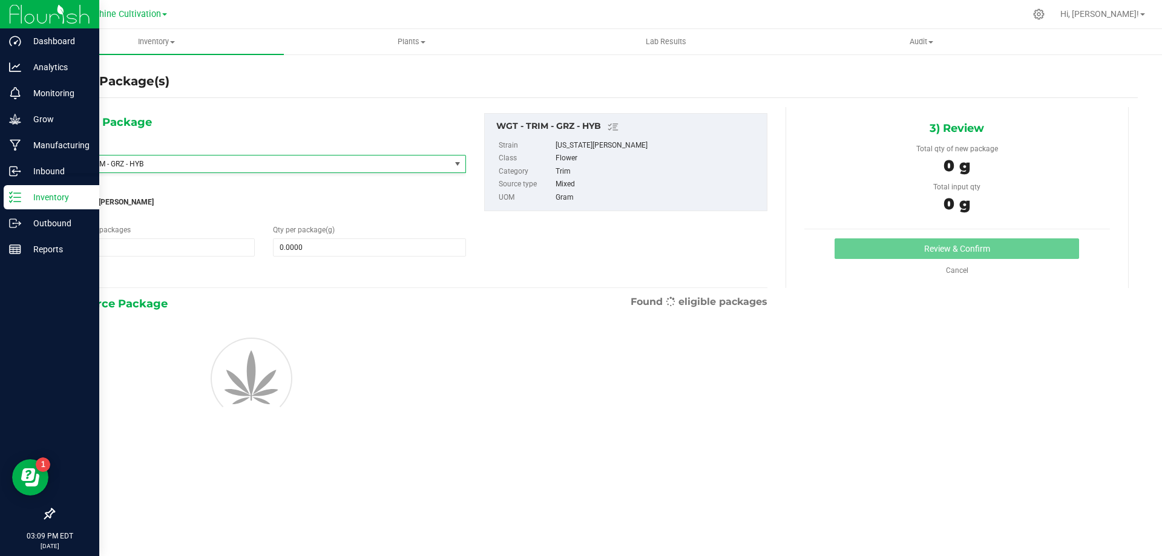
type input "0.0000"
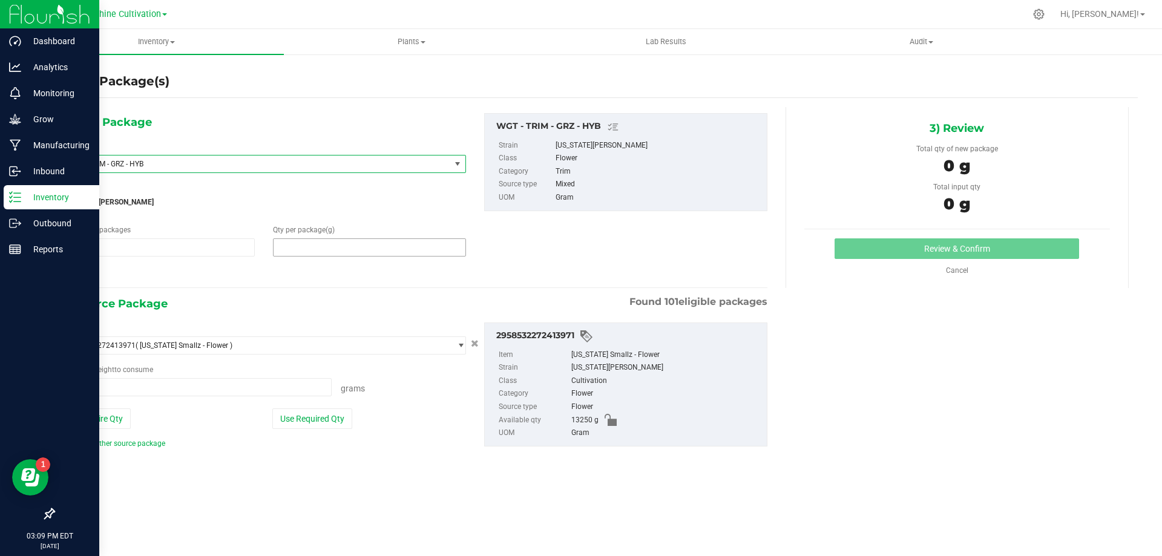
click at [381, 245] on span at bounding box center [369, 247] width 192 height 18
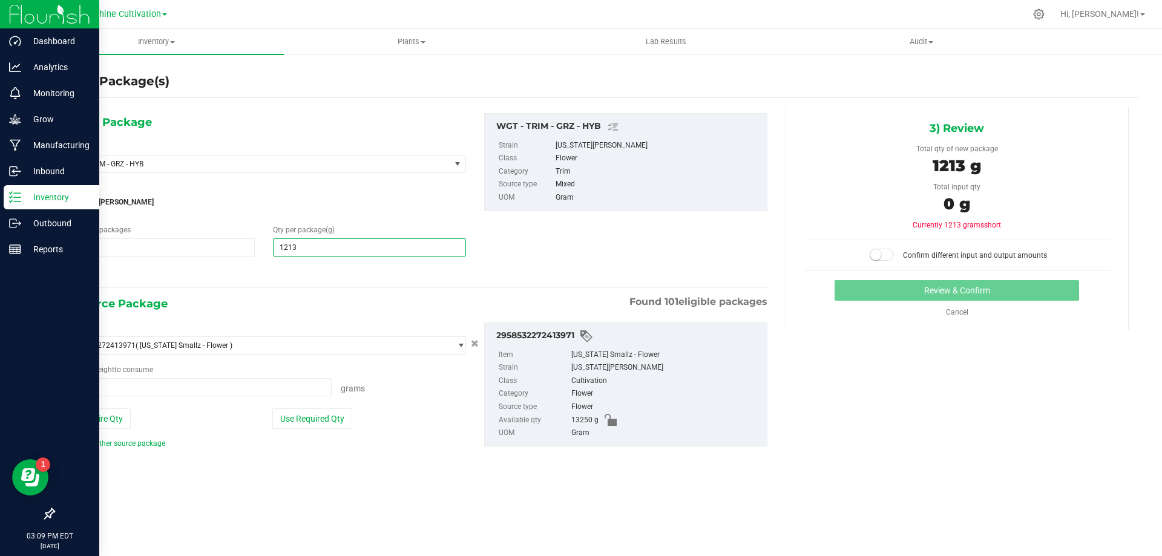
type input "12130"
type input "12,130.0000"
click at [183, 389] on span at bounding box center [196, 387] width 269 height 18
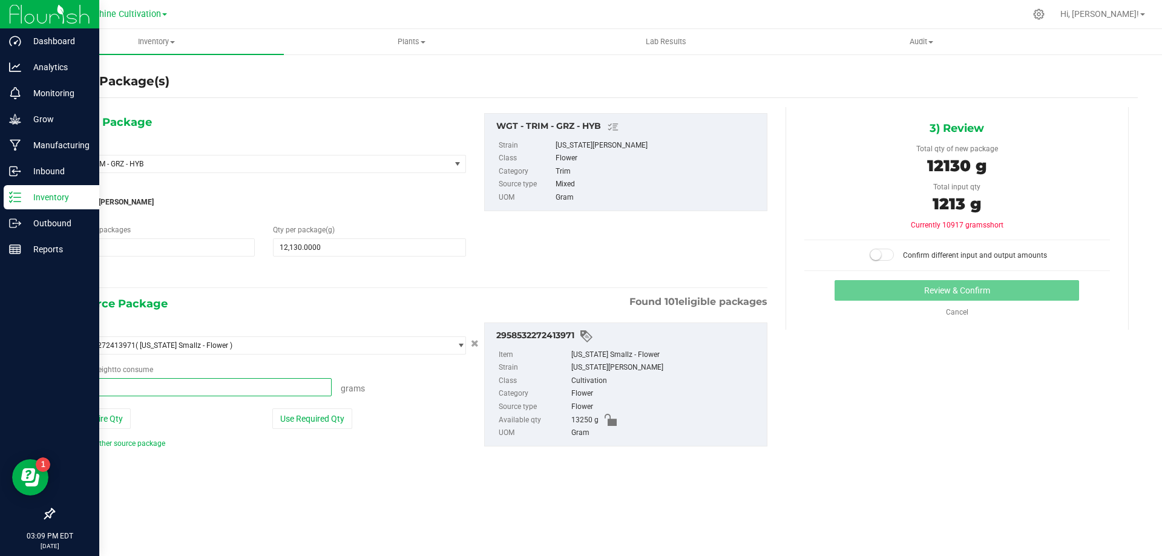
type input "12130"
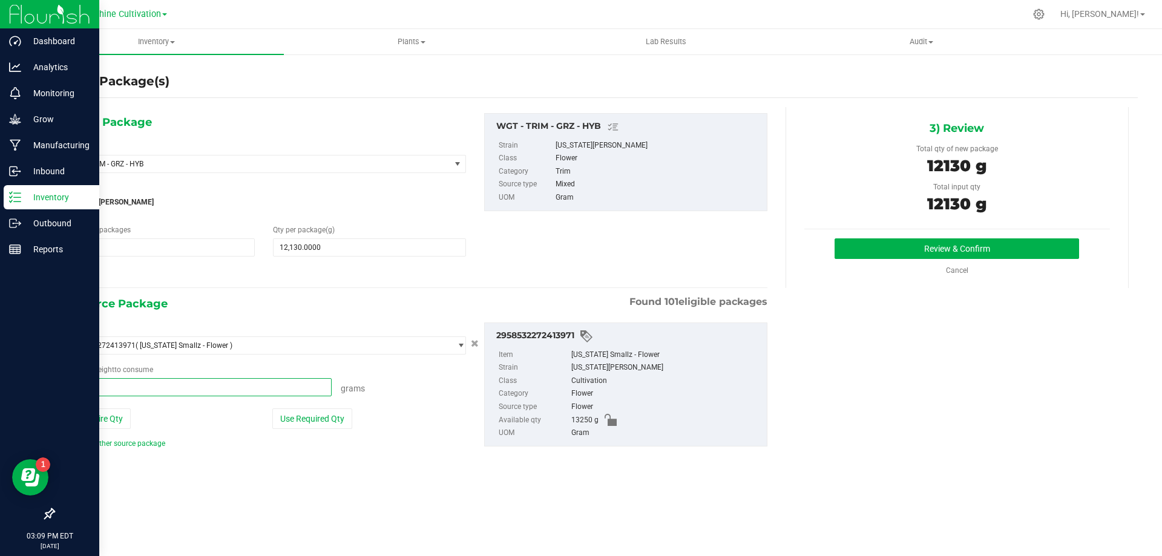
type input "12130.0000 g"
click at [859, 259] on div "Review & Confirm Cancel" at bounding box center [957, 257] width 306 height 38
click at [975, 251] on button "Review & Confirm" at bounding box center [957, 248] width 245 height 21
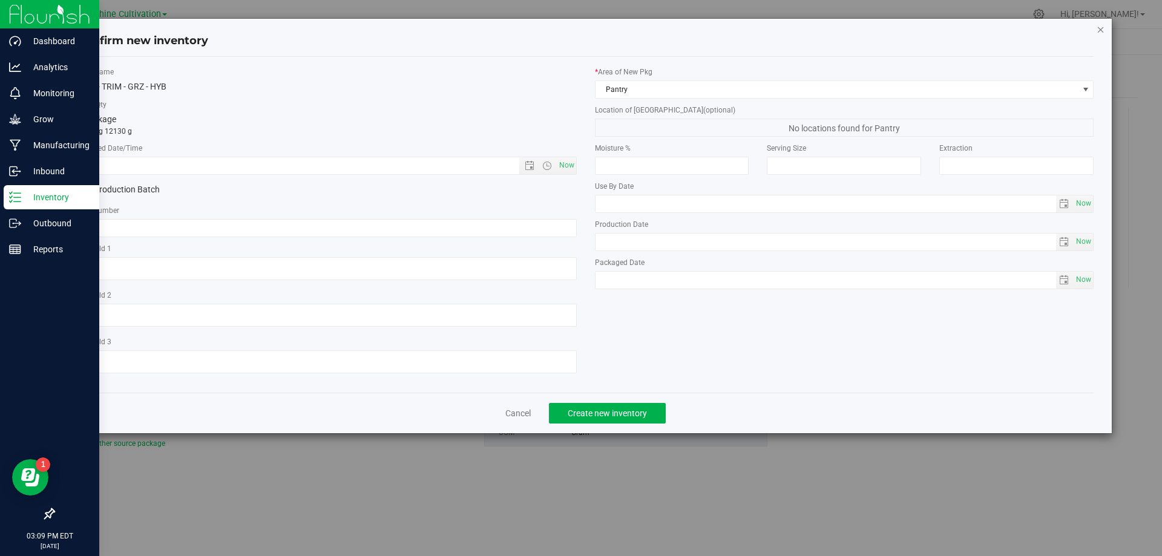
click at [1099, 28] on icon "button" at bounding box center [1101, 29] width 8 height 15
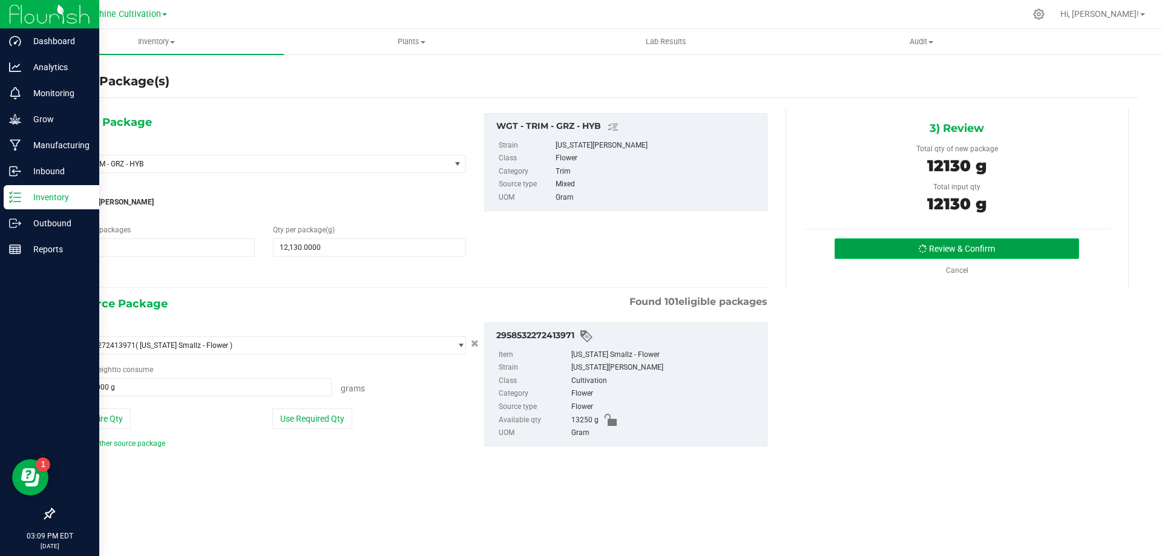
click at [962, 253] on button "Review & Confirm" at bounding box center [957, 248] width 245 height 21
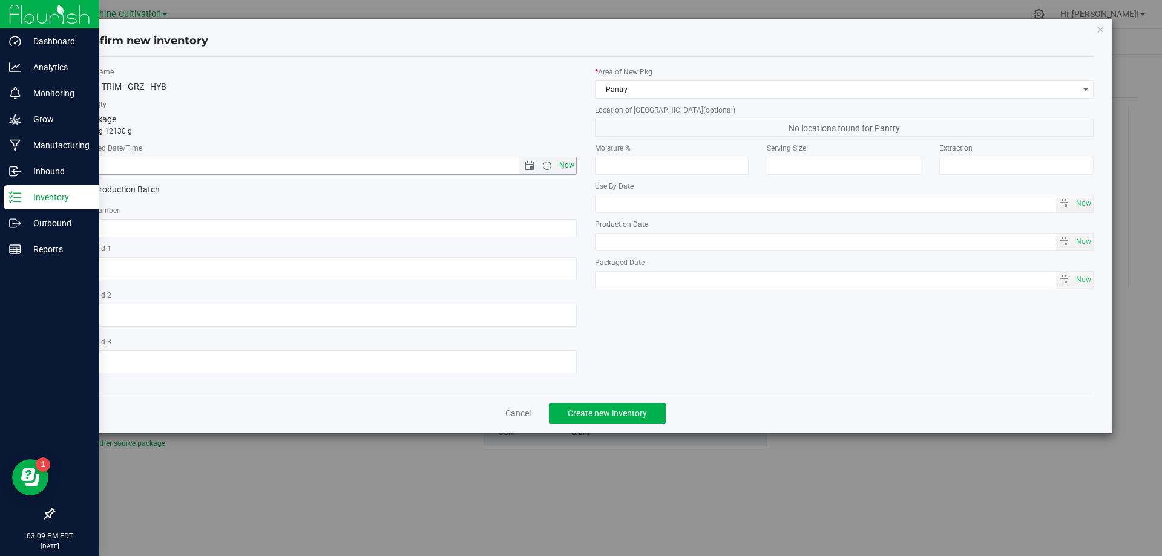
click at [570, 168] on span "Now" at bounding box center [566, 166] width 21 height 18
type input "8/27/2025 3:09 PM"
paste input "SN-250808-GRZ-09"
type input "SN-250808-GRZ-09"
click at [579, 409] on span "Create new inventory" at bounding box center [607, 414] width 79 height 10
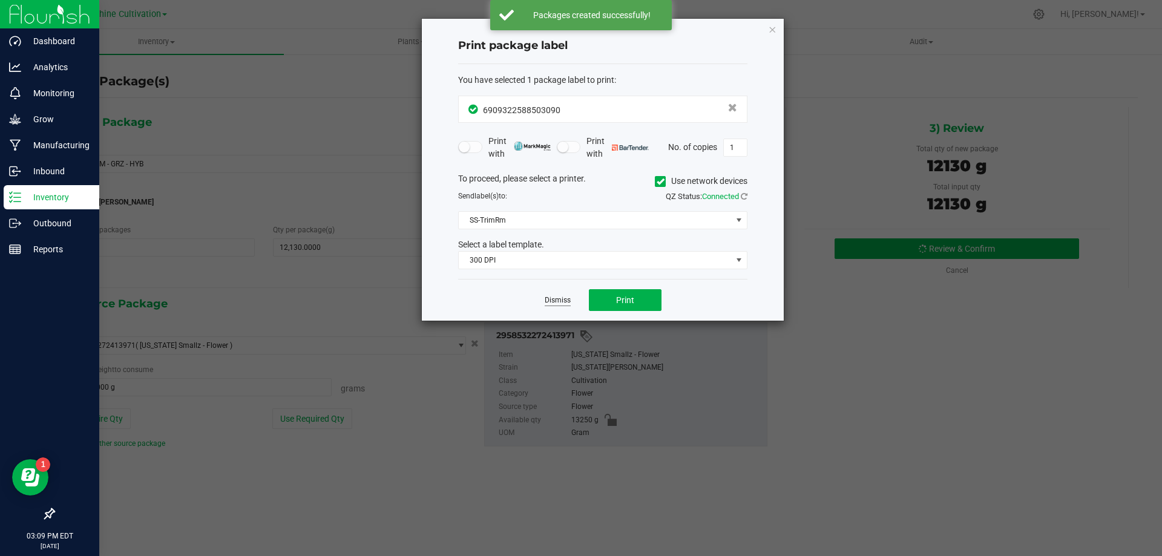
click at [566, 300] on link "Dismiss" at bounding box center [558, 300] width 26 height 10
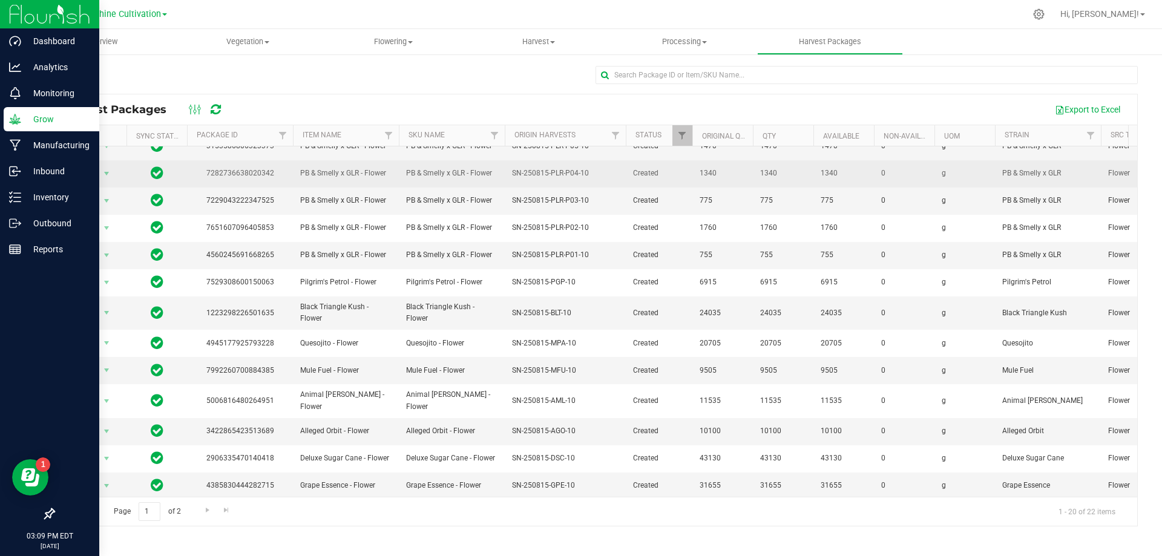
scroll to position [209, 0]
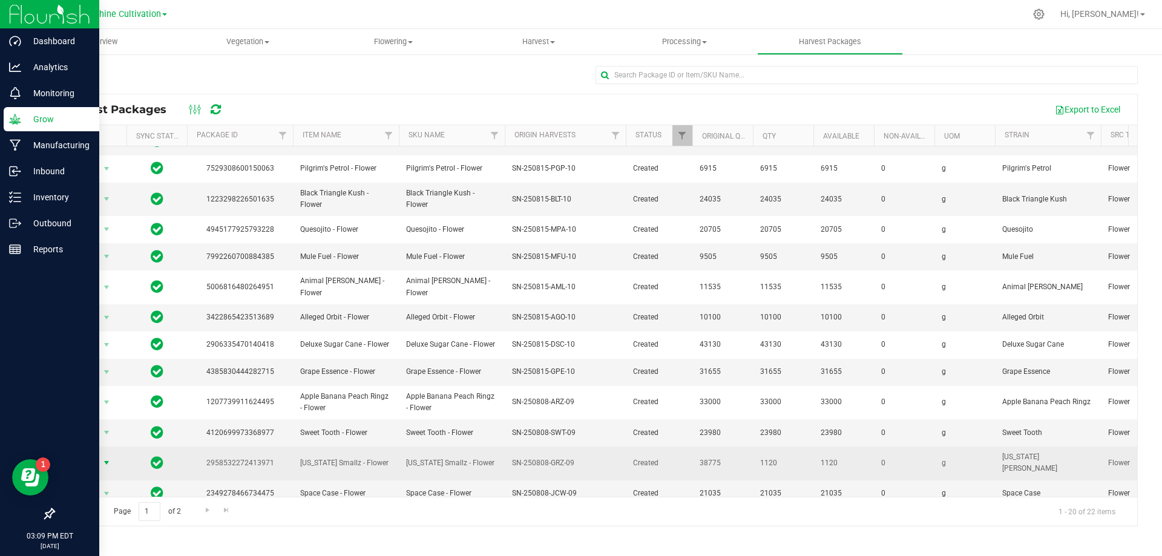
click at [103, 458] on span "select" at bounding box center [107, 463] width 10 height 10
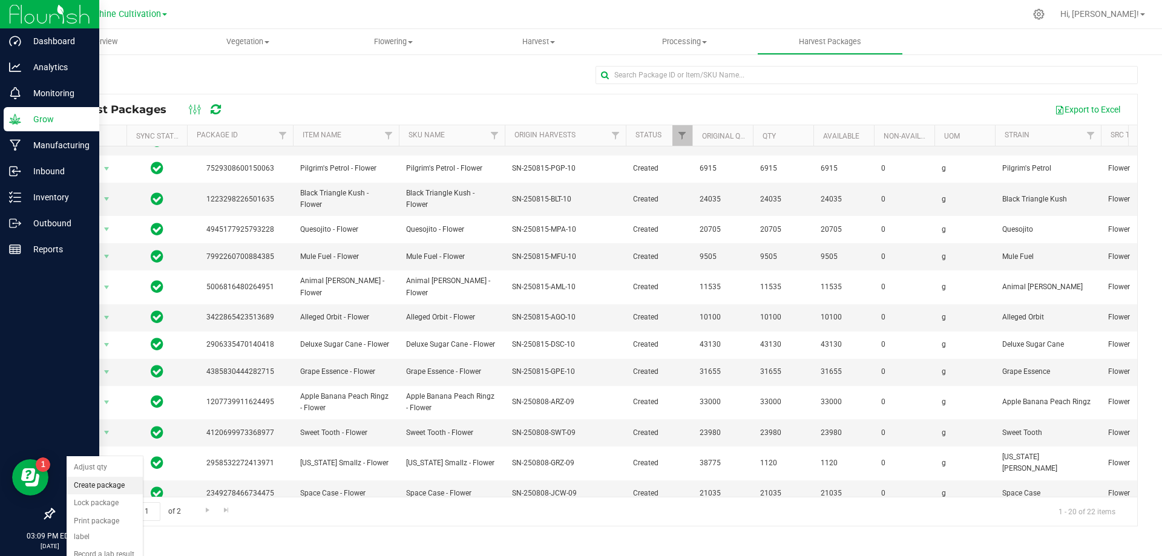
click at [123, 485] on li "Create package" at bounding box center [105, 486] width 76 height 18
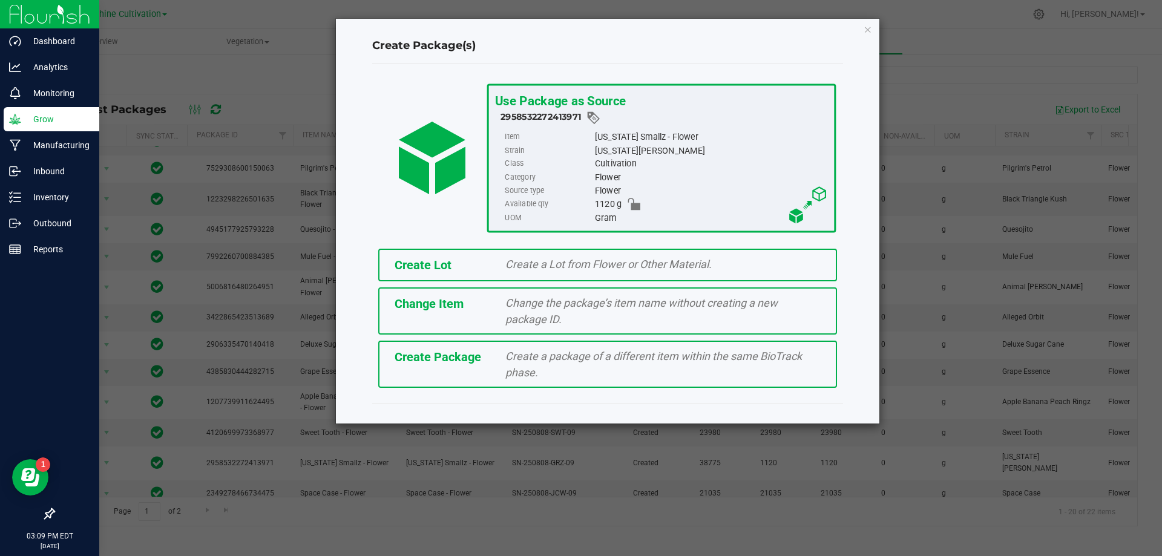
click at [521, 363] on div "Create a package of a different item within the same BioTrack phase." at bounding box center [663, 364] width 334 height 33
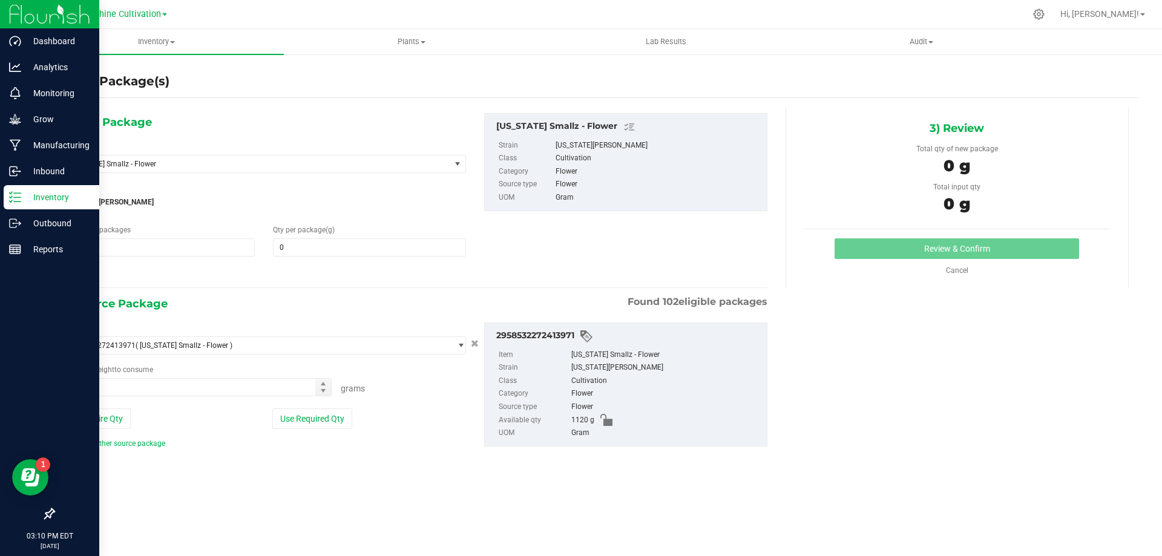
type input "0.0000"
type input "0.0000 g"
click at [390, 162] on span "[US_STATE] Smallz - Flower" at bounding box center [249, 164] width 363 height 8
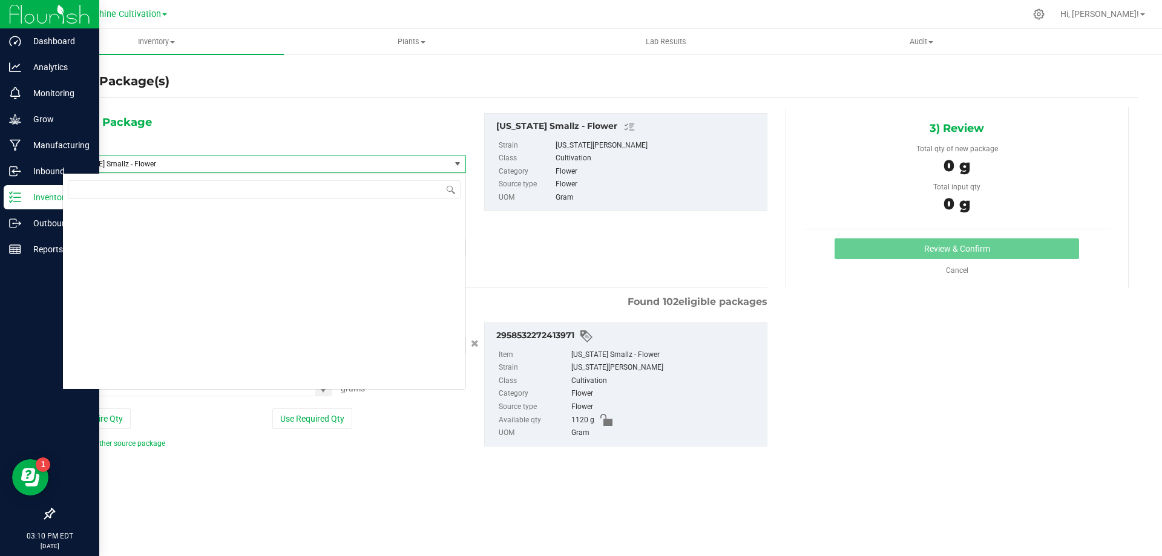
scroll to position [81387, 0]
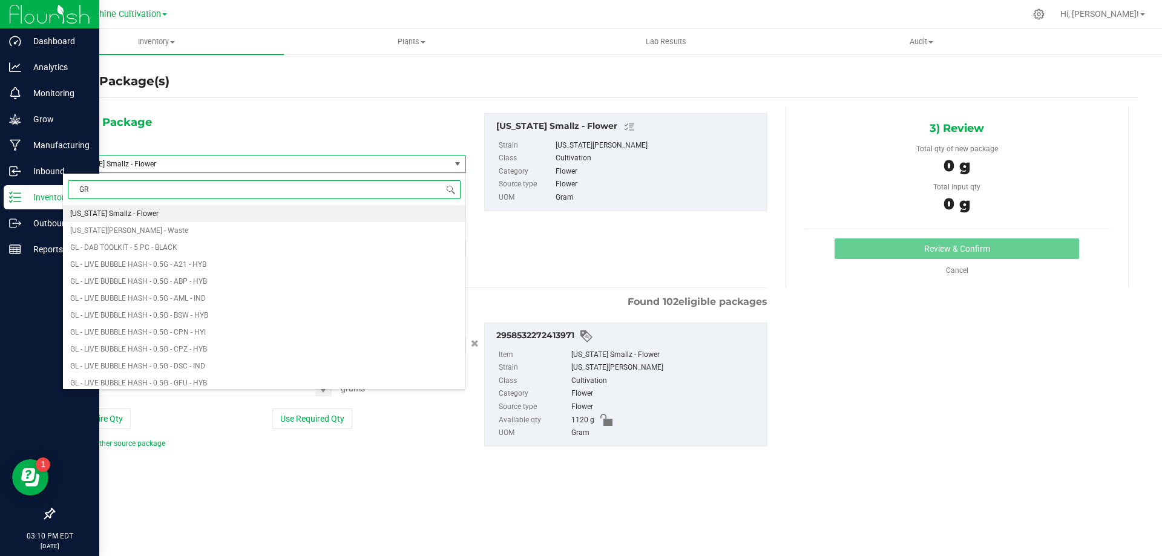
type input "GRZ"
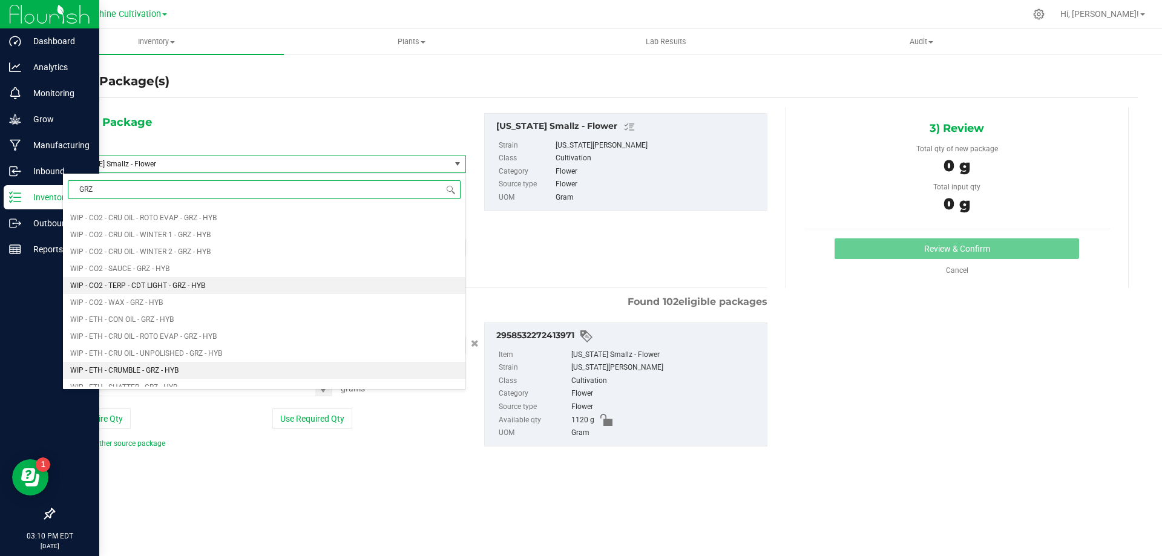
scroll to position [1150, 0]
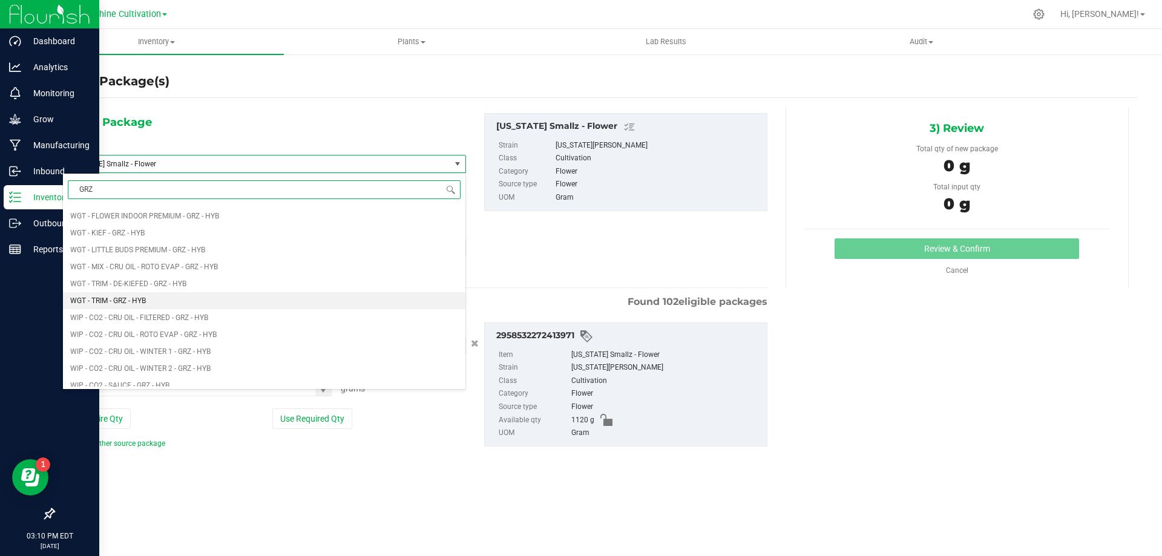
click at [203, 298] on li "WGT - TRIM - GRZ - HYB" at bounding box center [264, 300] width 403 height 17
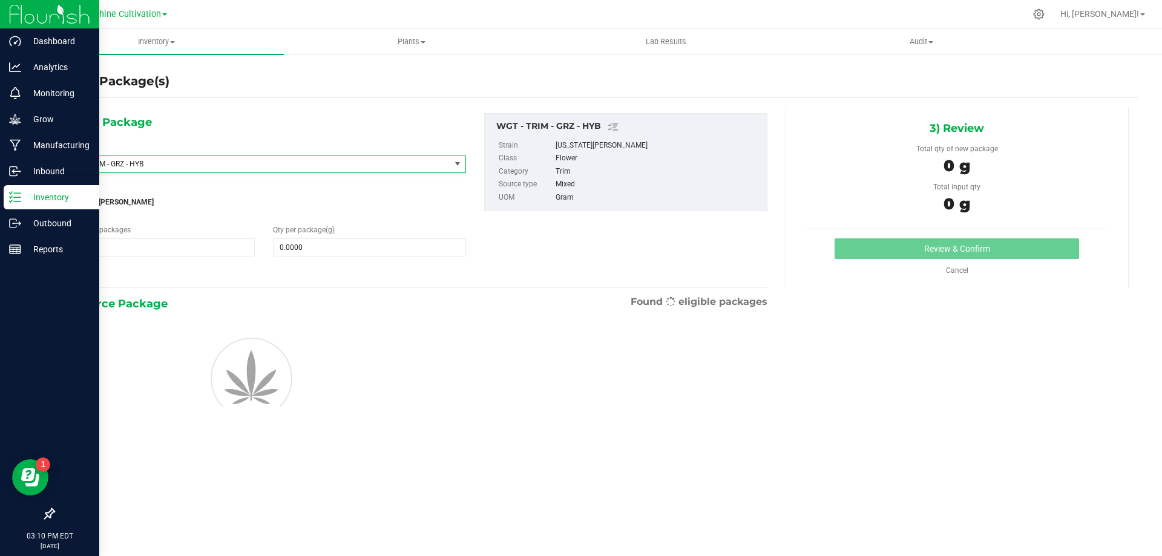
type input "0.0000"
click at [333, 249] on span at bounding box center [369, 247] width 192 height 18
type input "5"
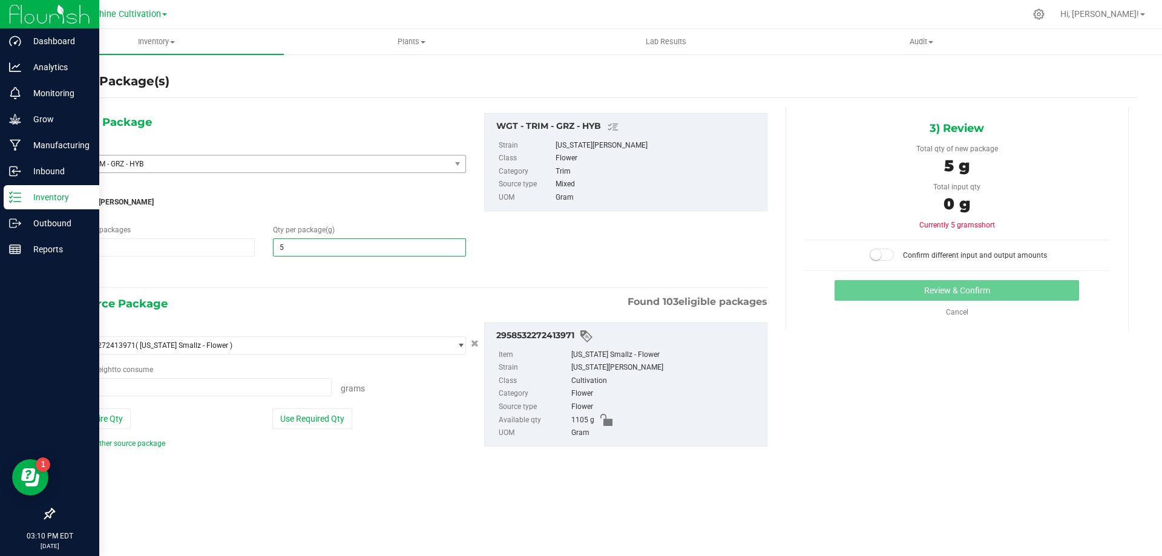
type input "0.0000 g"
type input "0"
type input "5.0000"
click at [214, 390] on span at bounding box center [196, 387] width 269 height 18
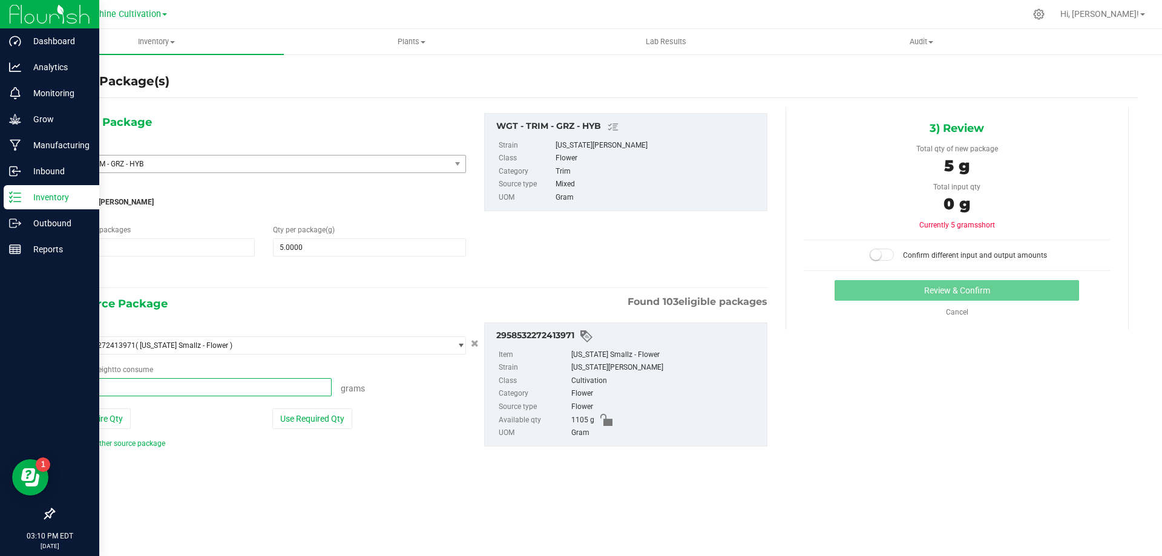
type input "5"
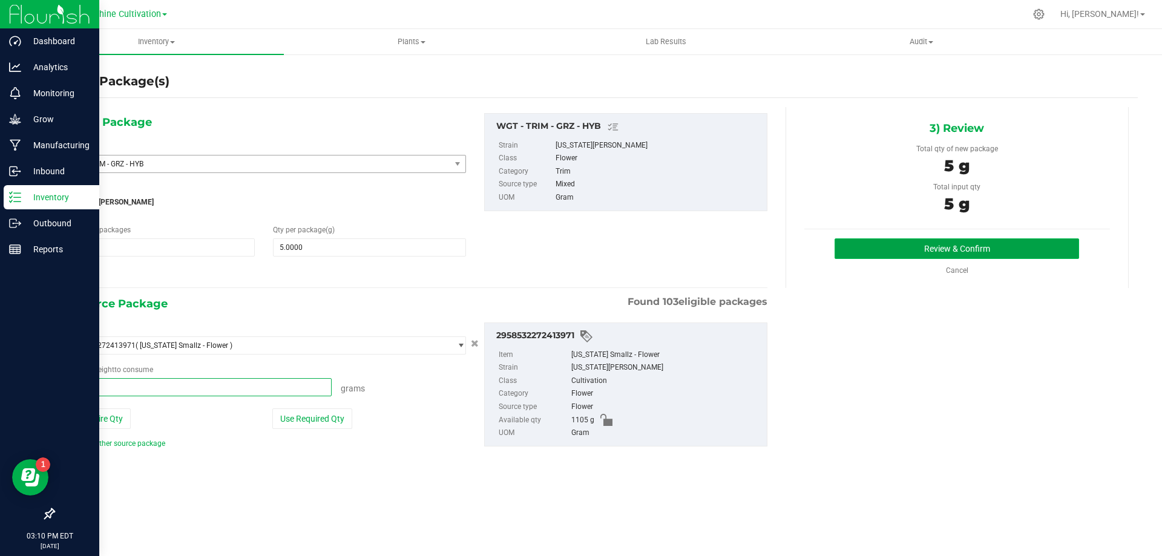
type input "5.0000 g"
click at [924, 248] on button "Review & Confirm" at bounding box center [957, 248] width 245 height 21
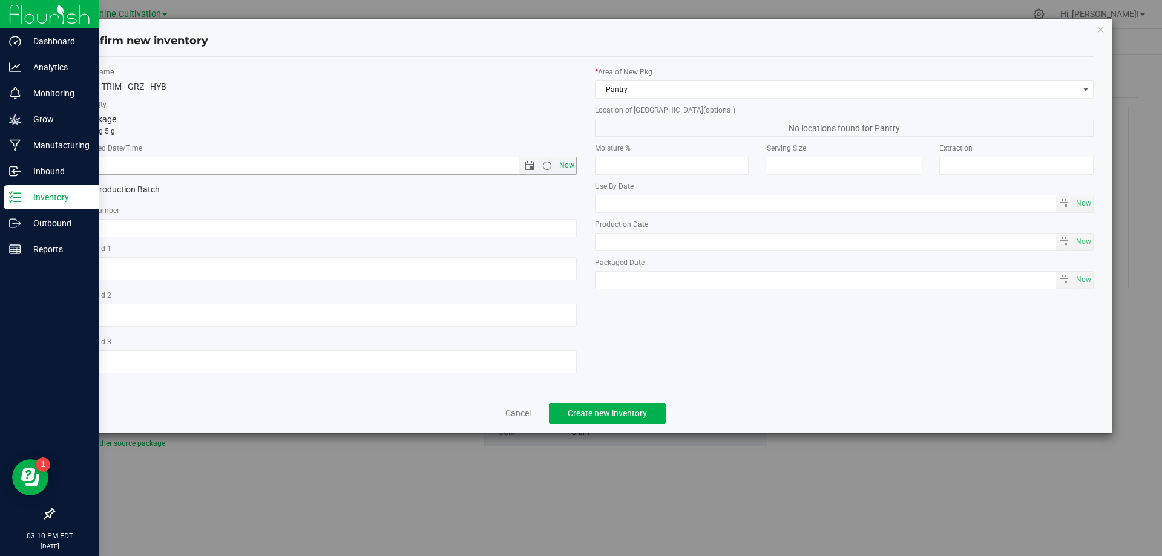
click at [571, 163] on span "Now" at bounding box center [566, 166] width 21 height 18
type input "8/27/2025 3:10 PM"
click at [436, 229] on input "text" at bounding box center [326, 228] width 499 height 18
paste input "SN-250808-GRZ-09"
type input "SN-250808-GRZ-09-TB"
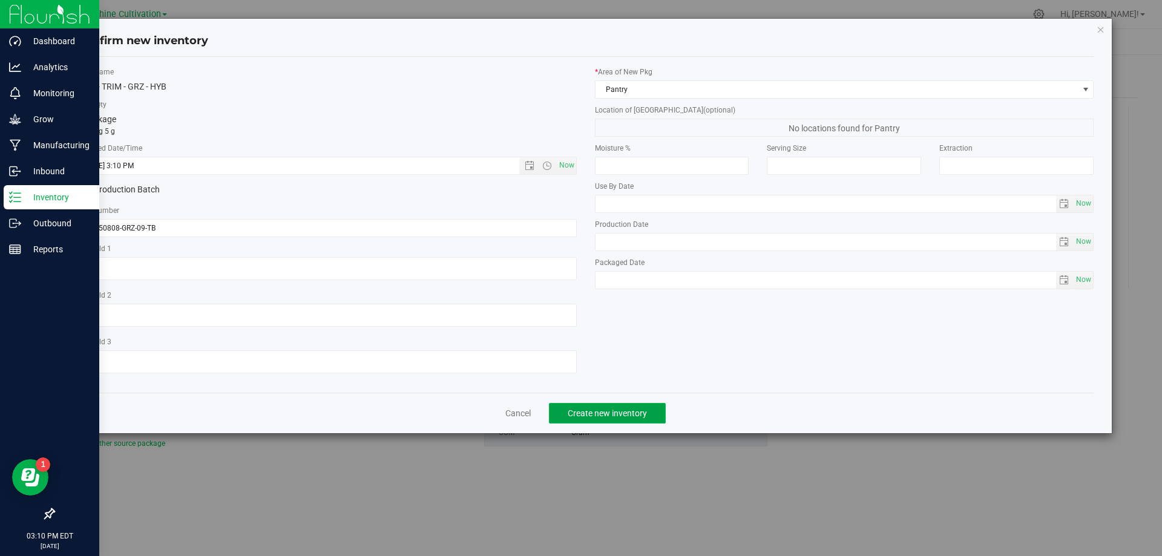
click at [582, 409] on span "Create new inventory" at bounding box center [607, 414] width 79 height 10
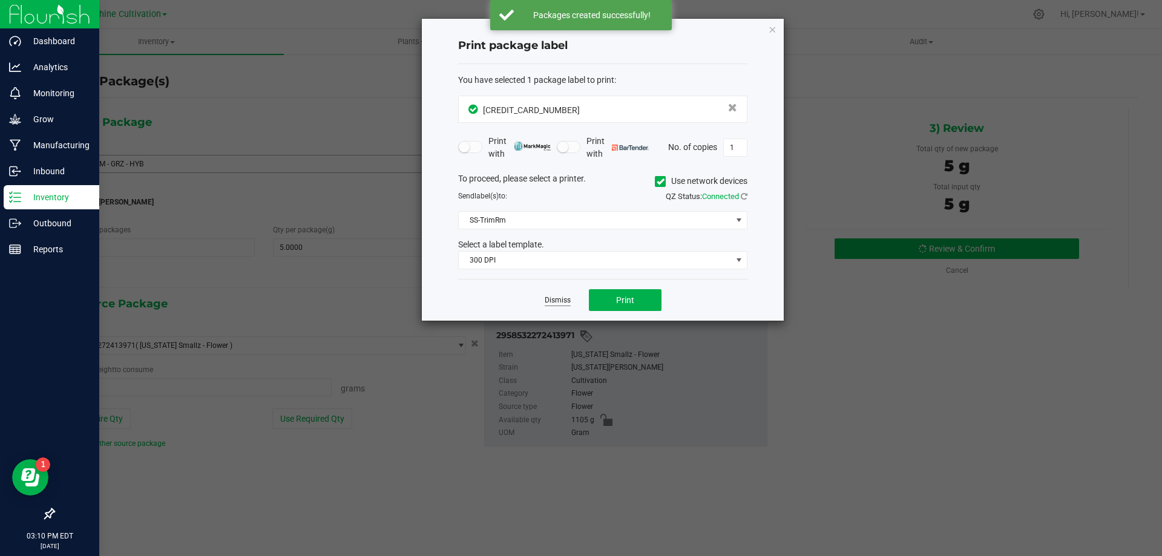
click at [552, 297] on link "Dismiss" at bounding box center [558, 300] width 26 height 10
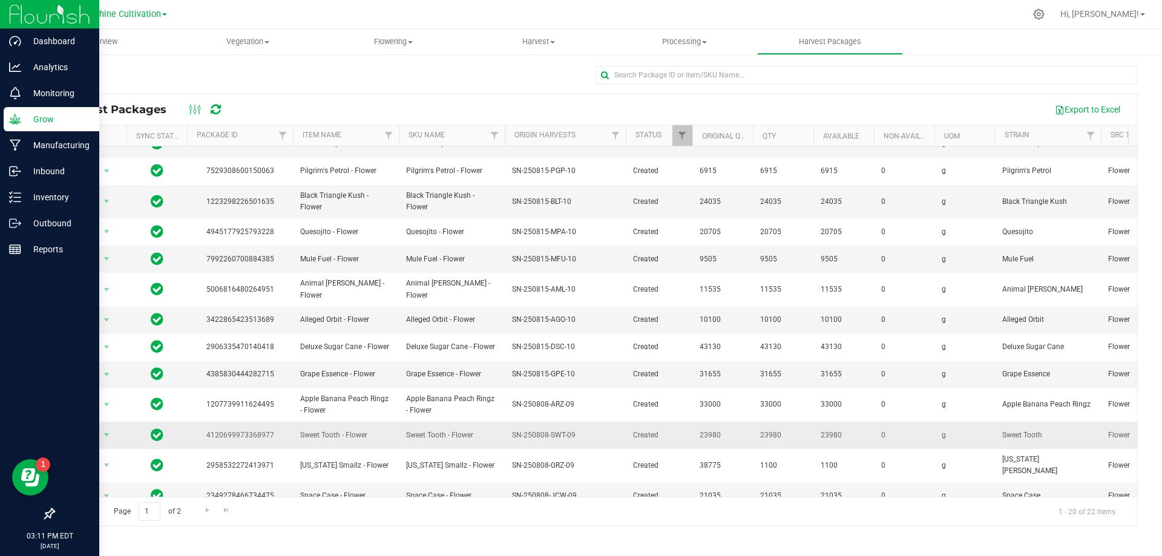
scroll to position [209, 0]
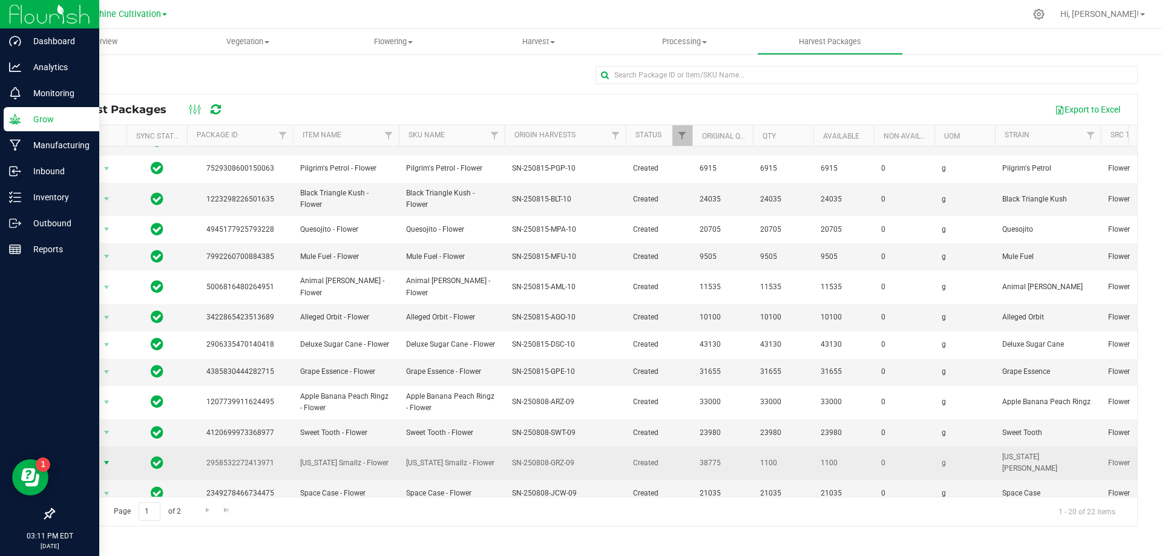
click at [107, 458] on span "select" at bounding box center [107, 463] width 10 height 10
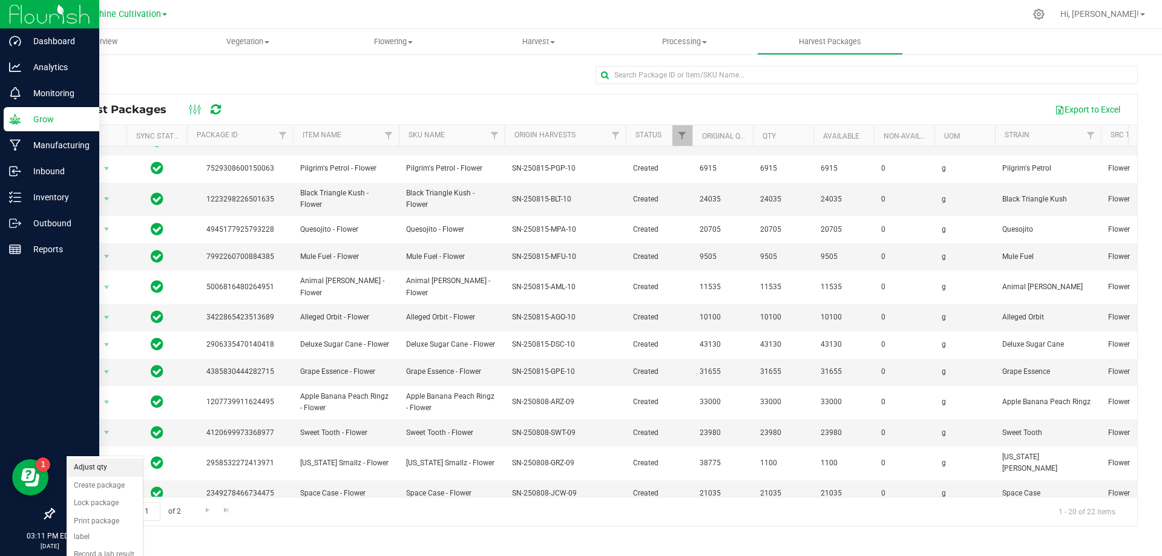
click at [122, 470] on li "Adjust qty" at bounding box center [105, 468] width 76 height 18
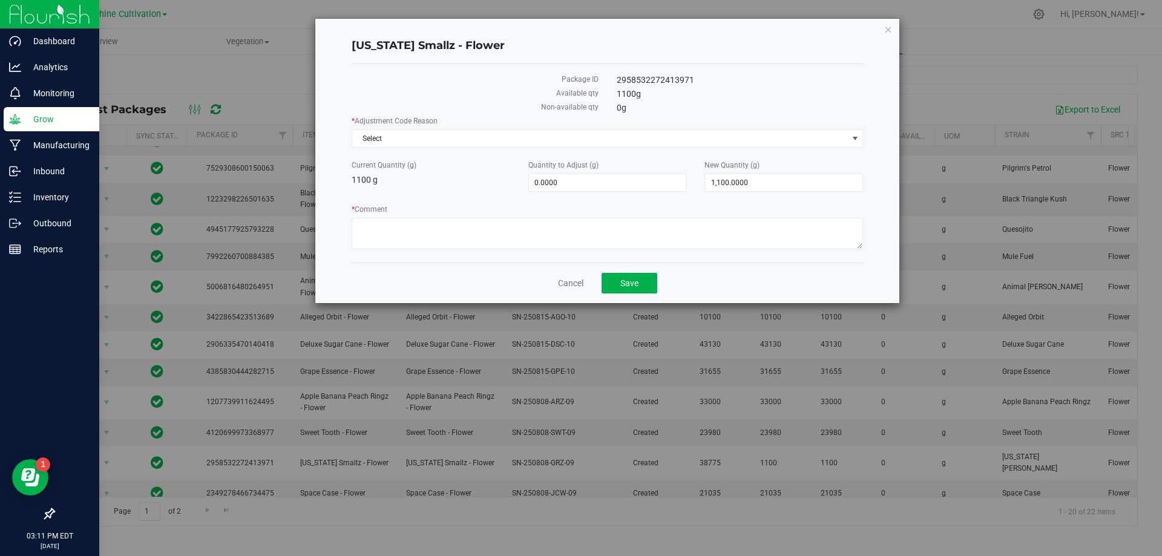
click at [760, 192] on div "* Adjustment Code Reason Select Select Depleted Inventory Audit Mistake Moistur…" at bounding box center [608, 184] width 512 height 137
click at [758, 180] on span "1,100.0000 1100" at bounding box center [784, 183] width 159 height 18
type input "1"
type input "0"
type input "-1,100.0000"
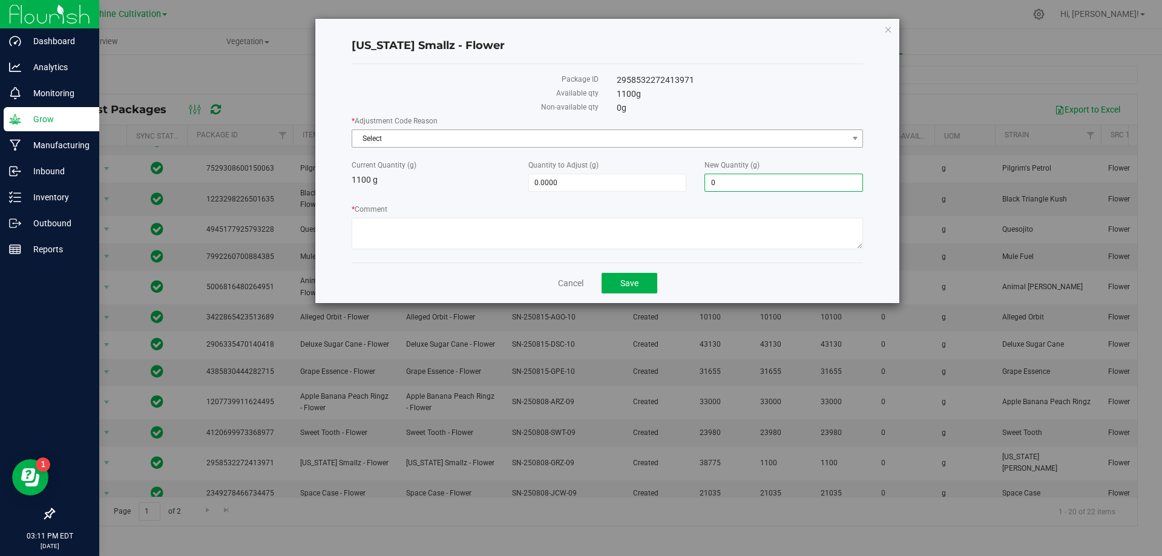
type input "0.0000"
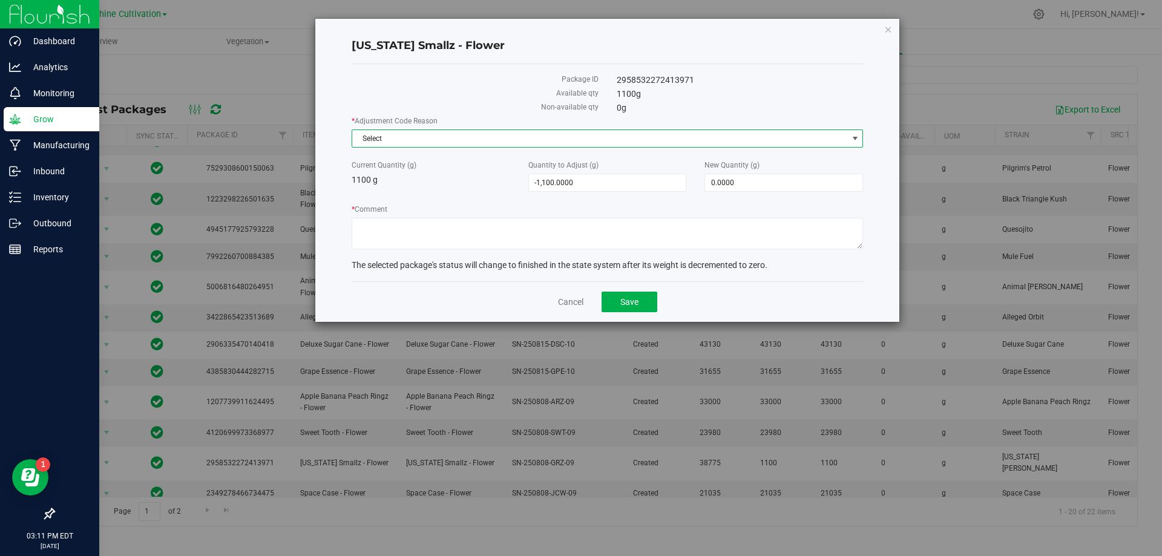
click at [450, 130] on span "Select" at bounding box center [600, 138] width 496 height 17
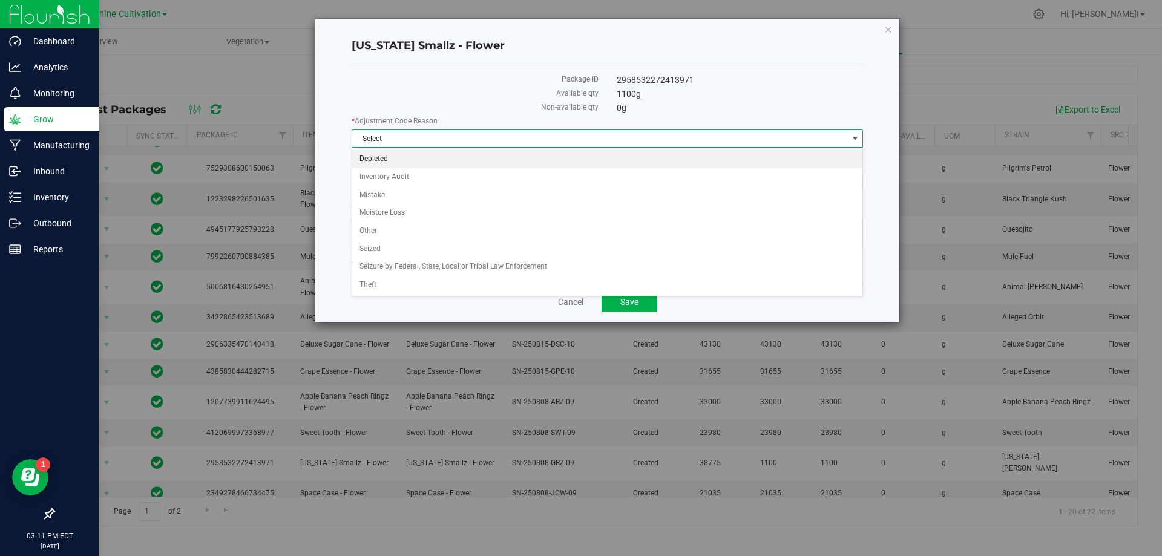
click at [386, 158] on li "Depleted" at bounding box center [607, 159] width 511 height 18
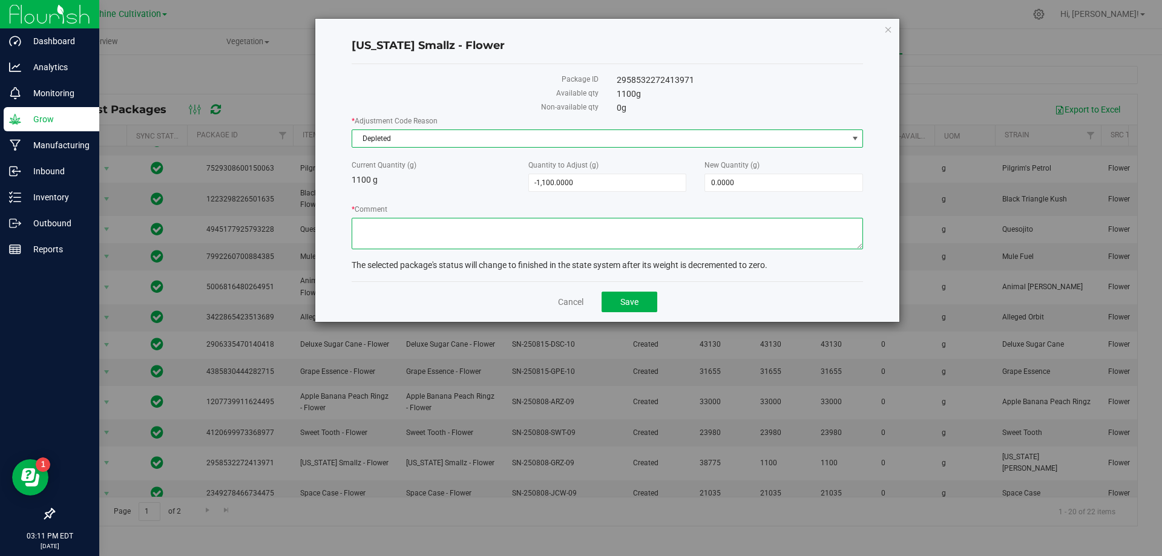
click at [393, 238] on textarea "* Comment" at bounding box center [608, 233] width 512 height 31
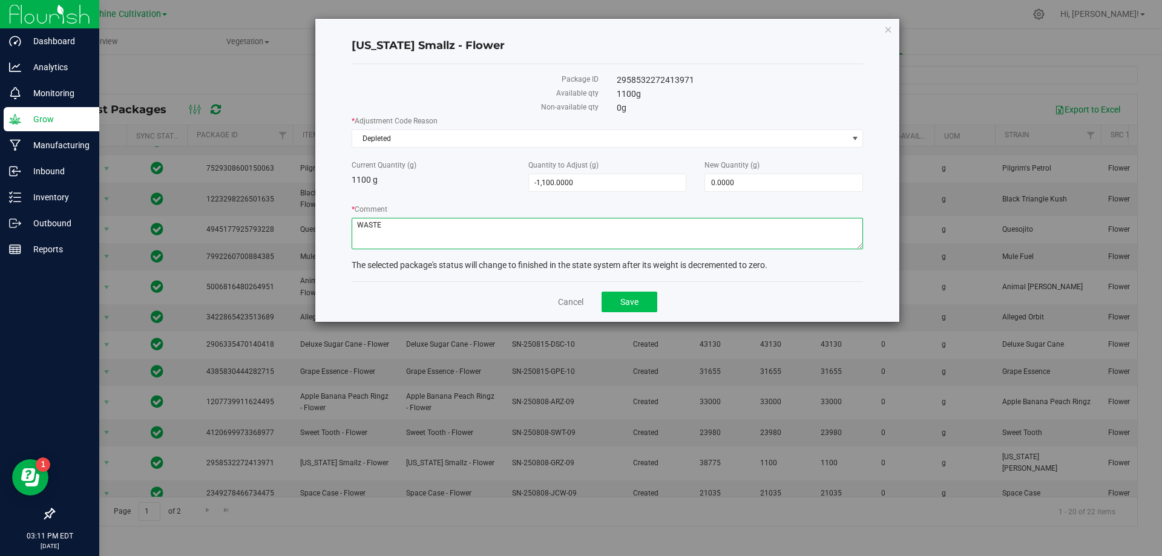
type textarea "WASTE"
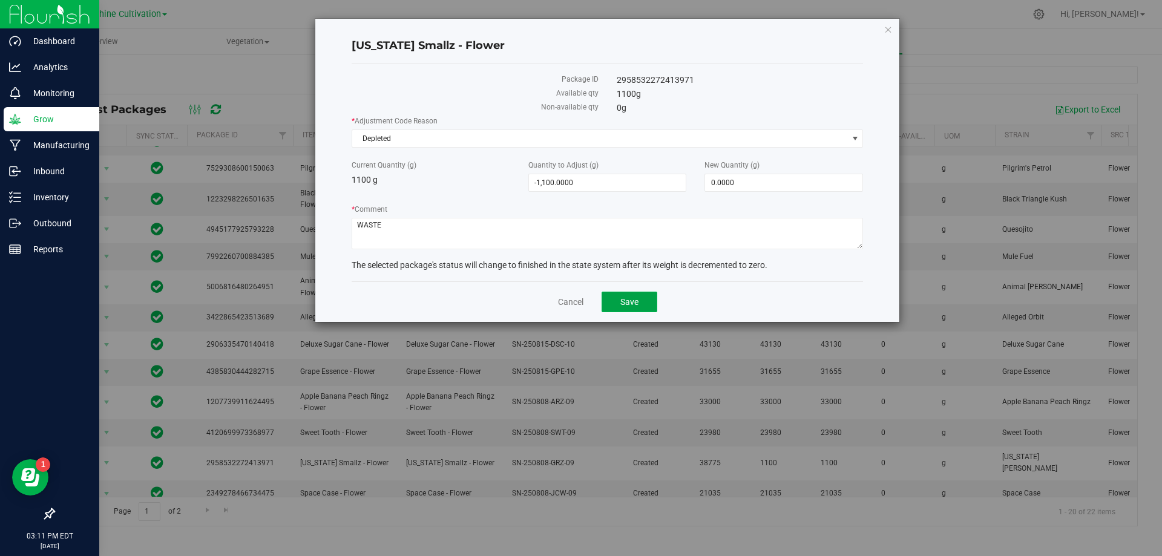
click at [653, 298] on button "Save" at bounding box center [630, 302] width 56 height 21
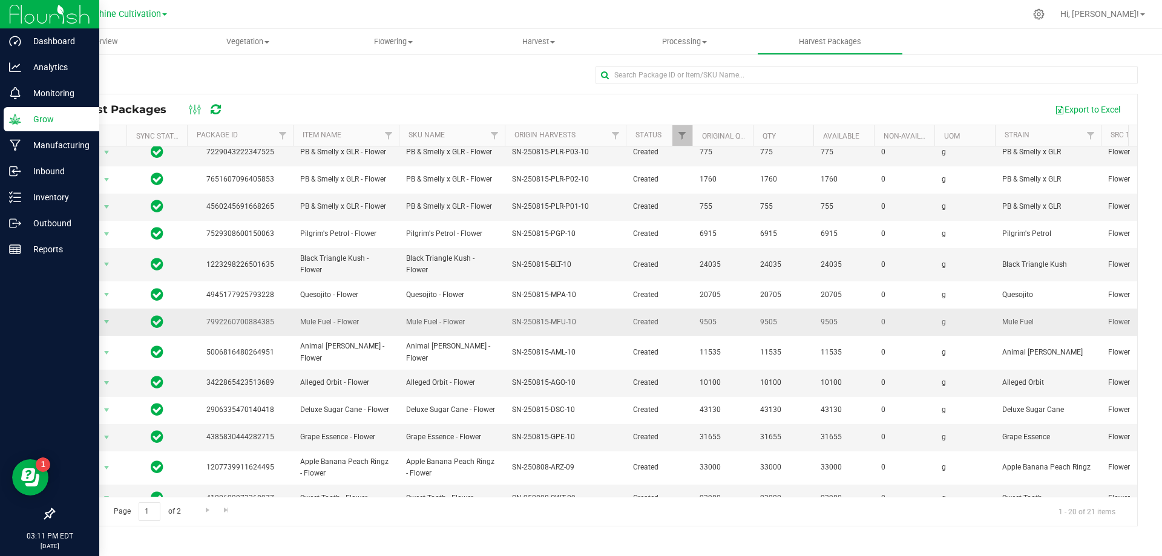
scroll to position [209, 0]
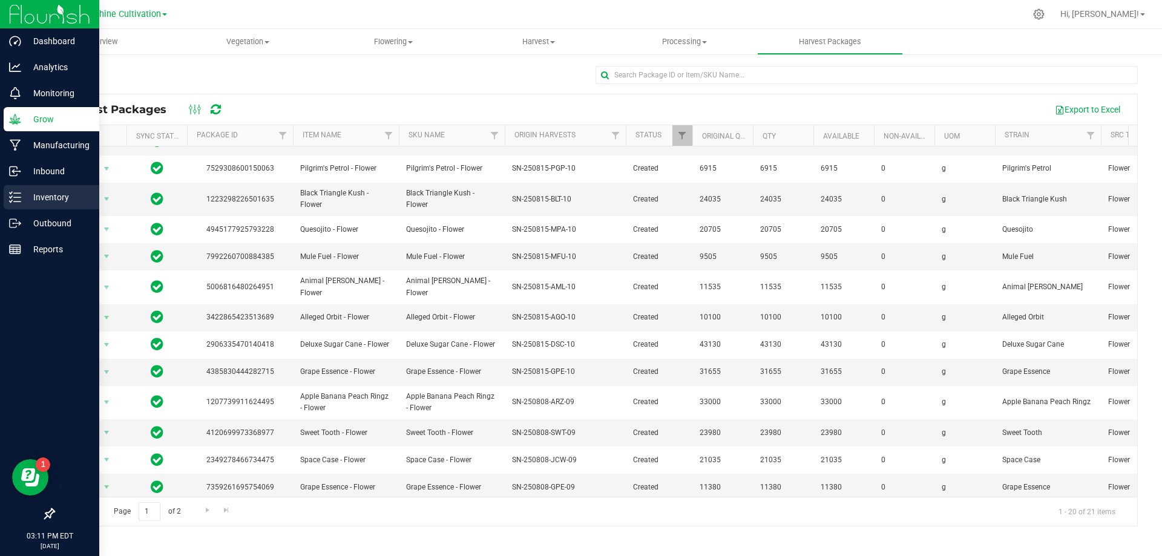
click at [45, 192] on p "Inventory" at bounding box center [57, 197] width 73 height 15
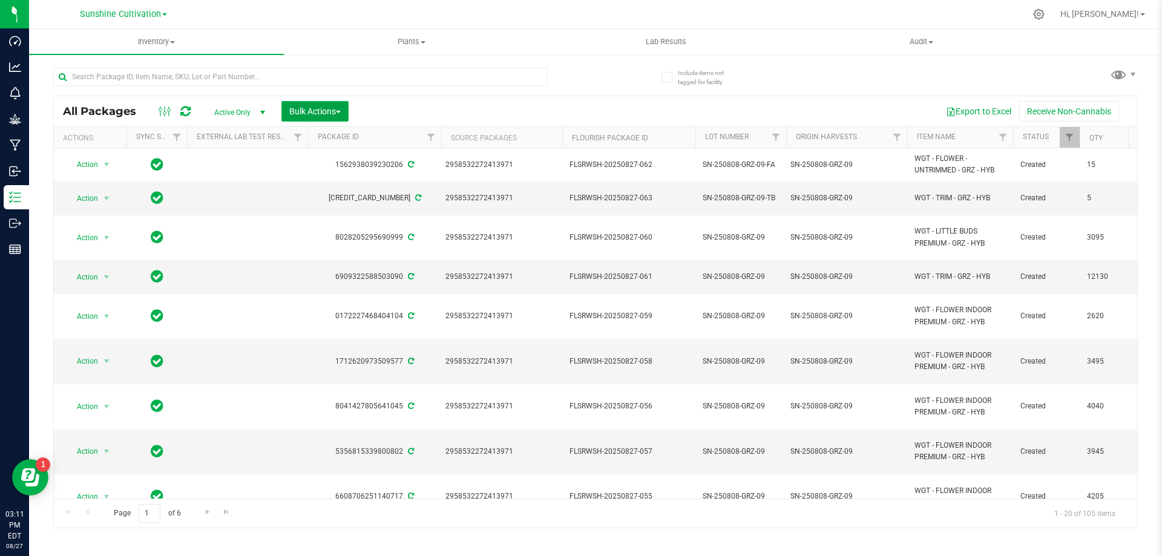
click at [323, 109] on span "Bulk Actions" at bounding box center [314, 112] width 51 height 10
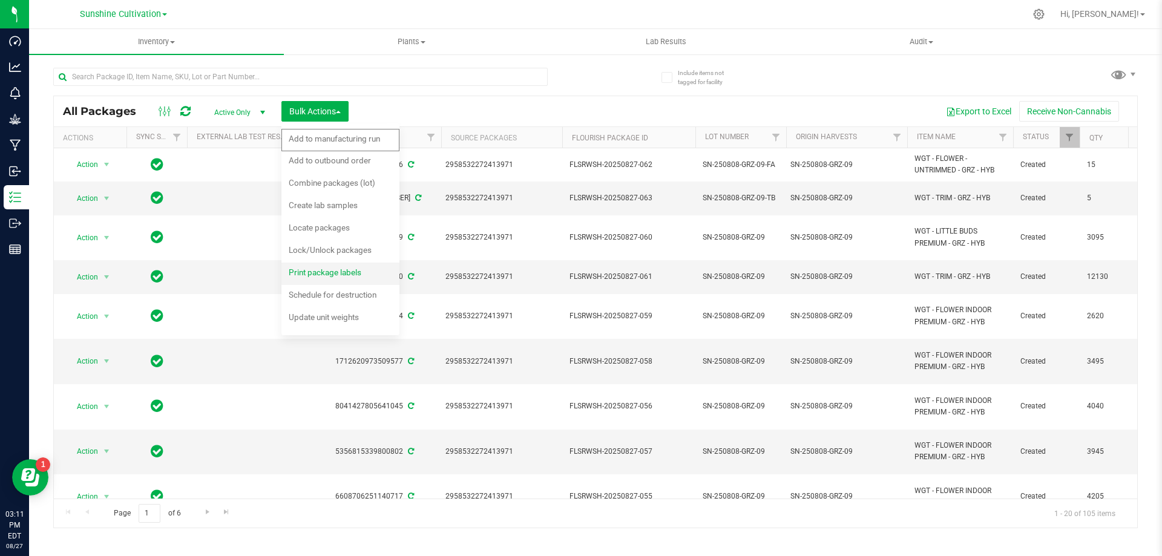
click at [356, 281] on div "Print package labels" at bounding box center [333, 274] width 89 height 19
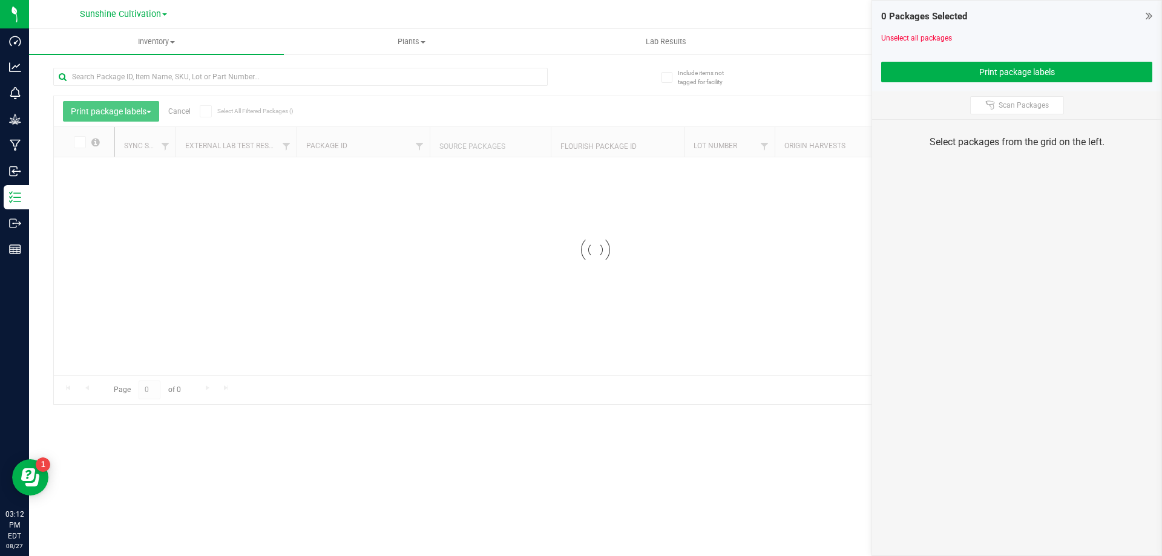
click at [1151, 13] on icon at bounding box center [1149, 16] width 7 height 12
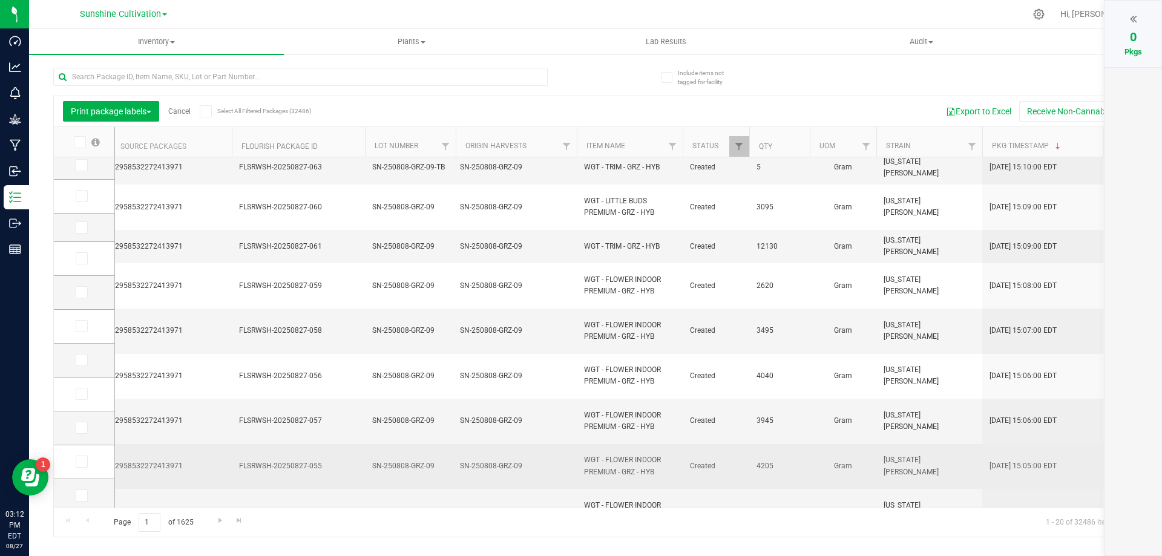
scroll to position [61, 0]
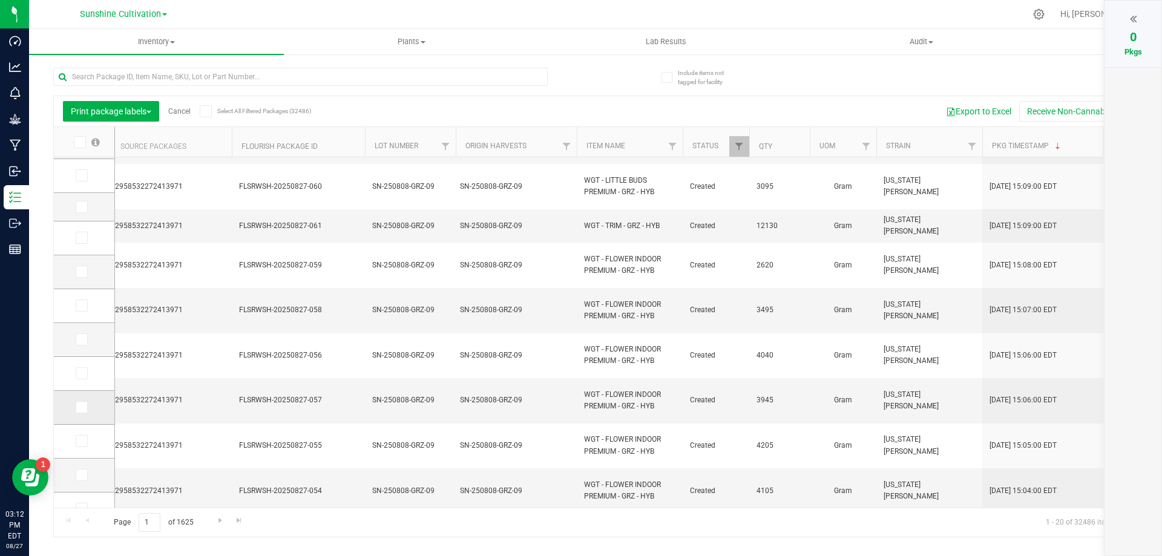
click at [83, 407] on icon at bounding box center [81, 407] width 8 height 0
click at [0, 0] on input "checkbox" at bounding box center [0, 0] width 0 height 0
click at [82, 373] on icon at bounding box center [81, 373] width 8 height 0
click at [0, 0] on input "checkbox" at bounding box center [0, 0] width 0 height 0
click at [85, 335] on span at bounding box center [82, 340] width 12 height 12
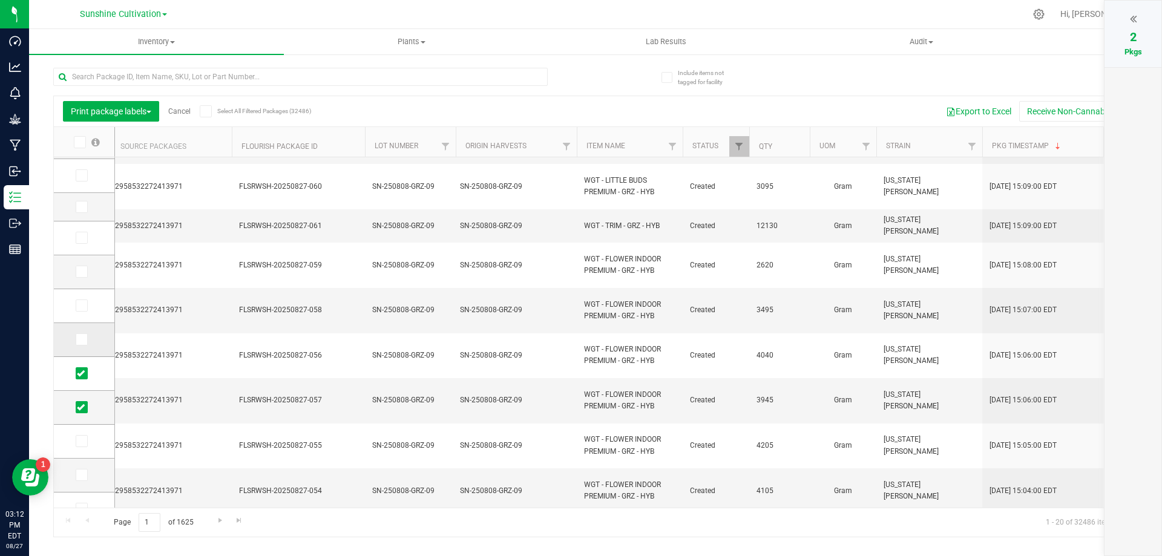
click at [0, 0] on input "checkbox" at bounding box center [0, 0] width 0 height 0
click at [76, 304] on span at bounding box center [82, 306] width 12 height 12
click at [0, 0] on input "checkbox" at bounding box center [0, 0] width 0 height 0
click at [81, 272] on icon at bounding box center [81, 272] width 8 height 0
click at [0, 0] on input "checkbox" at bounding box center [0, 0] width 0 height 0
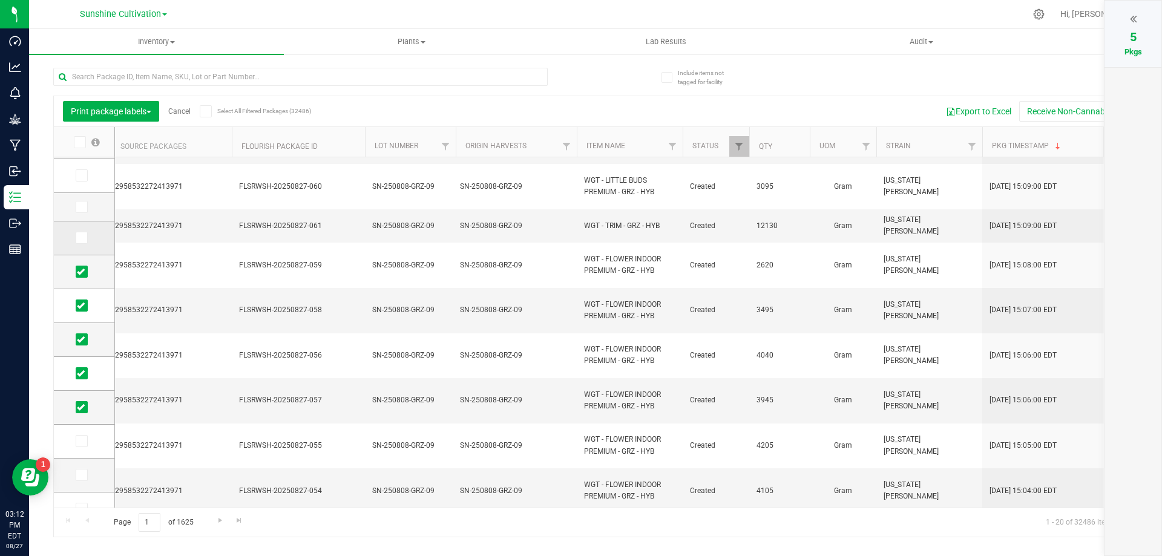
click at [82, 238] on icon at bounding box center [81, 238] width 8 height 0
click at [0, 0] on input "checkbox" at bounding box center [0, 0] width 0 height 0
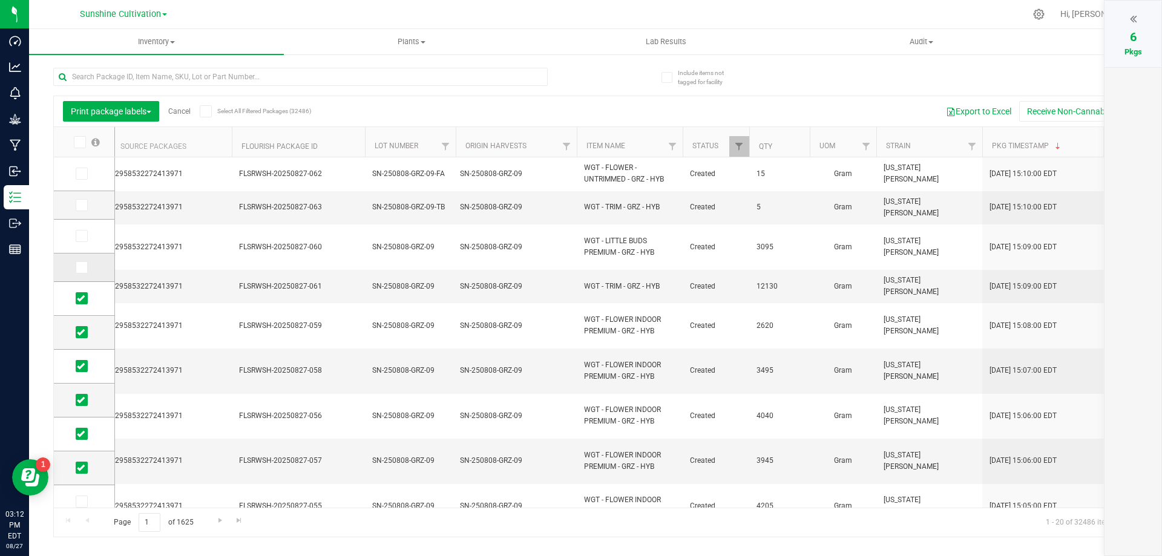
click at [79, 268] on icon at bounding box center [81, 268] width 8 height 0
click at [0, 0] on input "checkbox" at bounding box center [0, 0] width 0 height 0
click at [82, 236] on icon at bounding box center [81, 236] width 8 height 0
click at [0, 0] on input "checkbox" at bounding box center [0, 0] width 0 height 0
click at [1135, 43] on span "8" at bounding box center [1133, 37] width 7 height 15
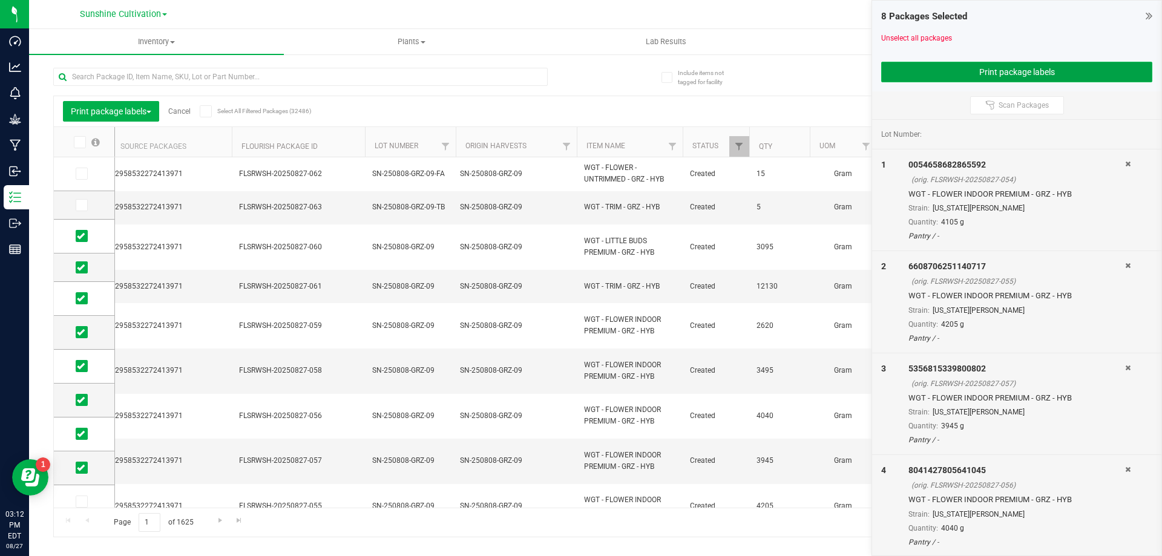
click at [1027, 73] on button "Print package labels" at bounding box center [1016, 72] width 271 height 21
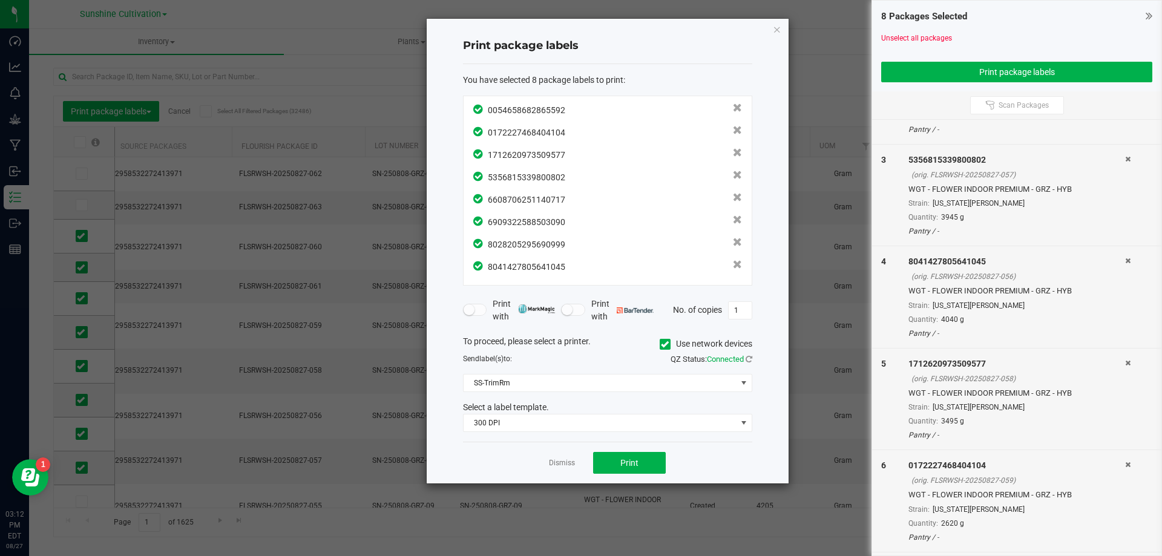
scroll to position [409, 0]
click at [653, 455] on button "Print" at bounding box center [629, 463] width 73 height 22
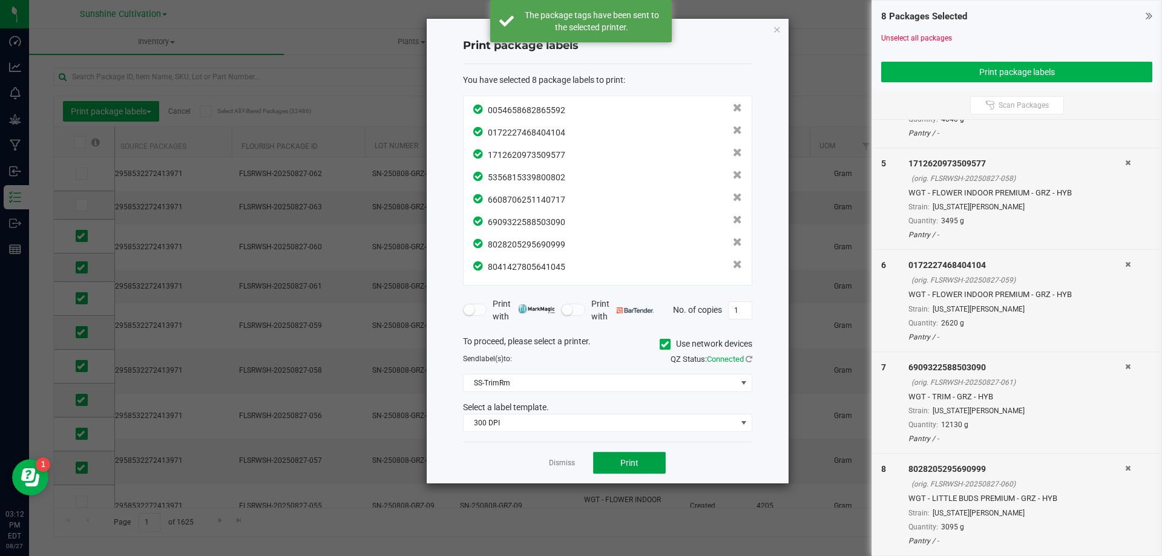
click at [647, 457] on button "Print" at bounding box center [629, 463] width 73 height 22
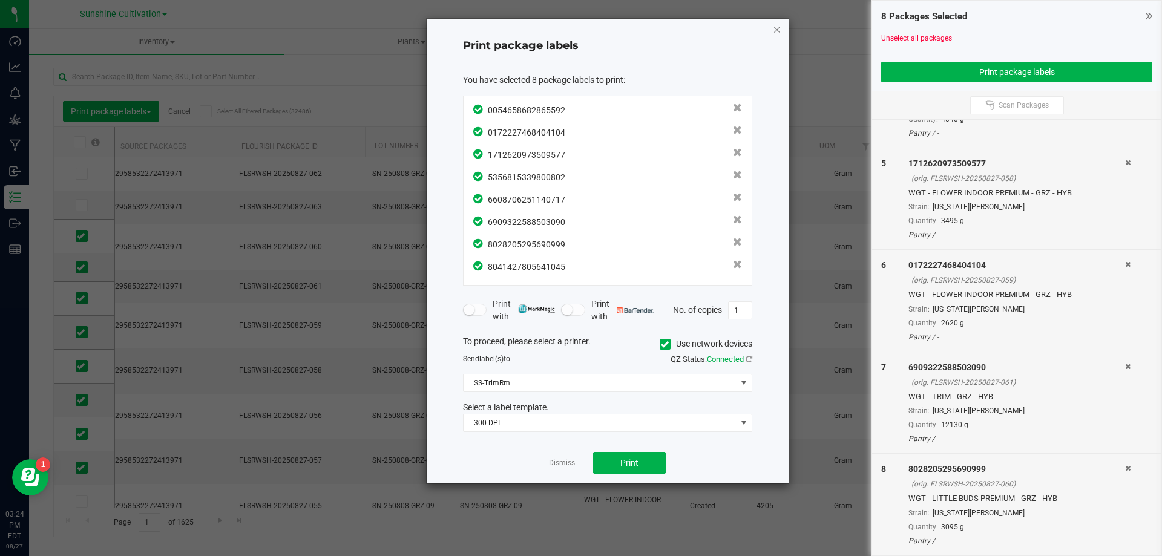
click at [773, 31] on icon "button" at bounding box center [777, 29] width 8 height 15
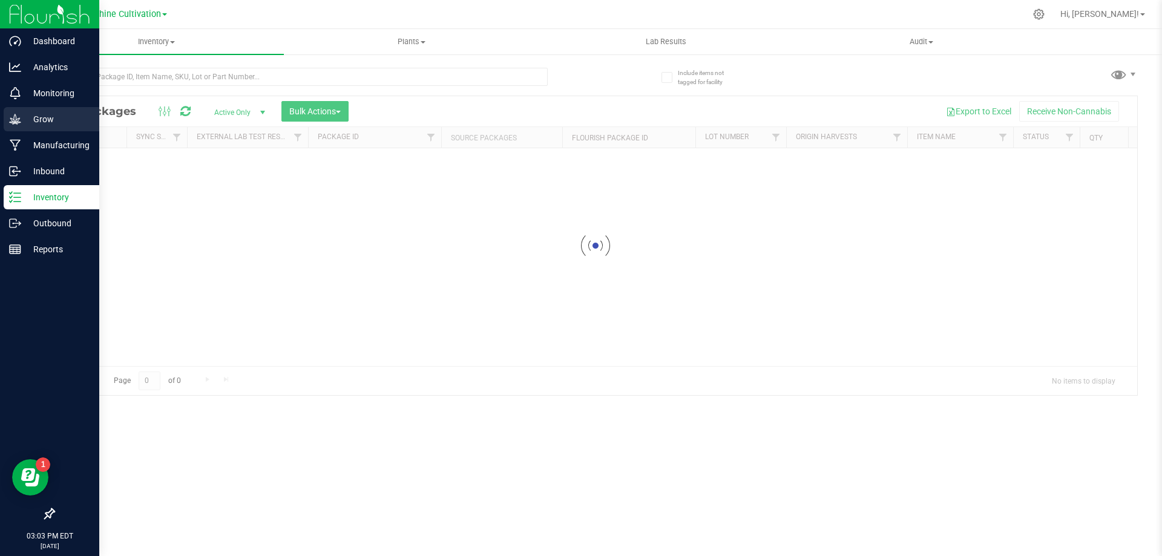
click at [16, 123] on icon at bounding box center [15, 119] width 12 height 10
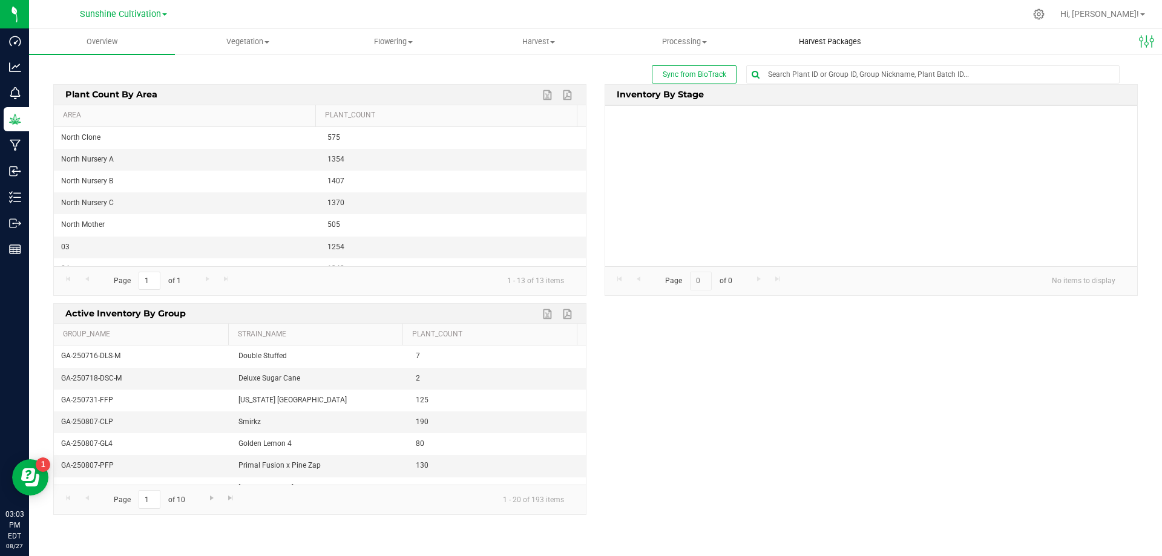
click at [831, 36] on span "Harvest Packages" at bounding box center [830, 41] width 95 height 11
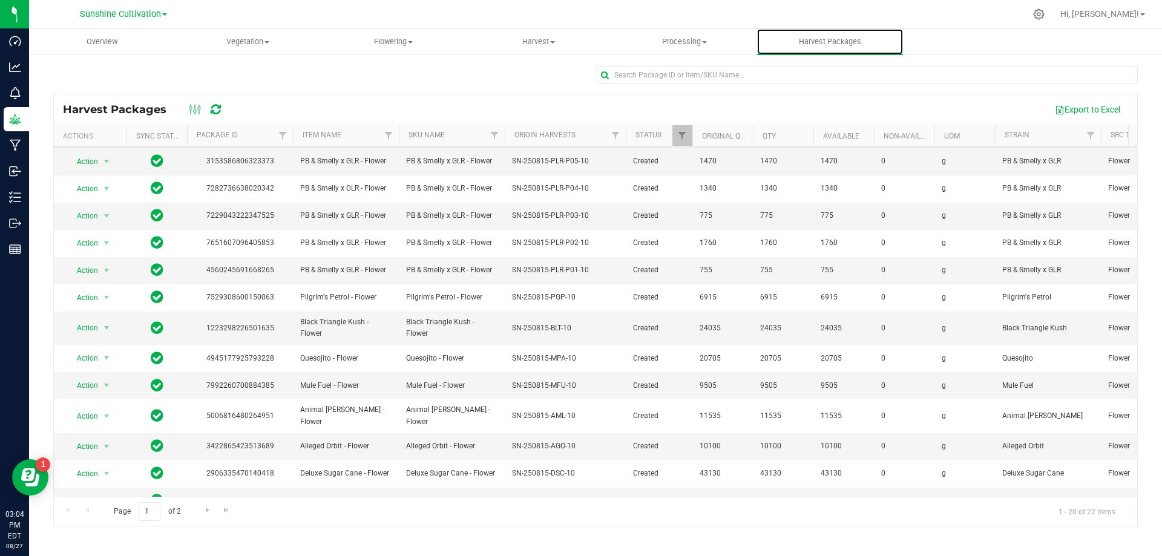
scroll to position [209, 0]
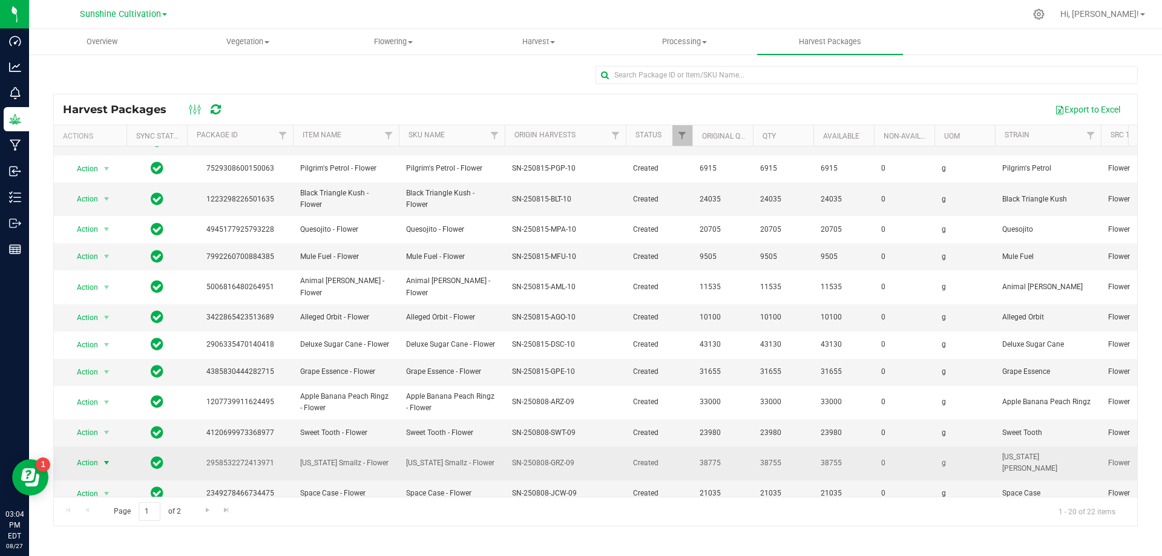
click at [99, 455] on span "select" at bounding box center [106, 463] width 15 height 17
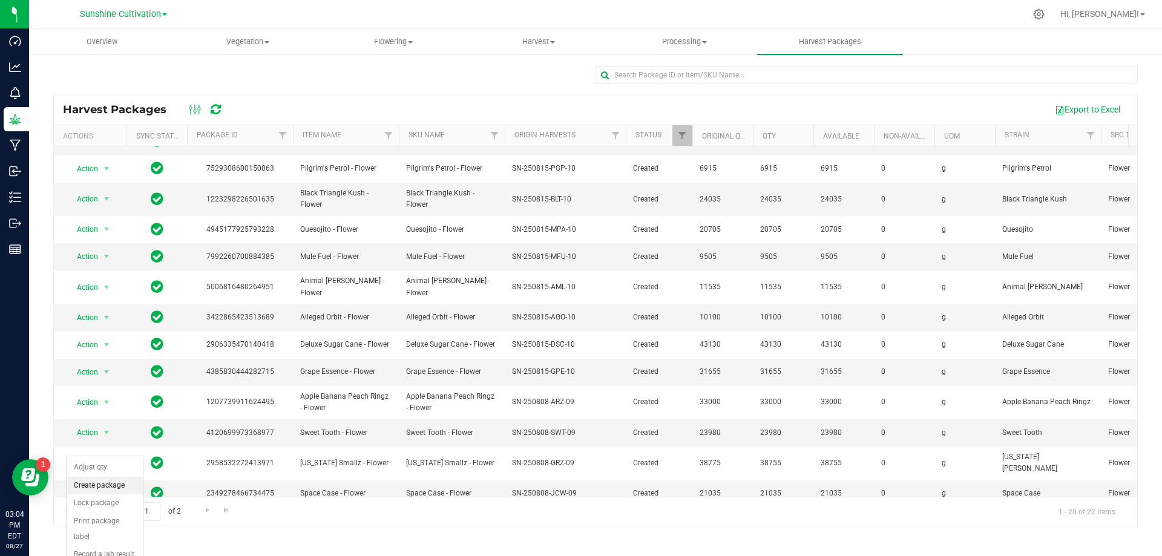
click at [117, 489] on li "Create package" at bounding box center [105, 486] width 76 height 18
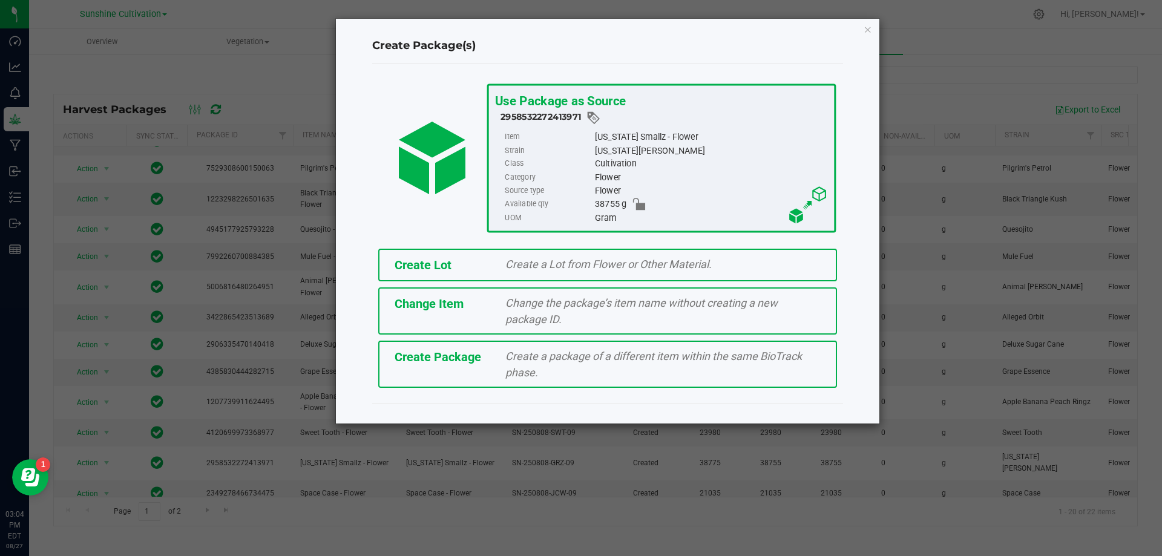
click at [459, 366] on div "Create Package Create a package of a different item within the same BioTrack ph…" at bounding box center [607, 364] width 459 height 47
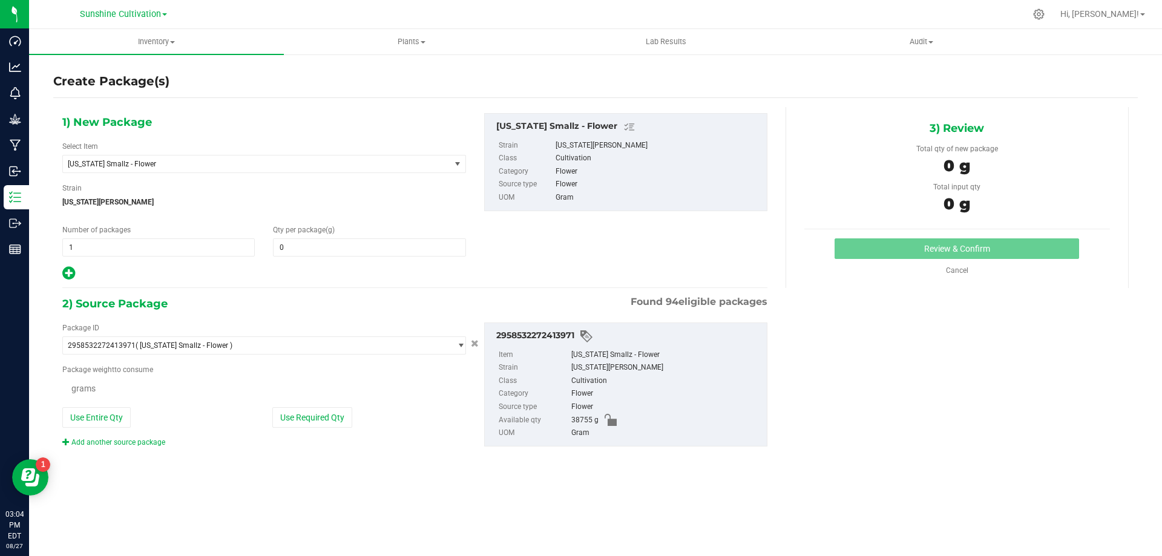
type input "0.0000"
click at [304, 163] on span "[US_STATE] Smallz - Flower" at bounding box center [249, 164] width 363 height 8
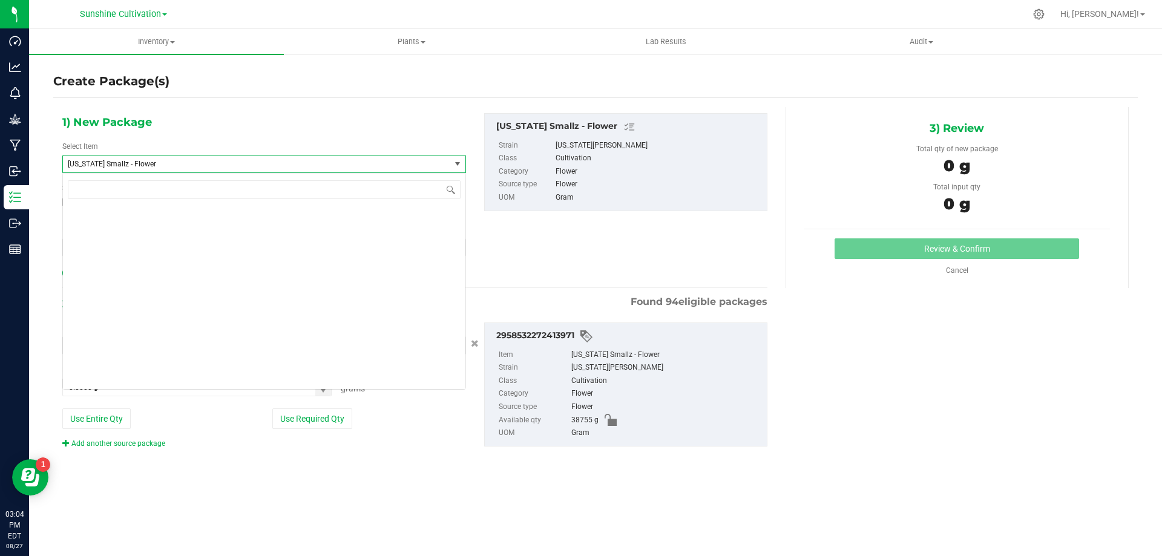
scroll to position [81387, 0]
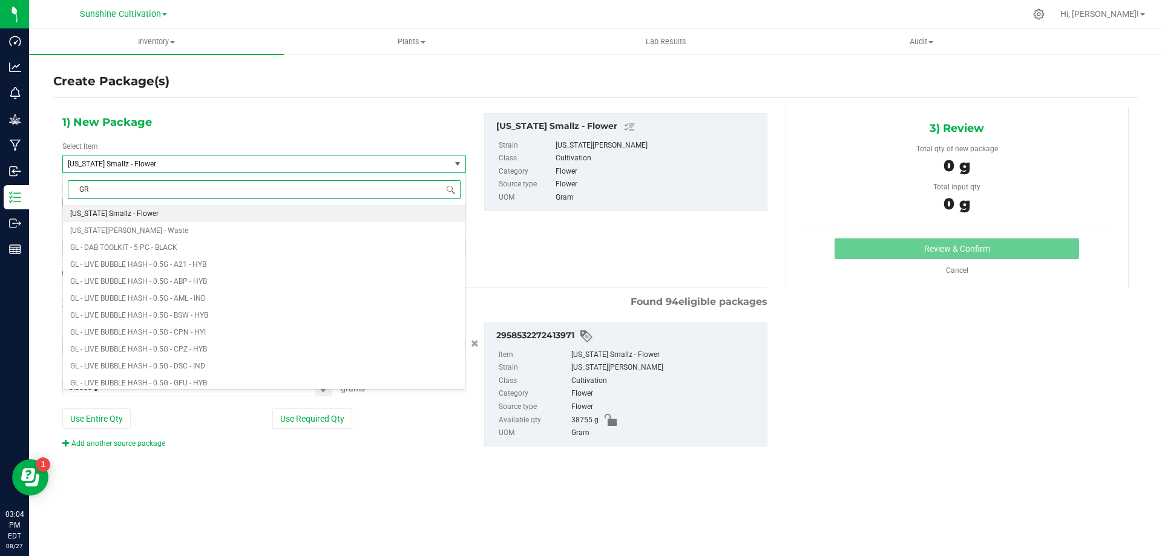
type input "GRZ"
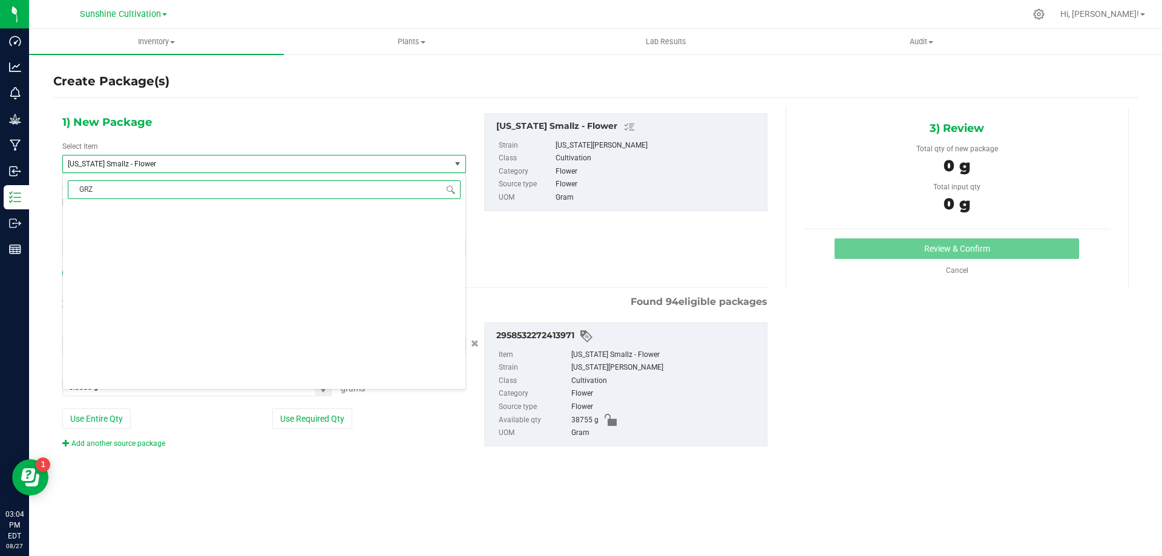
scroll to position [0, 0]
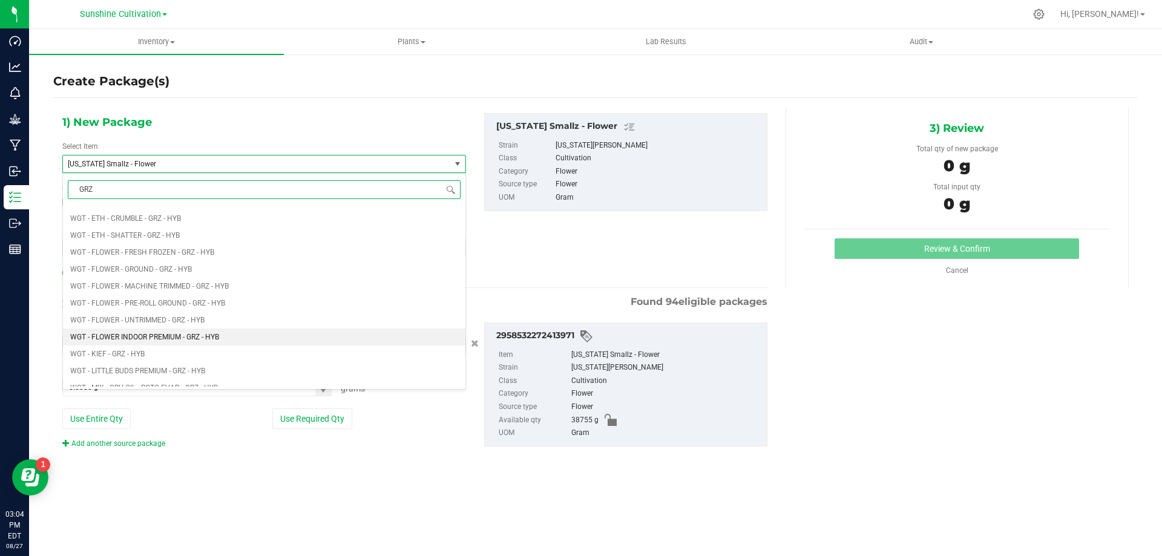
click at [214, 333] on span "WGT - FLOWER INDOOR PREMIUM - GRZ - HYB" at bounding box center [144, 337] width 149 height 8
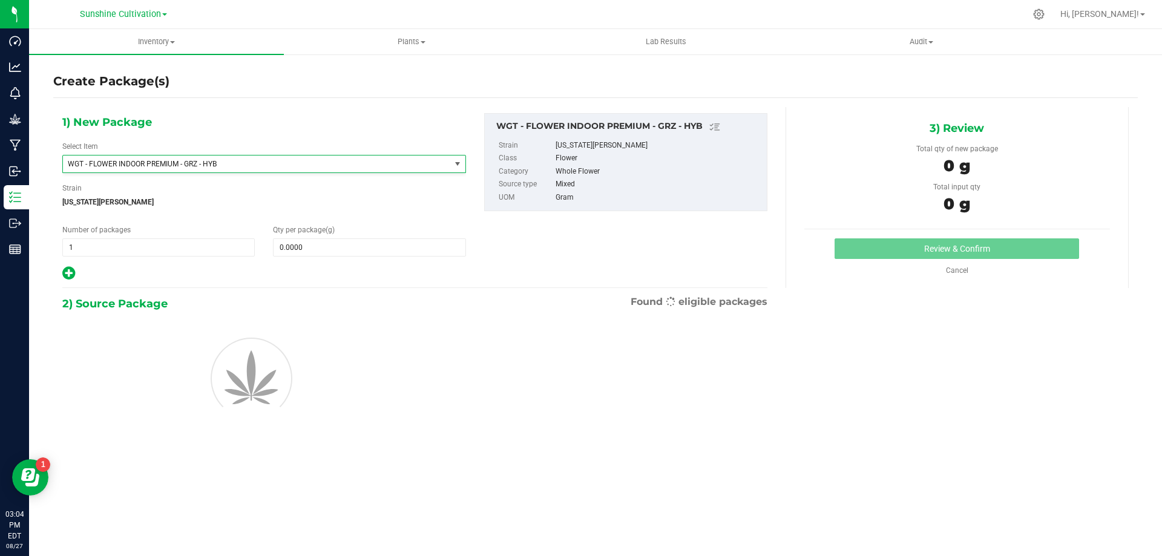
type input "0.0000"
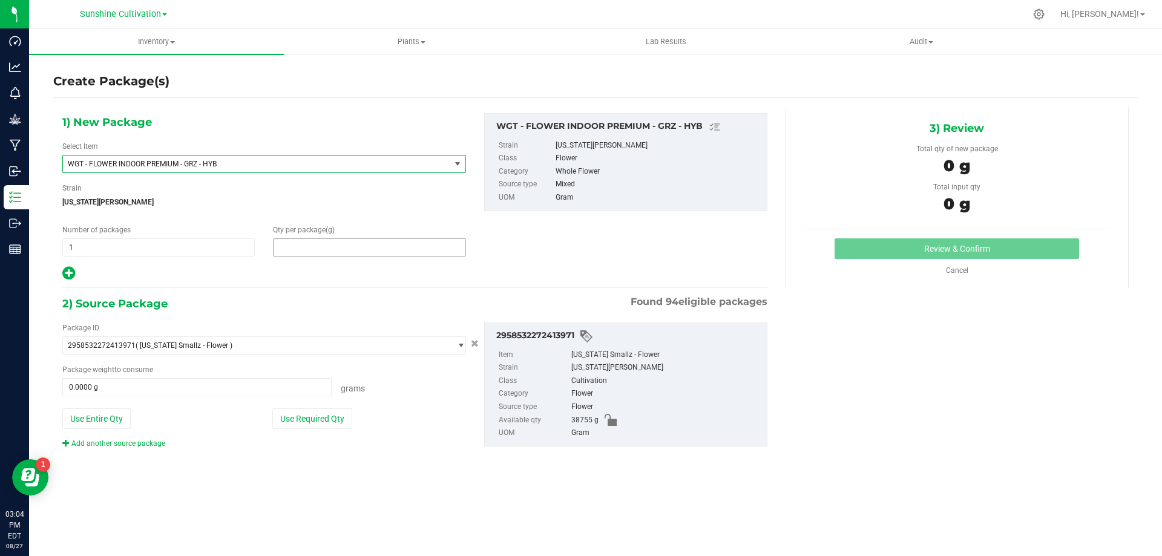
click at [347, 242] on span at bounding box center [369, 247] width 192 height 18
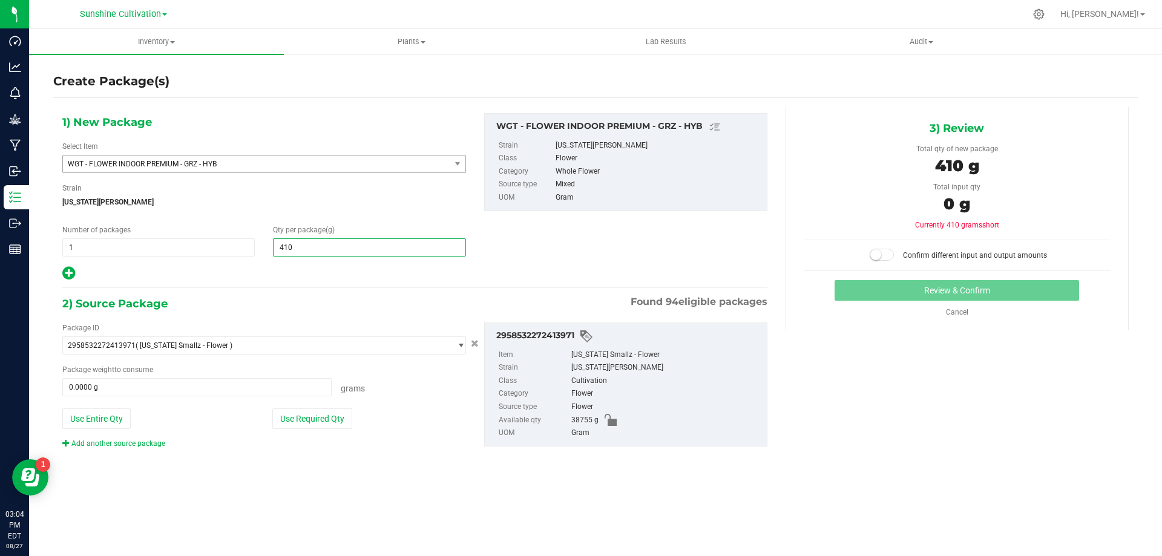
type input "4105"
type input "4,105.0000"
click at [231, 388] on span at bounding box center [196, 387] width 269 height 18
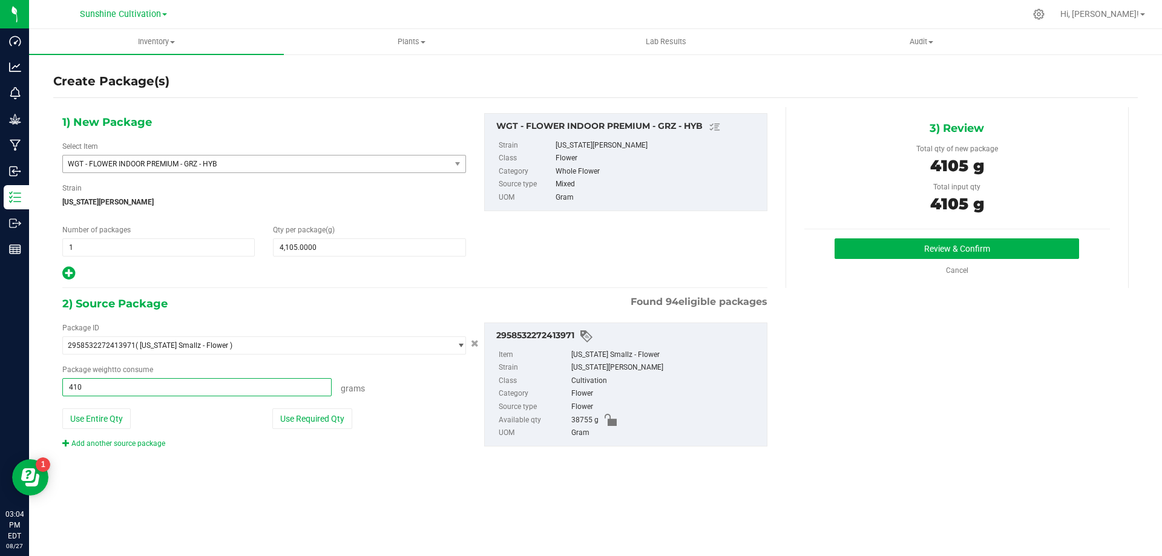
type input "4105"
type input "4105.0000 g"
click at [945, 241] on button "Review & Confirm" at bounding box center [957, 248] width 245 height 21
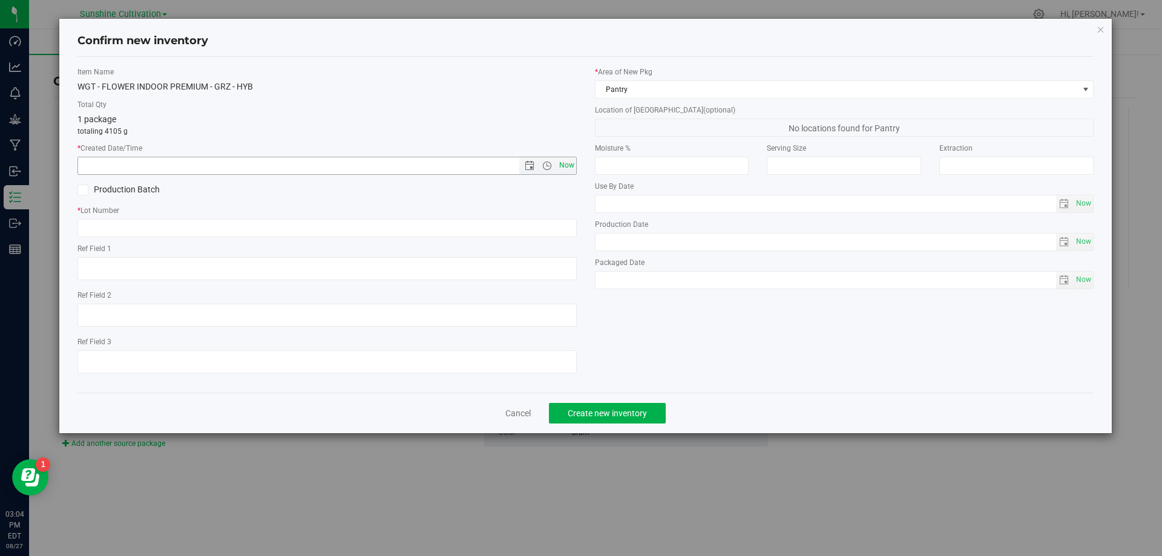
click at [561, 168] on span "Now" at bounding box center [566, 166] width 21 height 18
type input "[DATE] 3:04 PM"
paste input "SN-250808-GRZ-09"
type input "SN-250808-GRZ-09"
click at [602, 414] on span "Create new inventory" at bounding box center [607, 414] width 79 height 10
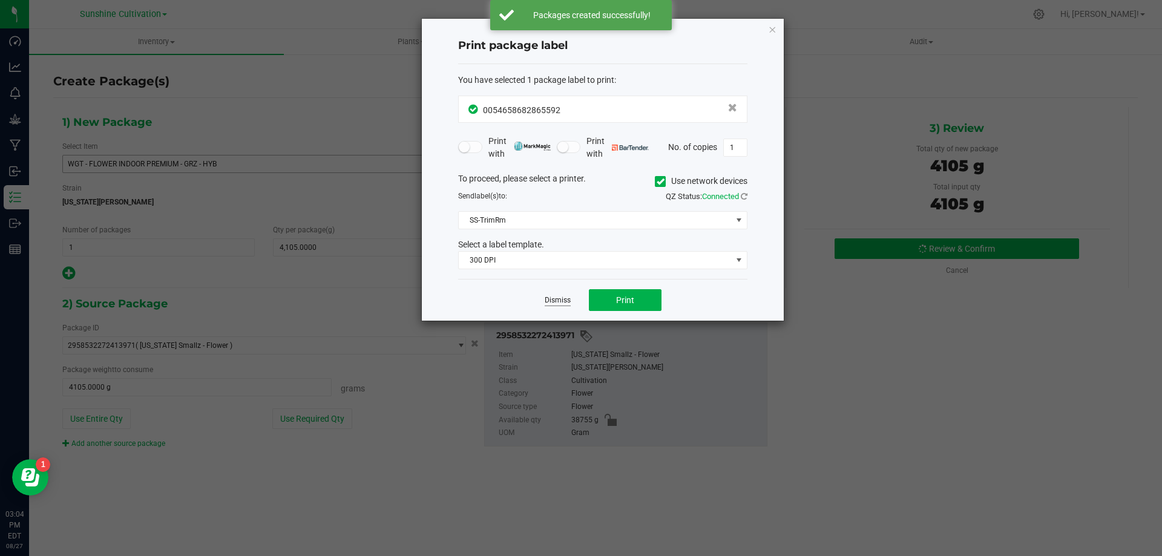
click at [563, 297] on link "Dismiss" at bounding box center [558, 300] width 26 height 10
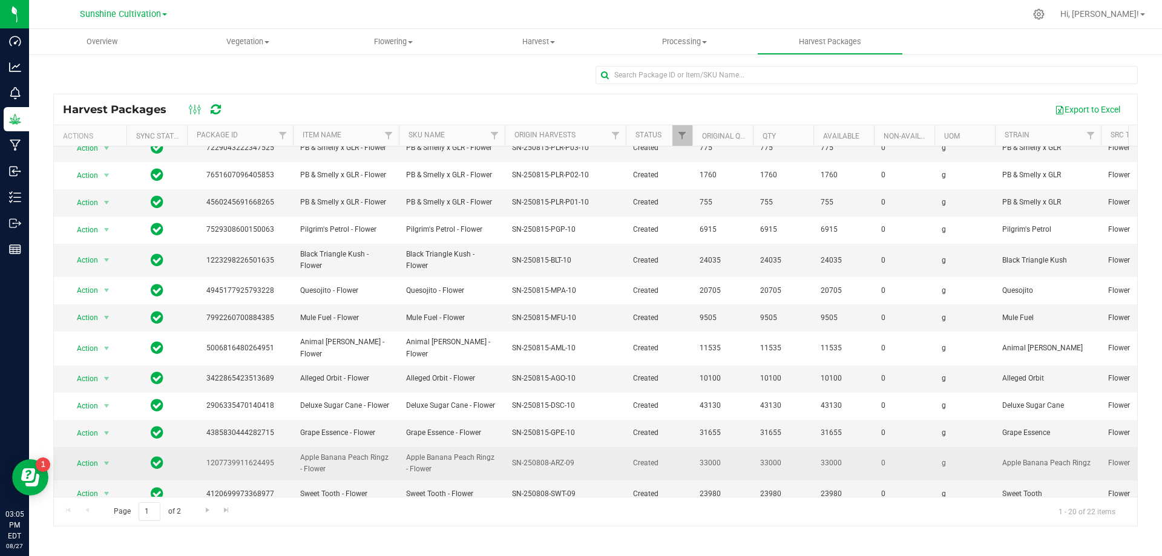
scroll to position [209, 0]
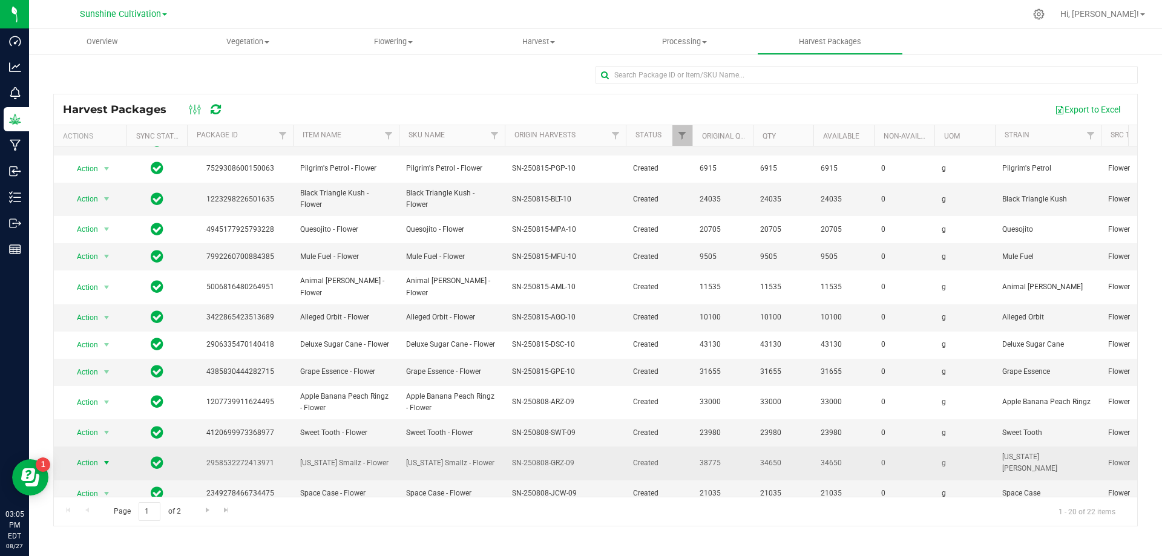
click at [102, 458] on span "select" at bounding box center [107, 463] width 10 height 10
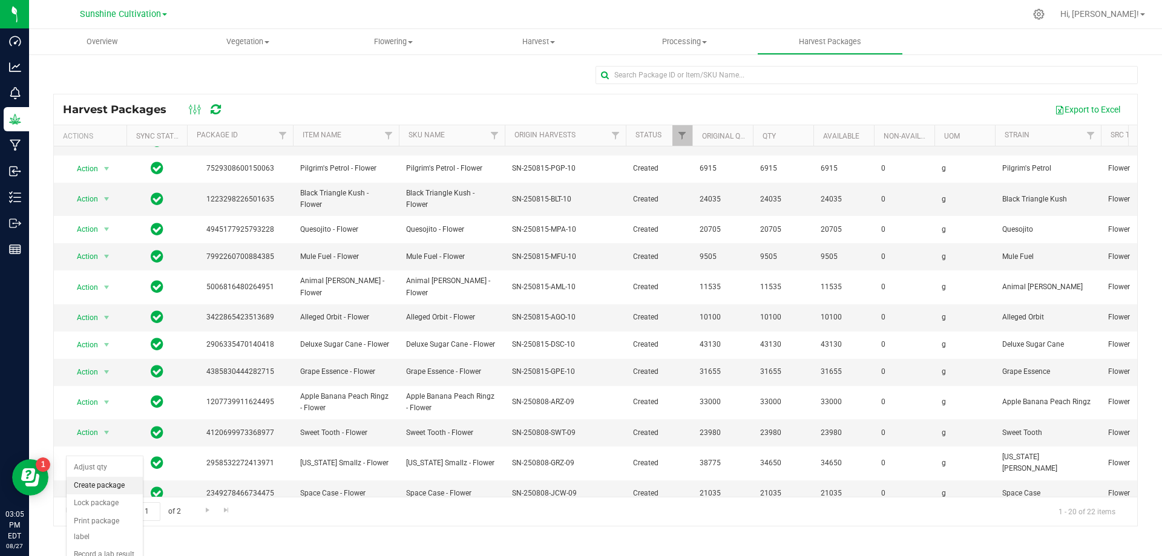
click at [110, 486] on li "Create package" at bounding box center [105, 486] width 76 height 18
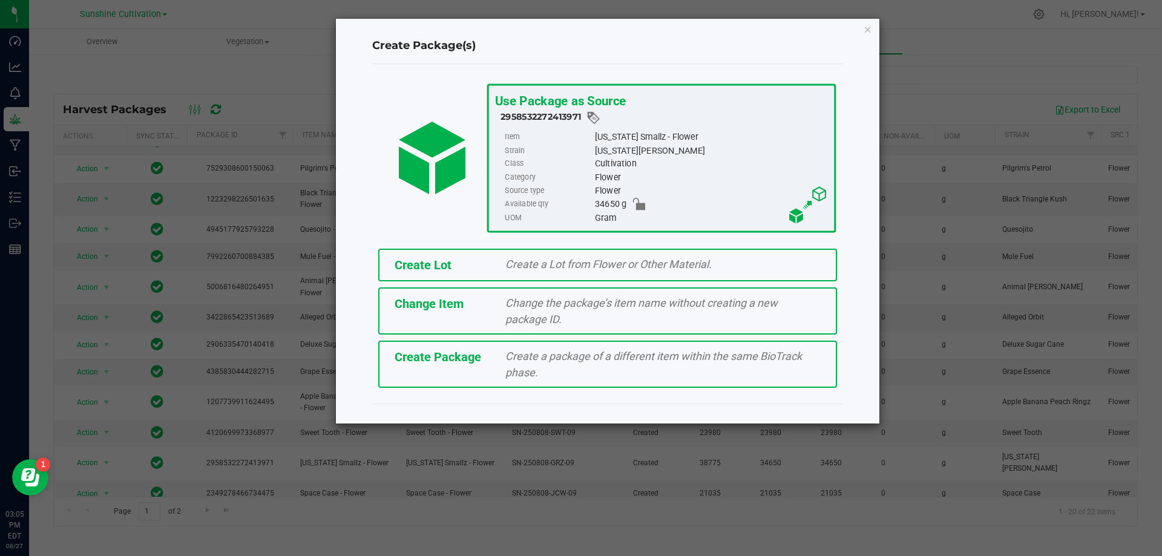
click at [582, 354] on span "Create a package of a different item within the same BioTrack phase." at bounding box center [653, 364] width 297 height 29
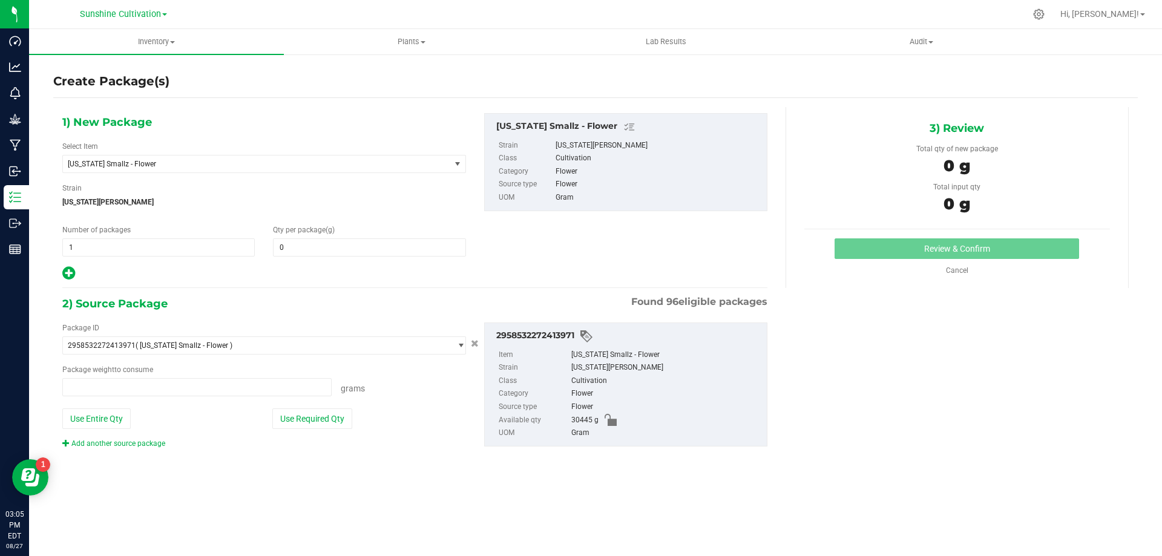
type input "0.0000"
type input "0.0000 g"
click at [254, 166] on span "[US_STATE] Smallz - Flower" at bounding box center [249, 164] width 363 height 8
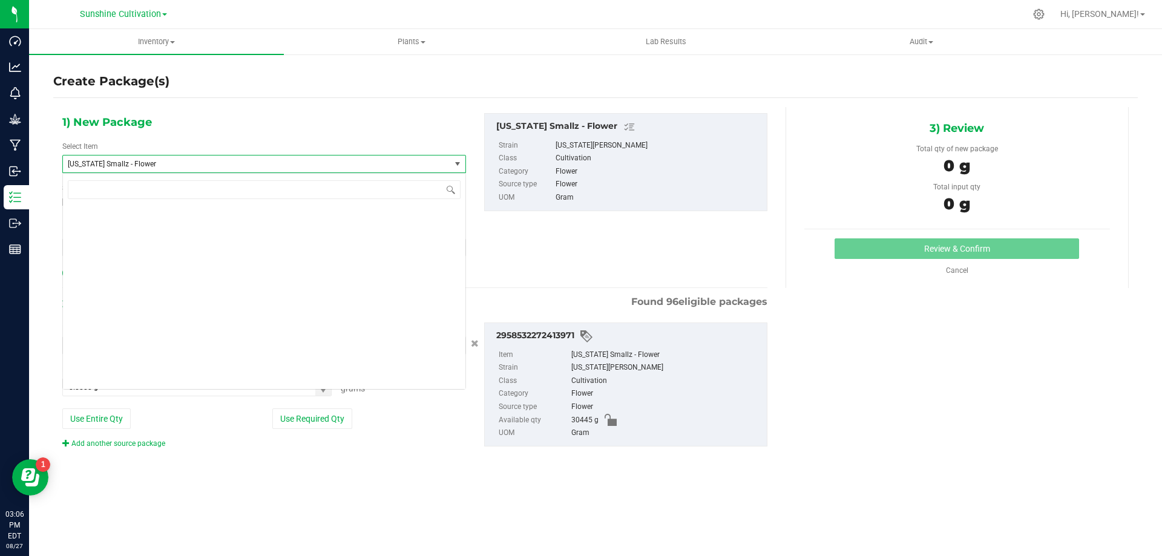
scroll to position [81387, 0]
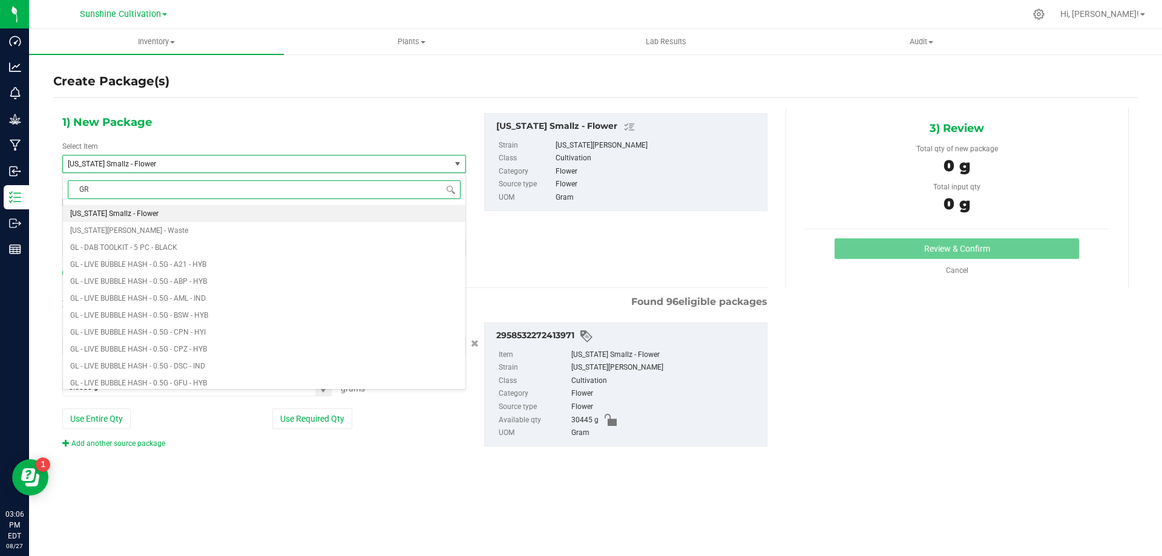
type input "GRZ"
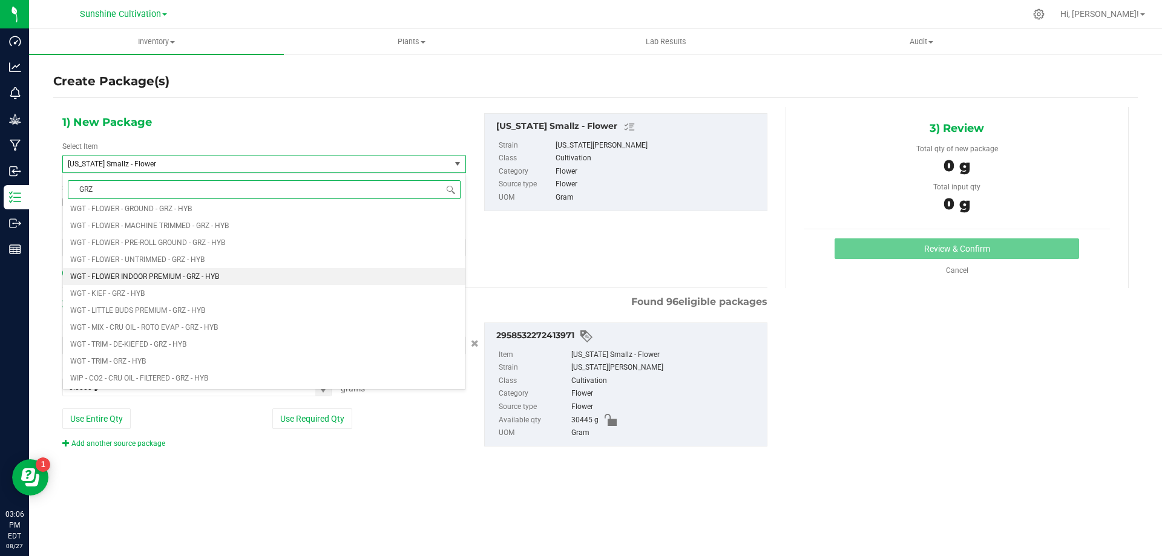
click at [224, 282] on li "WGT - FLOWER INDOOR PREMIUM - GRZ - HYB" at bounding box center [264, 276] width 403 height 17
type input "0.0000"
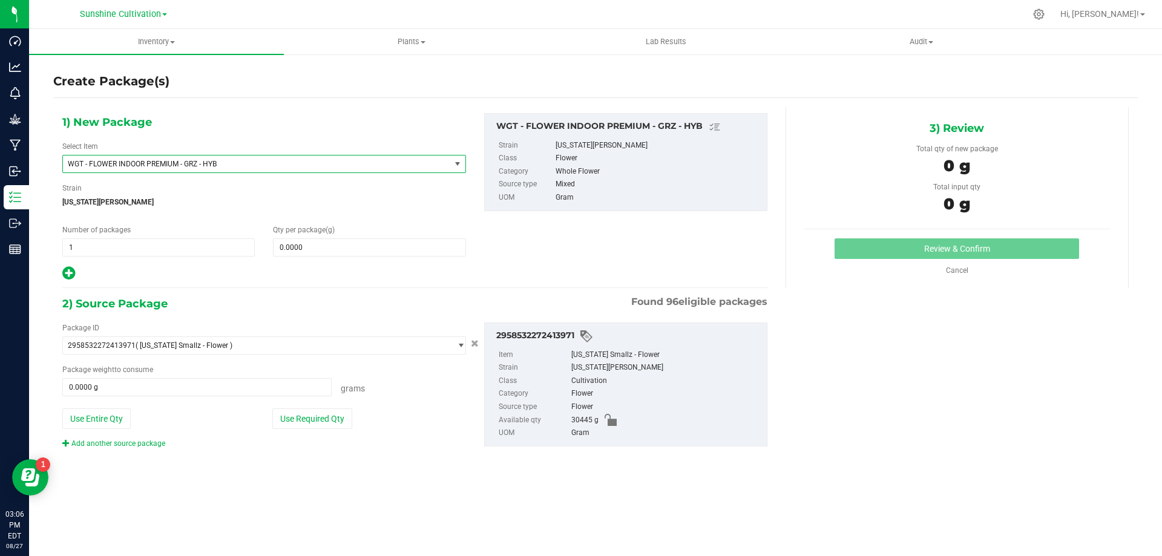
click at [442, 162] on span "WGT - FLOWER INDOOR PREMIUM - GRZ - HYB" at bounding box center [256, 164] width 387 height 17
click at [527, 259] on div "1) New Package Select Item WGT - FLOWER INDOOR PREMIUM - GRZ - HYB 007UP - Flow…" at bounding box center [414, 197] width 723 height 168
click at [351, 246] on span at bounding box center [369, 247] width 192 height 18
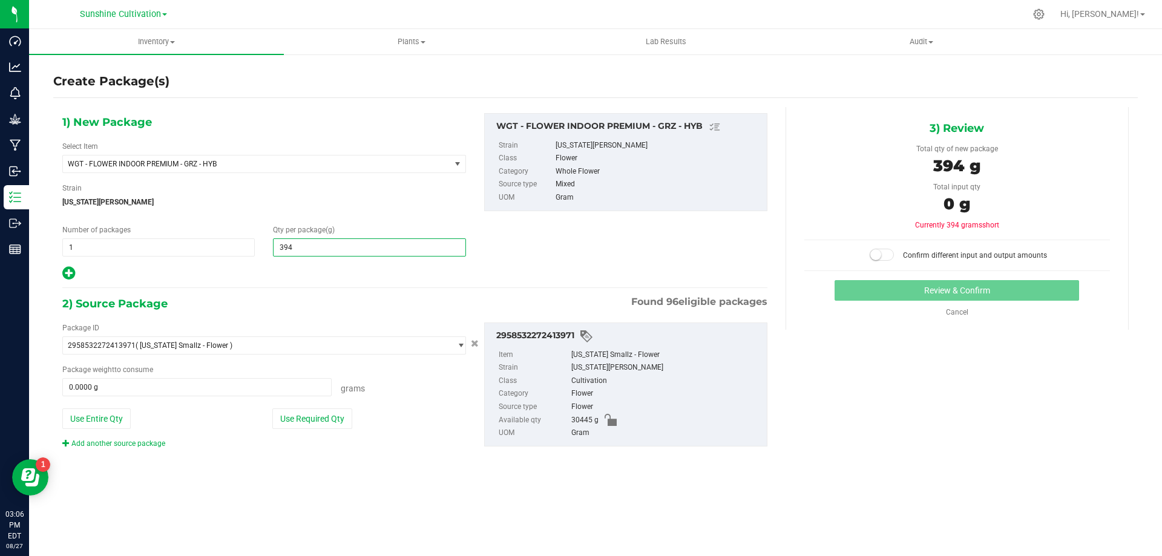
type input "3945"
type input "3,945.0000"
click at [263, 390] on span at bounding box center [196, 387] width 269 height 18
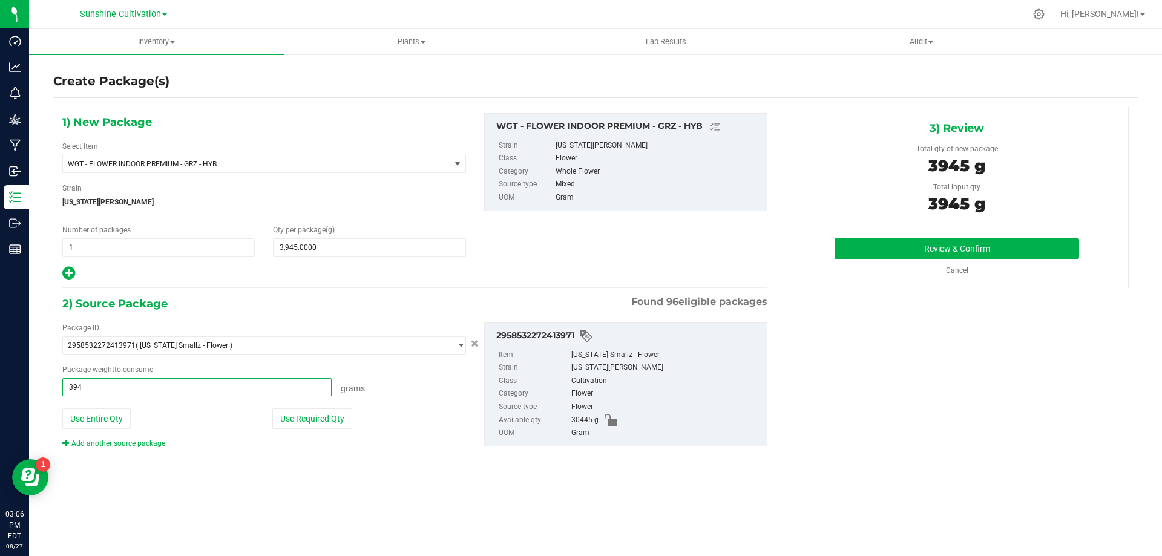
type input "3945"
type input "3945.0000 g"
click at [877, 240] on button "Review & Confirm" at bounding box center [957, 248] width 245 height 21
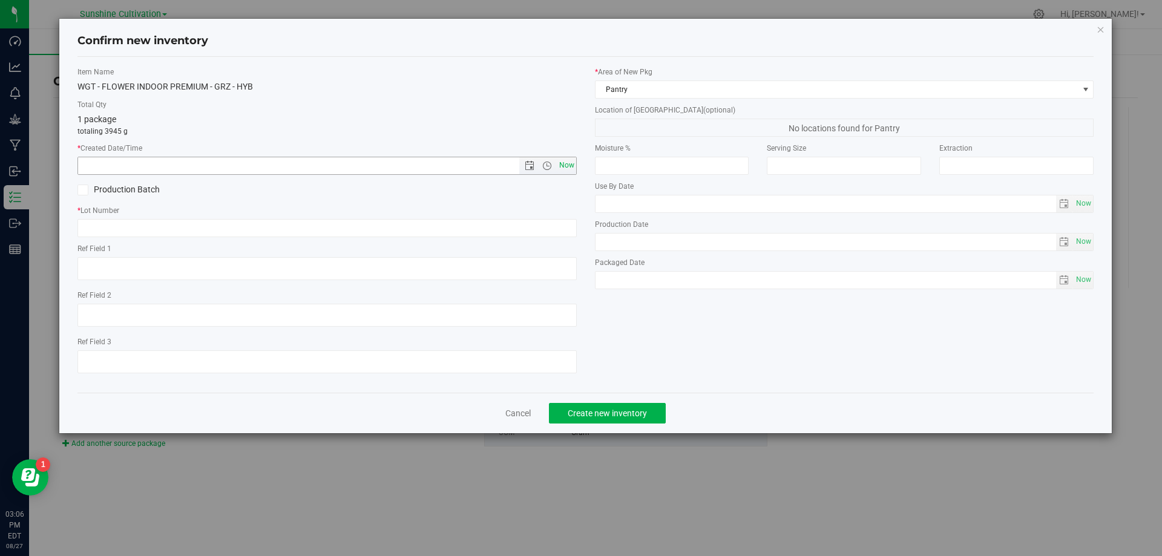
click at [570, 166] on span "Now" at bounding box center [566, 166] width 21 height 18
type input "[DATE] 3:06 PM"
paste input "SN-250808-GRZ-09"
type input "SN-250808-GRZ-09"
click at [574, 416] on span "Create new inventory" at bounding box center [607, 414] width 79 height 10
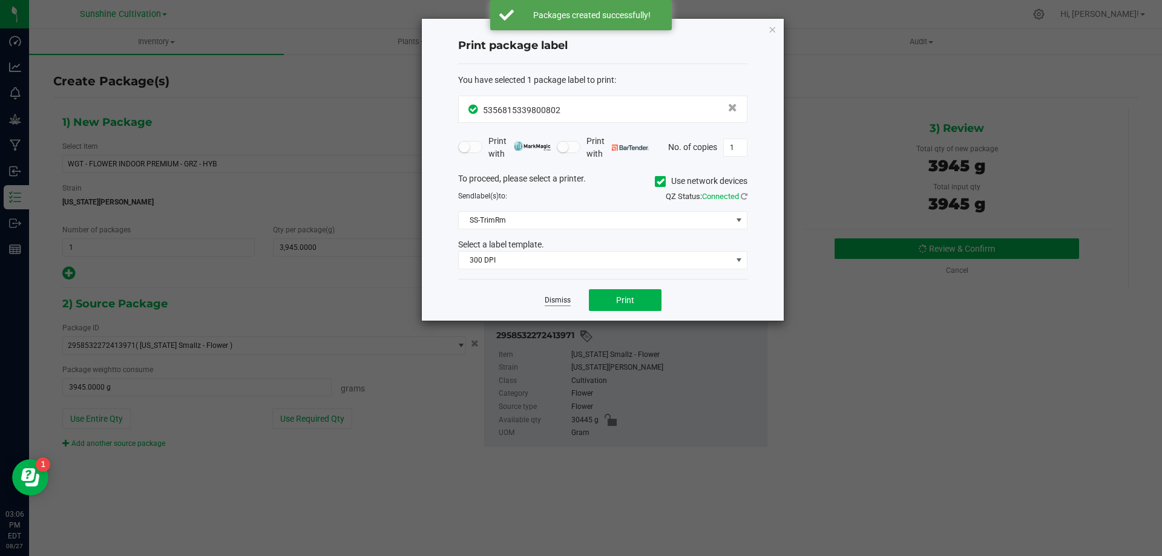
click at [554, 296] on link "Dismiss" at bounding box center [558, 300] width 26 height 10
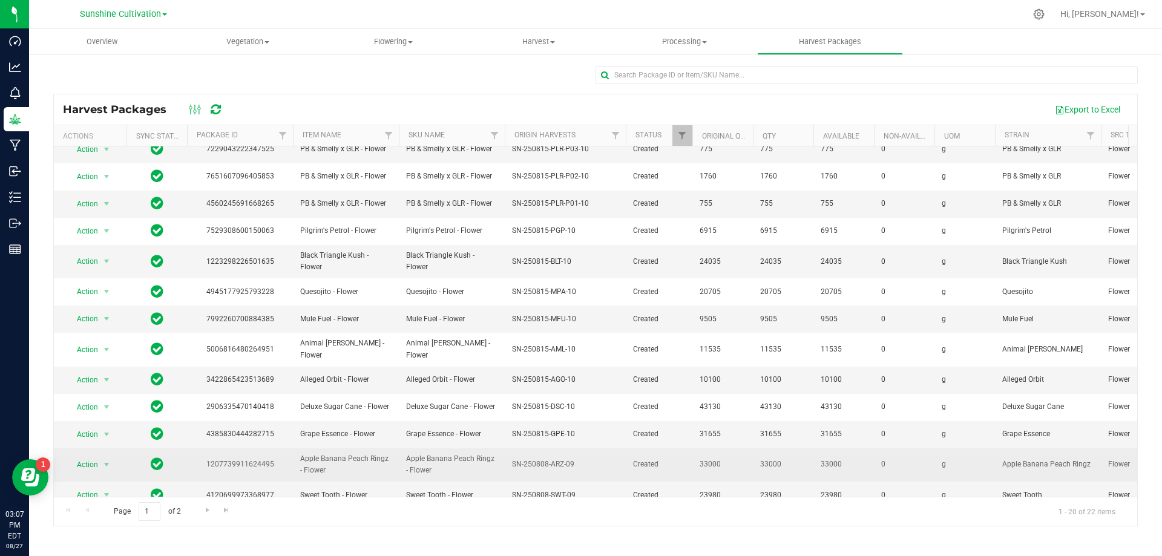
scroll to position [209, 0]
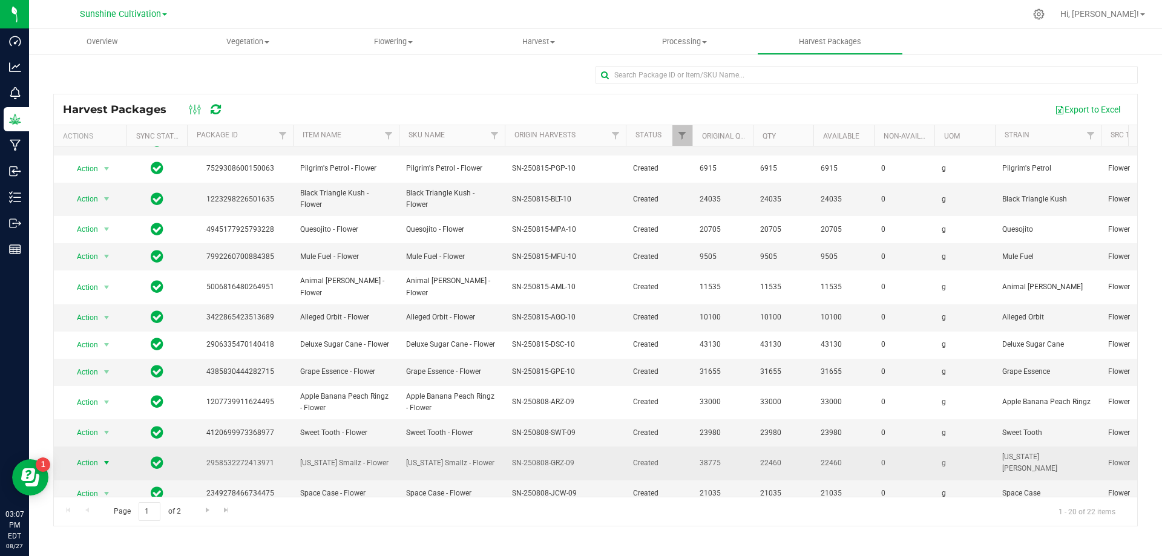
click at [97, 455] on span "Action" at bounding box center [82, 463] width 33 height 17
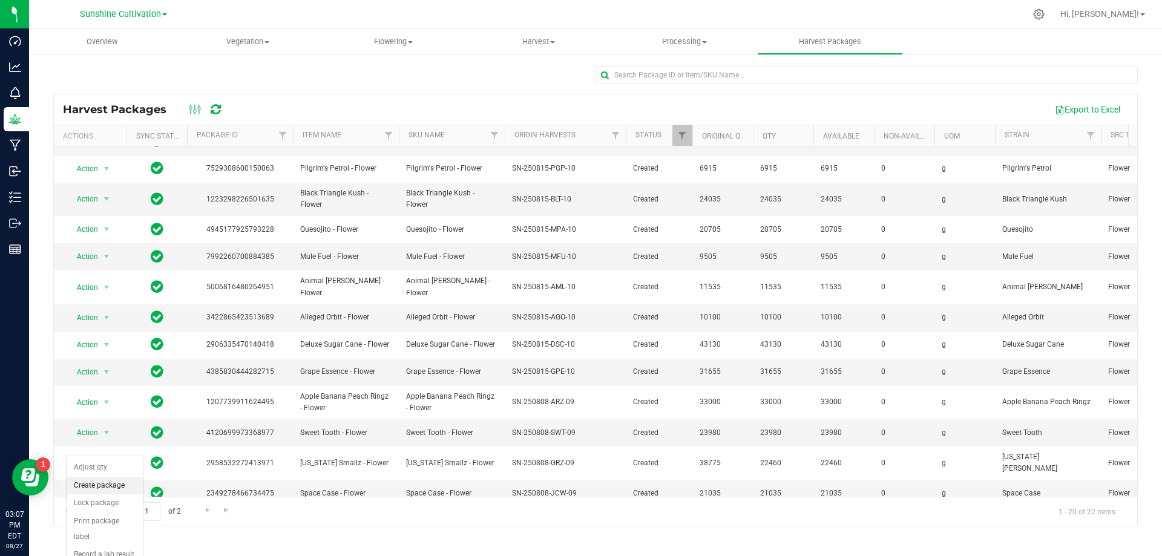
click at [119, 482] on li "Create package" at bounding box center [105, 486] width 76 height 18
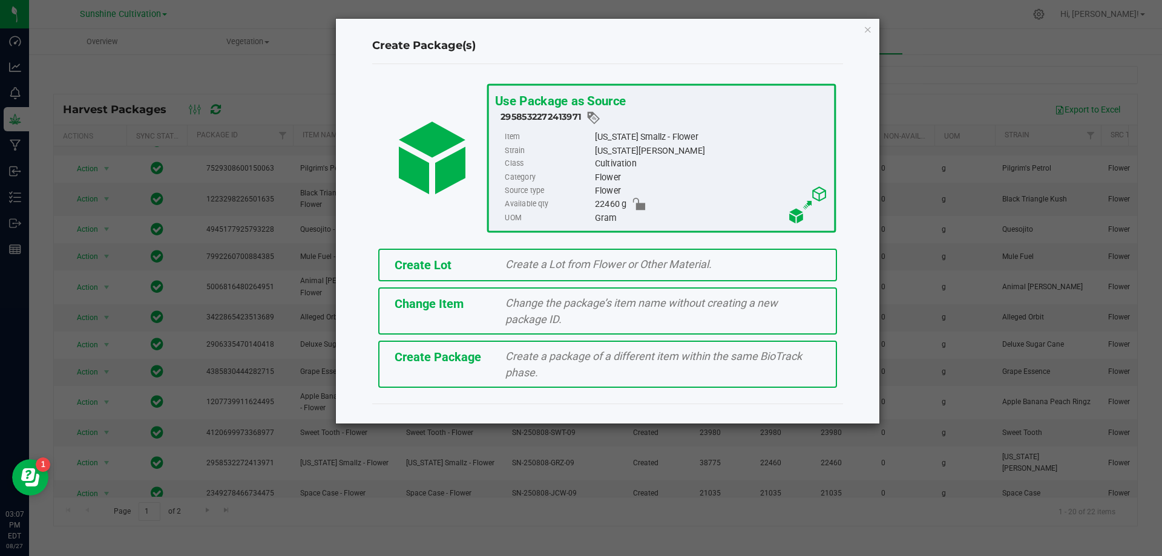
click at [488, 376] on div "Create Package Create a package of a different item within the same BioTrack ph…" at bounding box center [607, 364] width 459 height 47
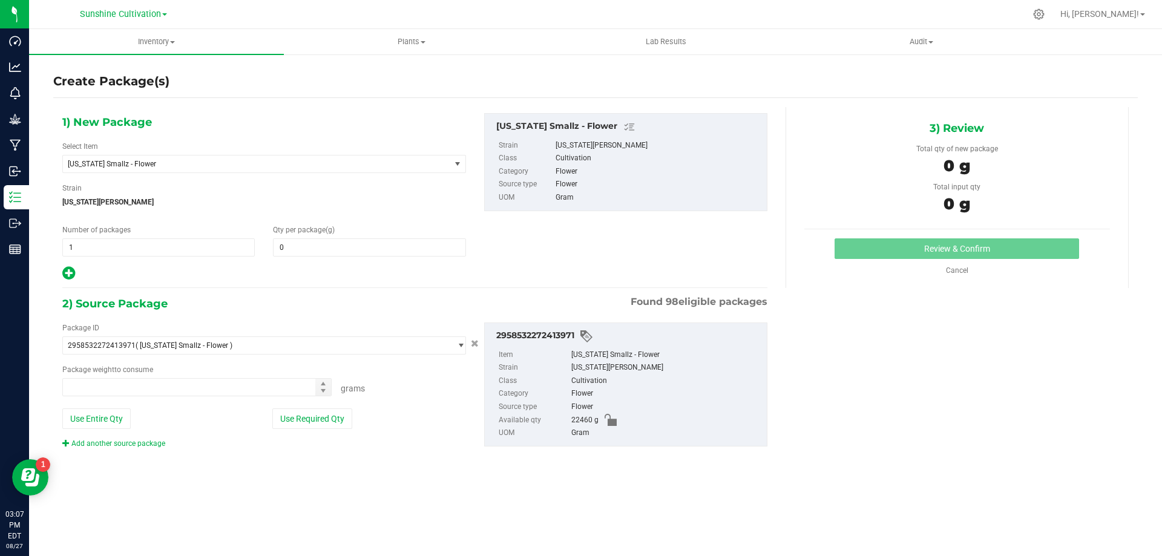
type input "0.0000"
type input "0.0000 g"
click at [403, 164] on span "[US_STATE] Smallz - Flower" at bounding box center [249, 164] width 363 height 8
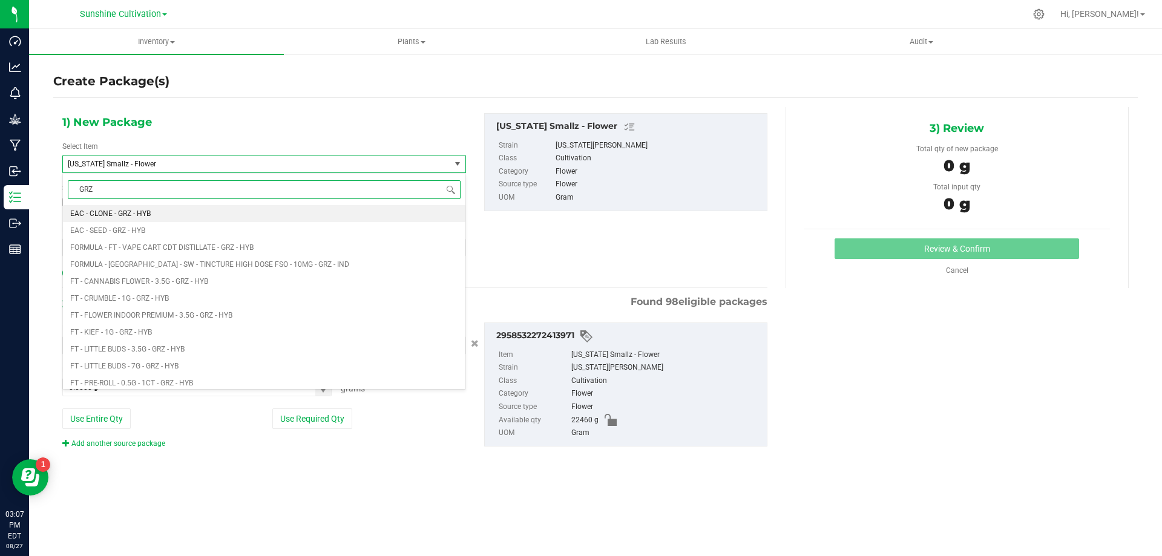
type input "GRZ"
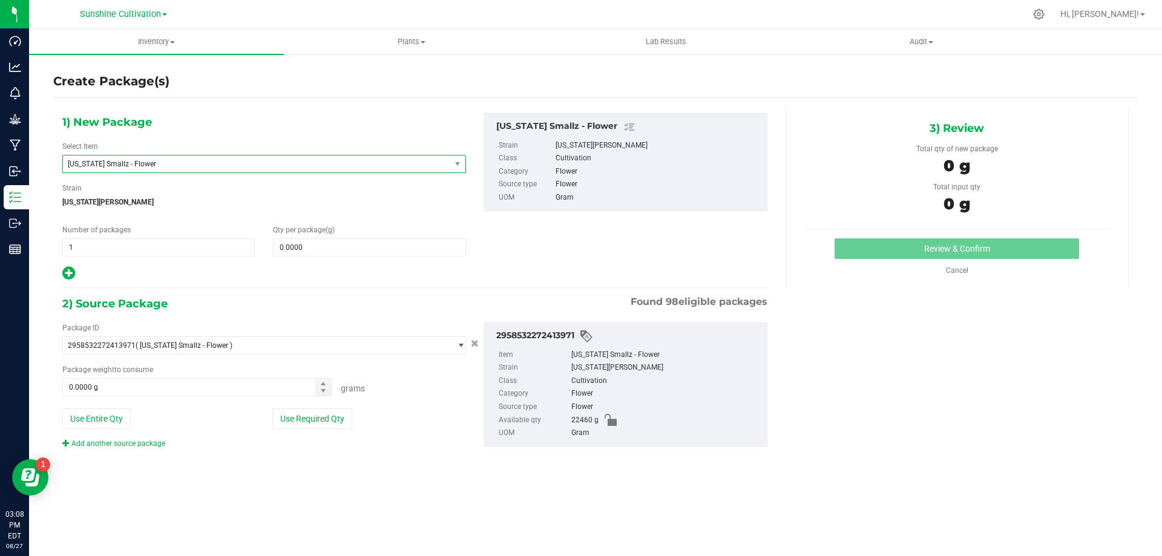
click at [560, 268] on div "1) New Package Select Item [US_STATE] Smallz - Flower EAC - CLONE - GRZ - HYB E…" at bounding box center [414, 197] width 723 height 168
click at [341, 238] on span at bounding box center [369, 247] width 192 height 18
type input "0.0000"
click at [255, 151] on div "Select Item [US_STATE] Smallz - Flower EAC - CLONE - GRZ - HYB EAC - SEED - GRZ…" at bounding box center [264, 157] width 404 height 32
click at [251, 157] on span "[US_STATE] Smallz - Flower" at bounding box center [256, 164] width 387 height 17
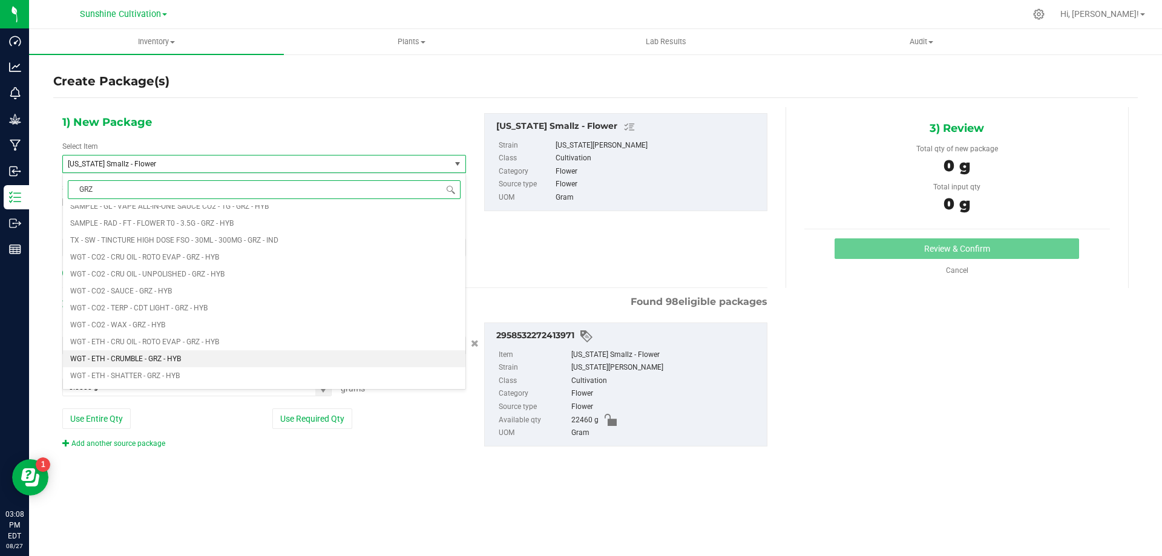
scroll to position [998, 0]
click at [203, 373] on li "WGT - FLOWER INDOOR PREMIUM - GRZ - HYB" at bounding box center [264, 368] width 403 height 17
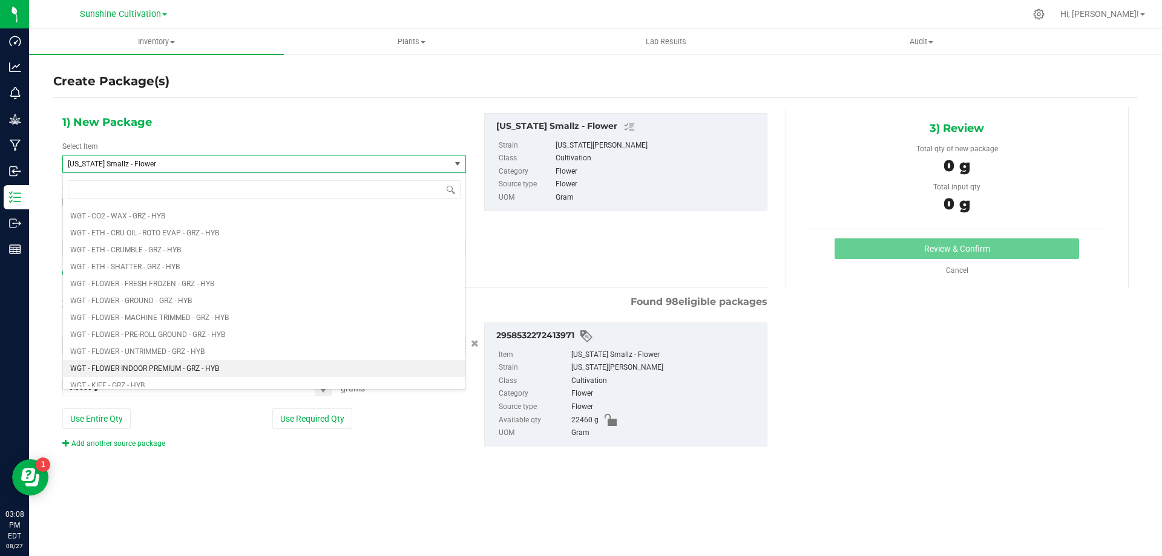
type input "0.0000"
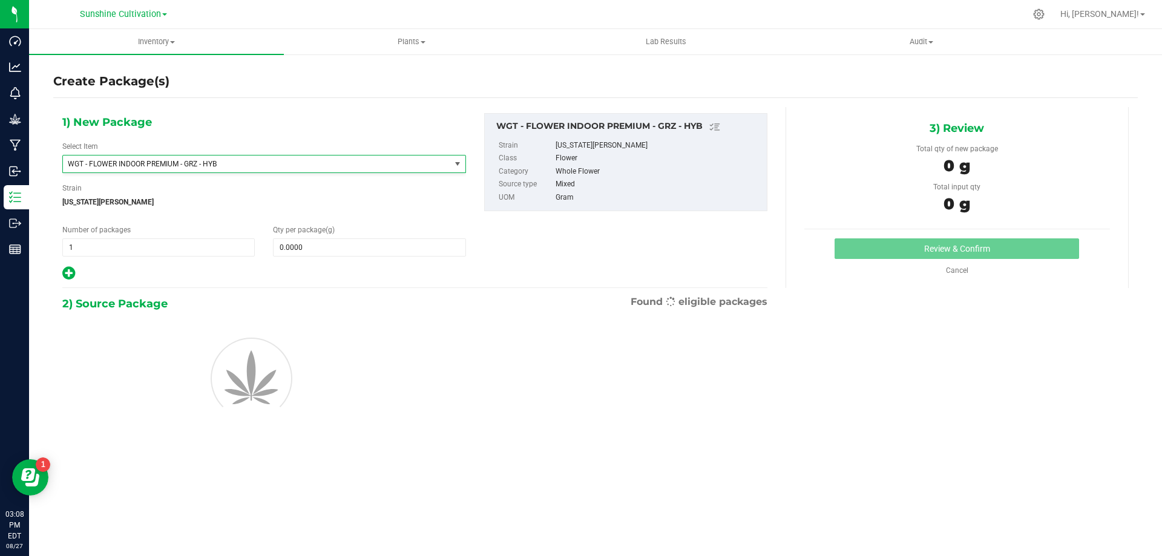
scroll to position [262397, 0]
click at [295, 247] on span at bounding box center [369, 247] width 192 height 18
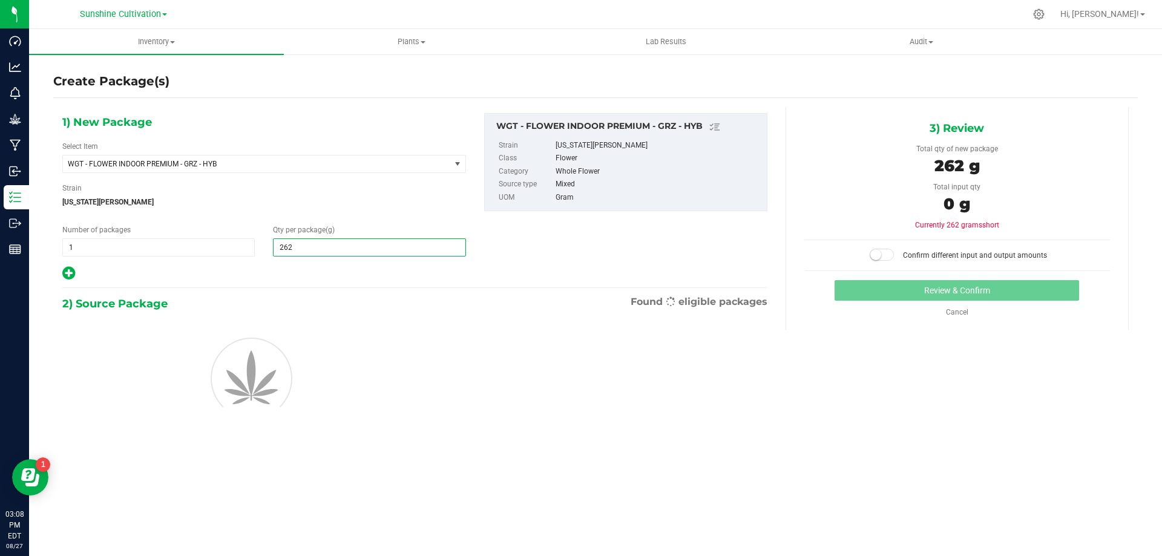
type input "2620"
type input "2,620.0000"
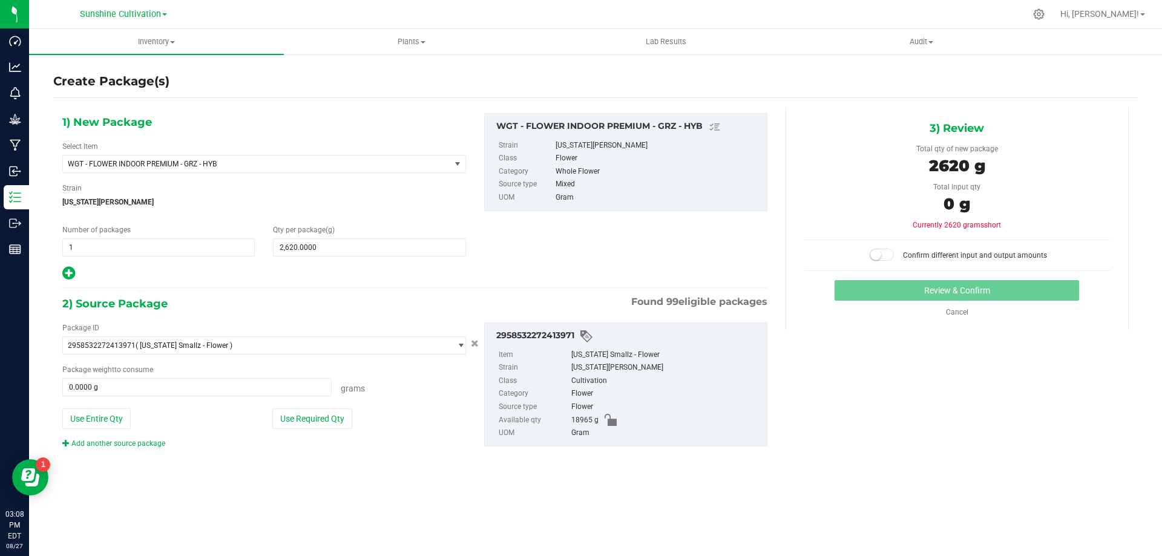
click at [273, 375] on div "Package weight to consume 0.0000 g 0 Grams" at bounding box center [264, 380] width 404 height 32
click at [272, 380] on span at bounding box center [196, 387] width 269 height 18
type input "2620"
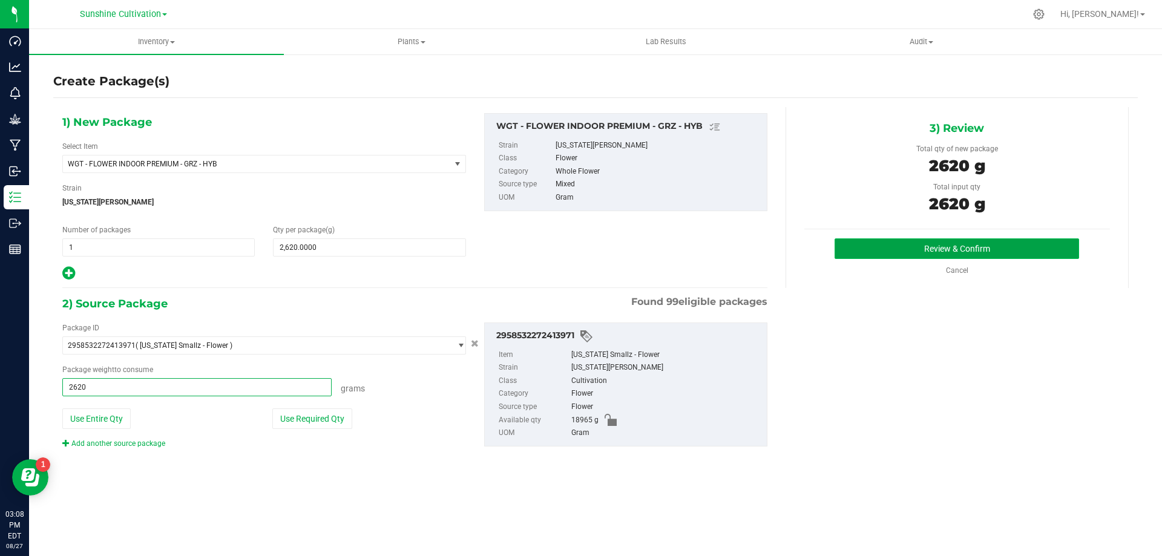
type input "2620.0000 g"
click at [972, 252] on button "Review & Confirm" at bounding box center [957, 248] width 245 height 21
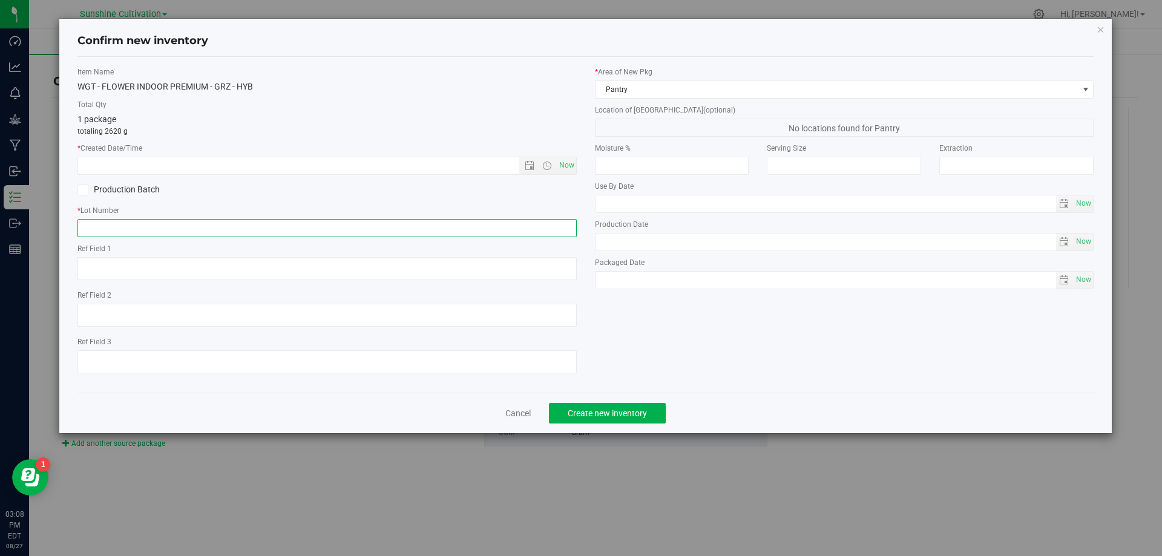
paste input "SN-250808-GRZ-09"
type input "SN-250808-GRZ-09"
click at [570, 163] on span "Now" at bounding box center [566, 166] width 21 height 18
type input "[DATE] 3:08 PM"
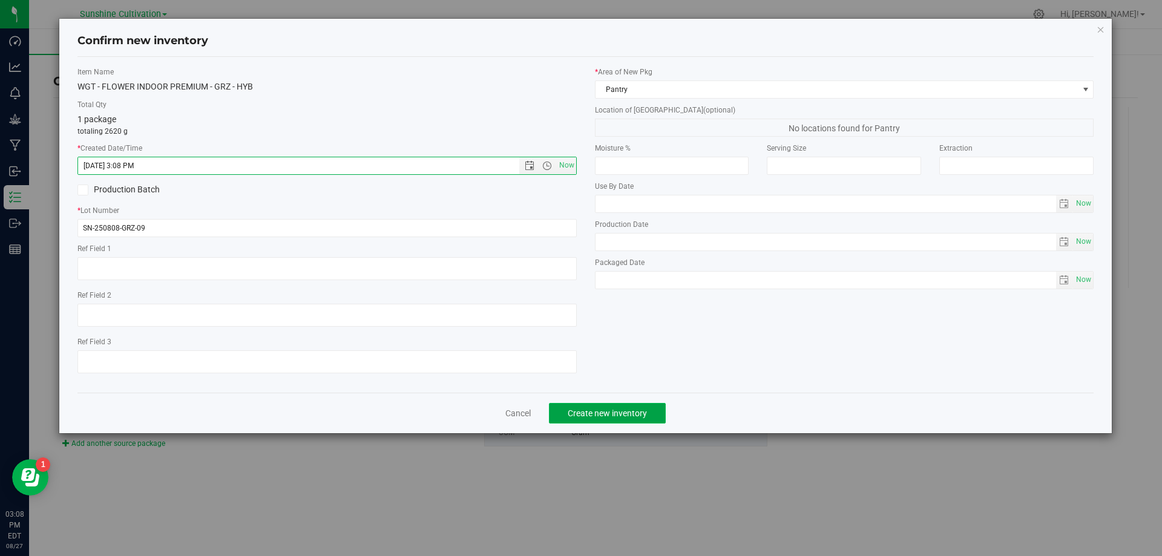
click at [602, 405] on button "Create new inventory" at bounding box center [607, 413] width 117 height 21
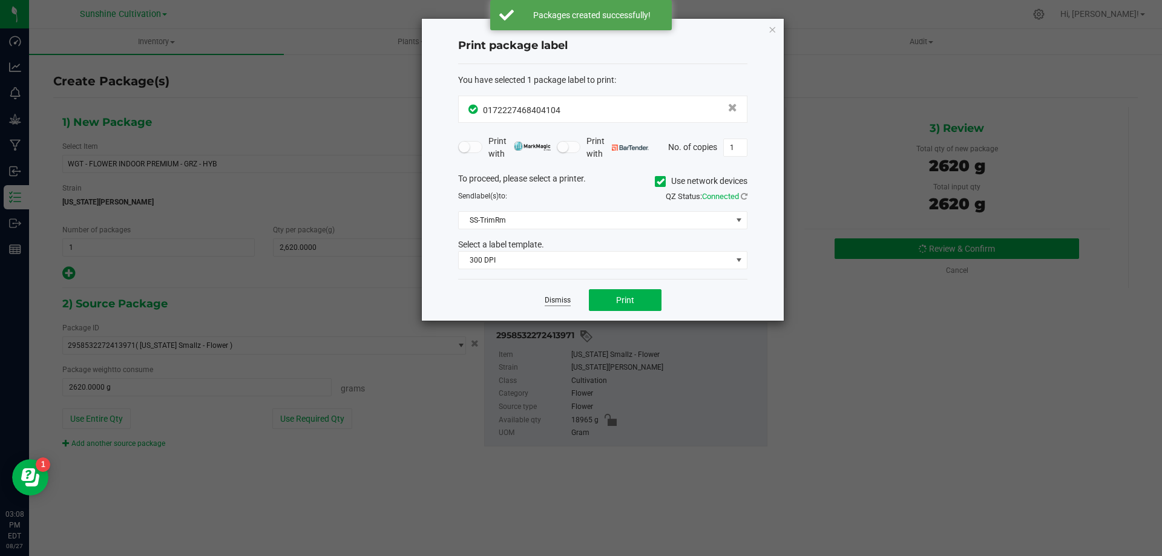
click at [561, 301] on link "Dismiss" at bounding box center [558, 300] width 26 height 10
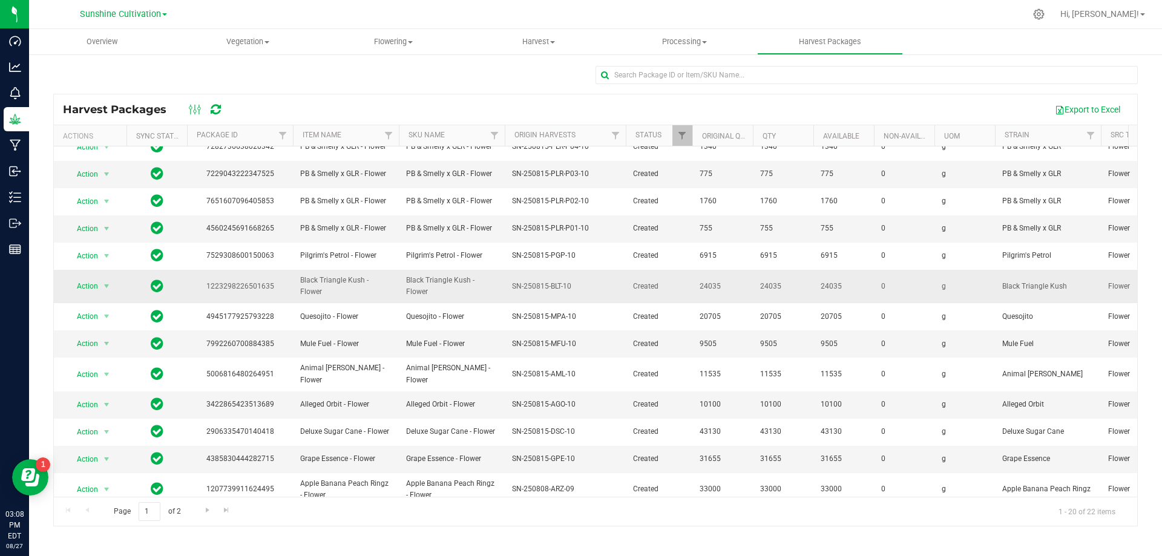
scroll to position [209, 0]
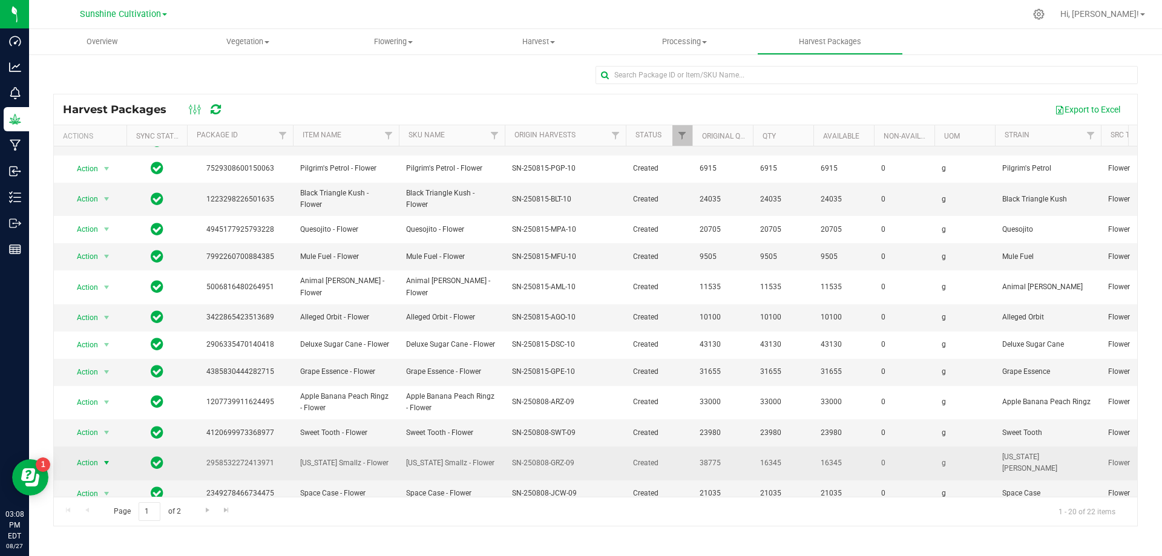
click at [95, 455] on span "Action" at bounding box center [82, 463] width 33 height 17
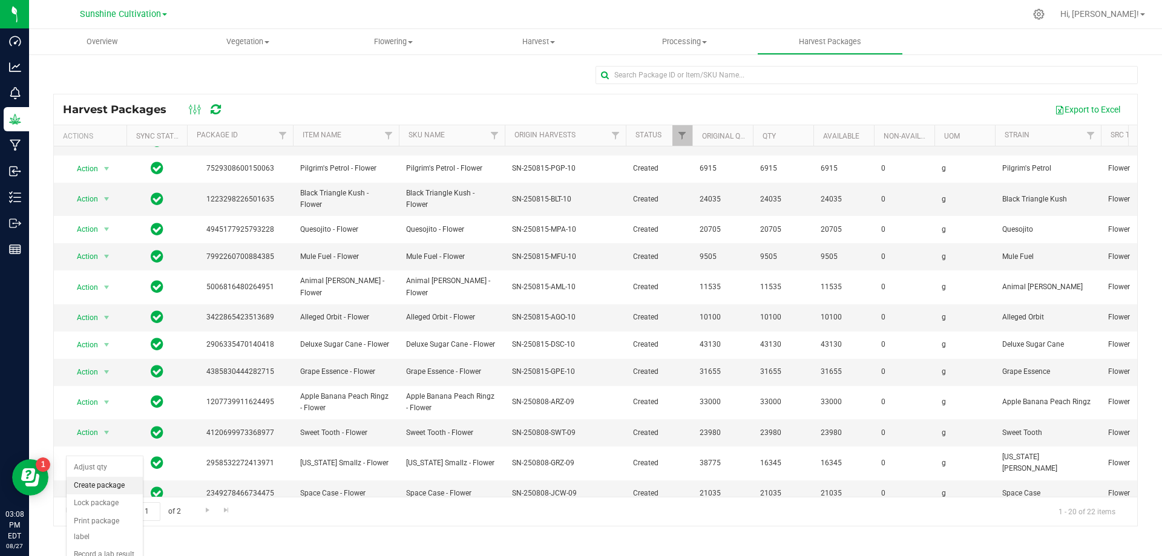
click at [112, 493] on li "Create package" at bounding box center [105, 486] width 76 height 18
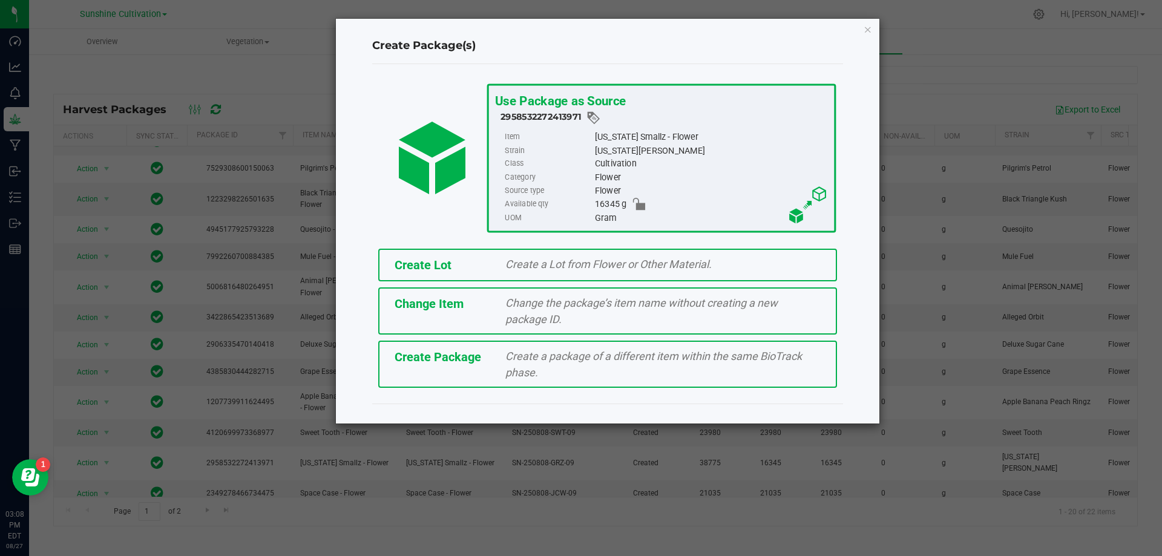
click at [449, 357] on span "Create Package" at bounding box center [438, 357] width 87 height 15
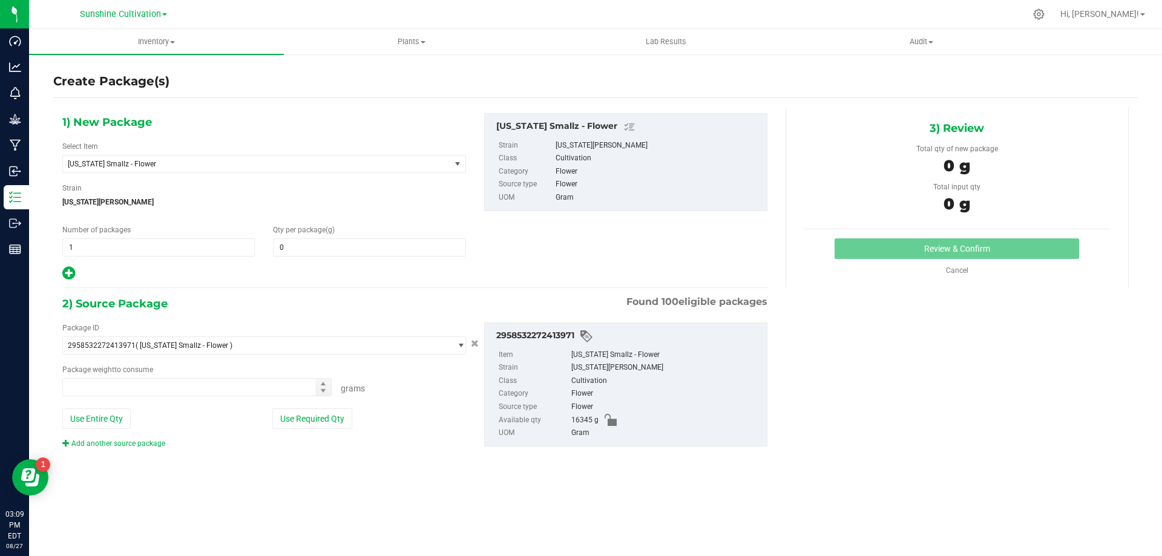
type input "0.0000"
type input "0.0000 g"
click at [334, 172] on span "[US_STATE] Smallz - Flower" at bounding box center [264, 164] width 404 height 18
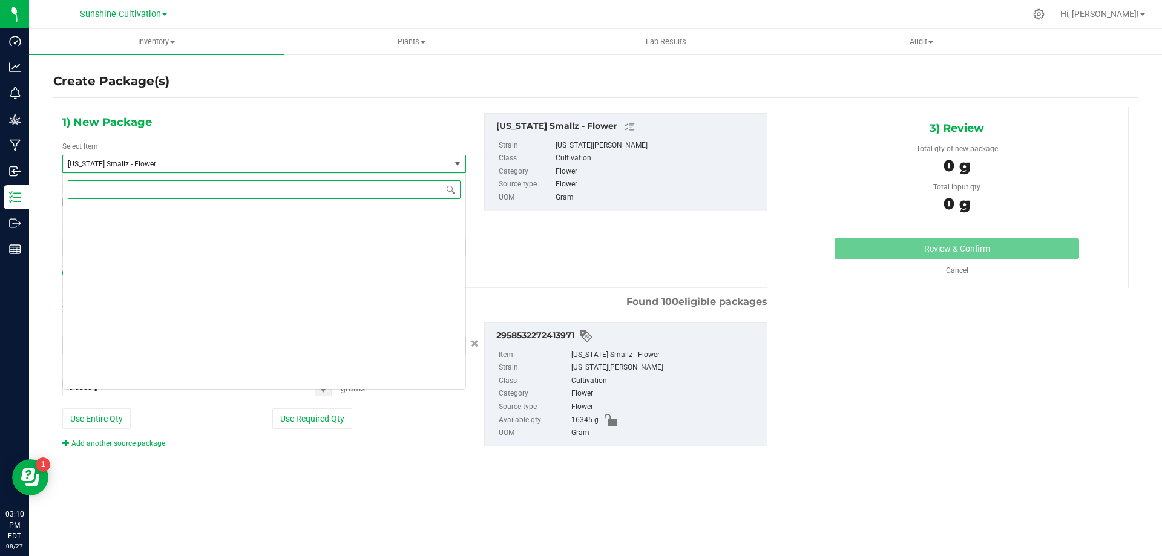
scroll to position [81387, 0]
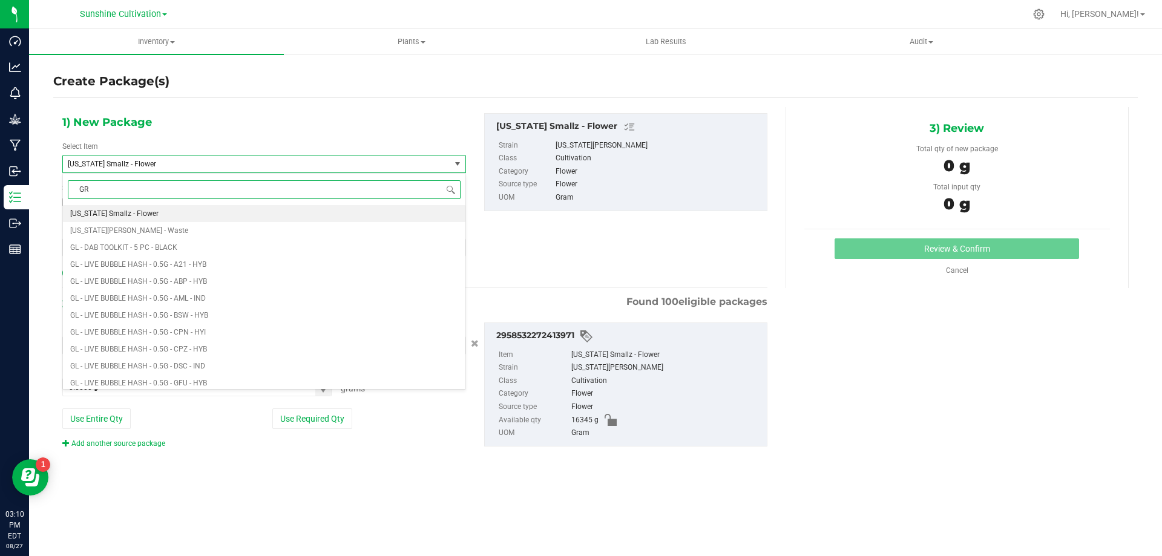
type input "GRZ"
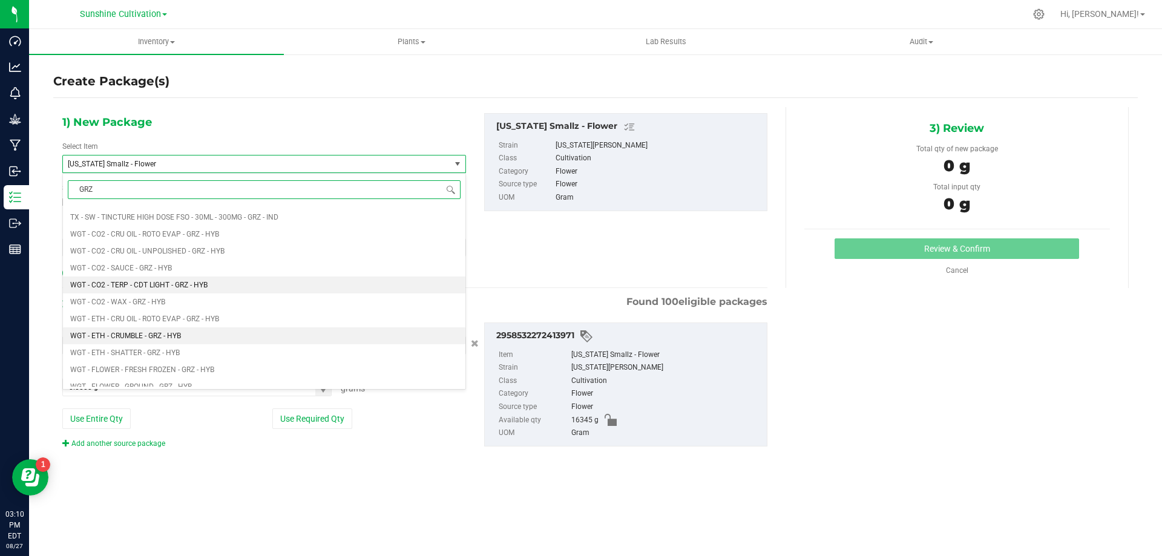
scroll to position [1029, 0]
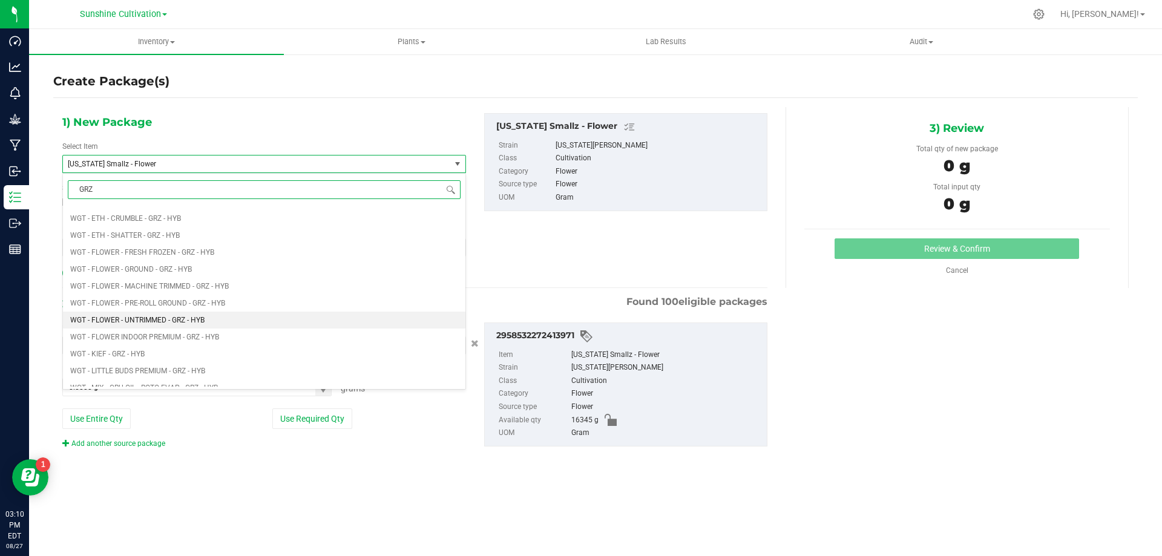
click at [214, 321] on li "WGT - FLOWER - UNTRIMMED - GRZ - HYB" at bounding box center [264, 320] width 403 height 17
type input "0.0000"
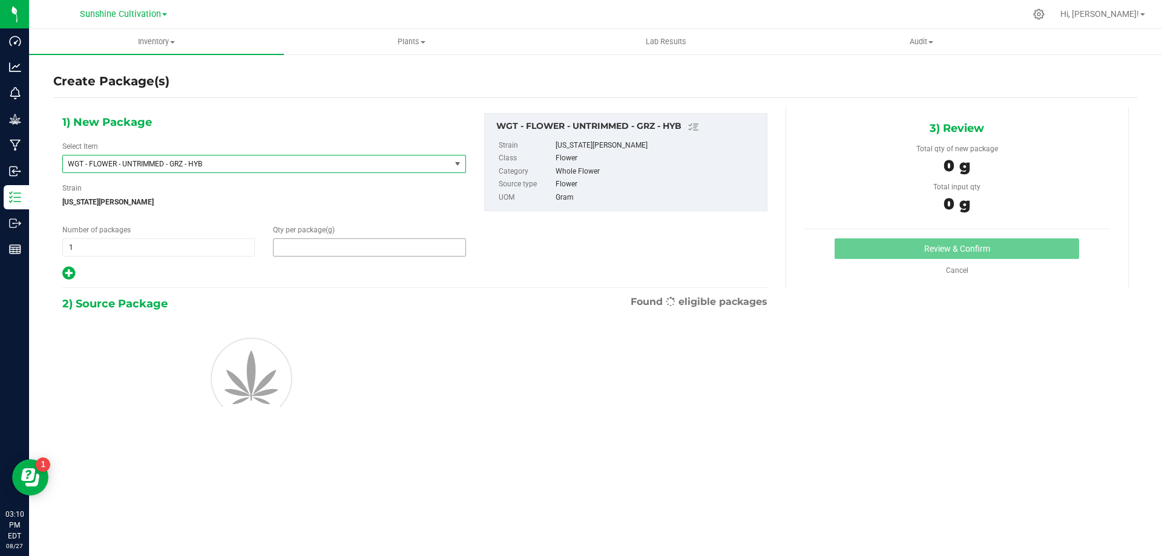
click at [320, 252] on span at bounding box center [369, 247] width 192 height 18
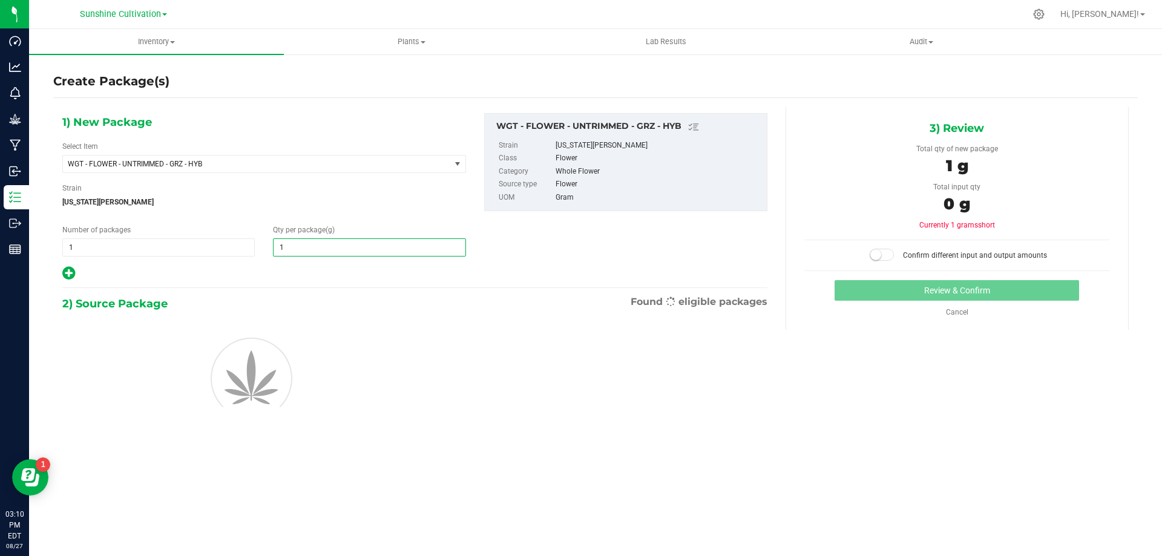
type input "15"
type input "15.0000"
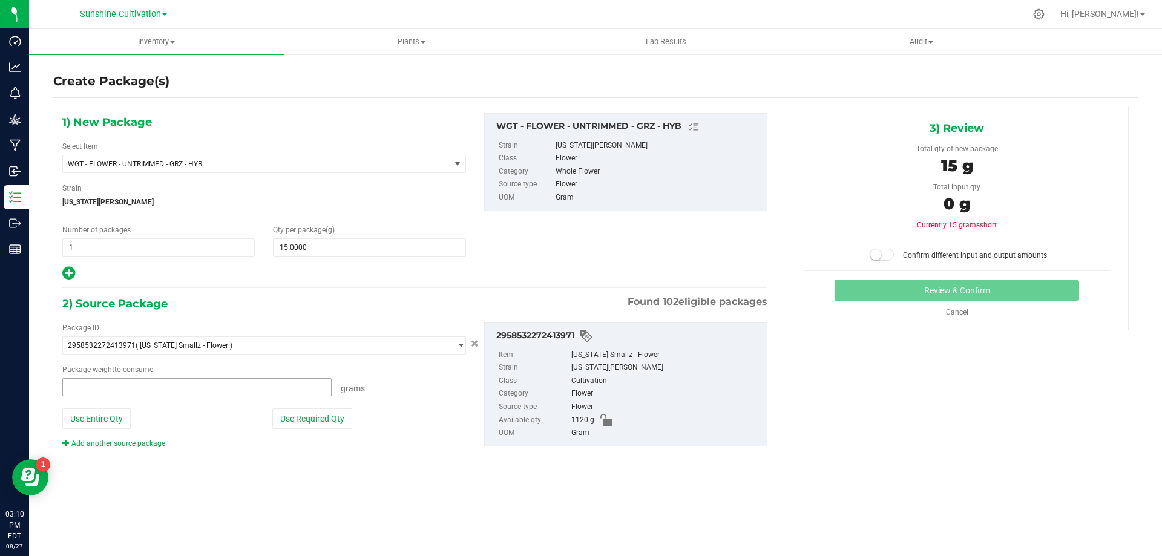
click at [211, 392] on span at bounding box center [196, 387] width 269 height 18
type input "15"
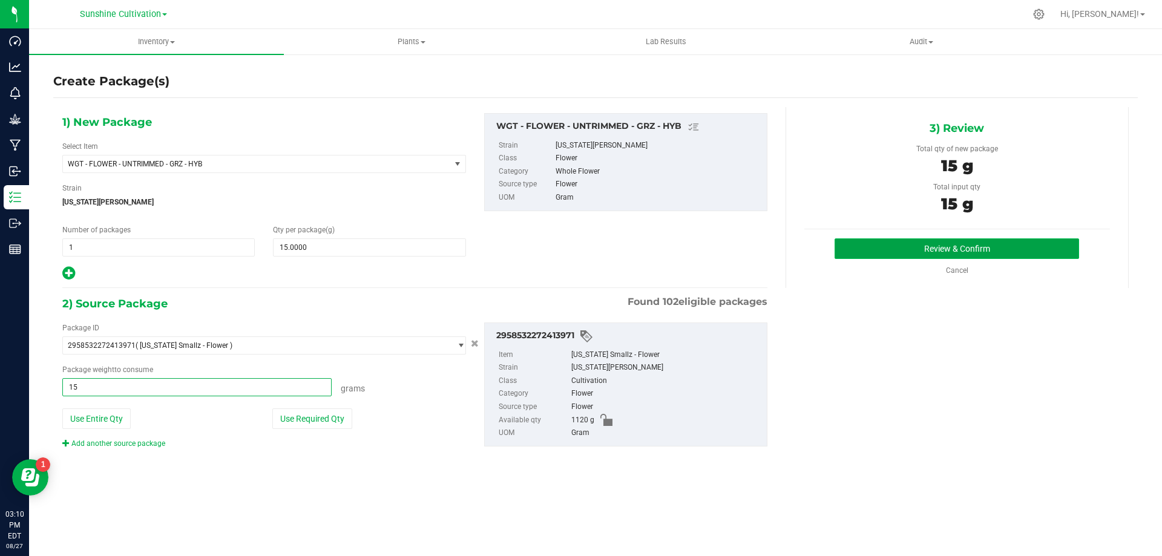
type input "15.0000 g"
click at [999, 248] on button "Review & Confirm" at bounding box center [957, 248] width 245 height 21
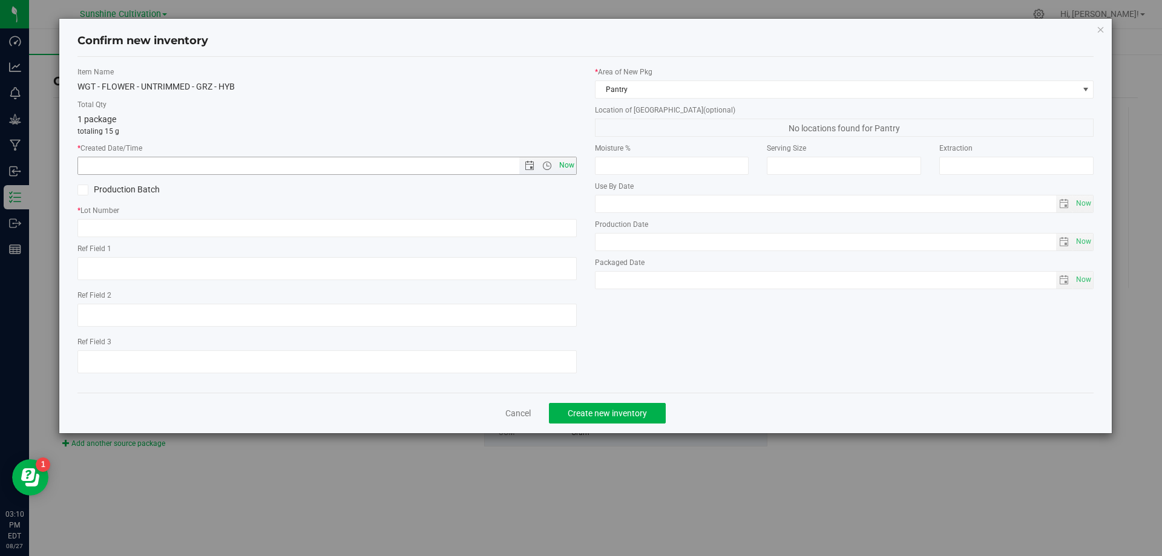
click at [564, 165] on span "Now" at bounding box center [566, 166] width 21 height 18
type input "[DATE] 3:10 PM"
paste input "SN-250808-GRZ-09"
type input "SN-250808-GRZ-09-FA"
click at [577, 412] on span "Create new inventory" at bounding box center [607, 414] width 79 height 10
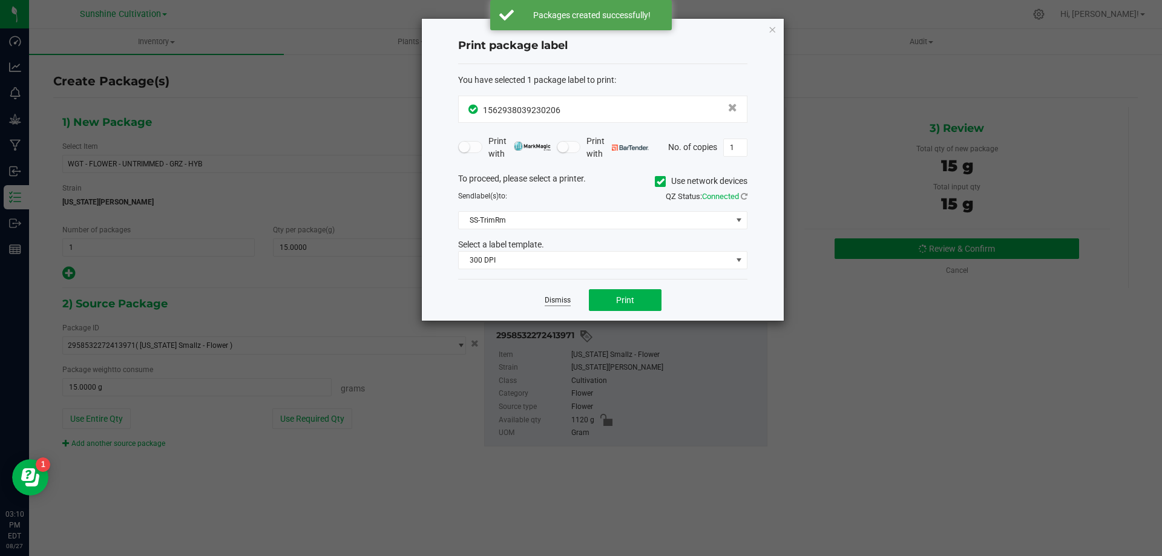
click at [551, 303] on link "Dismiss" at bounding box center [558, 300] width 26 height 10
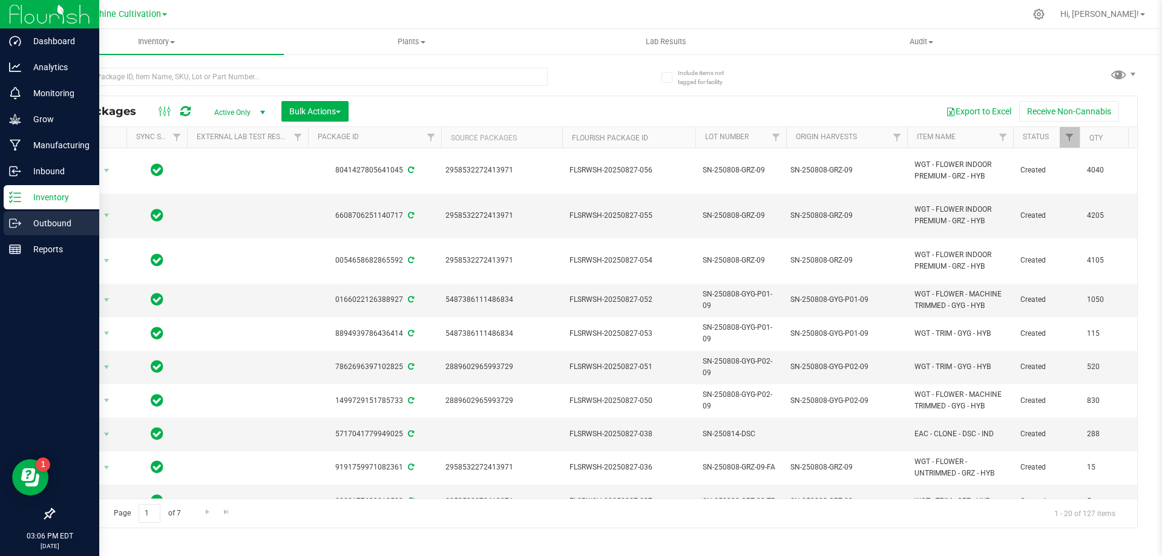
click at [32, 223] on p "Outbound" at bounding box center [57, 223] width 73 height 15
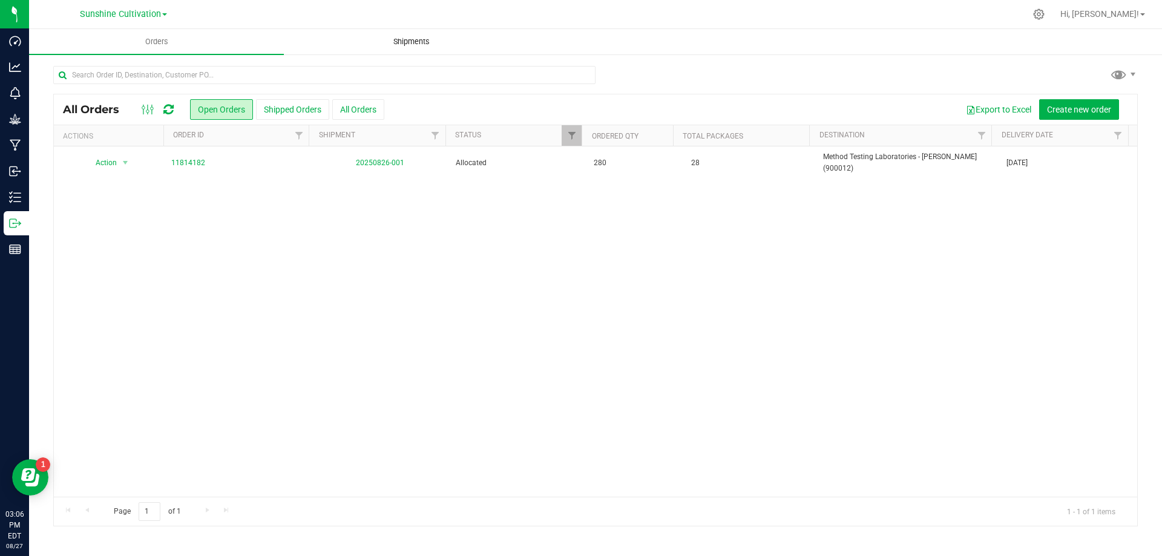
click at [406, 44] on span "Shipments" at bounding box center [411, 41] width 69 height 11
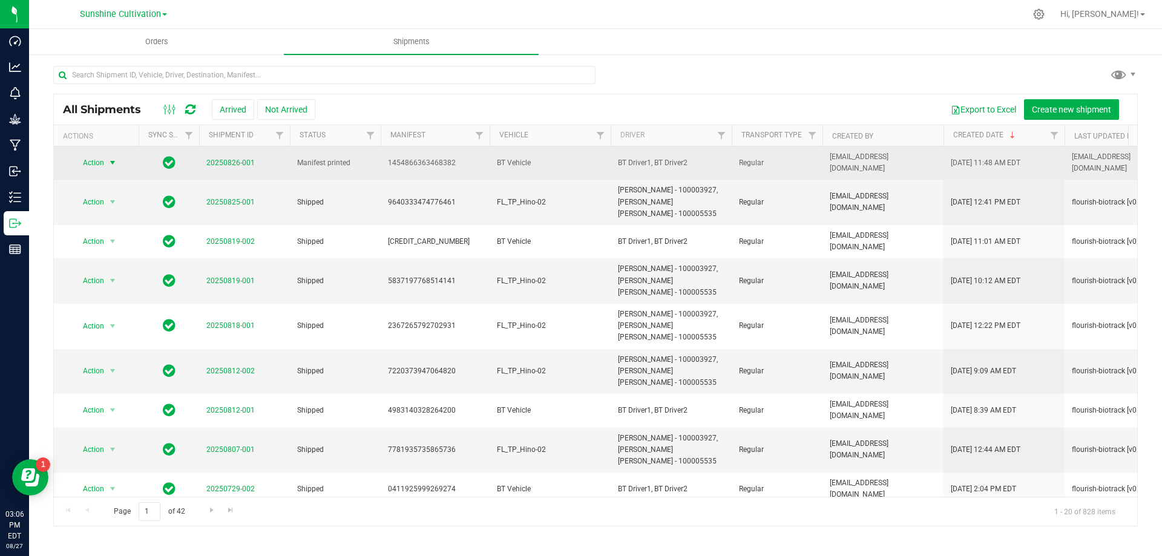
click at [106, 159] on span "select" at bounding box center [112, 162] width 15 height 17
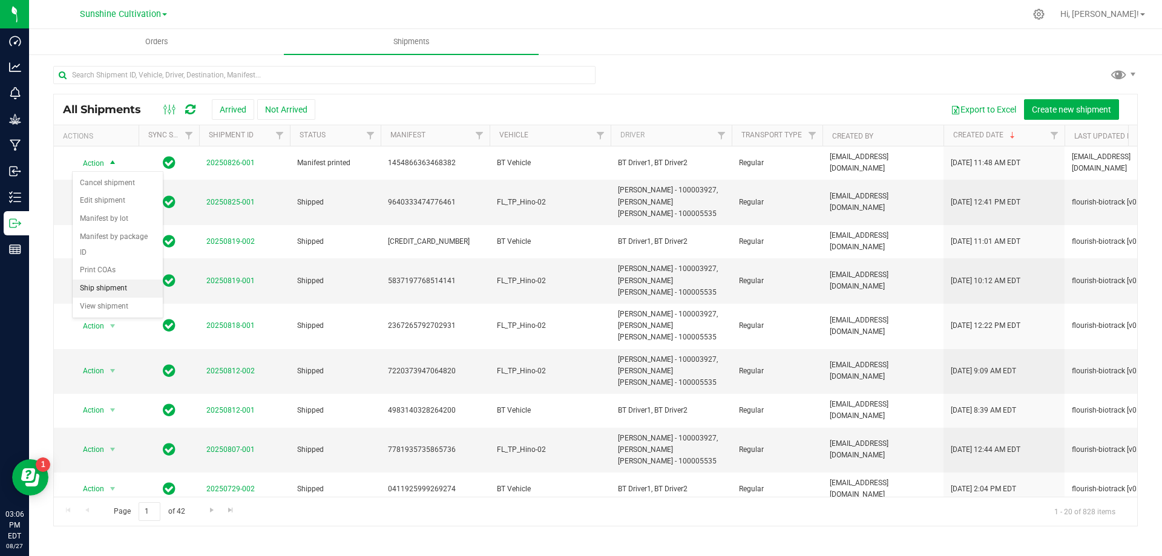
click at [107, 280] on li "Ship shipment" at bounding box center [118, 289] width 90 height 18
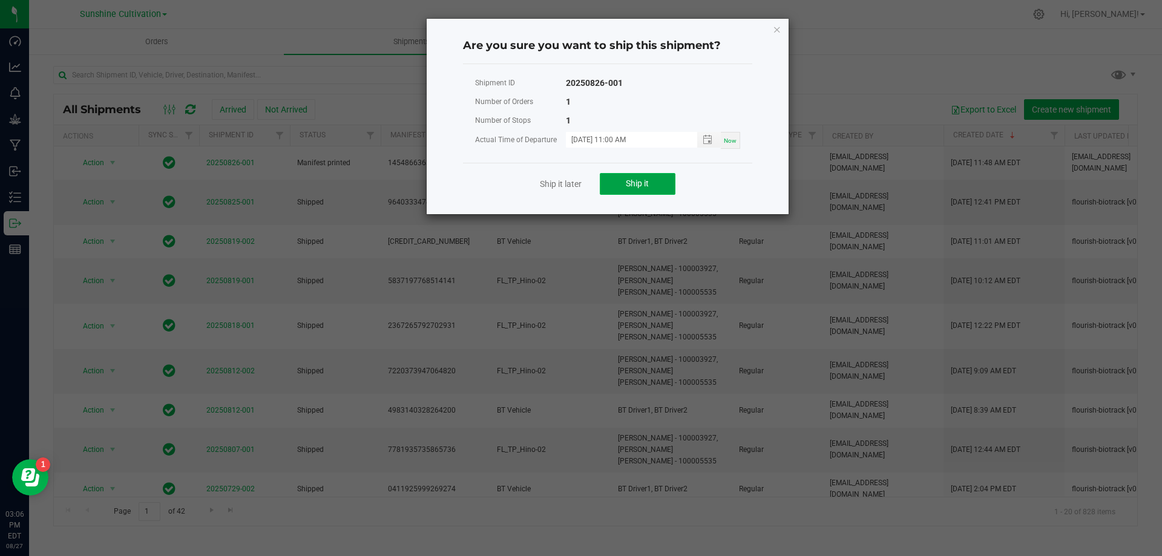
click at [605, 186] on button "Ship it" at bounding box center [638, 184] width 76 height 22
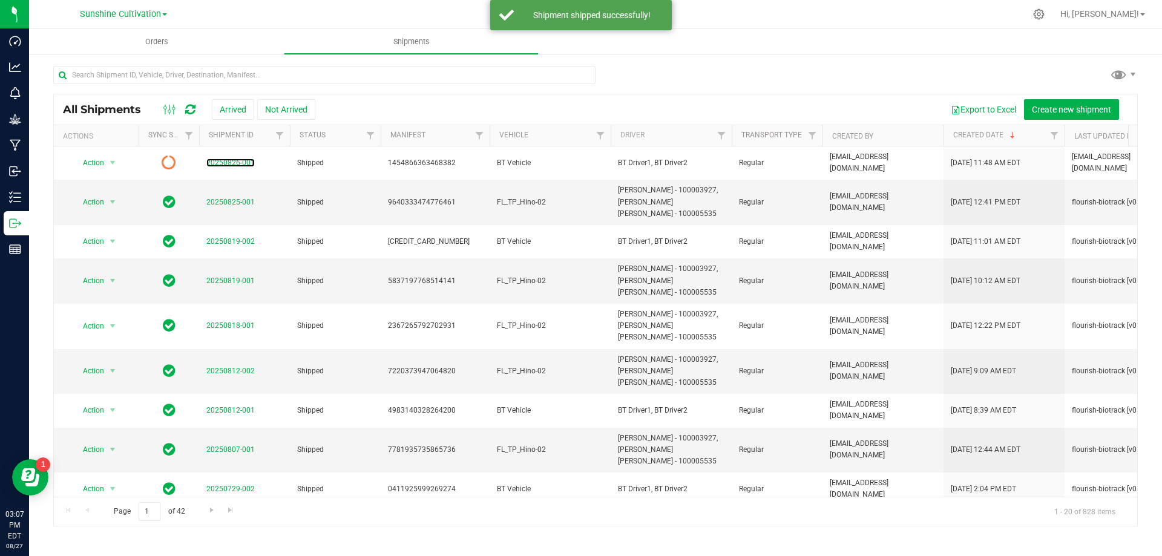
click at [235, 165] on link "20250826-001" at bounding box center [230, 163] width 48 height 8
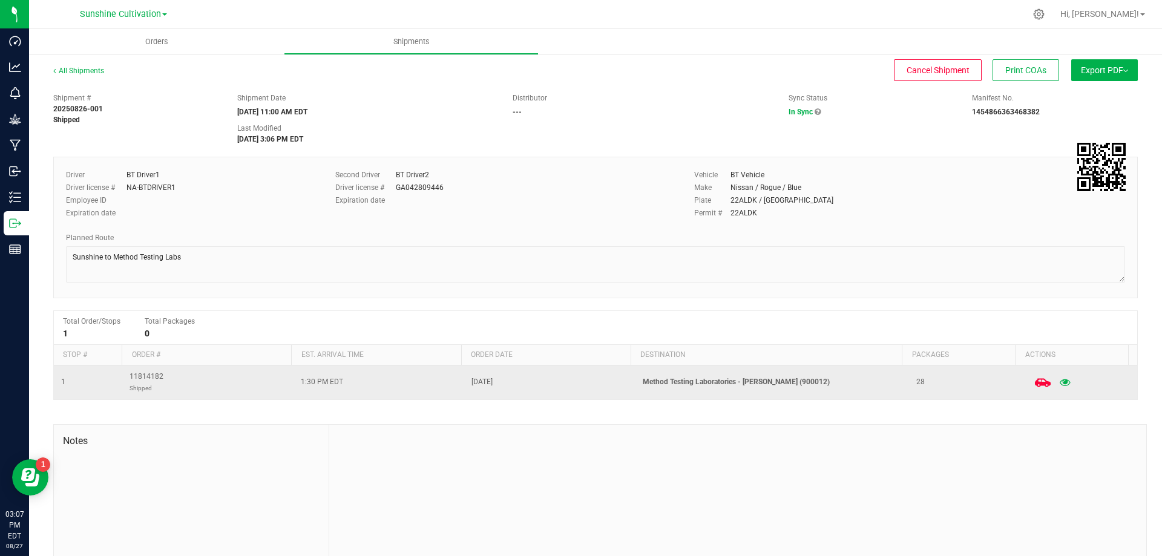
click at [1034, 386] on icon at bounding box center [1042, 382] width 16 height 8
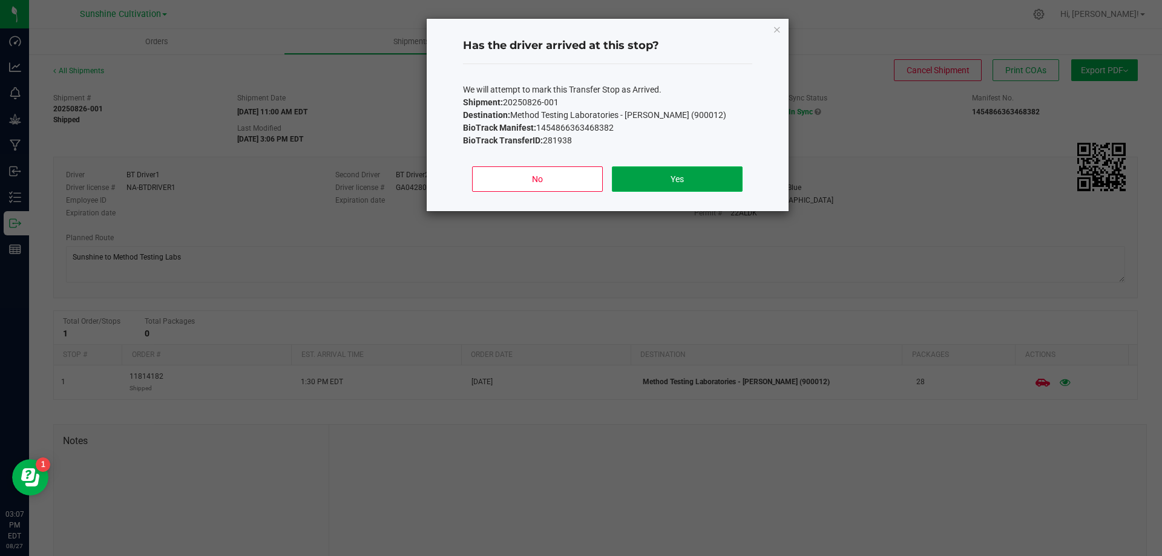
click at [700, 180] on button "Yes" at bounding box center [677, 178] width 130 height 25
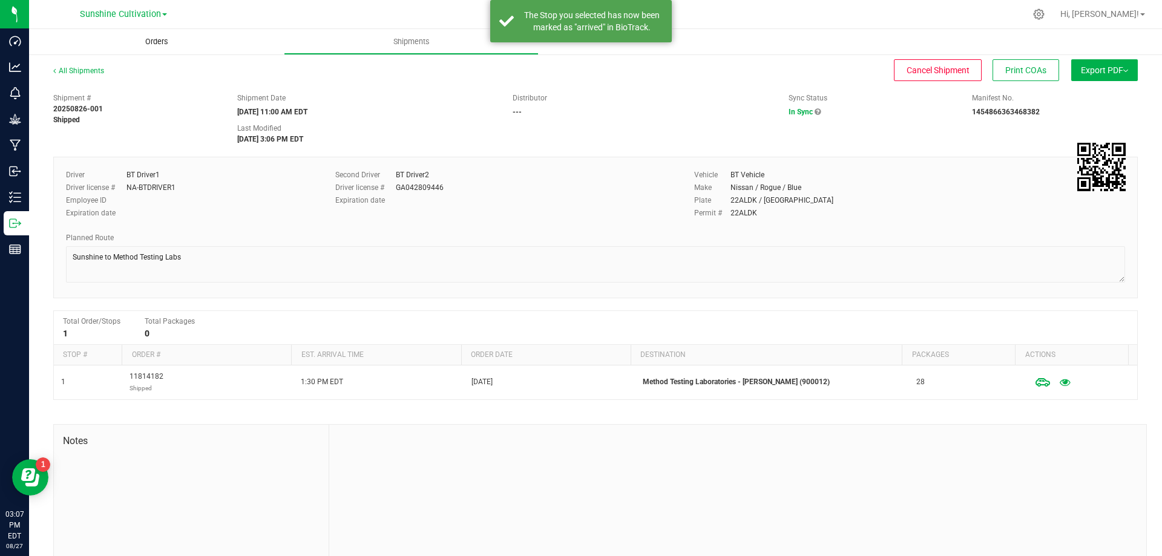
click at [133, 38] on span "Orders" at bounding box center [157, 41] width 56 height 11
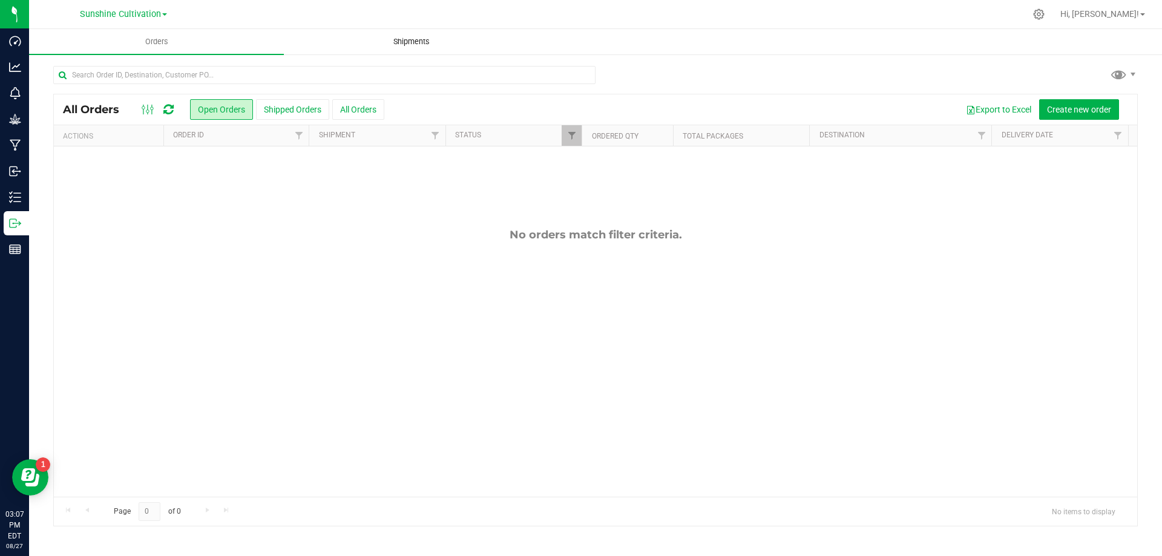
click at [396, 38] on span "Shipments" at bounding box center [411, 41] width 69 height 11
